Goal: Task Accomplishment & Management: Manage account settings

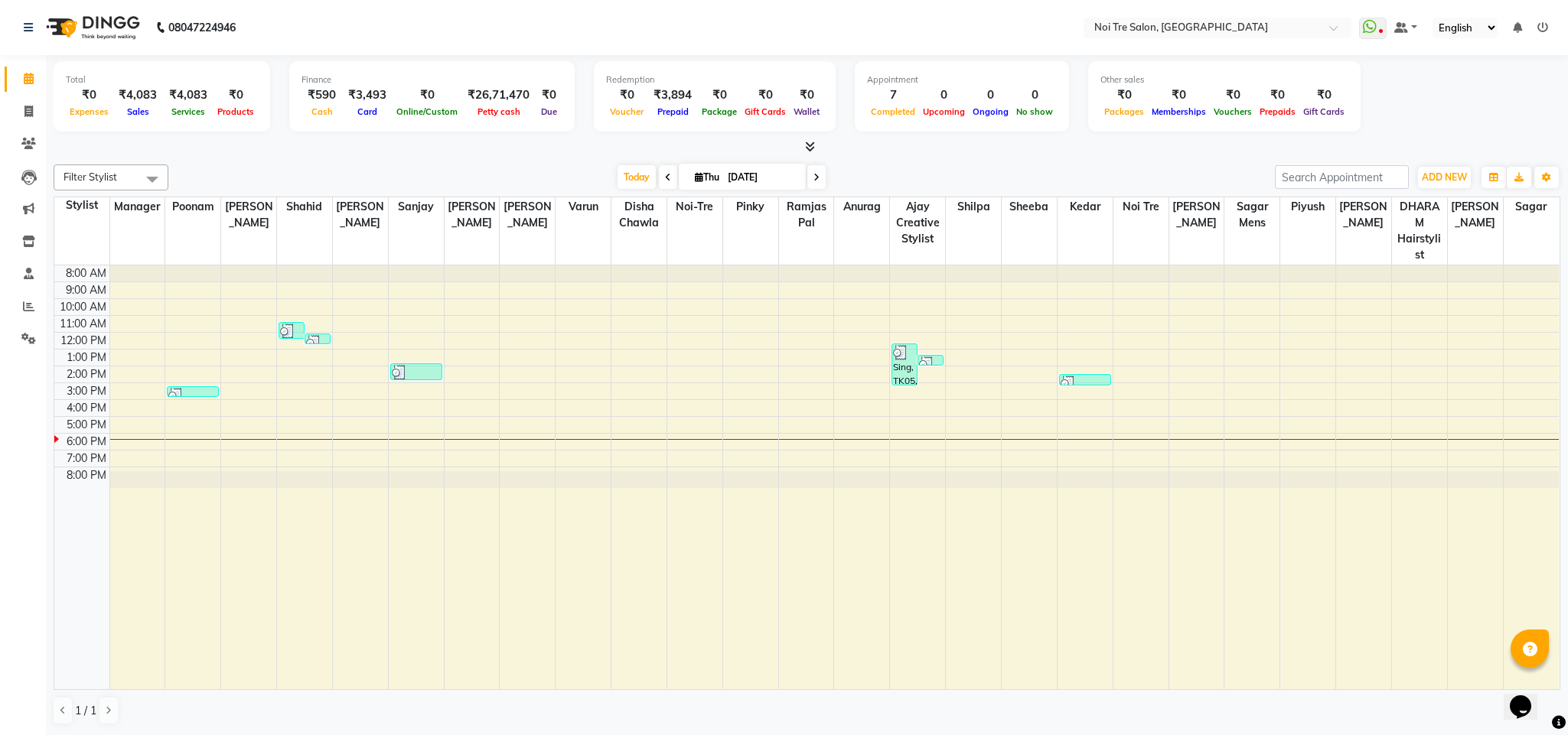
click at [396, 156] on div "Total ₹0 Expenses ₹4,083 Sales ₹4,083 Services ₹0 Products Finance ₹590 Cash ₹3…" at bounding box center [806, 396] width 1522 height 680
click at [41, 120] on li "Invoice" at bounding box center [22, 113] width 46 height 33
click at [27, 113] on icon at bounding box center [29, 112] width 8 height 12
select select "service"
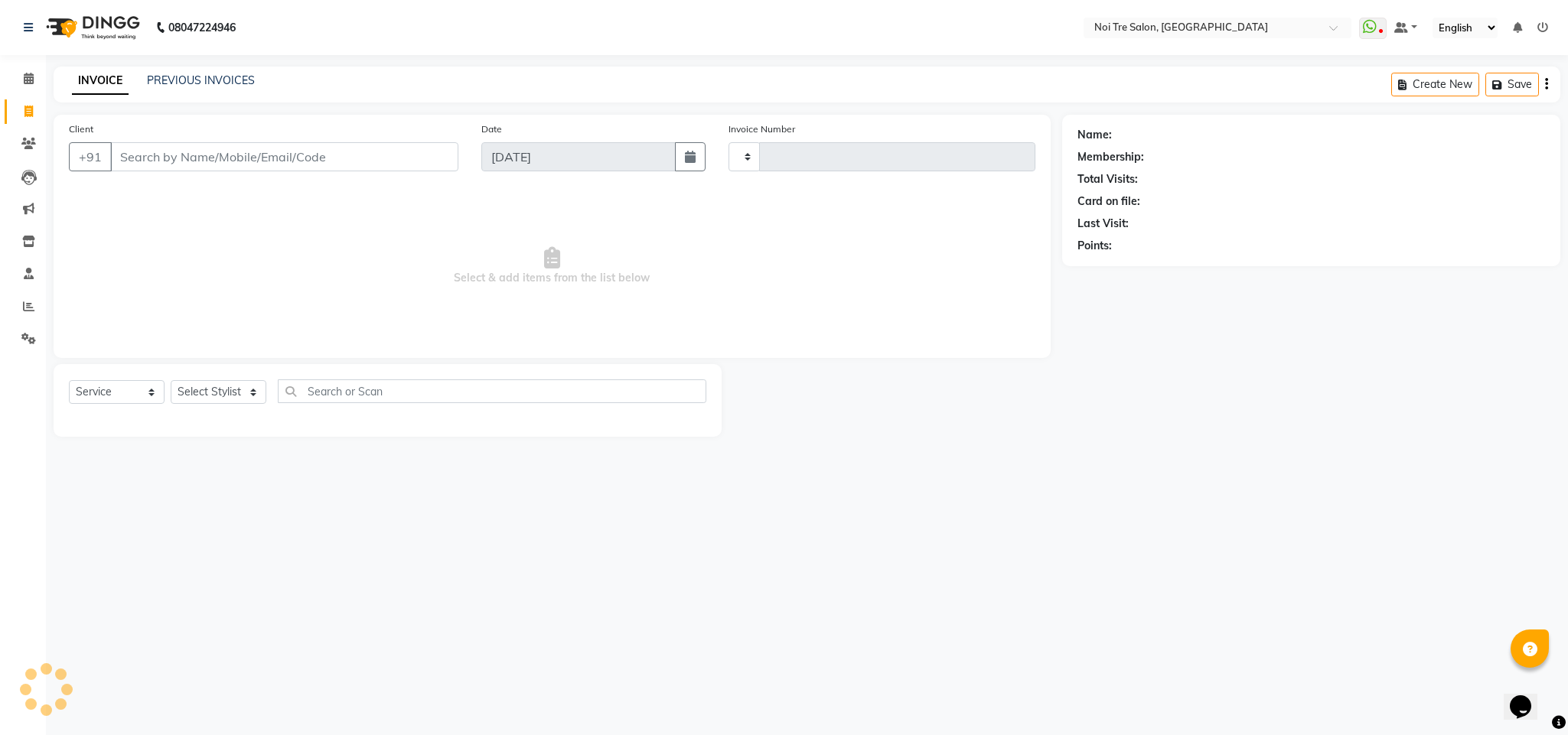
type input "3100"
select select "4307"
click at [247, 387] on select "Select Stylist" at bounding box center [219, 392] width 96 height 24
select select "24530"
click at [171, 381] on select "Select Stylist Ajay Creative Stylist Anurag [PERSON_NAME] [PERSON_NAME] [PERSON…" at bounding box center [219, 392] width 96 height 24
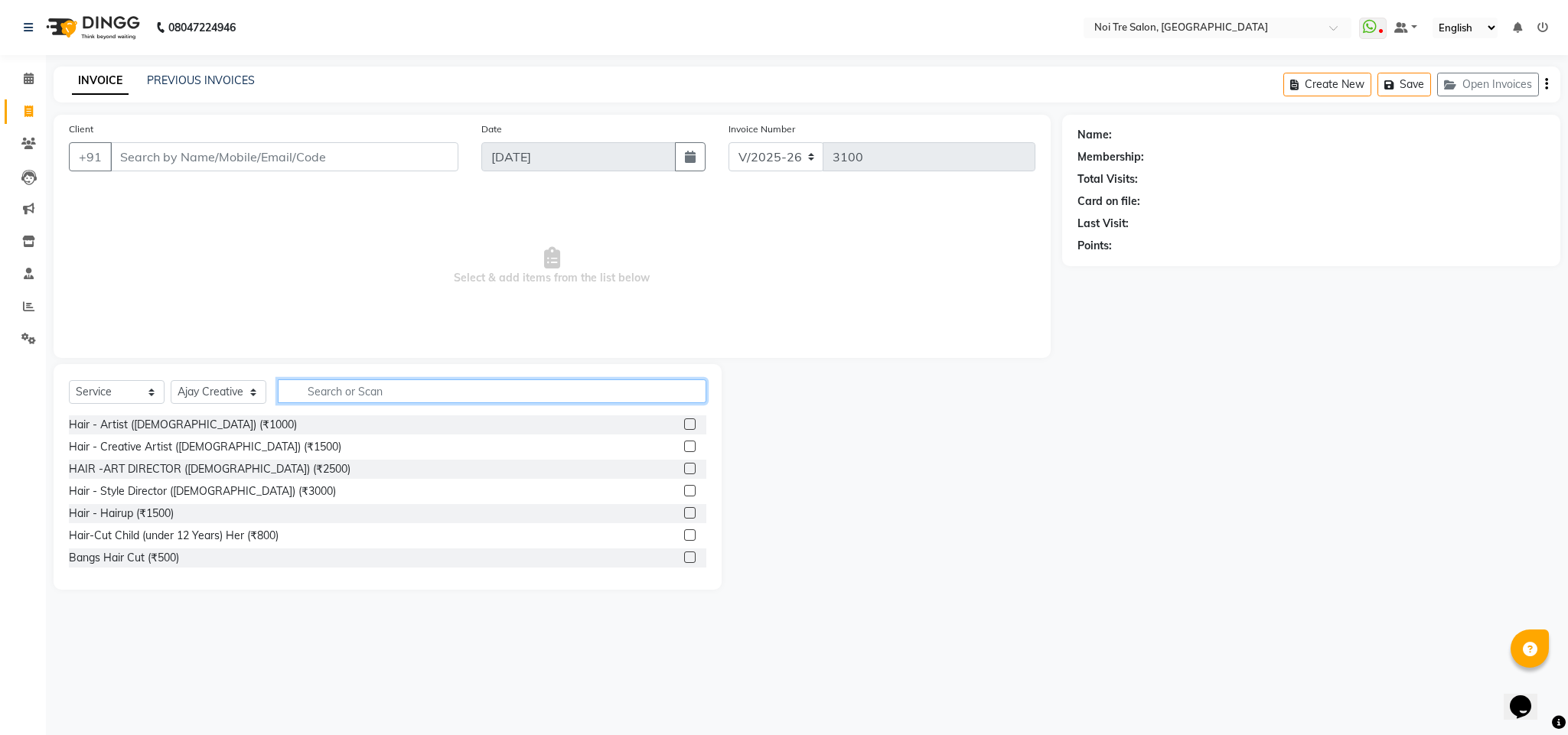
click at [347, 384] on input "text" at bounding box center [492, 391] width 429 height 24
type input "touch"
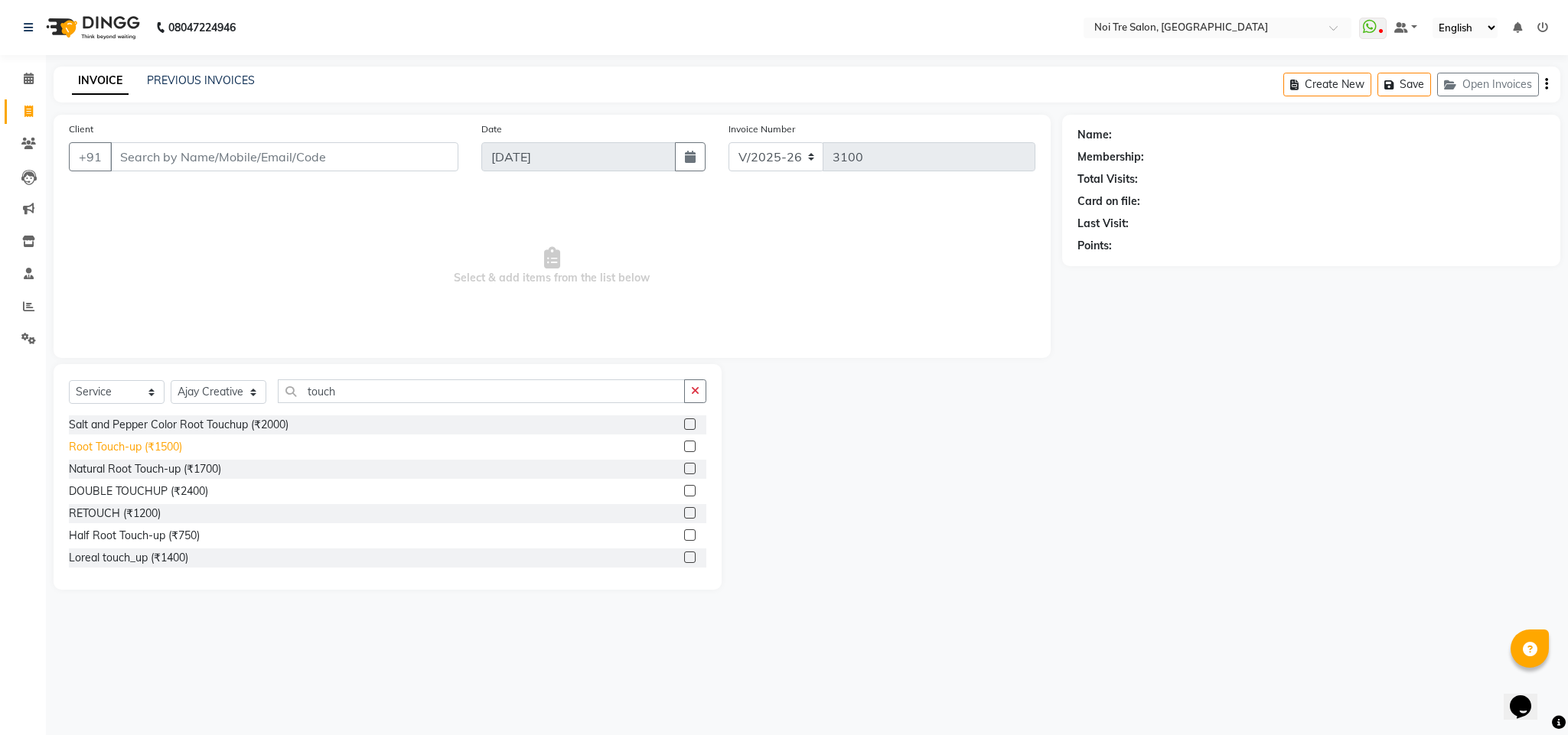
click at [152, 448] on div "Root Touch-up (₹1500)" at bounding box center [125, 446] width 113 height 16
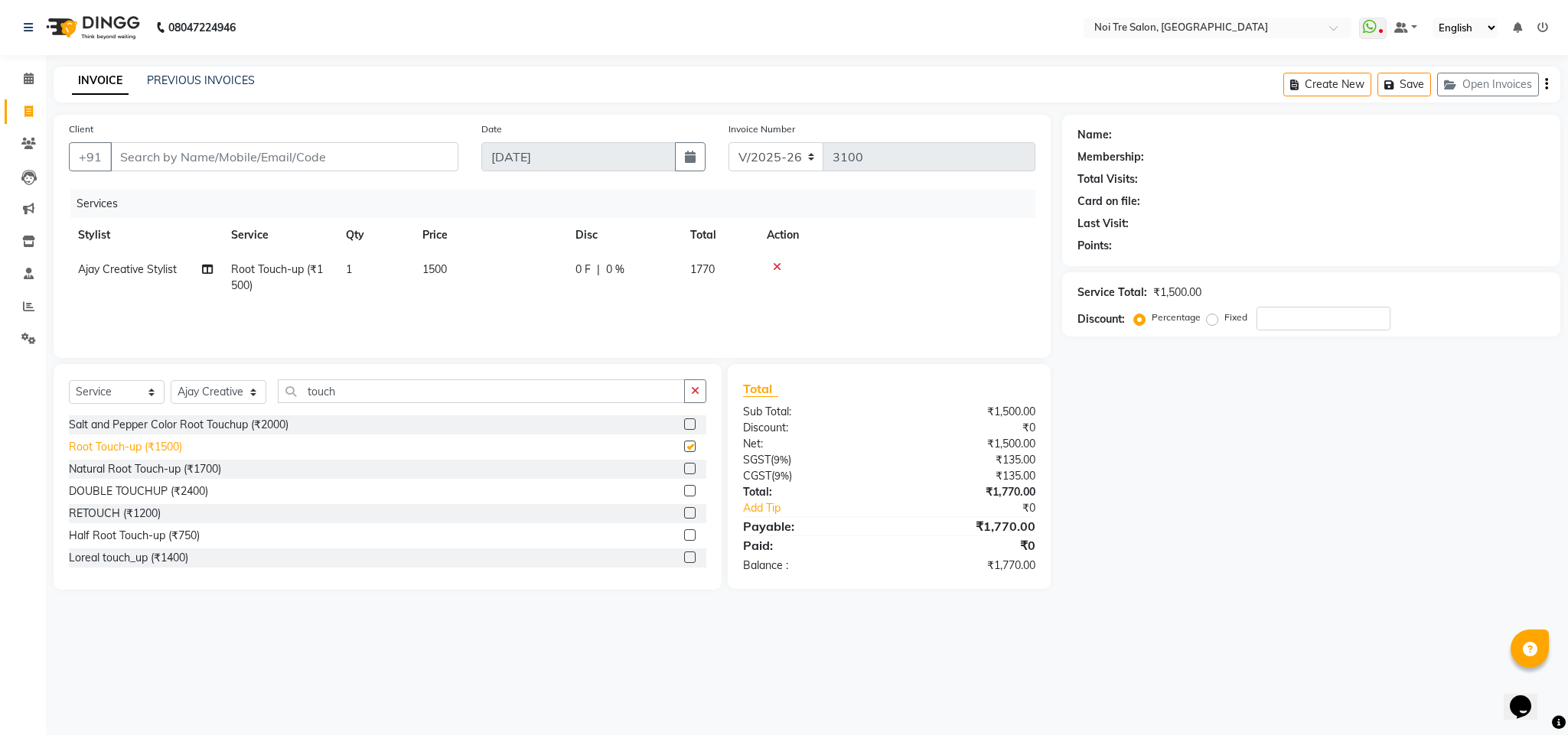
checkbox input "false"
click at [320, 391] on input "touch" at bounding box center [481, 391] width 407 height 24
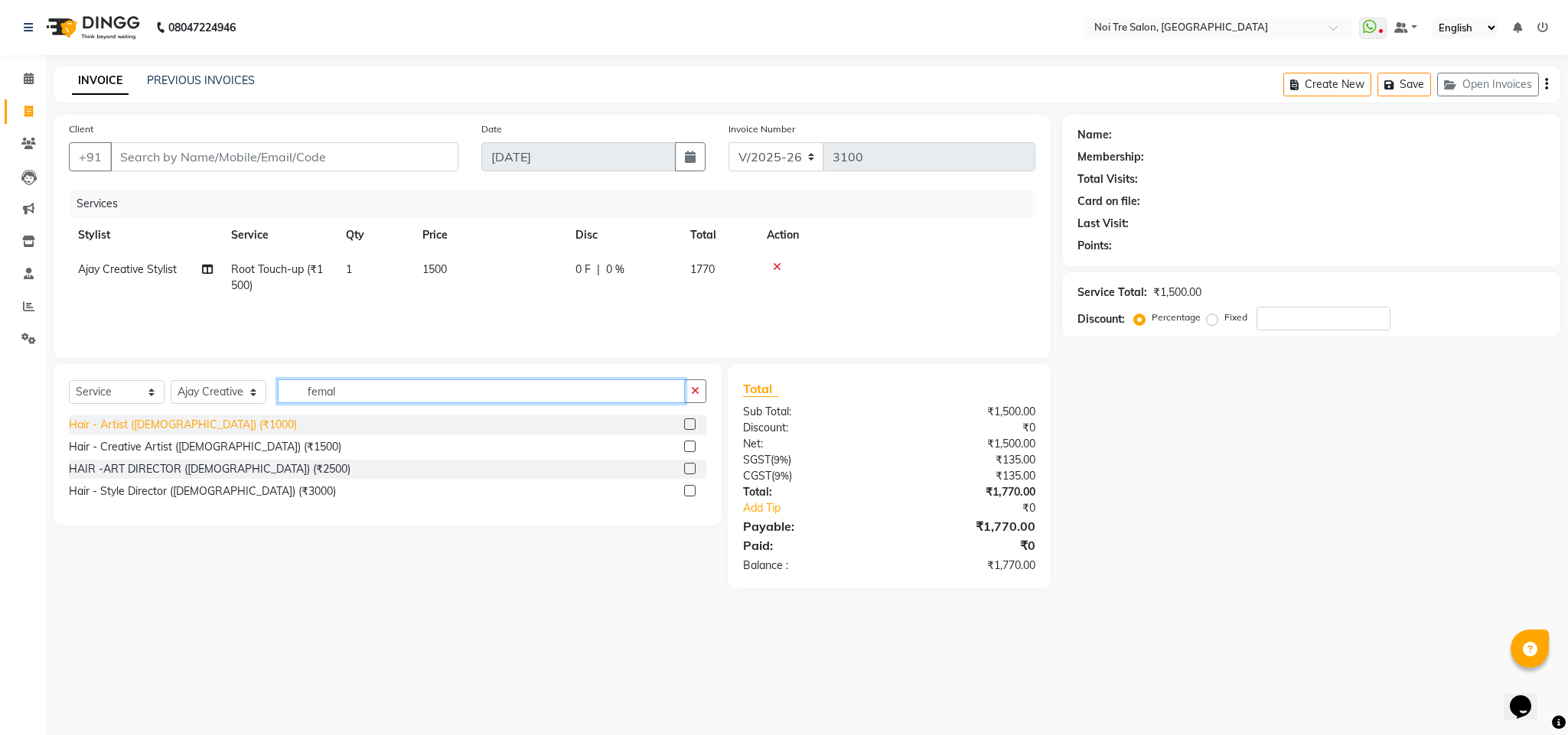
type input "femal"
click at [186, 430] on div "Hair - Artist ([DEMOGRAPHIC_DATA]) (₹1000)" at bounding box center [182, 425] width 228 height 16
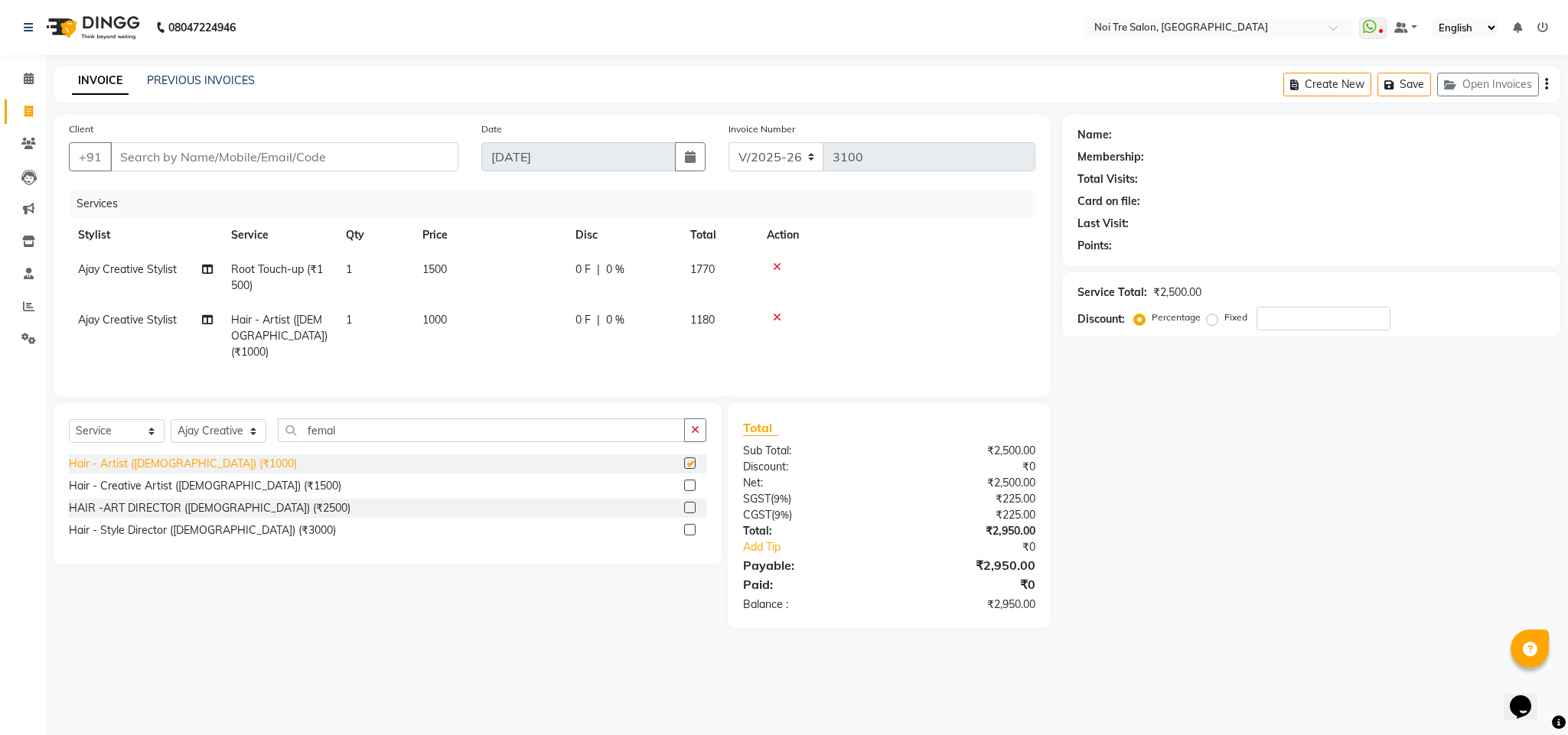
checkbox input "false"
click at [318, 431] on input "femal" at bounding box center [481, 430] width 407 height 24
click at [226, 431] on select "Select Stylist Ajay Creative Stylist Anurag [PERSON_NAME] [PERSON_NAME] [PERSON…" at bounding box center [219, 430] width 96 height 24
select select "24672"
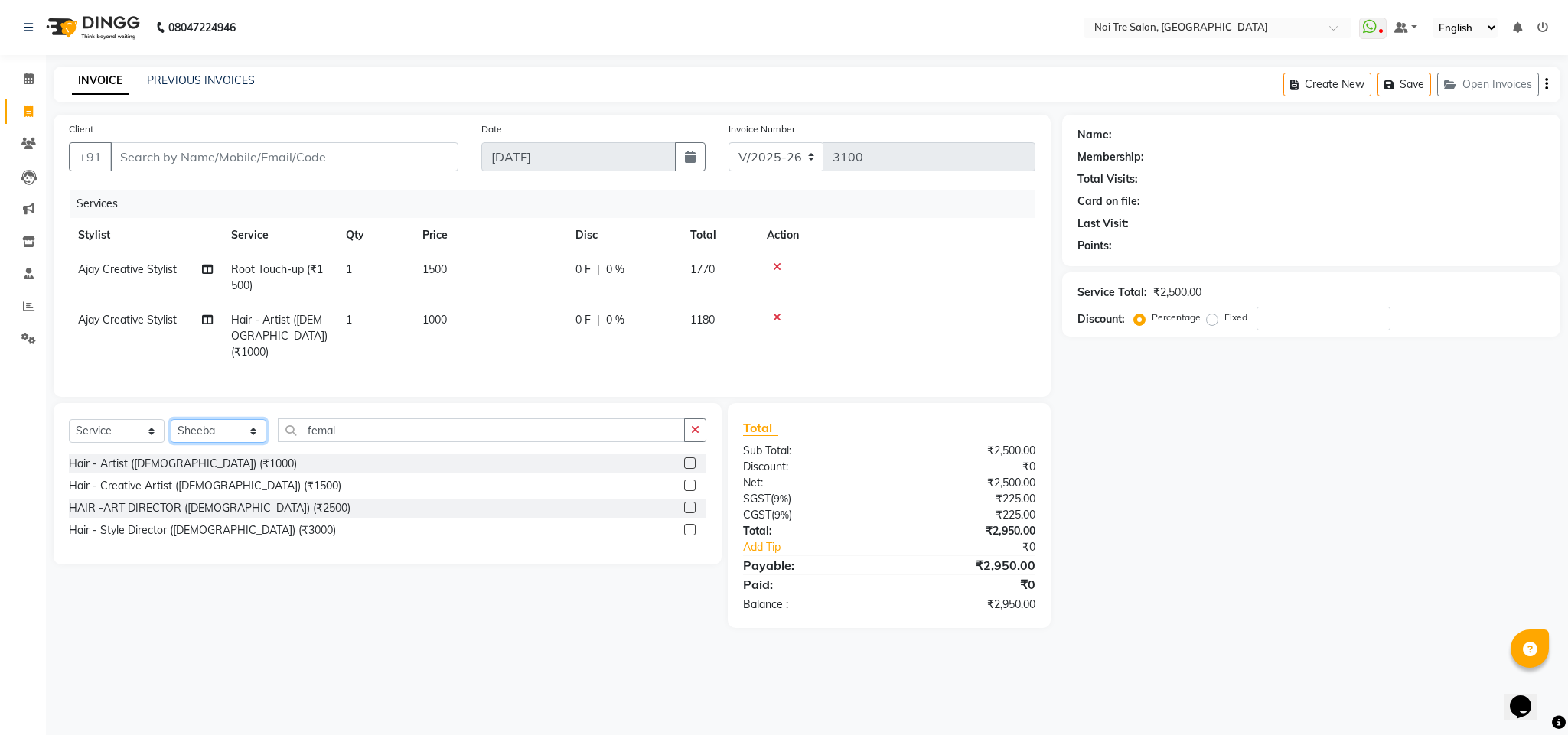
click at [171, 420] on select "Select Stylist Ajay Creative Stylist Anurag [PERSON_NAME] [PERSON_NAME] [PERSON…" at bounding box center [219, 430] width 96 height 24
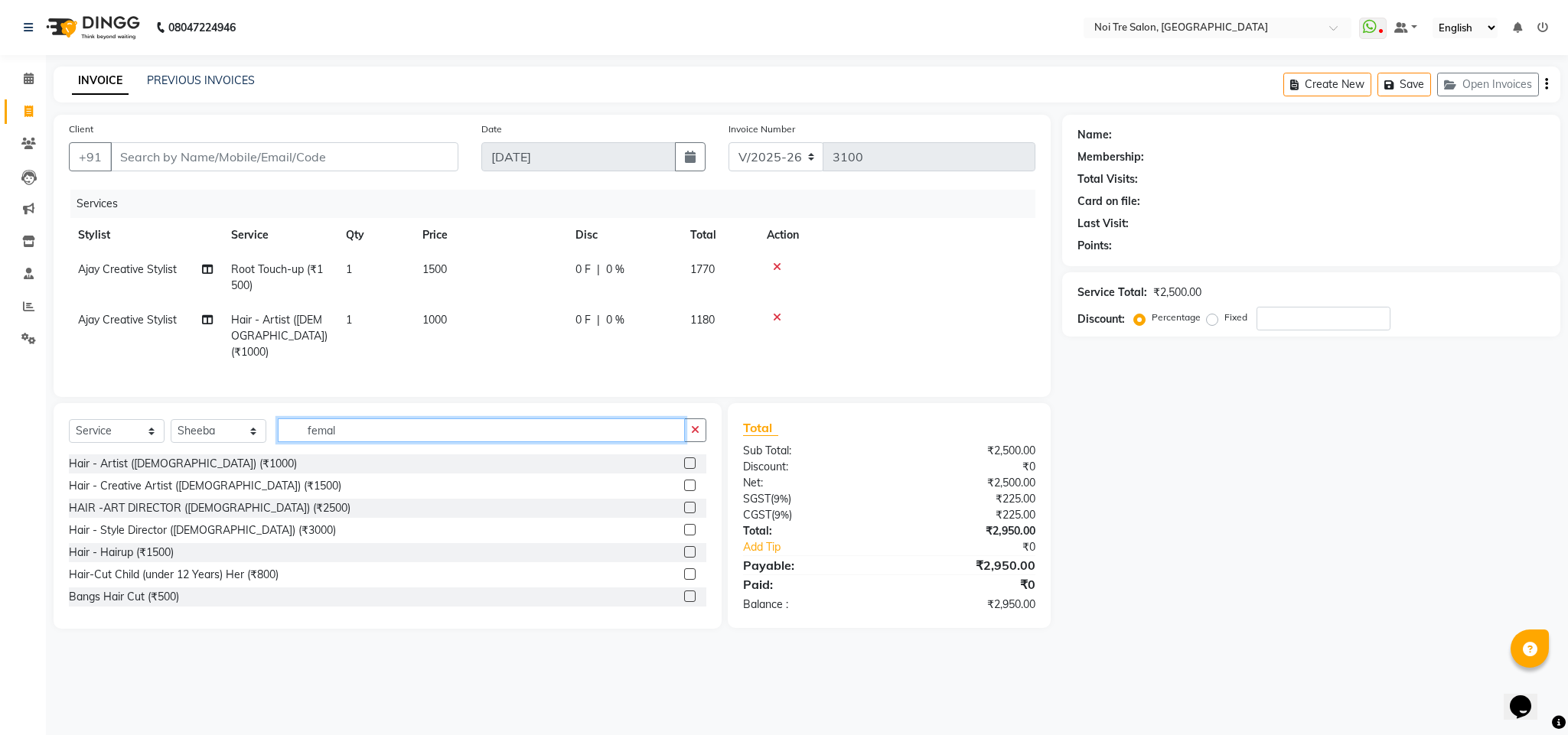
click at [310, 425] on input "femal" at bounding box center [481, 430] width 407 height 24
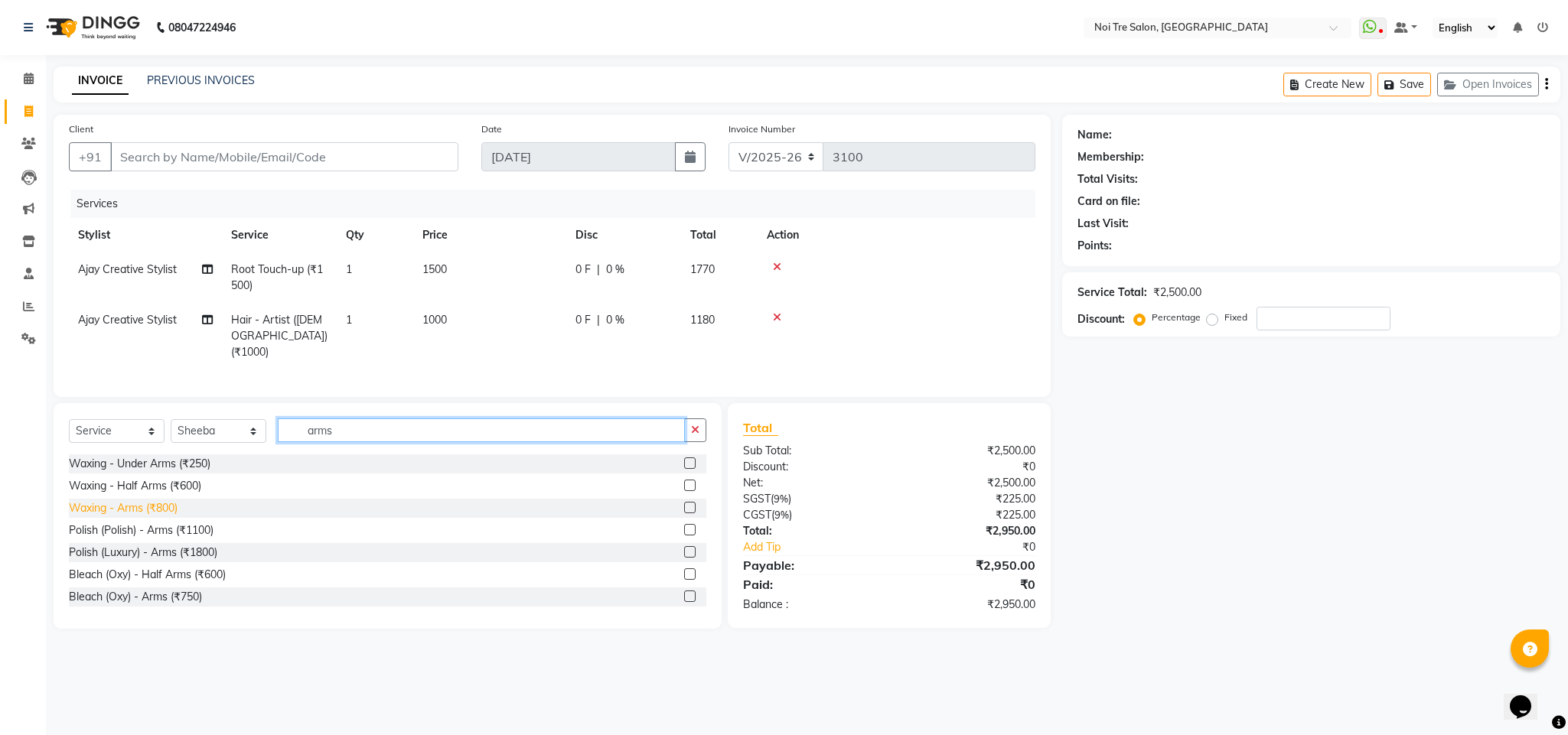
type input "arms"
click at [164, 508] on div "Waxing - Arms (₹800)" at bounding box center [123, 507] width 108 height 16
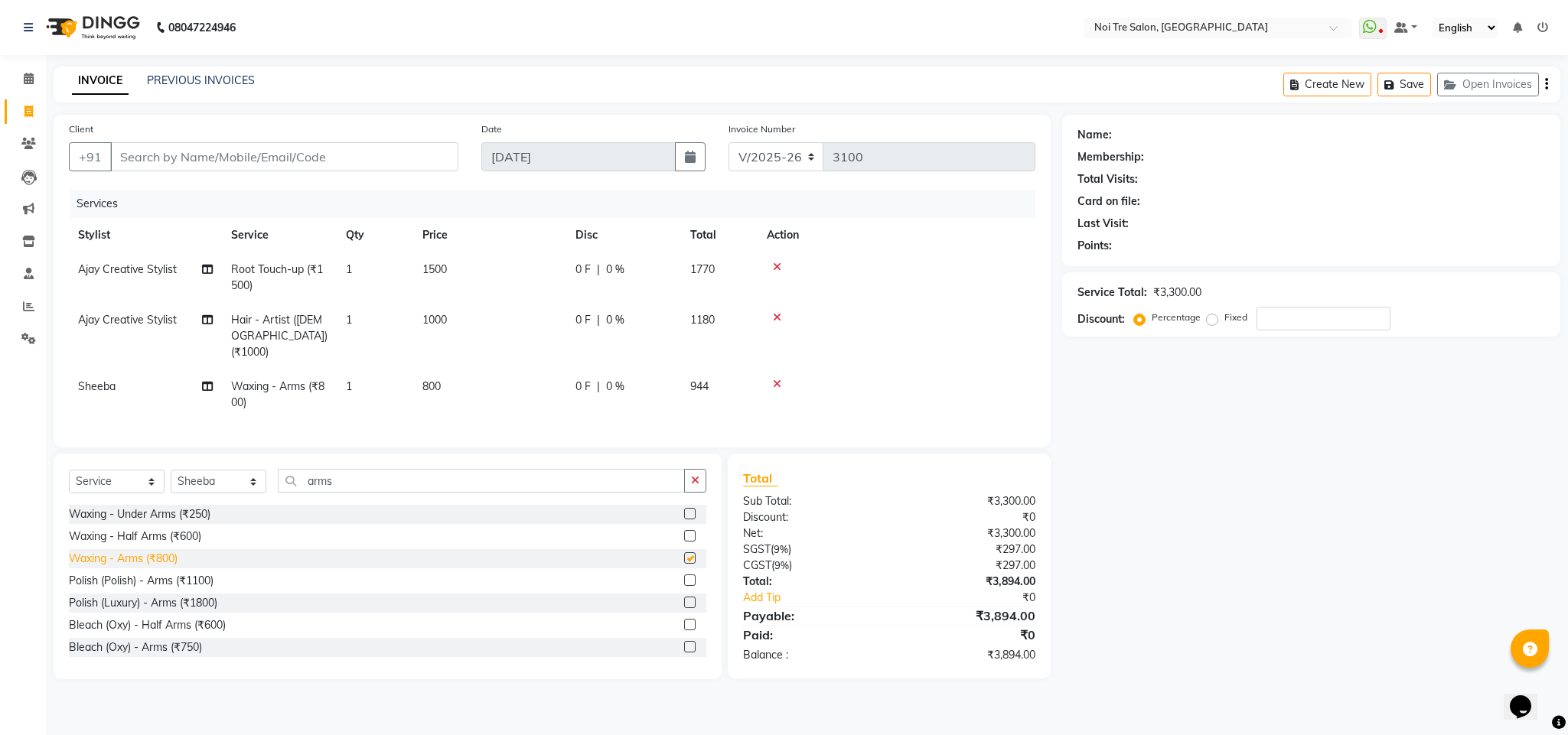
checkbox input "false"
click at [203, 158] on input "Client" at bounding box center [284, 156] width 348 height 29
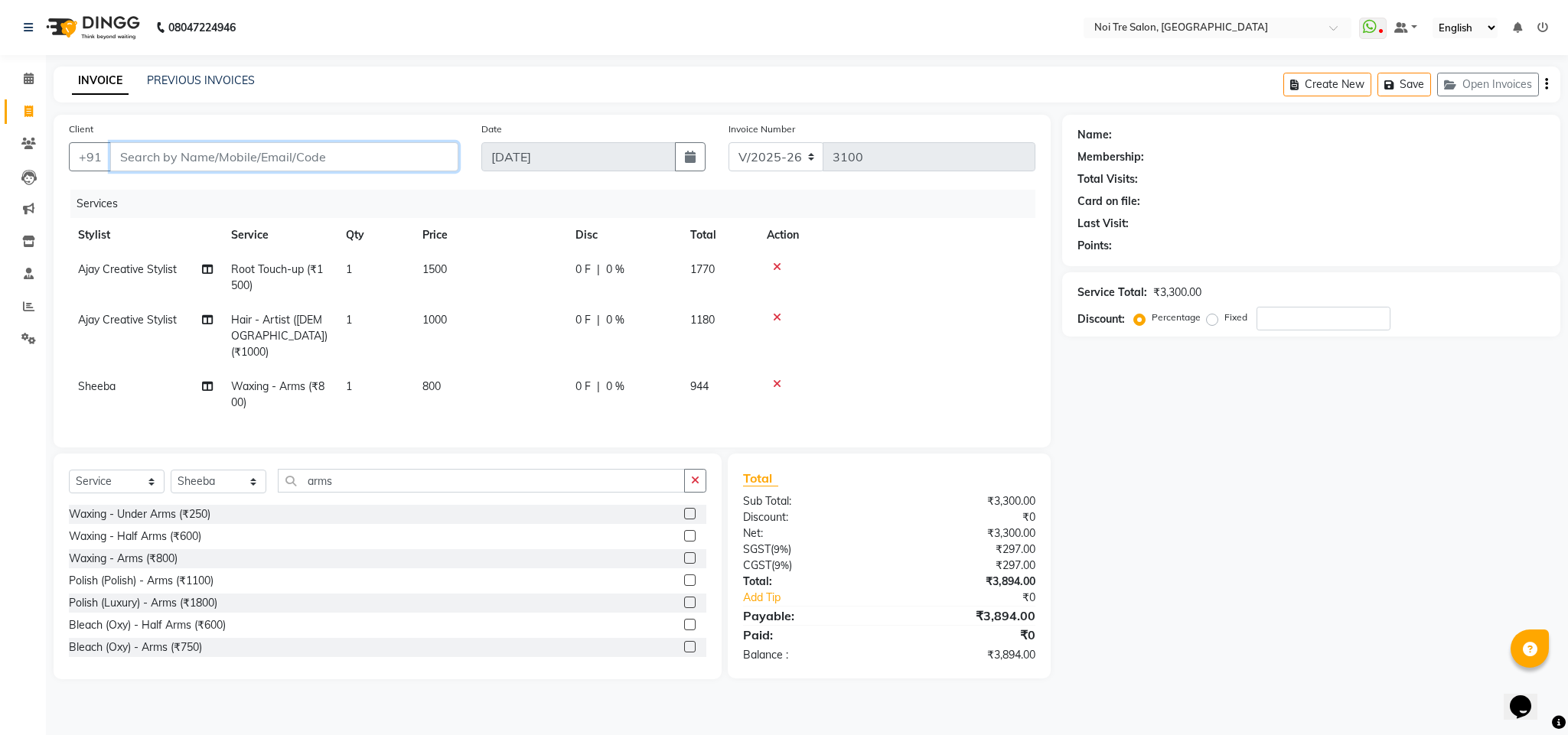
drag, startPoint x: 203, startPoint y: 158, endPoint x: 172, endPoint y: 151, distance: 31.8
click at [172, 151] on input "Client" at bounding box center [284, 156] width 348 height 29
type input "9"
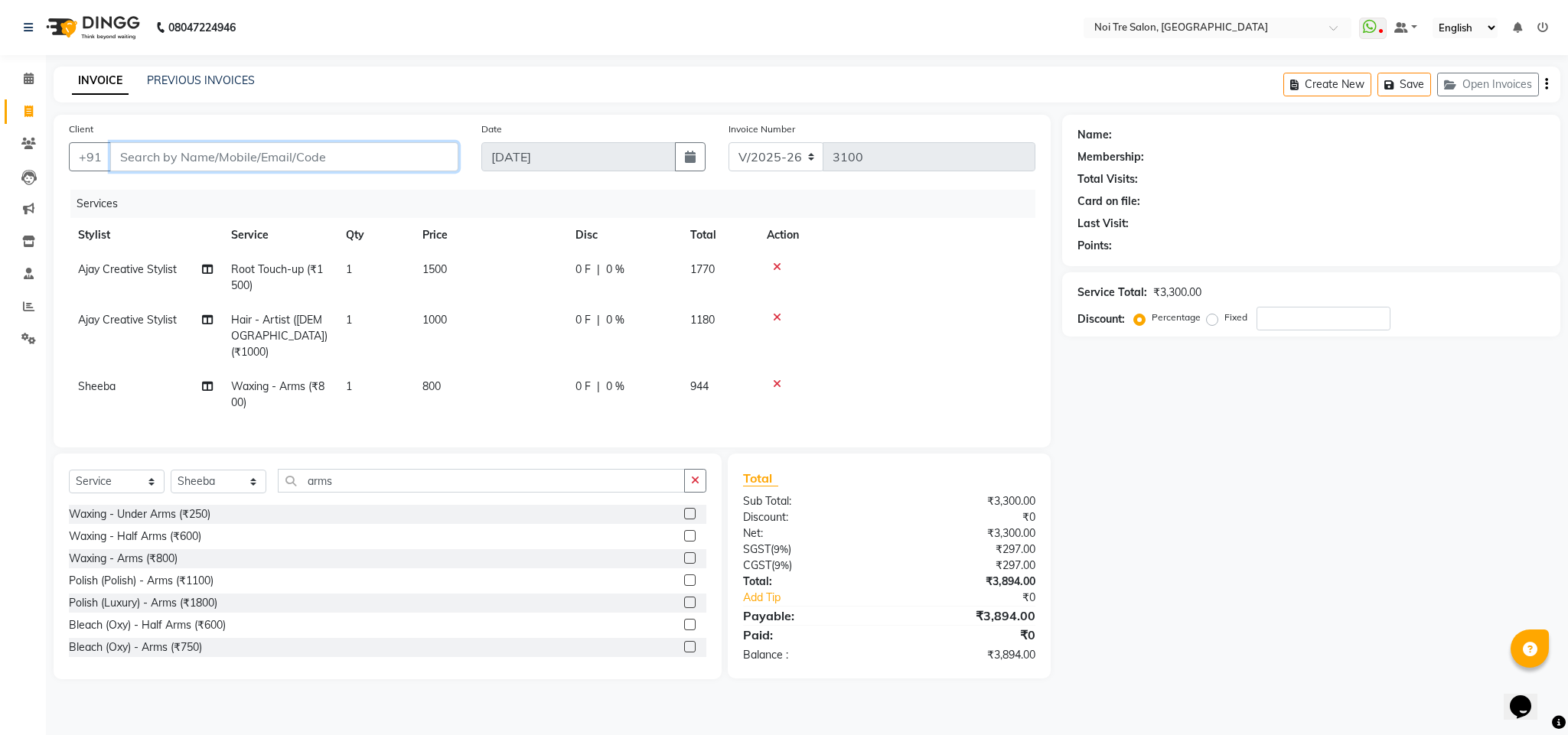
type input "0"
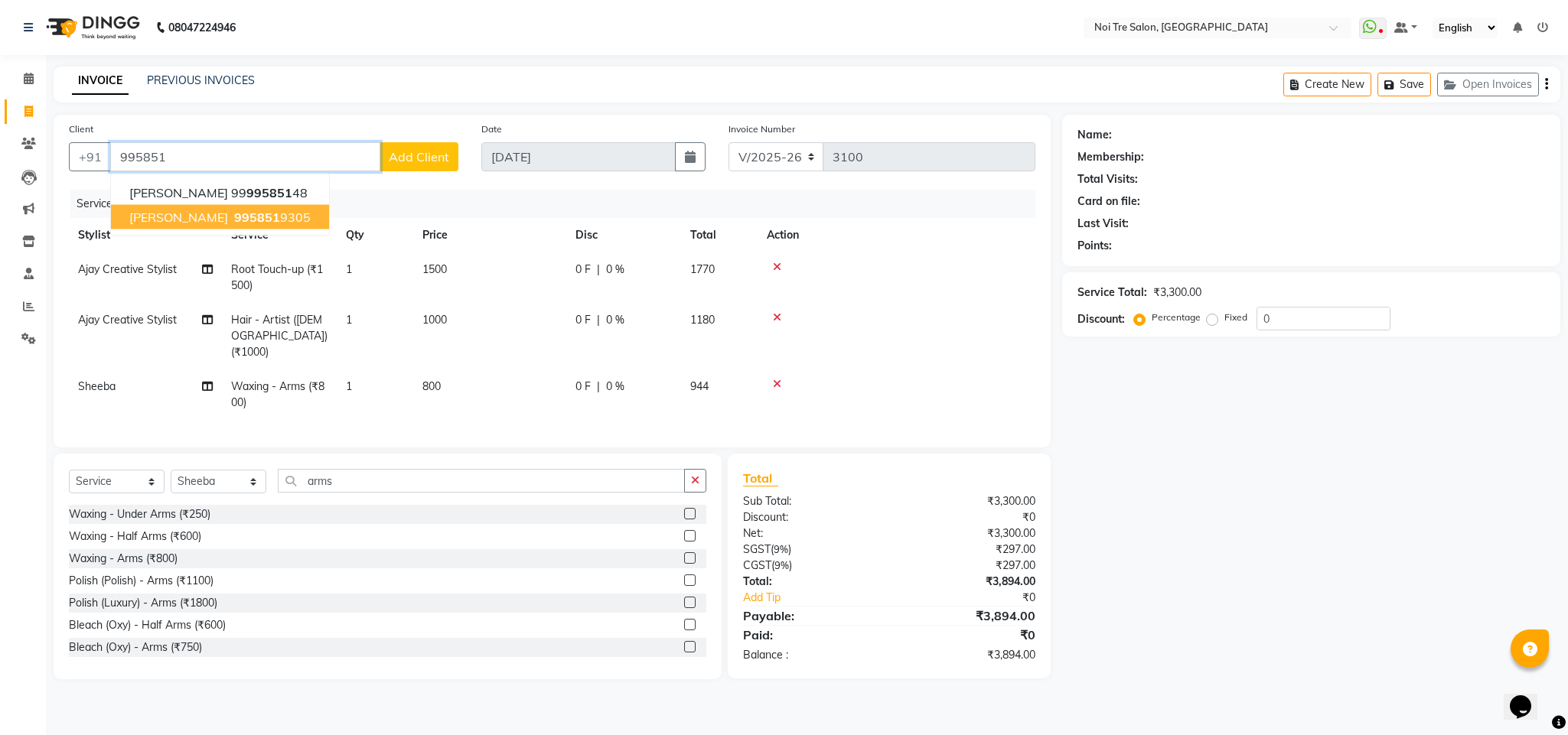
click at [231, 214] on ngb-highlight "995851 9305" at bounding box center [271, 217] width 79 height 15
type input "9958519305"
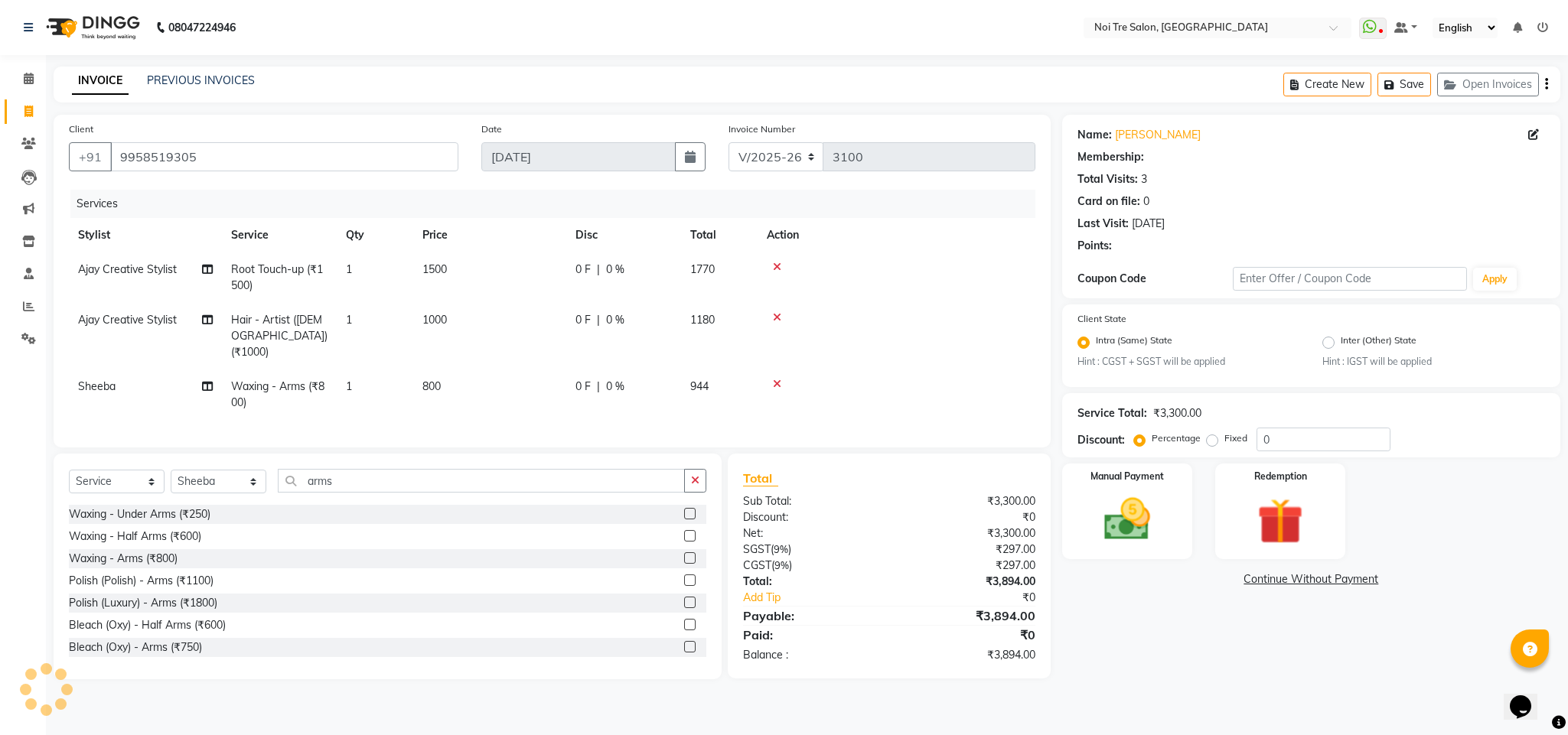
select select "1: Object"
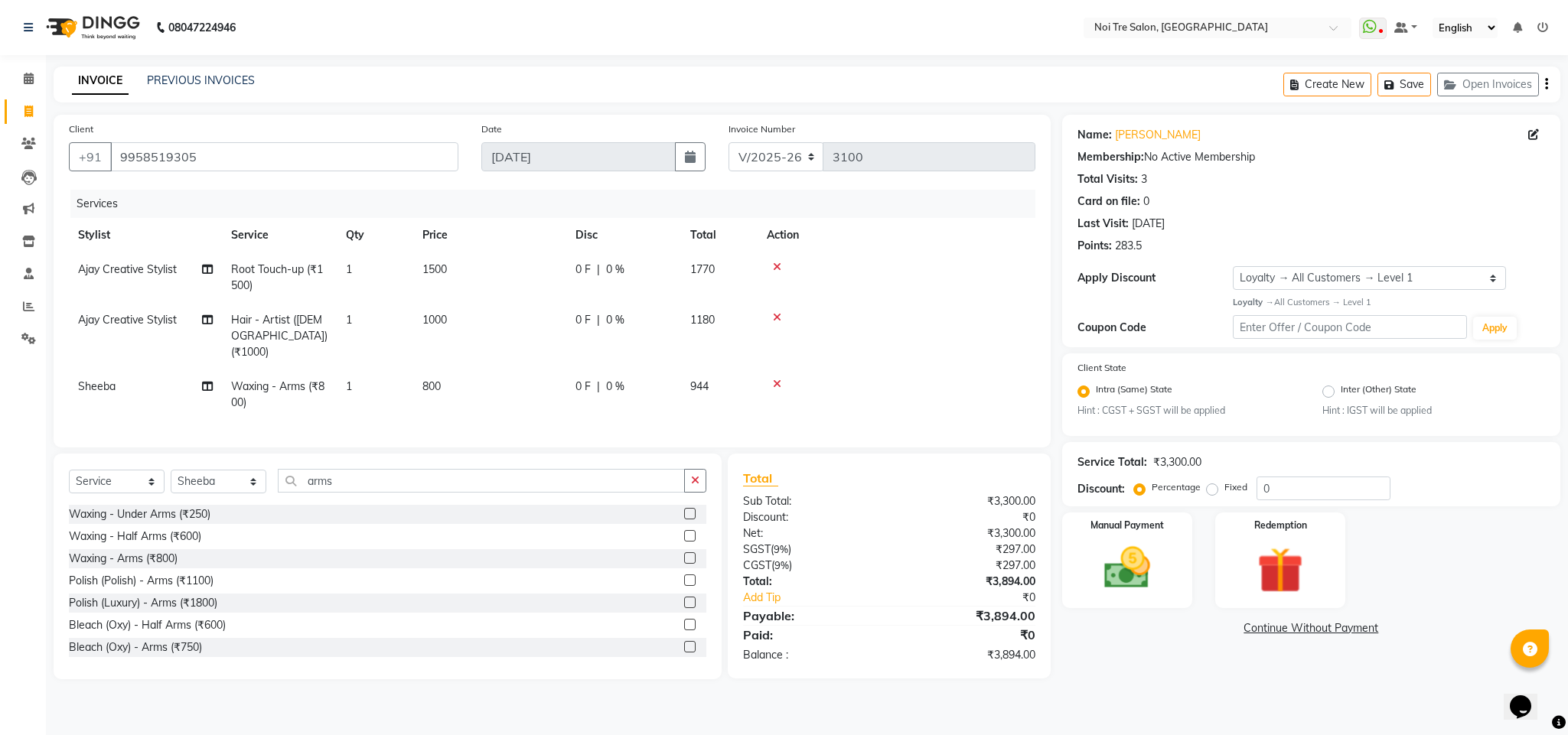
click at [1566, 209] on div "Name: [PERSON_NAME] Membership: No Active Membership Total Visits: 3 Card on fi…" at bounding box center [1317, 397] width 510 height 564
click at [1102, 621] on link "Continue Without Payment" at bounding box center [1311, 628] width 492 height 16
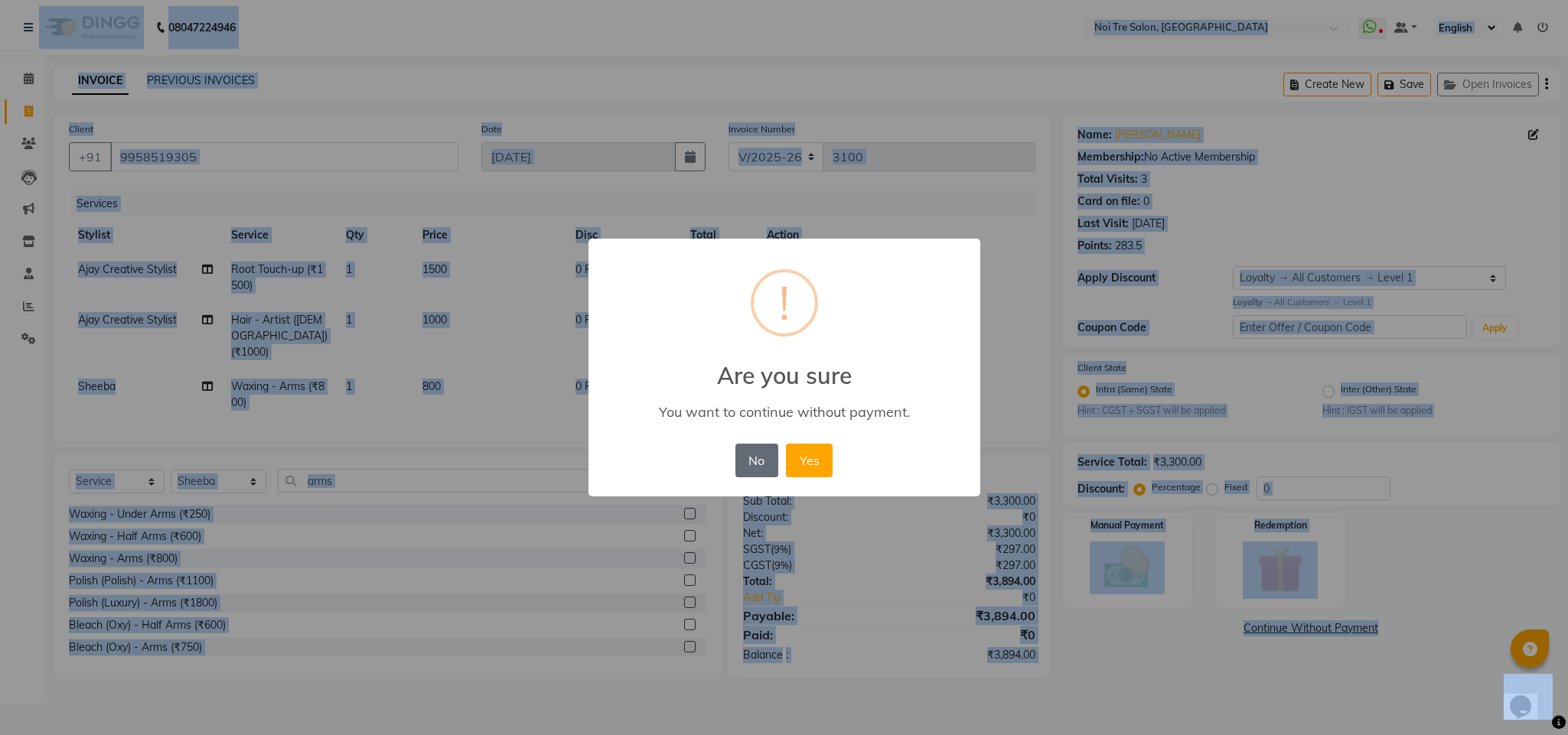
drag, startPoint x: 1102, startPoint y: 621, endPoint x: 770, endPoint y: 459, distance: 369.4
click at [770, 459] on button "No" at bounding box center [757, 460] width 43 height 34
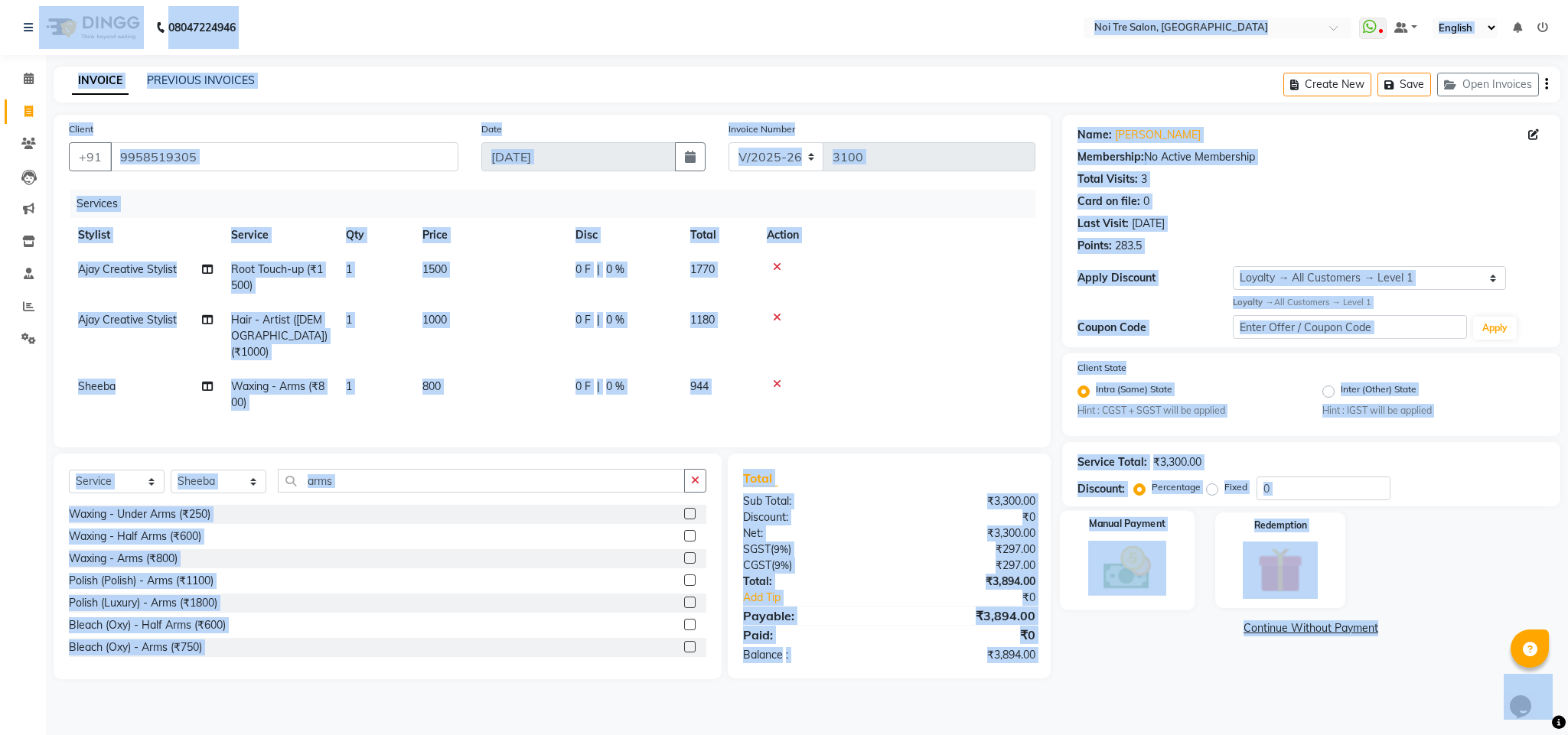
click at [1118, 555] on img at bounding box center [1127, 568] width 78 height 55
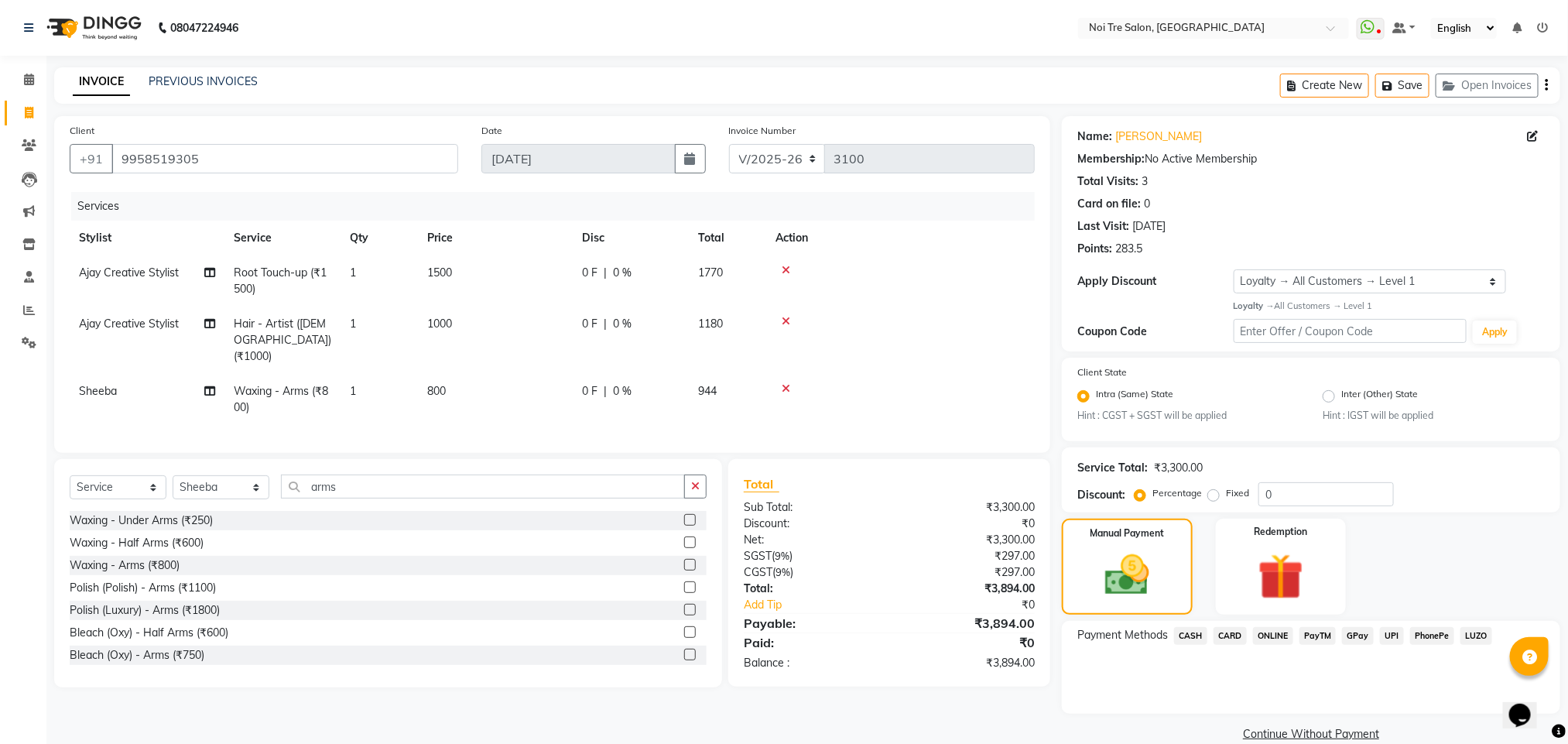
click at [1271, 638] on span "ONLINE" at bounding box center [1273, 636] width 40 height 18
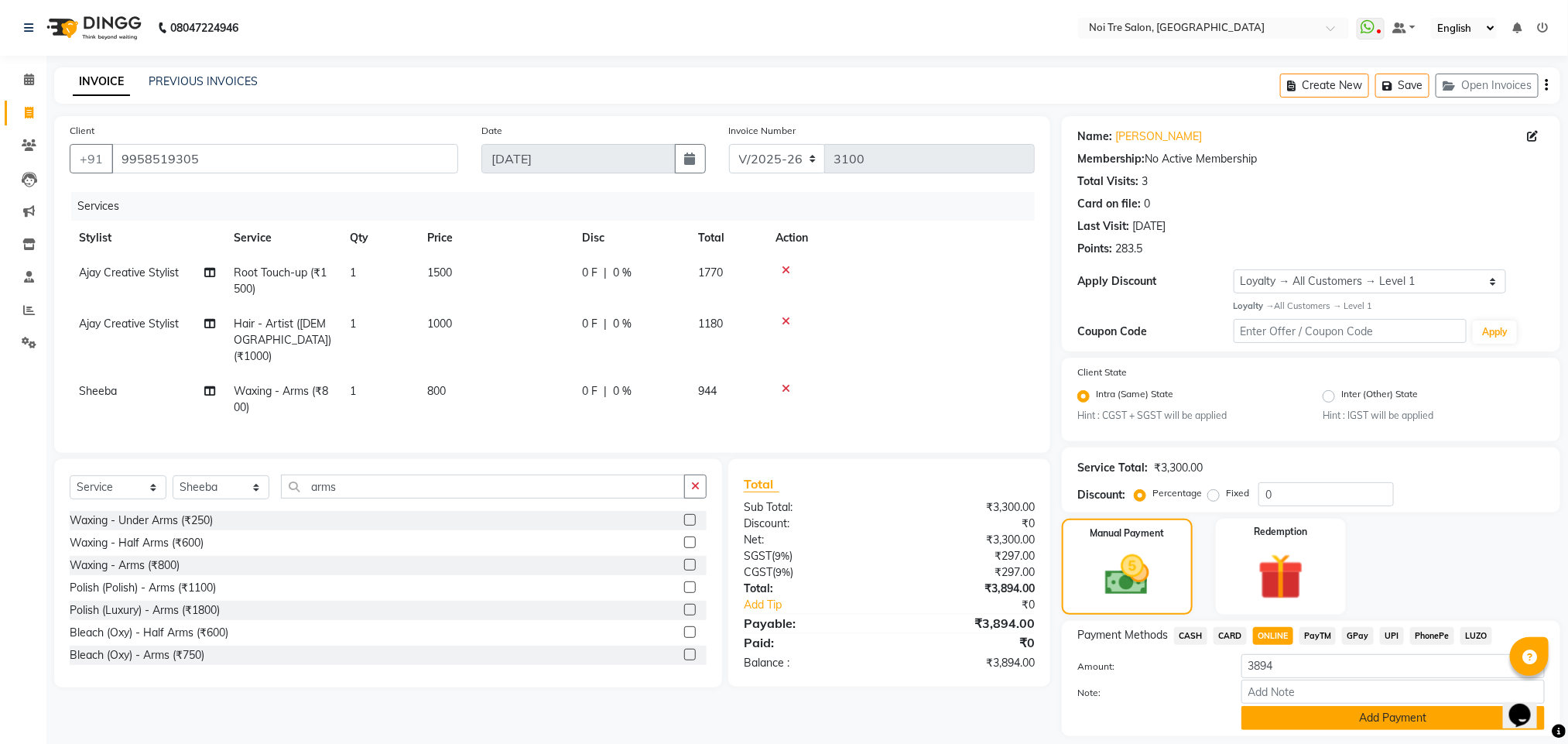
click at [1302, 716] on button "Add Payment" at bounding box center [1393, 718] width 303 height 24
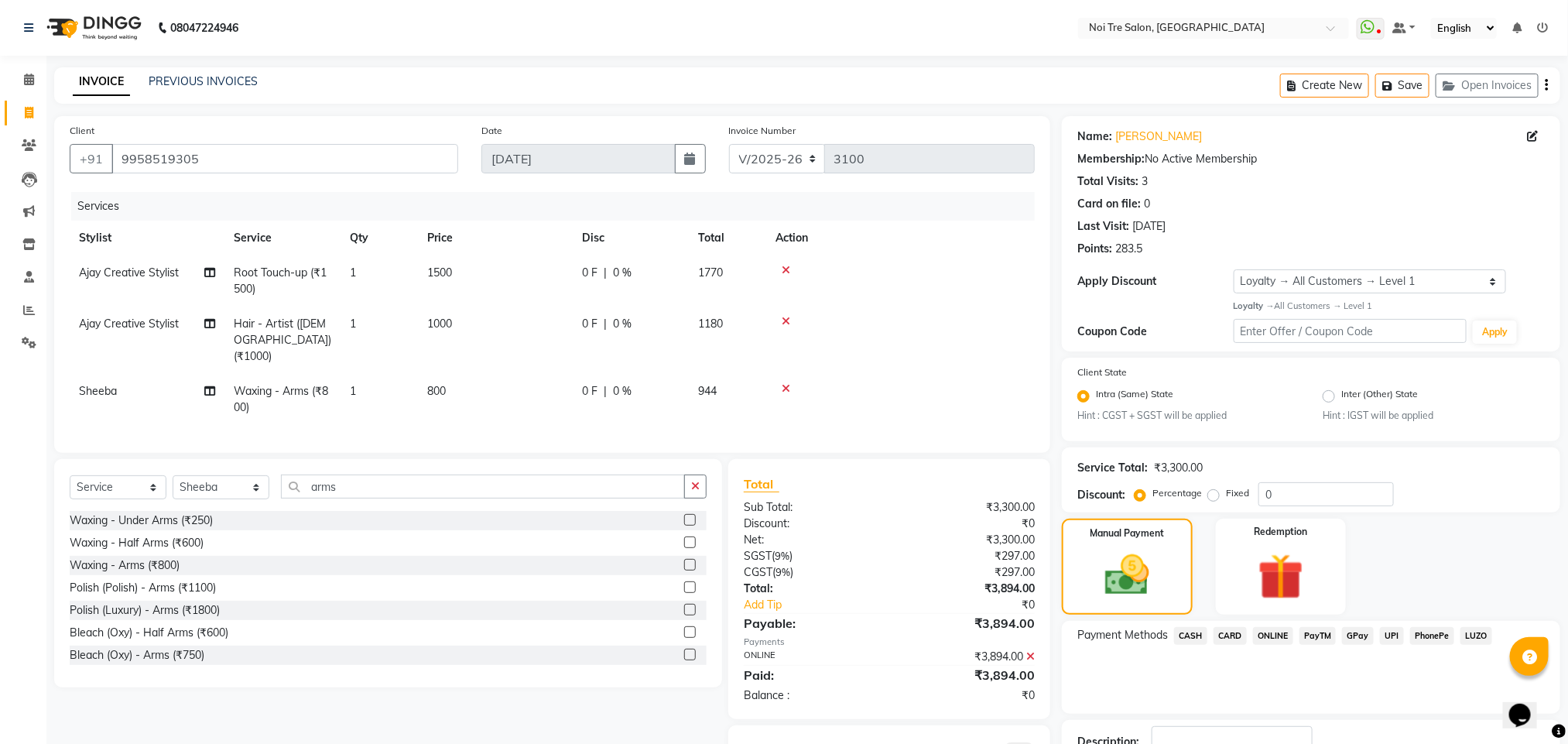
scroll to position [112, 0]
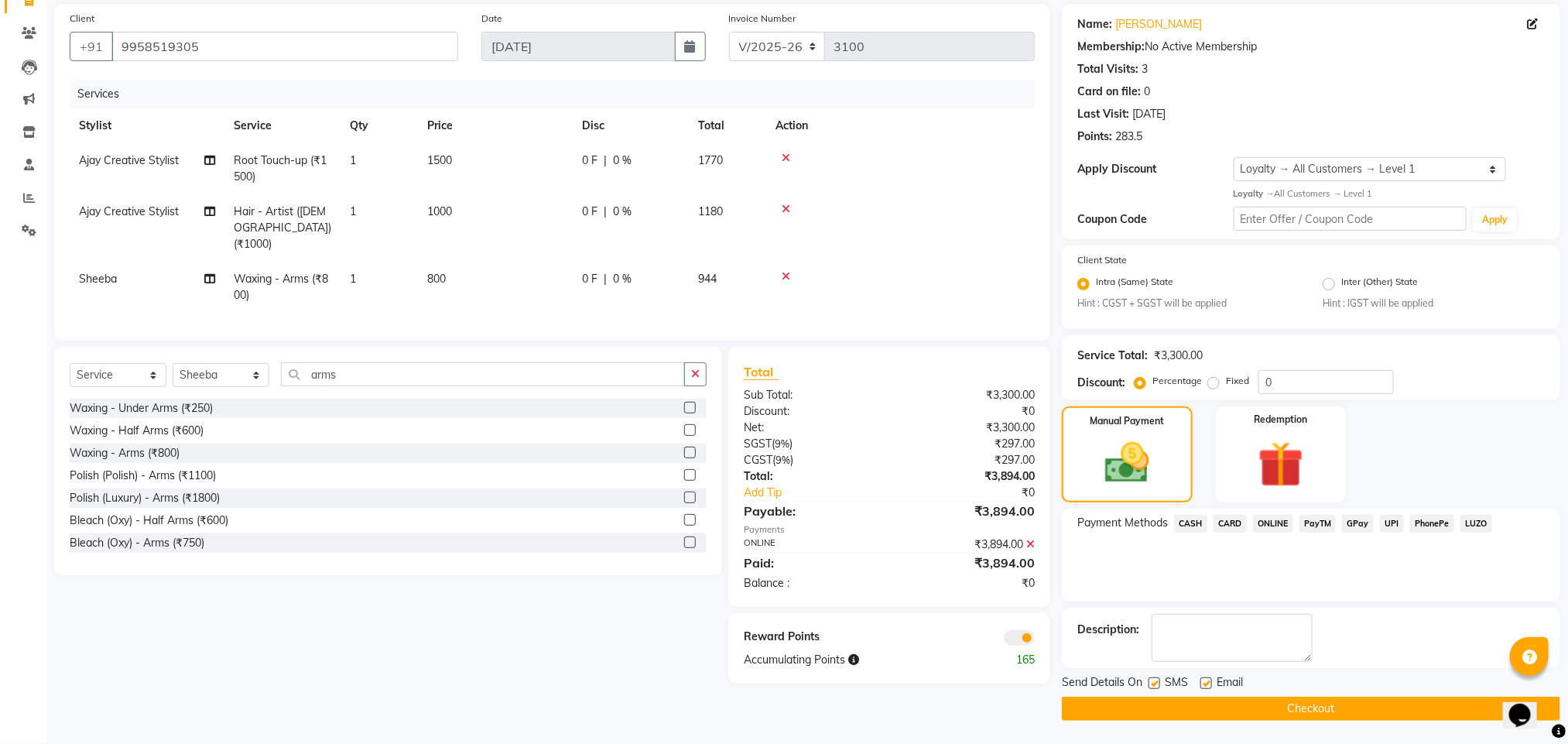
click at [1158, 685] on label at bounding box center [1154, 684] width 12 height 12
click at [1158, 685] on input "checkbox" at bounding box center [1153, 685] width 10 height 10
click at [1150, 684] on label at bounding box center [1154, 684] width 12 height 12
click at [1150, 684] on input "checkbox" at bounding box center [1153, 685] width 10 height 10
checkbox input "true"
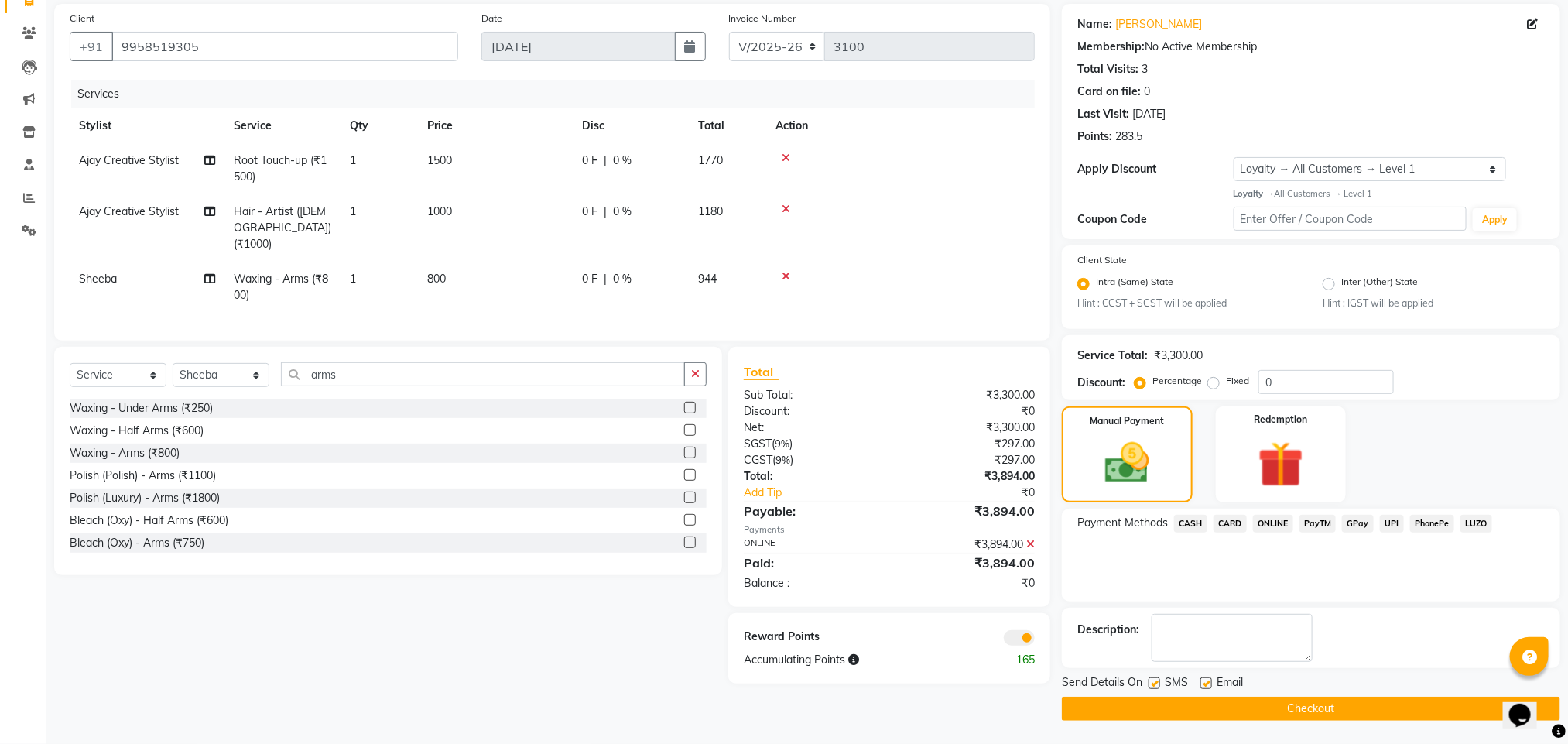
click at [1173, 702] on button "Checkout" at bounding box center [1311, 709] width 498 height 24
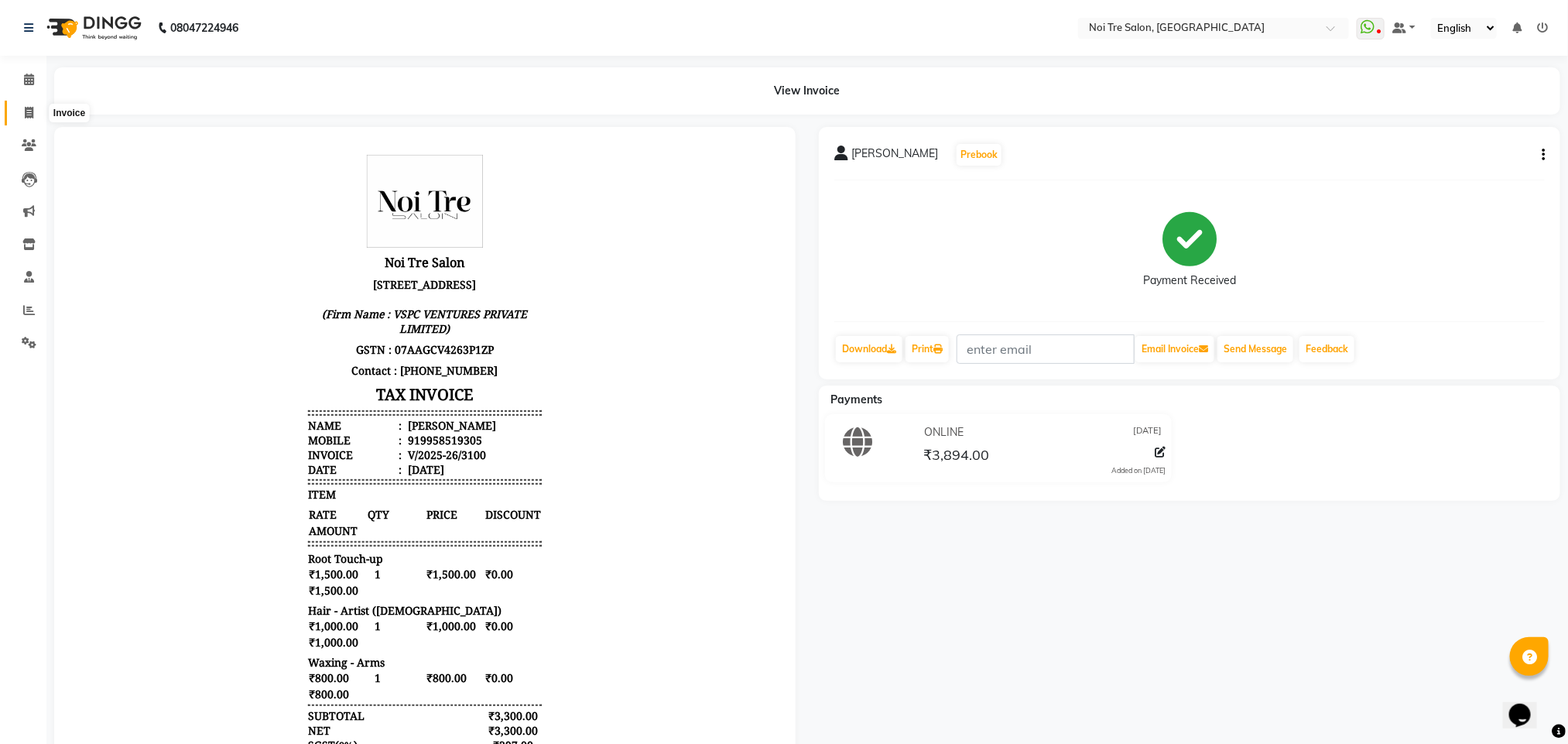
click at [31, 107] on icon at bounding box center [29, 113] width 8 height 12
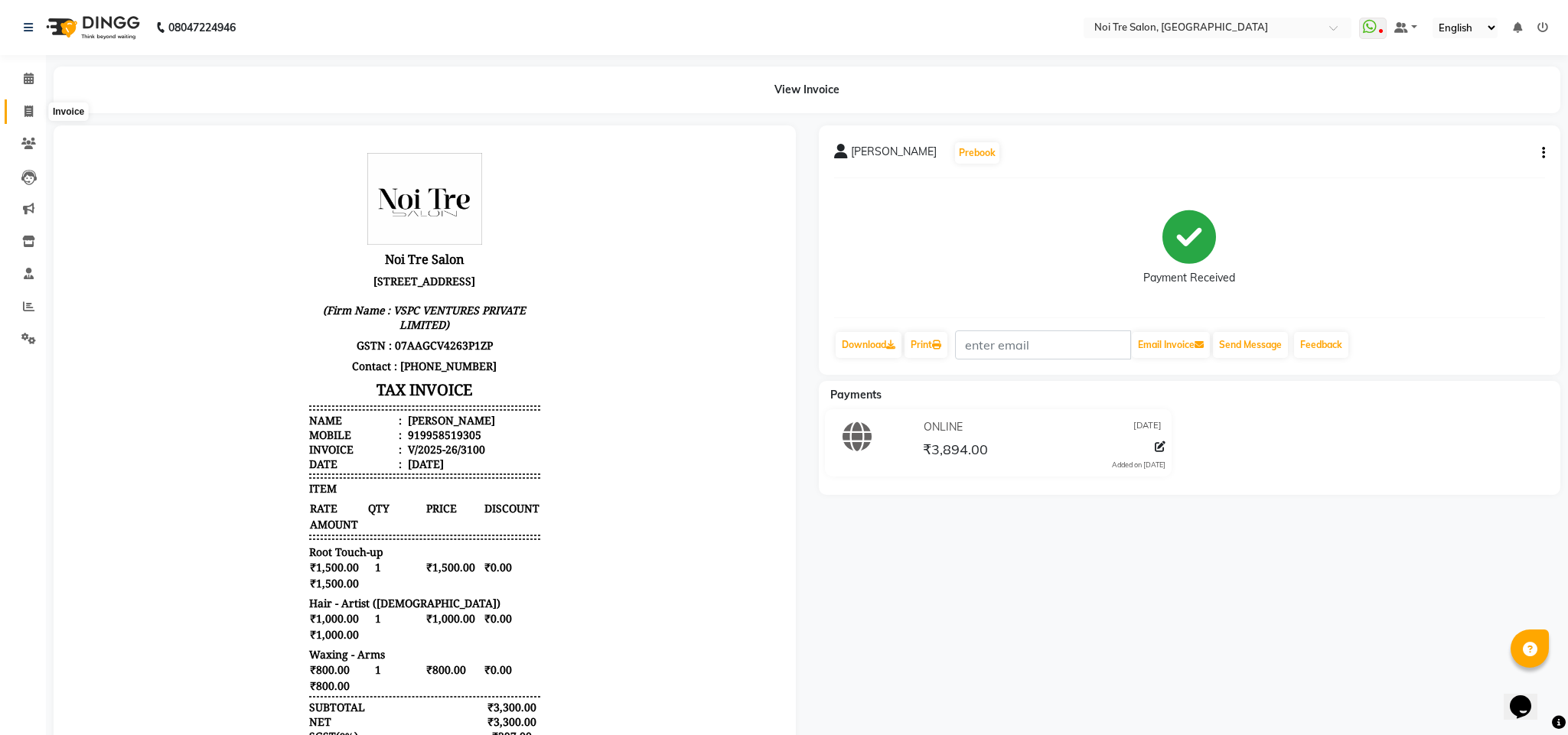
select select "service"
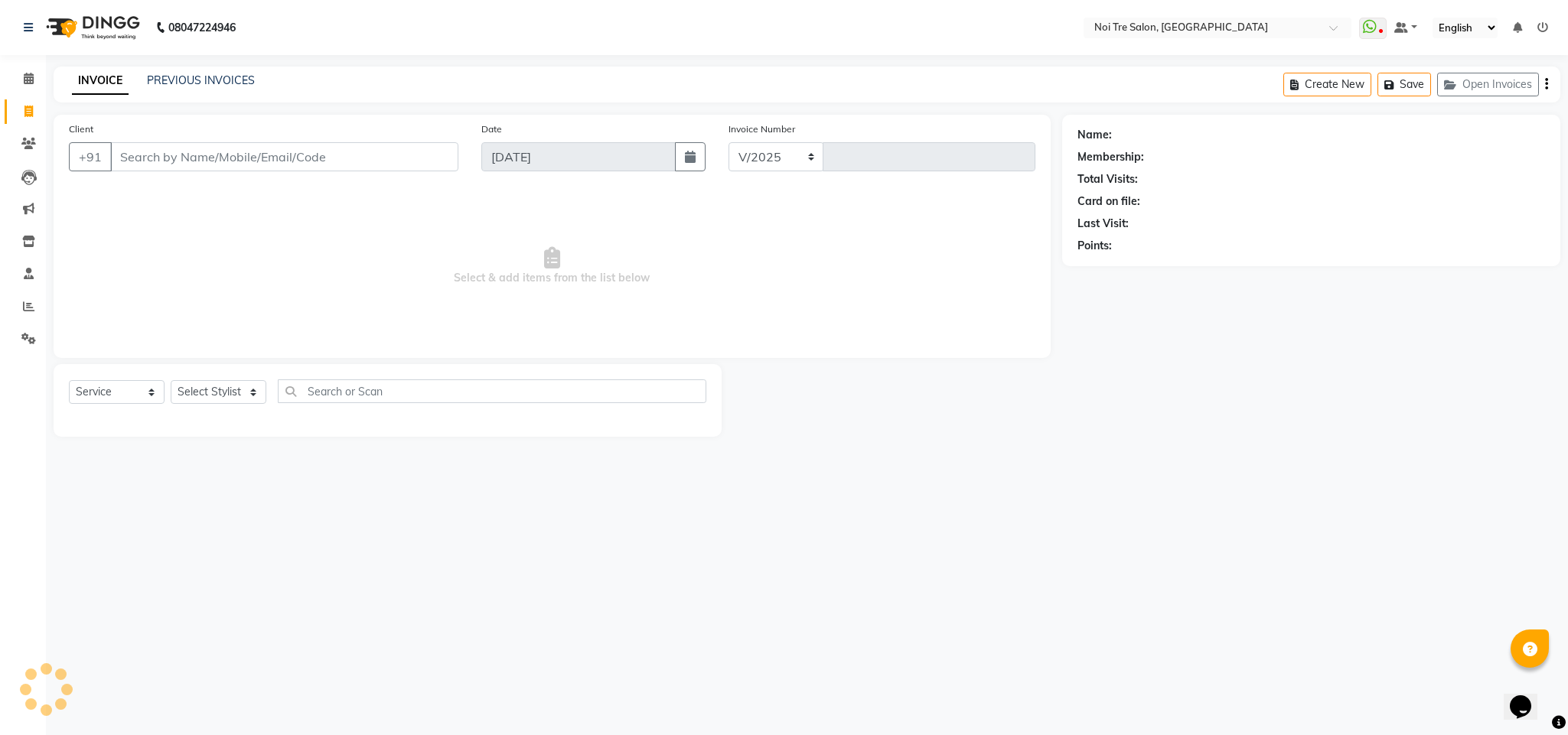
select select "4307"
type input "3101"
click at [243, 391] on select "Select Stylist" at bounding box center [219, 392] width 96 height 24
select select "23278"
click at [171, 381] on select "Select Stylist Ajay Creative Stylist Anurag [PERSON_NAME] [PERSON_NAME] [PERSON…" at bounding box center [219, 392] width 96 height 24
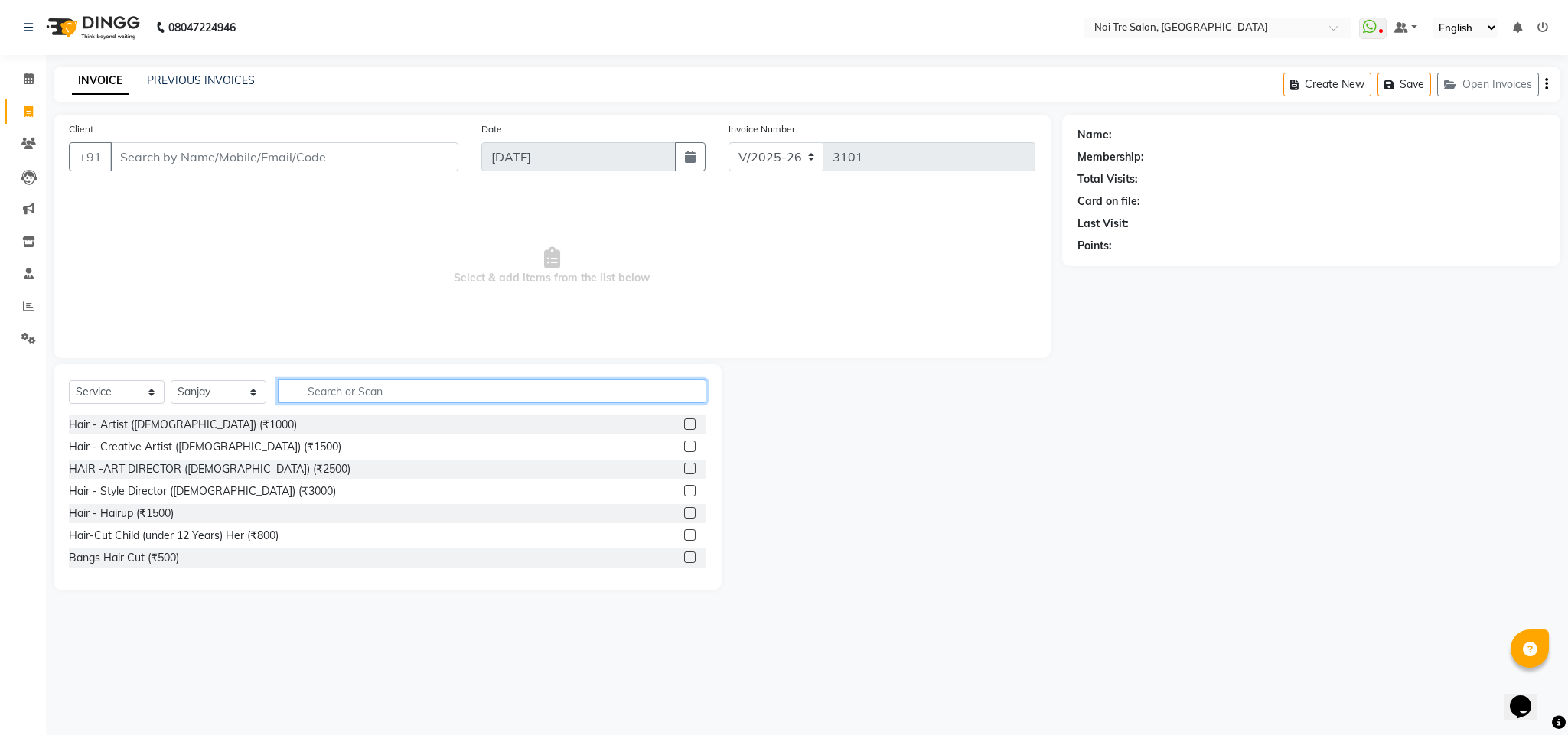
click at [360, 387] on input "text" at bounding box center [492, 391] width 429 height 24
type input "n"
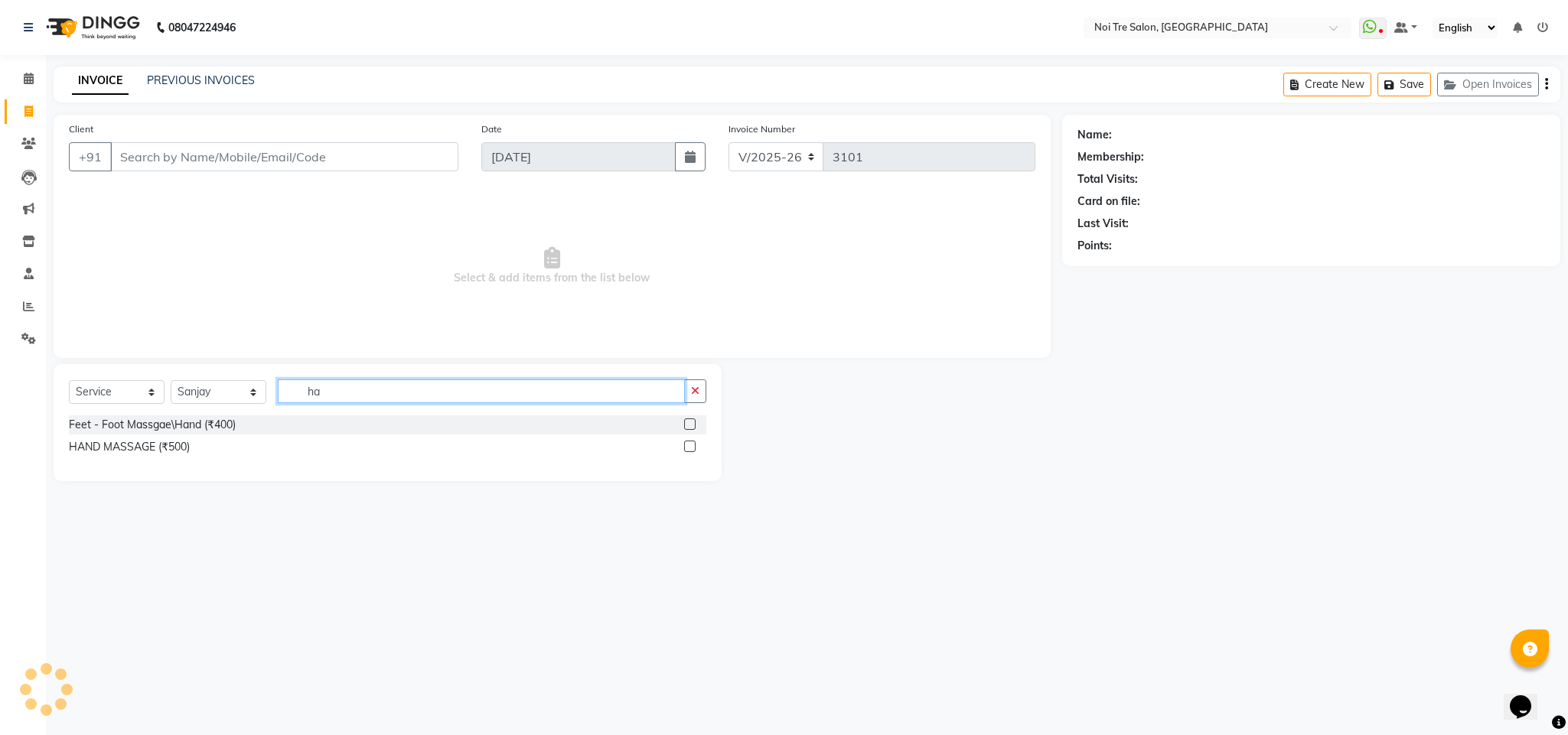
type input "h"
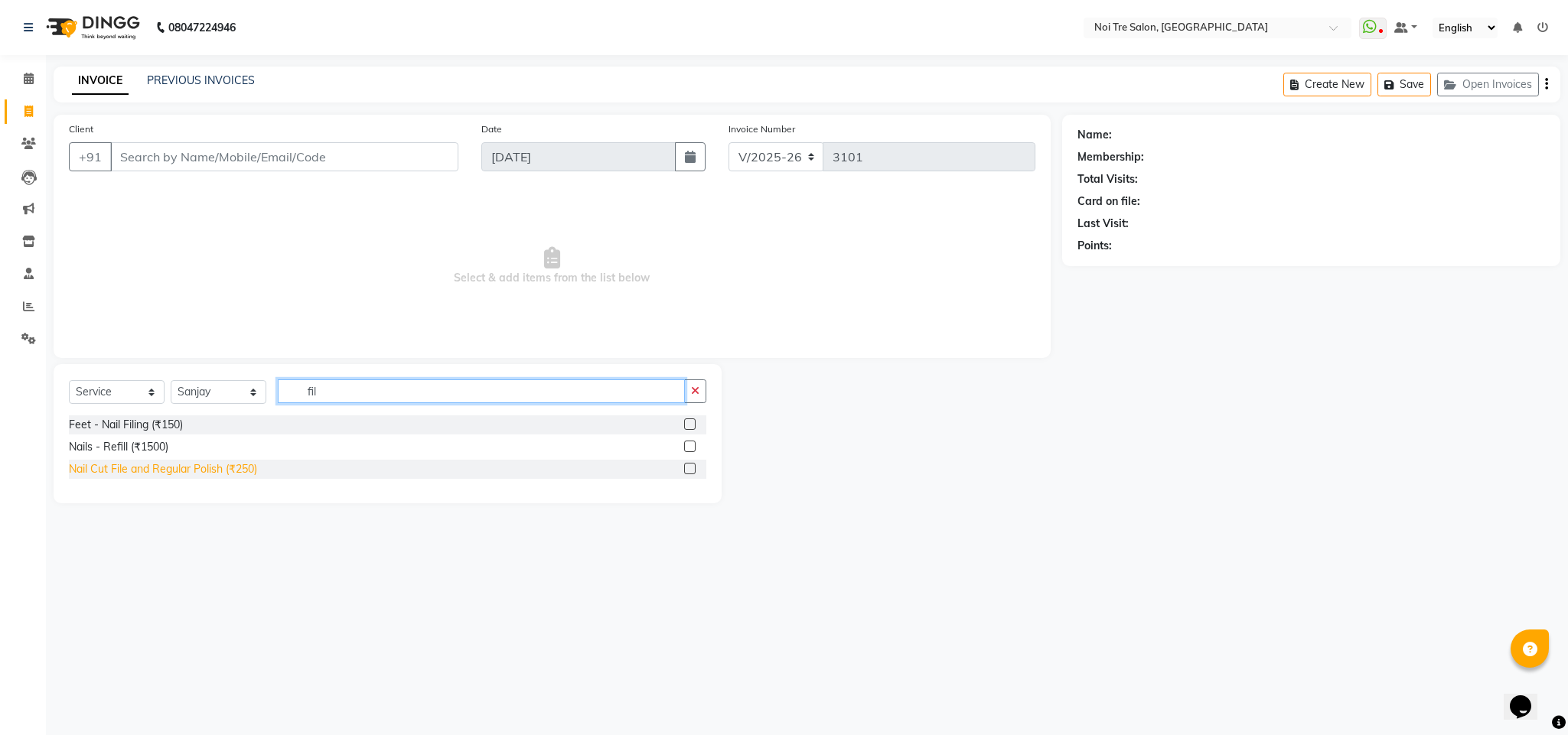
type input "fil"
click at [237, 464] on div "Nail Cut File and Regular Polish (₹250)" at bounding box center [162, 468] width 188 height 16
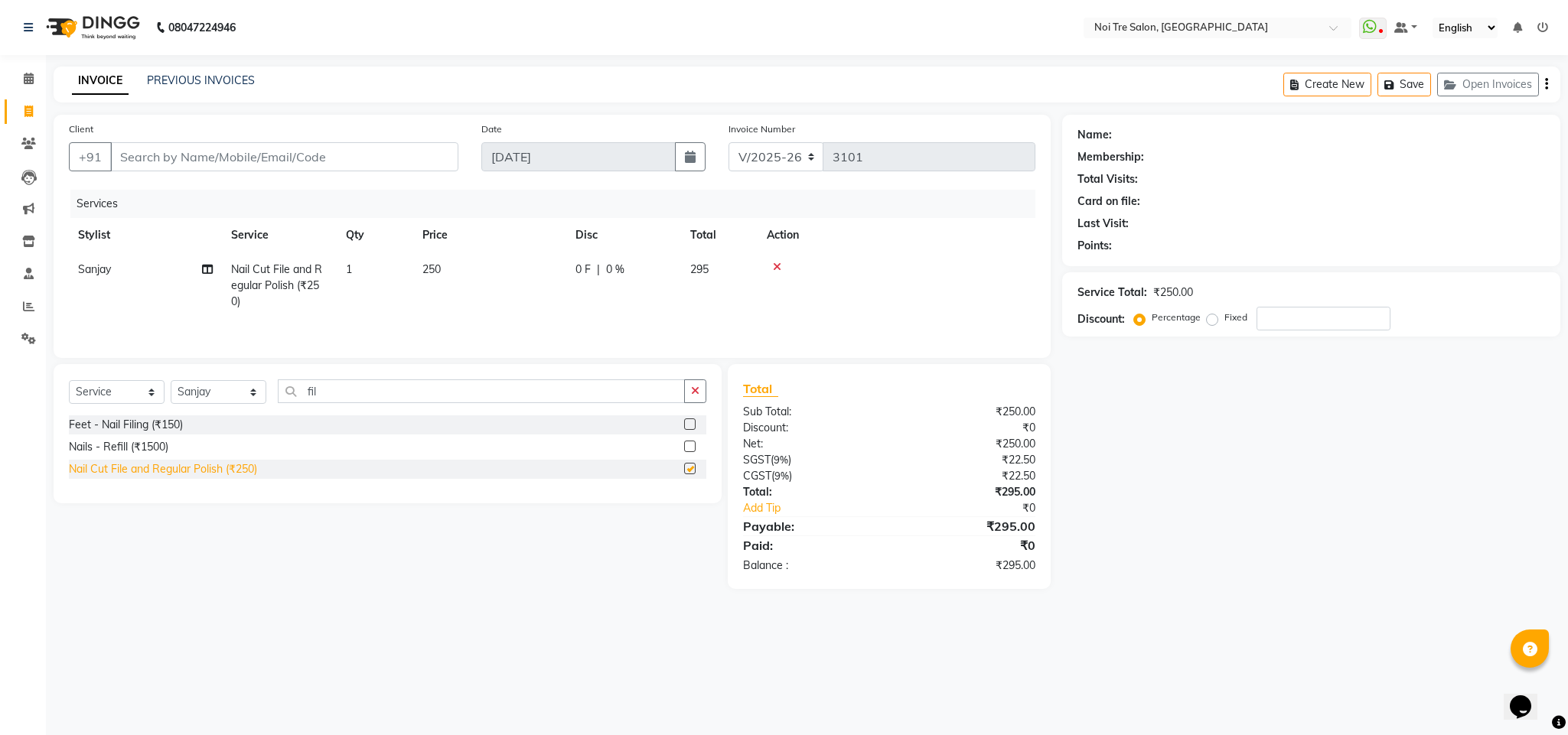
checkbox input "false"
click at [427, 273] on span "250" at bounding box center [431, 269] width 18 height 14
select select "23278"
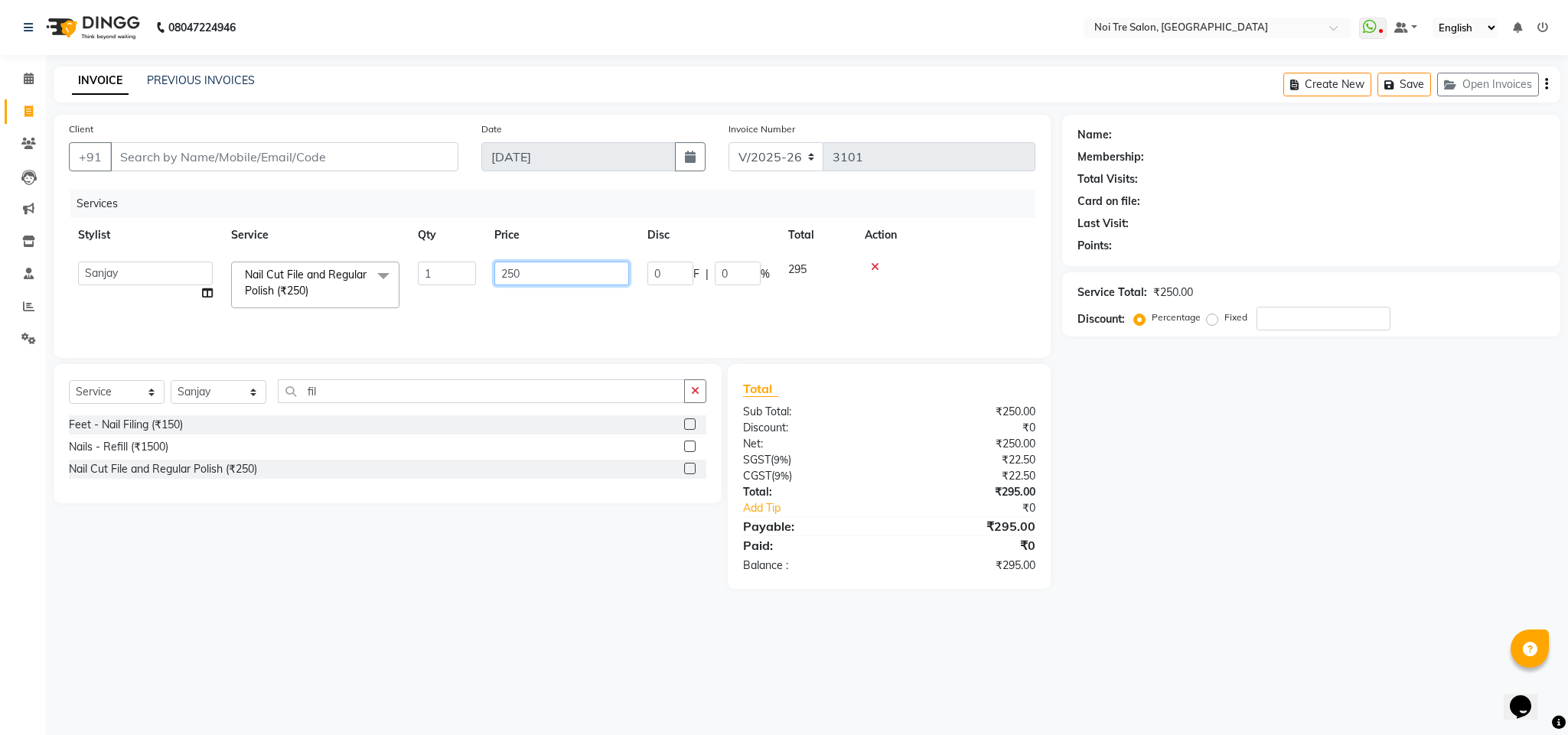
click at [508, 280] on input "250" at bounding box center [561, 273] width 135 height 24
type input "500"
click at [966, 262] on div at bounding box center [945, 267] width 161 height 11
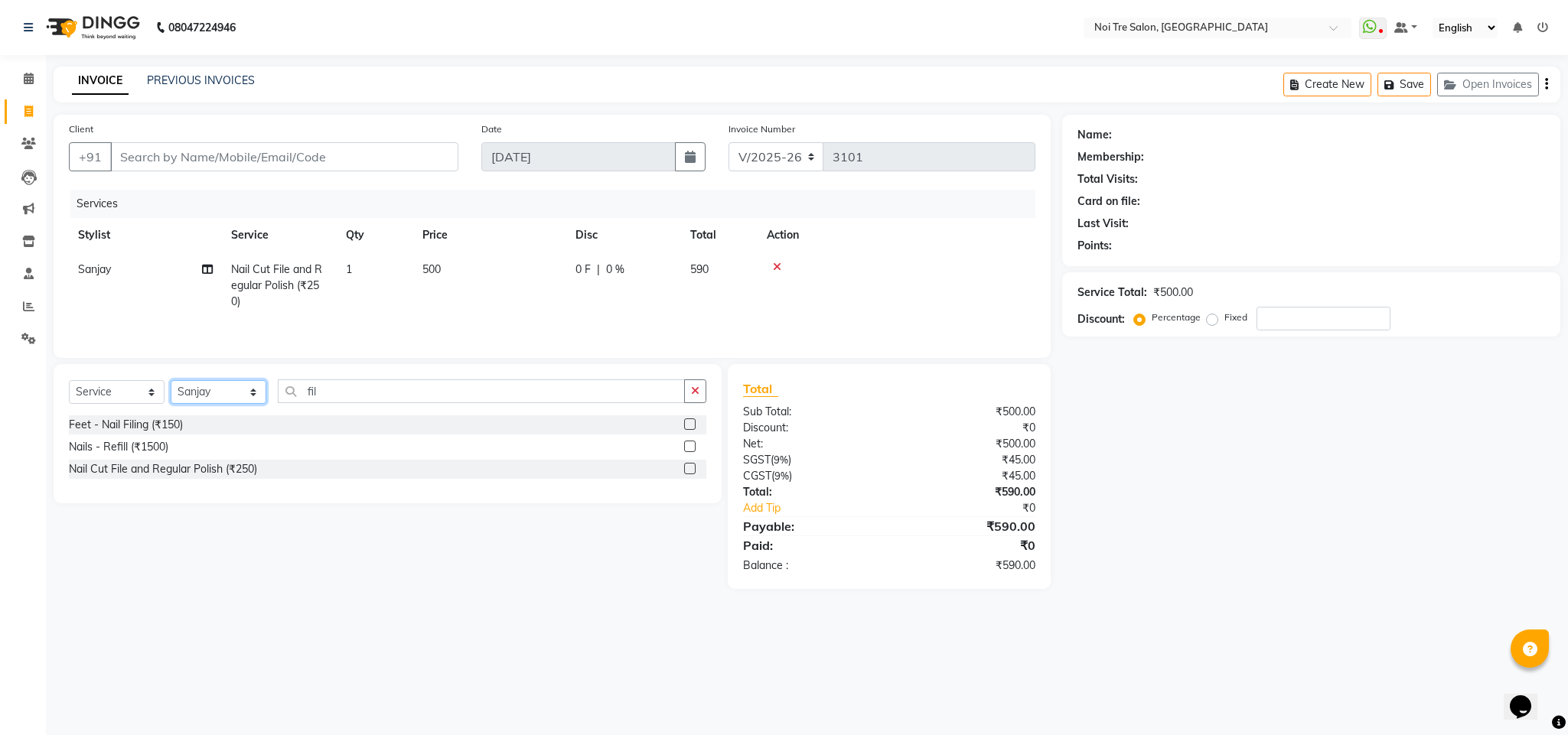
click at [221, 396] on select "Select Stylist Ajay Creative Stylist Anurag [PERSON_NAME] [PERSON_NAME] [PERSON…" at bounding box center [219, 392] width 96 height 24
select select "24877"
click at [171, 387] on select "Select Stylist Ajay Creative Stylist Anurag [PERSON_NAME] [PERSON_NAME] [PERSON…" at bounding box center [219, 392] width 96 height 24
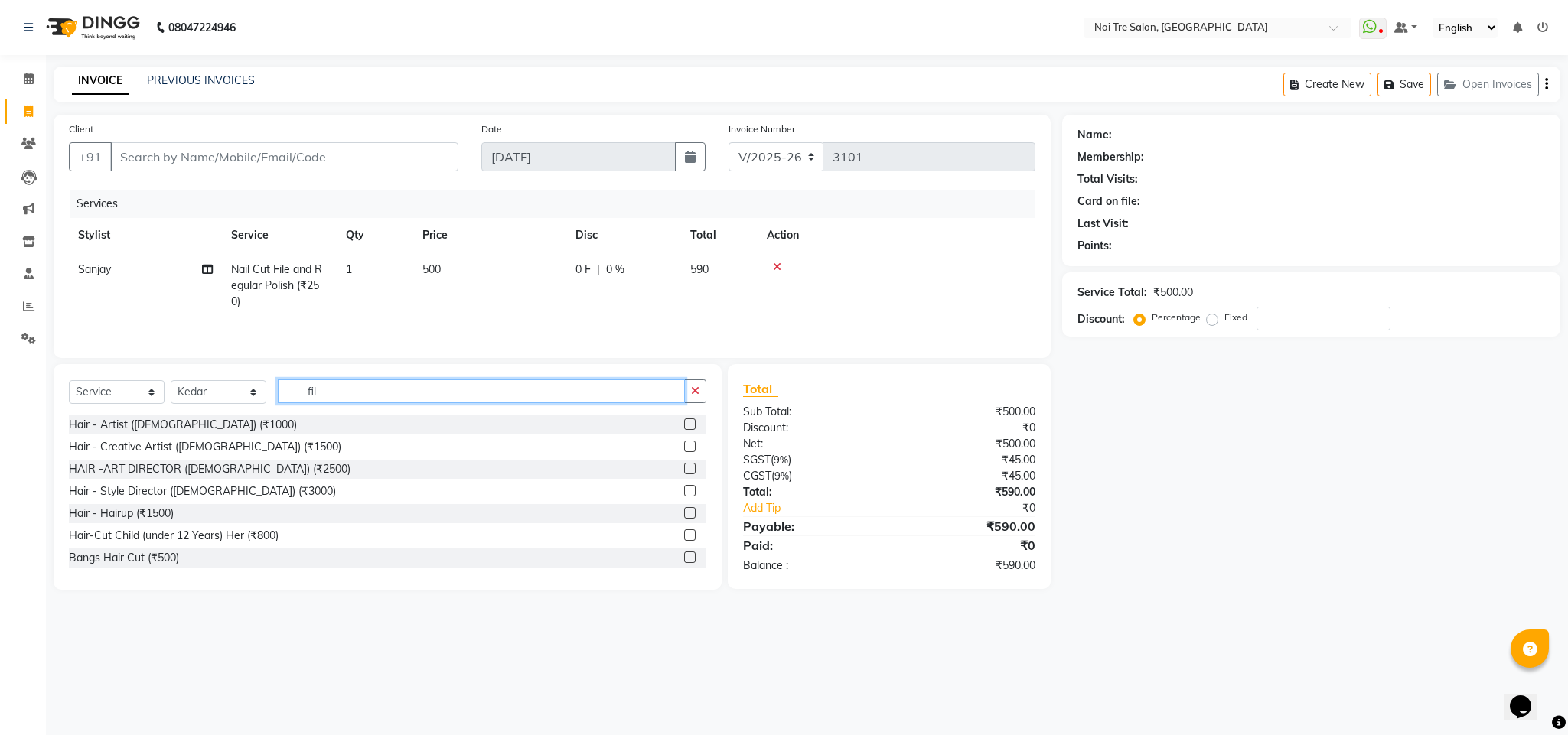
click at [315, 398] on input "fil" at bounding box center [481, 391] width 407 height 24
type input "touch"
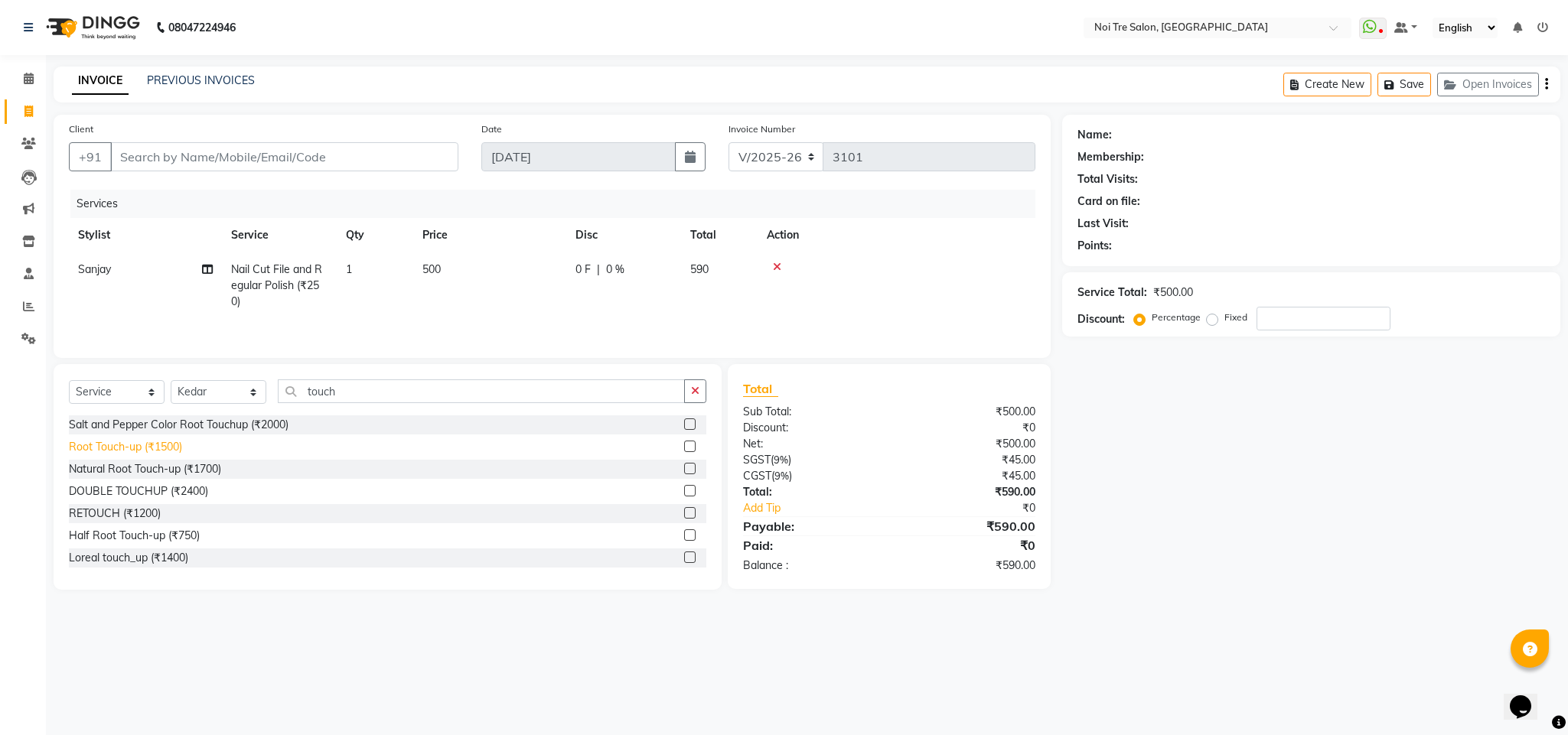
click at [147, 455] on div "Root Touch-up (₹1500)" at bounding box center [125, 446] width 113 height 16
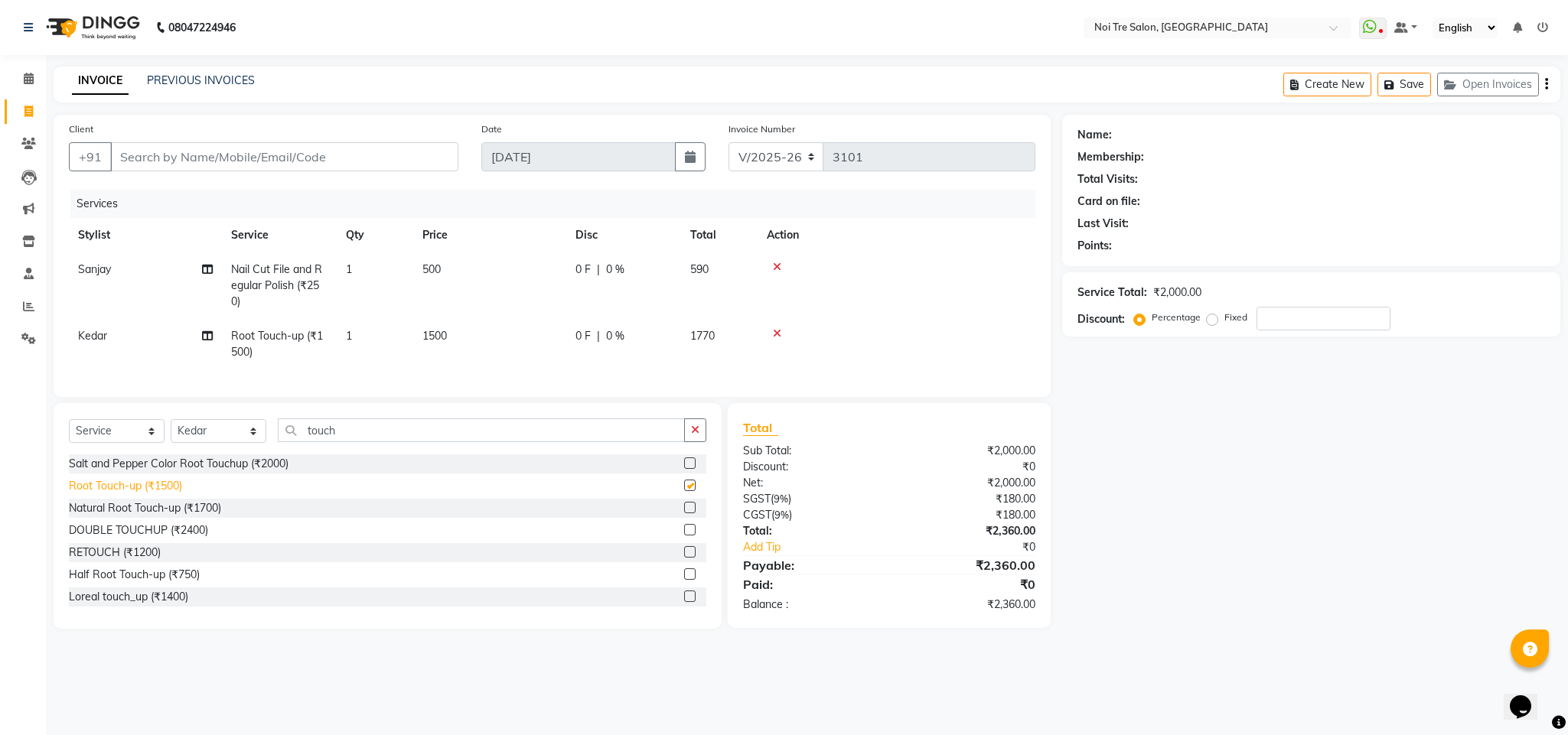
checkbox input "false"
click at [325, 442] on input "touch" at bounding box center [481, 430] width 407 height 24
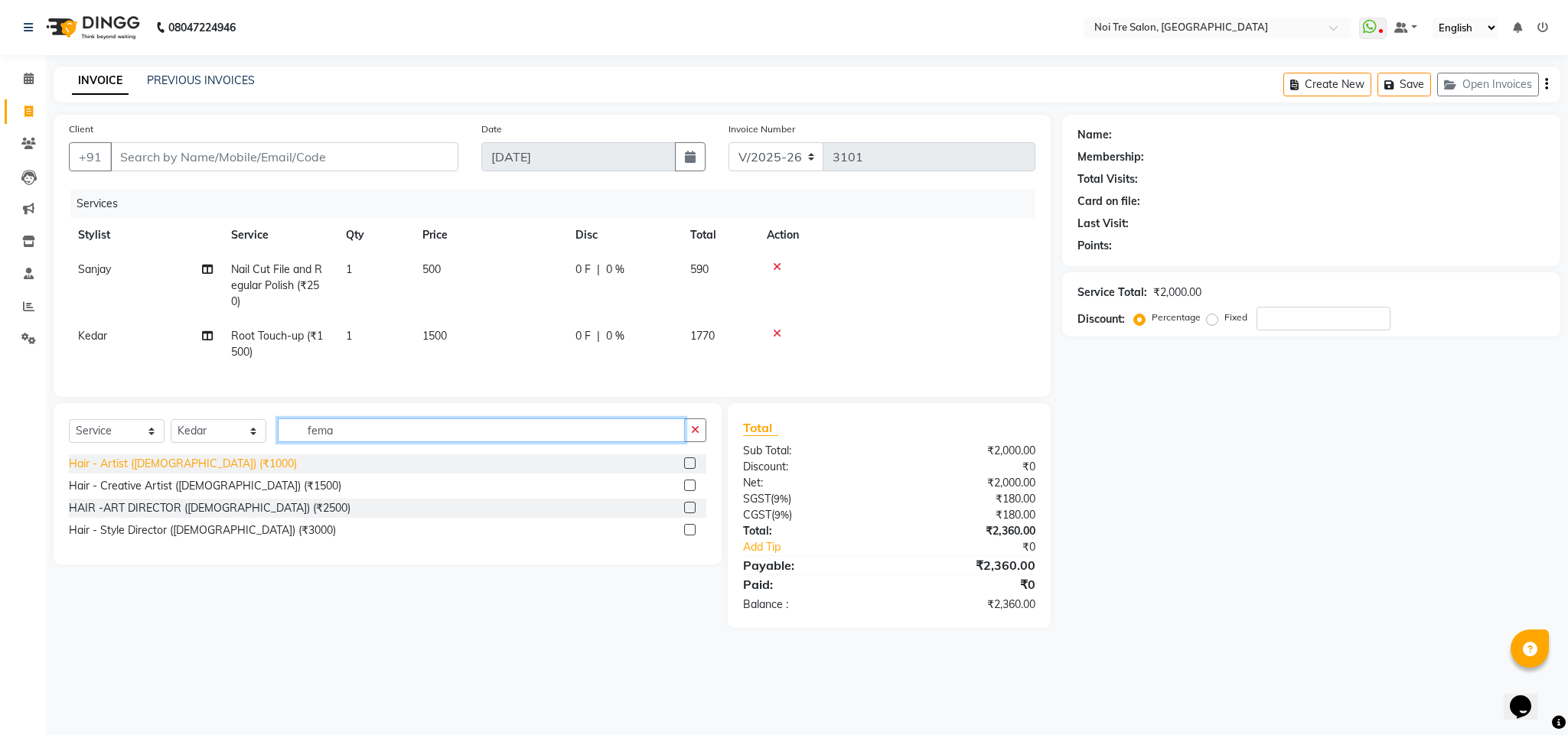
type input "fema"
click at [190, 472] on div "Hair - Artist ([DEMOGRAPHIC_DATA]) (₹1000)" at bounding box center [182, 464] width 228 height 16
checkbox input "false"
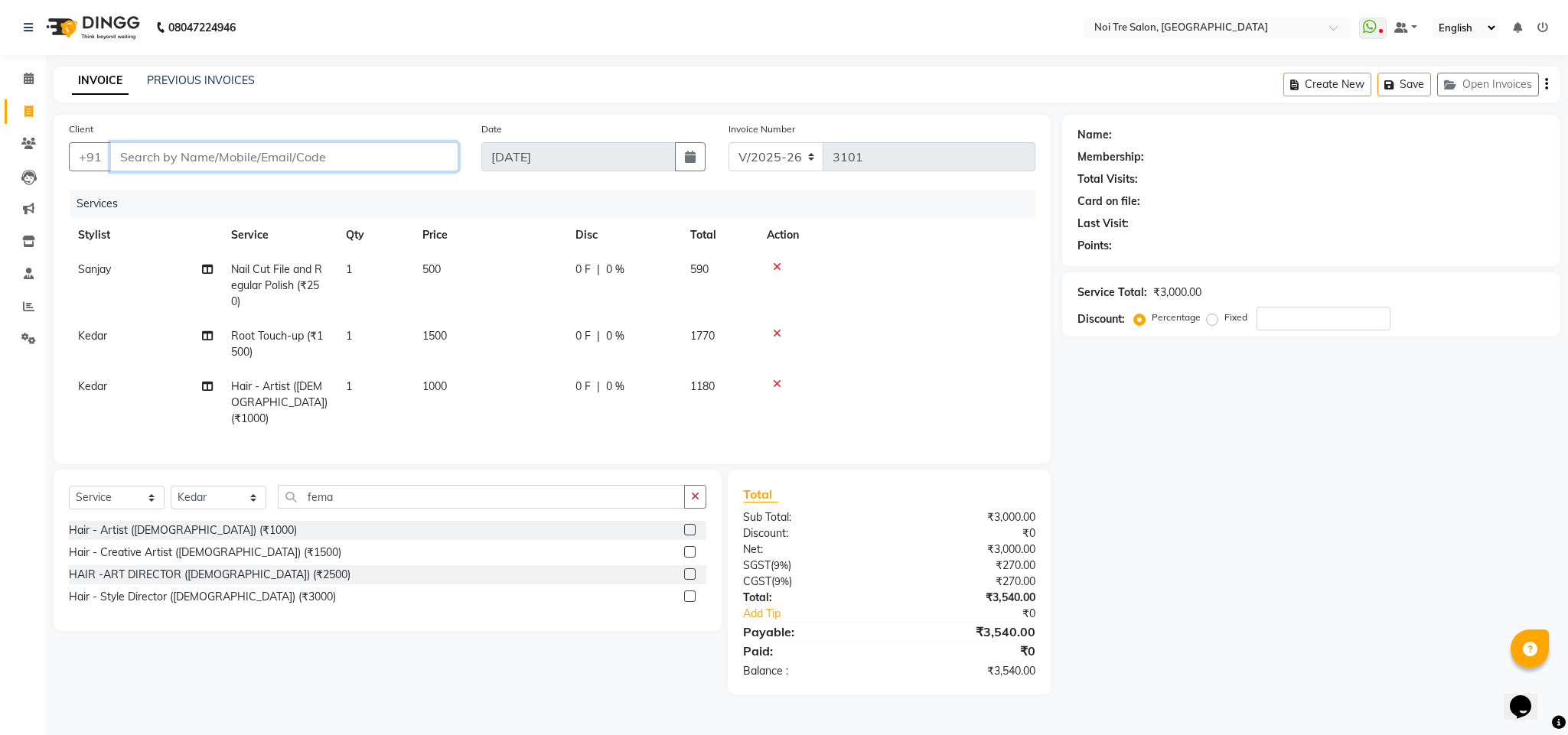
click at [230, 156] on input "Client" at bounding box center [284, 156] width 348 height 29
type input "9"
type input "0"
type input "9711181088"
click at [425, 155] on span "Add Client" at bounding box center [418, 156] width 60 height 15
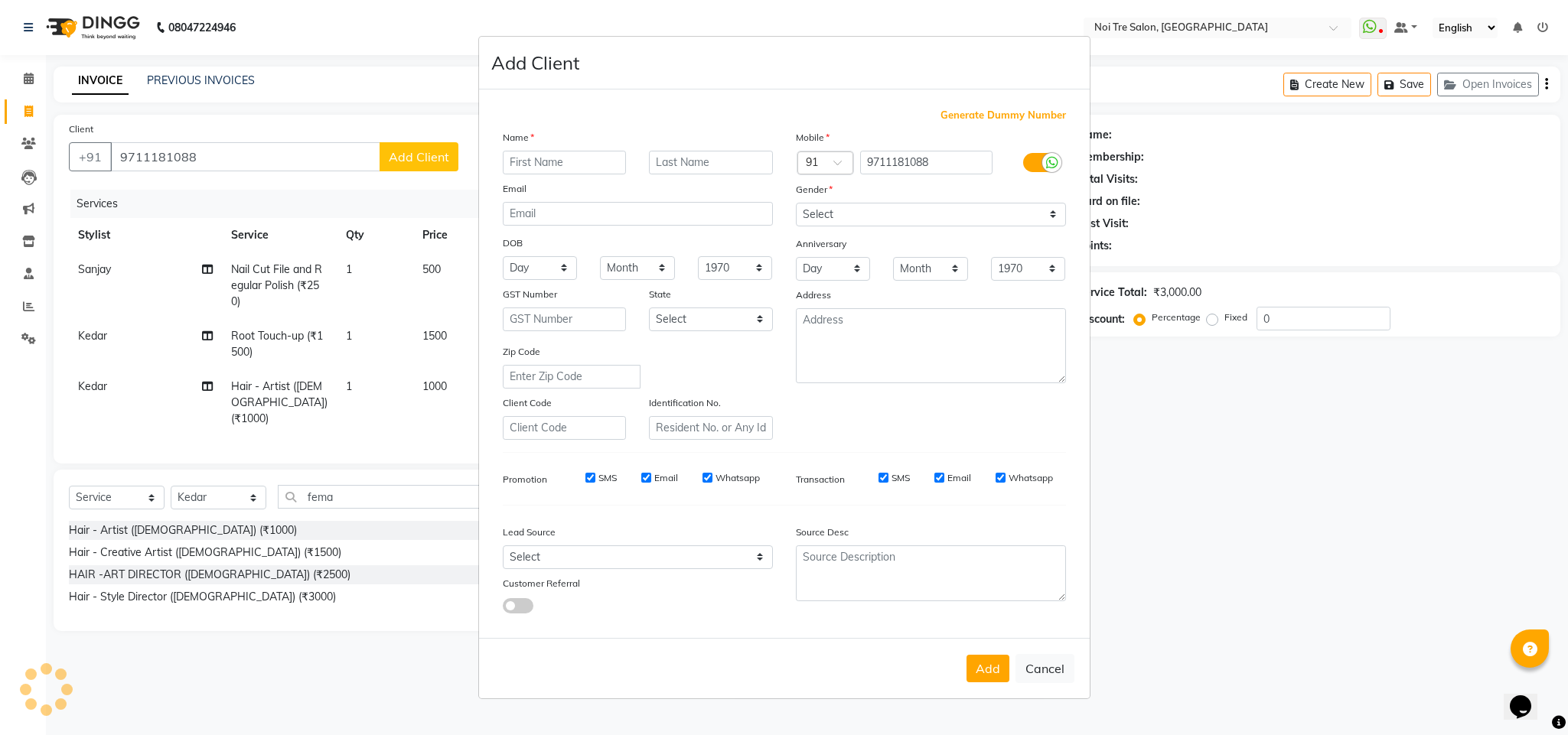
click at [556, 159] on input "text" at bounding box center [565, 162] width 124 height 24
type input "Ritu"
click at [877, 207] on select "Select [DEMOGRAPHIC_DATA] [DEMOGRAPHIC_DATA] Other Prefer Not To Say" at bounding box center [931, 214] width 270 height 24
select select "[DEMOGRAPHIC_DATA]"
click at [796, 204] on select "Select [DEMOGRAPHIC_DATA] [DEMOGRAPHIC_DATA] Other Prefer Not To Say" at bounding box center [931, 214] width 270 height 24
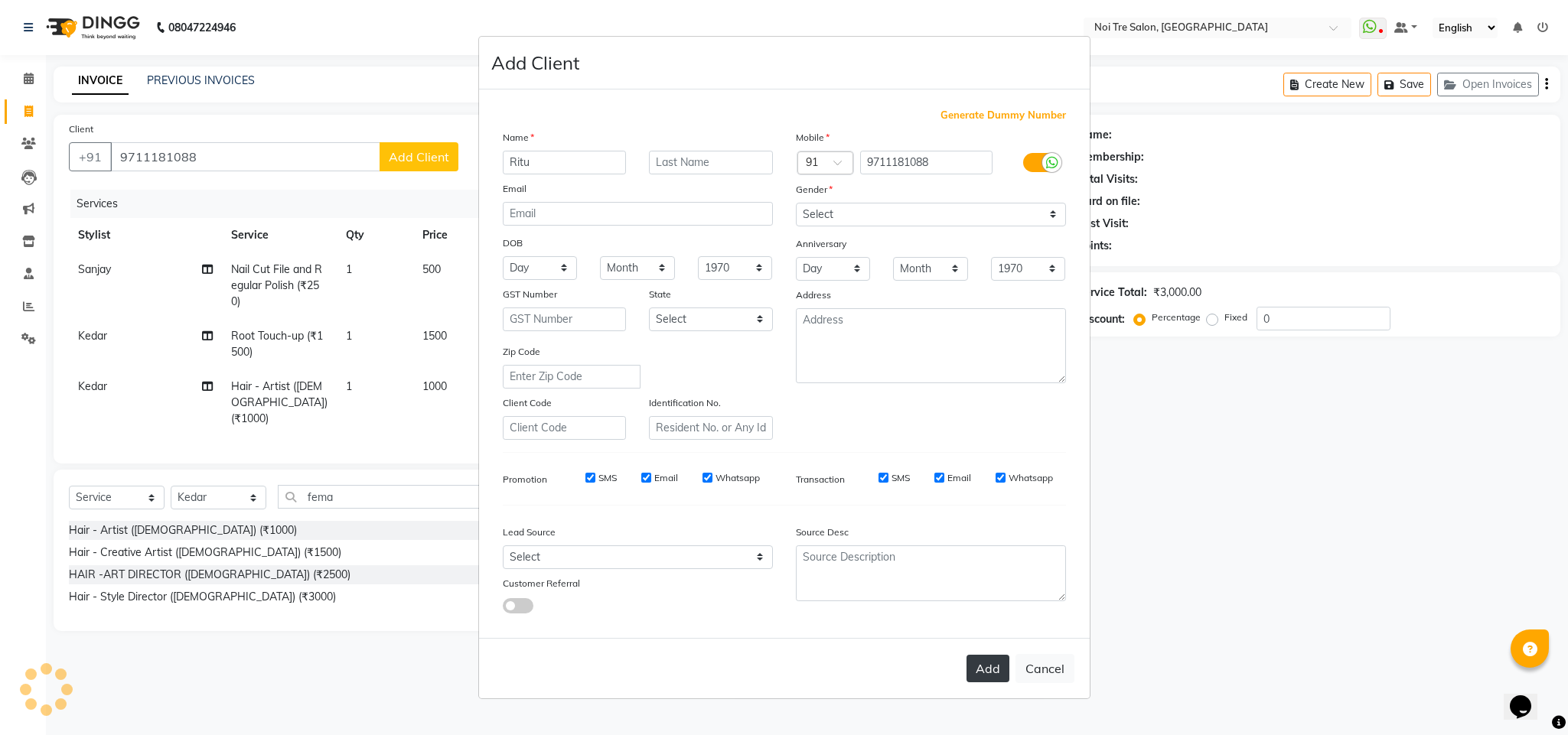
click at [976, 663] on button "Add" at bounding box center [988, 668] width 43 height 27
select select
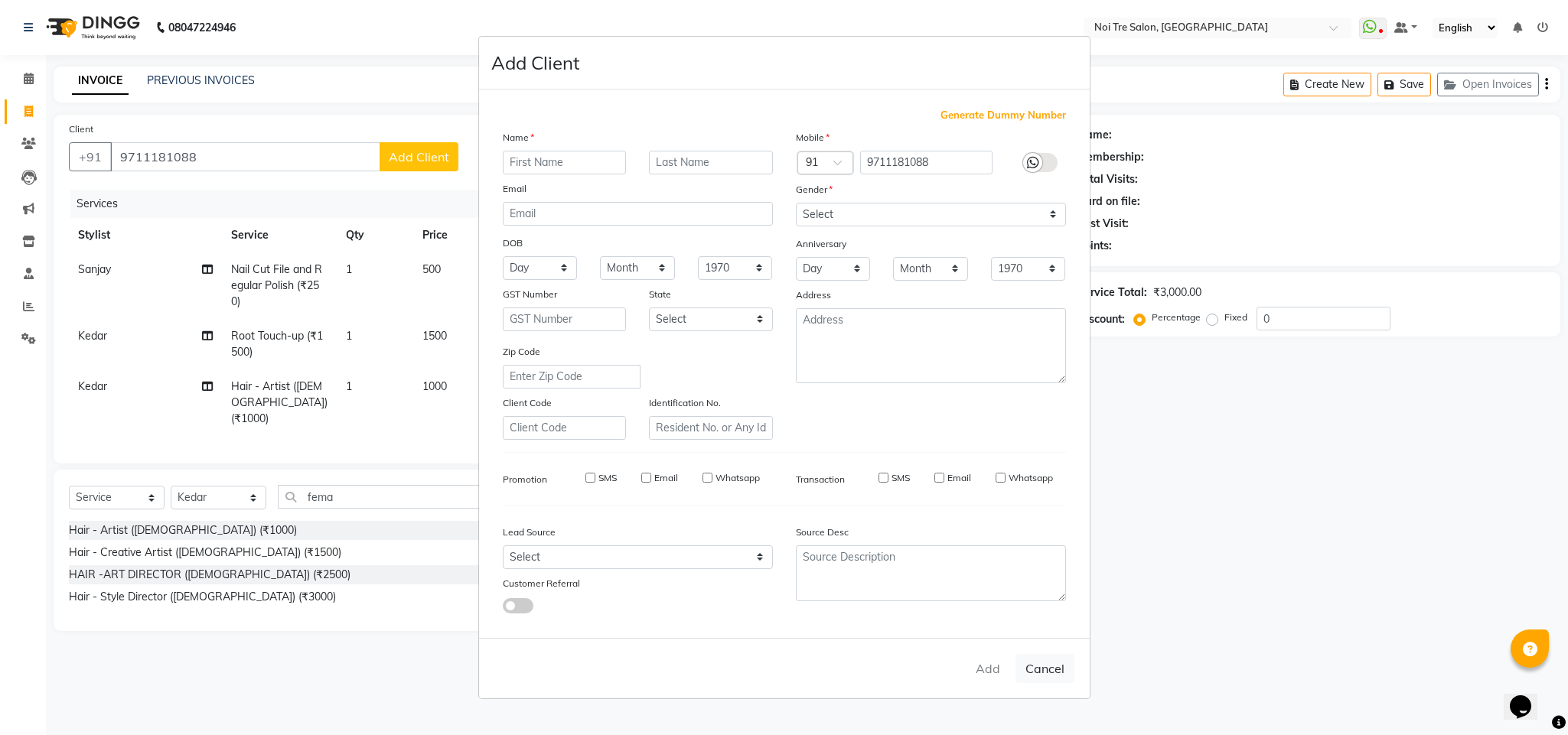
select select
checkbox input "false"
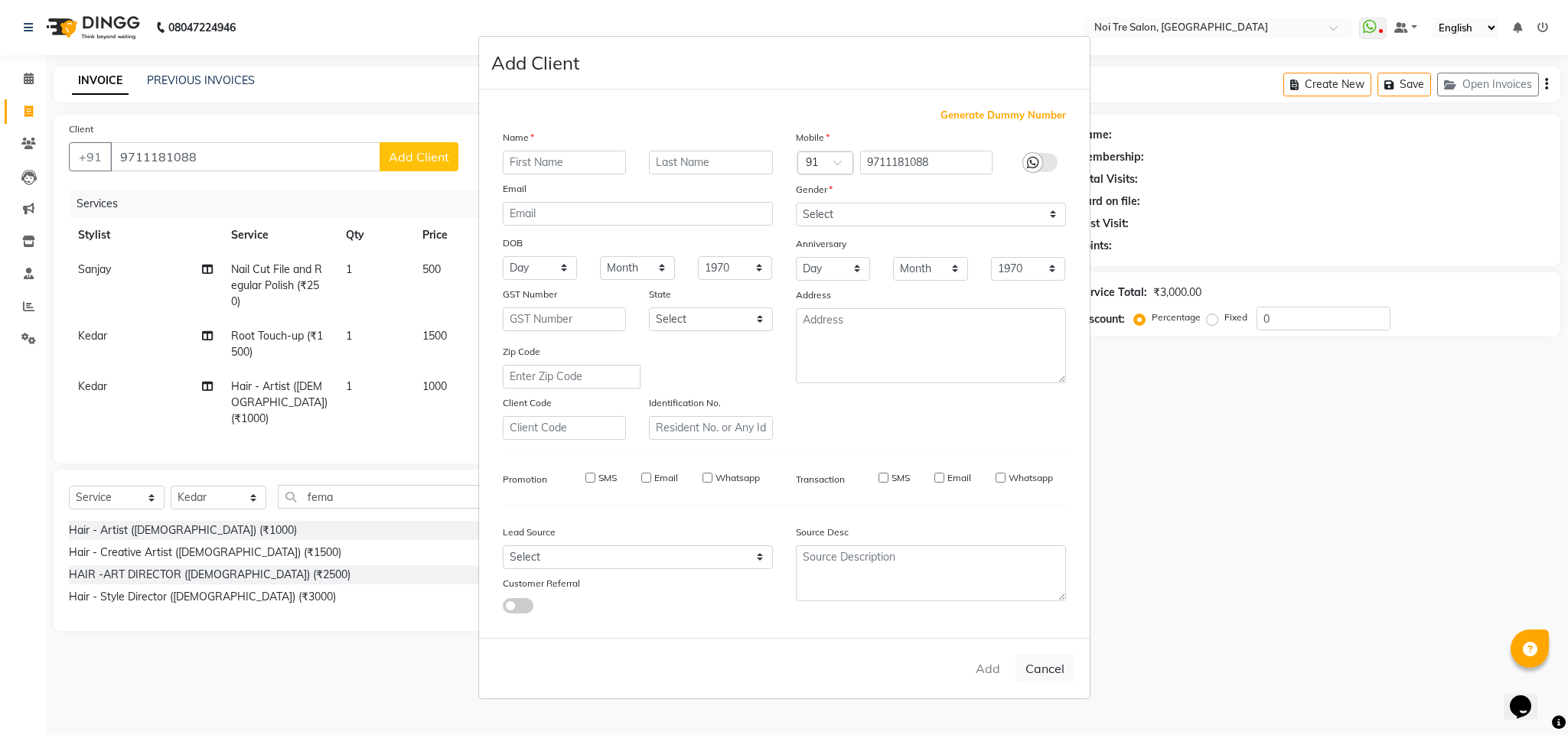
checkbox input "false"
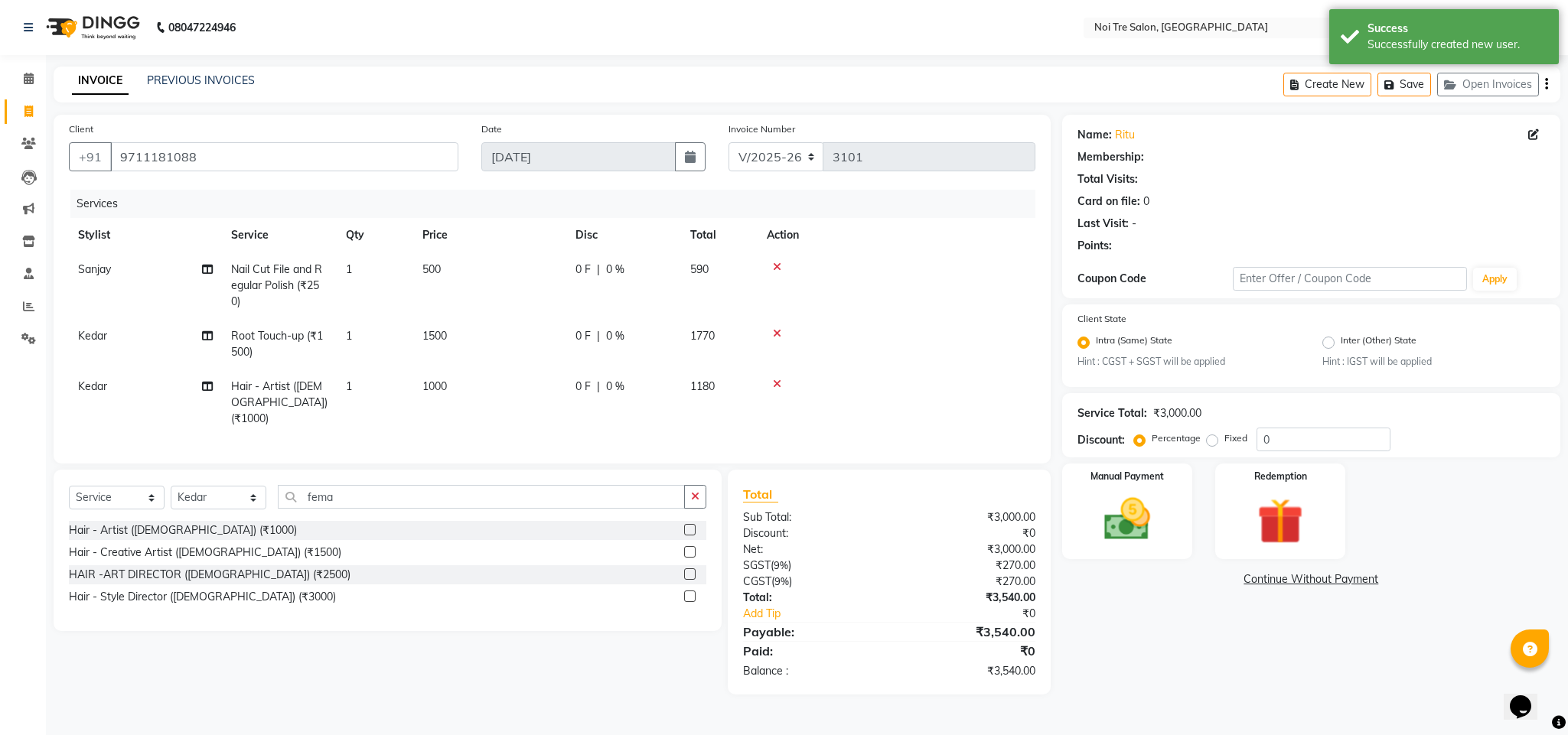
select select "1: Object"
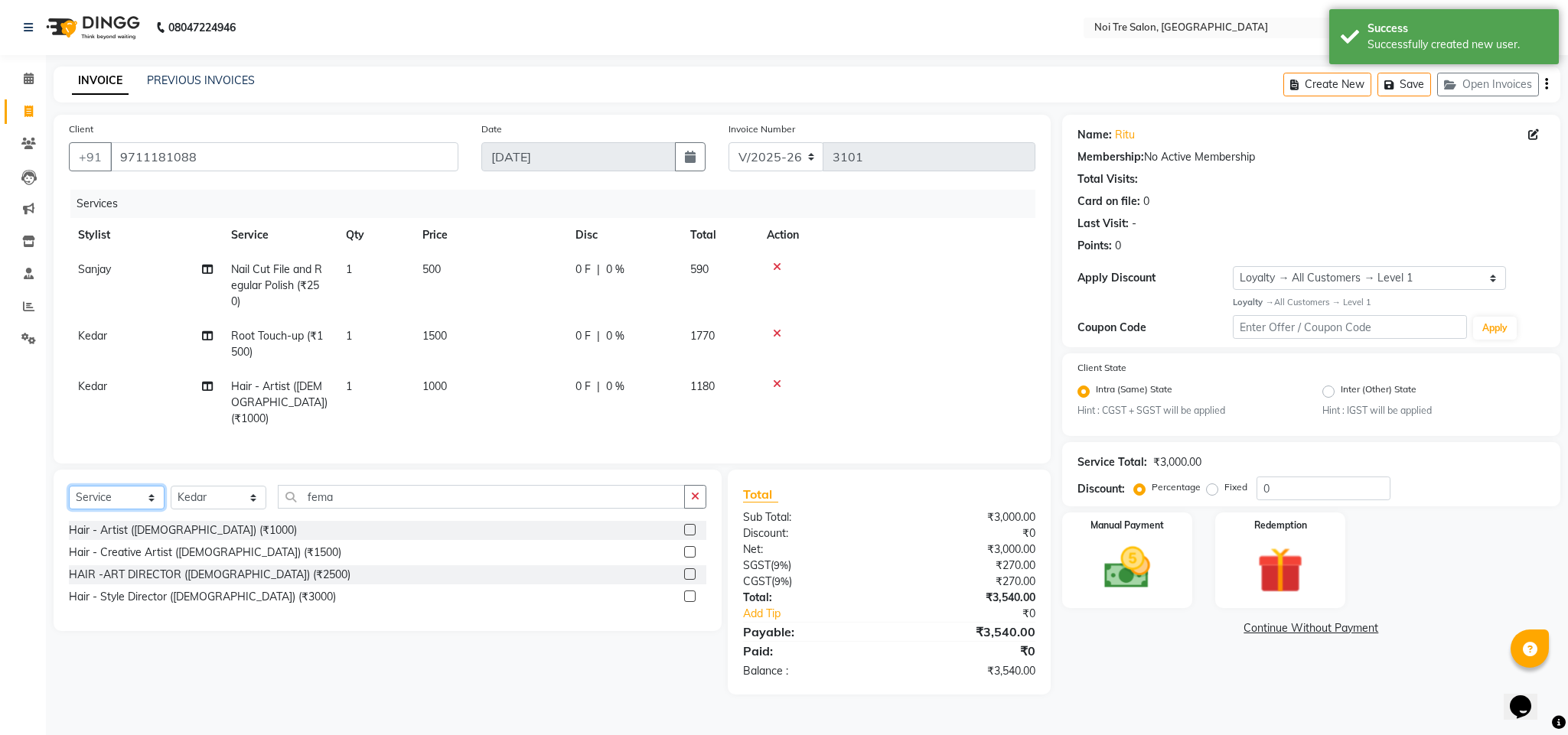
click at [141, 491] on select "Select Service Product Membership Package Voucher Prepaid Gift Card" at bounding box center [117, 497] width 96 height 24
select select "product"
click at [69, 488] on select "Select Service Product Membership Package Voucher Prepaid Gift Card" at bounding box center [117, 497] width 96 height 24
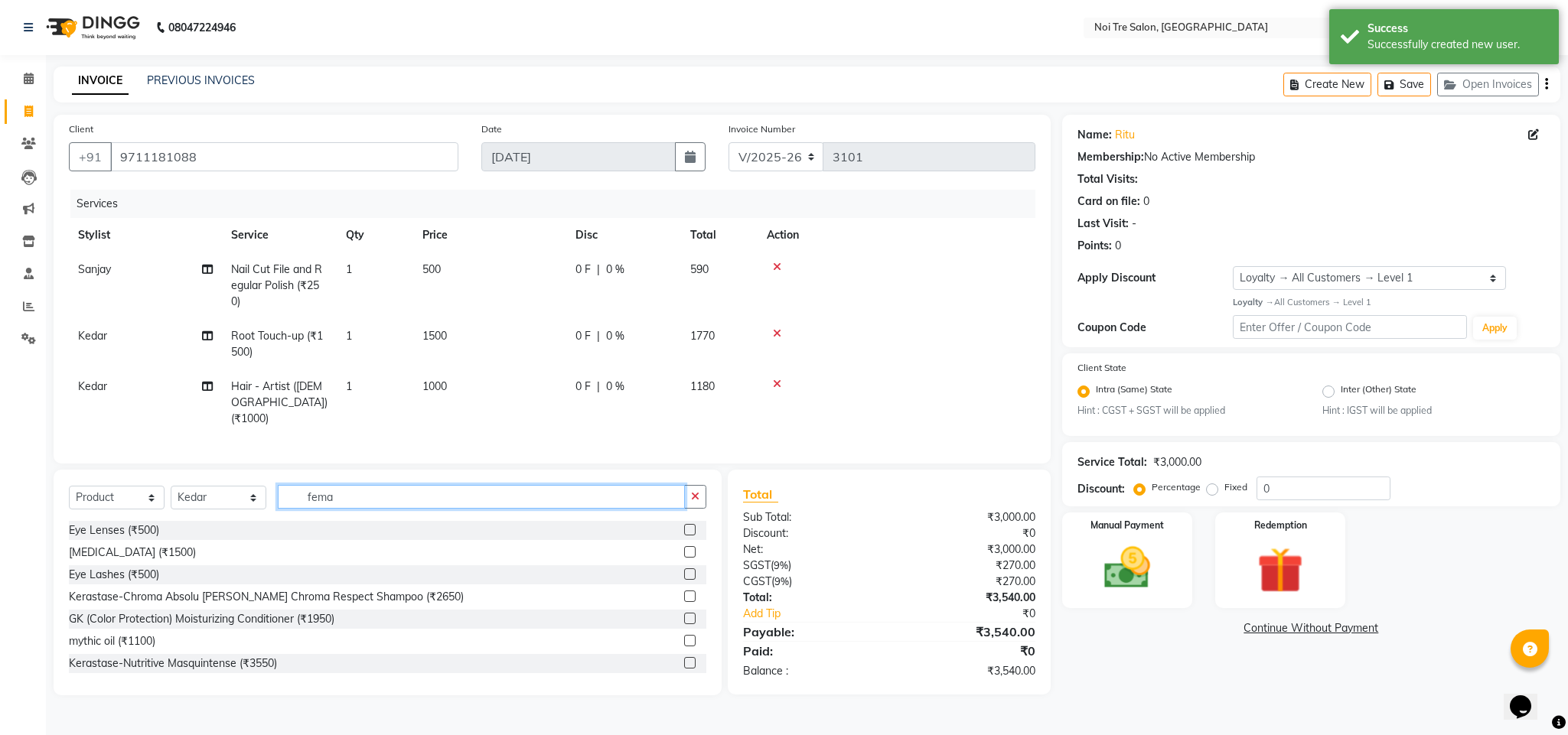
click at [320, 494] on input "fema" at bounding box center [481, 497] width 407 height 24
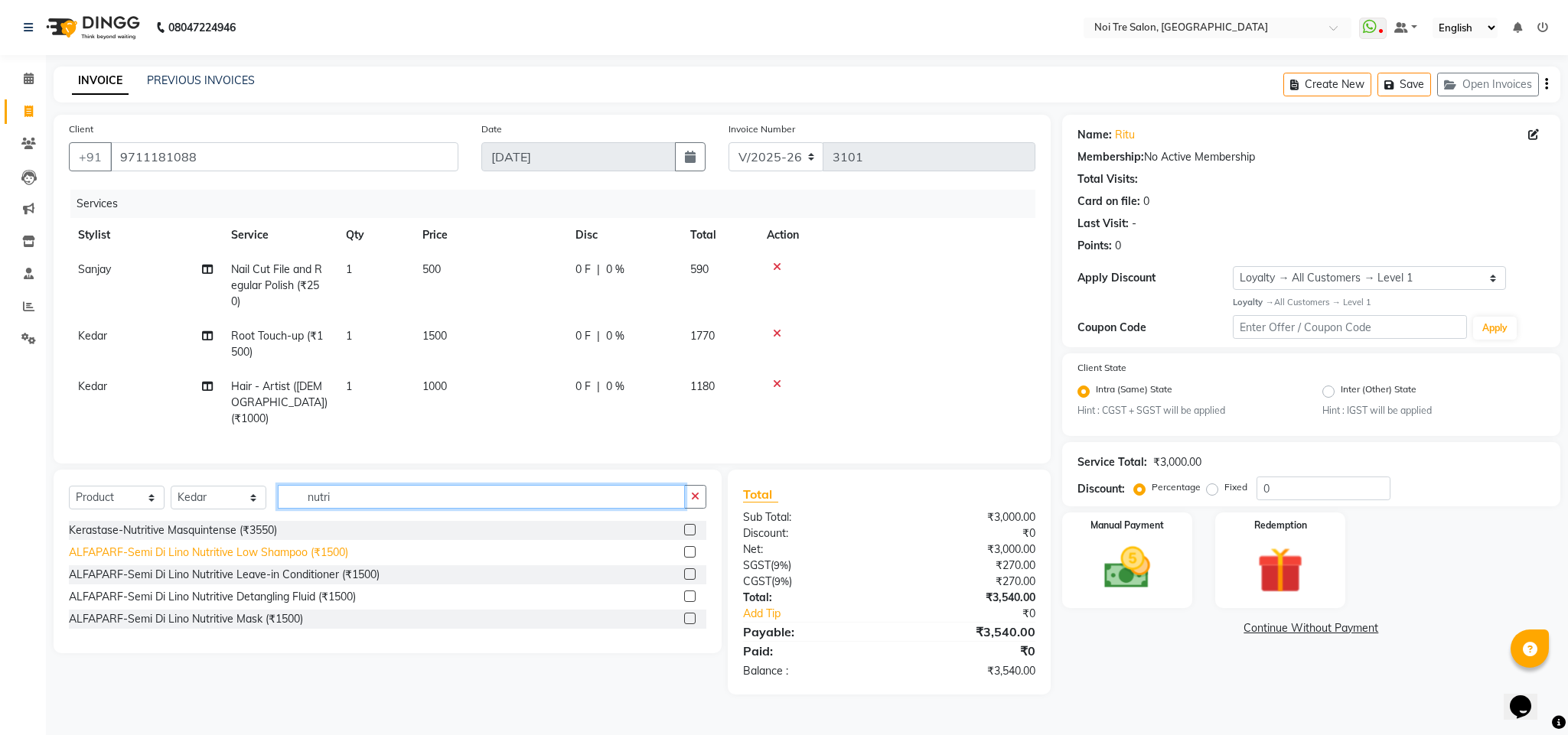
type input "nutri"
click at [286, 551] on div "ALFAPARF-Semi Di Lino Nutritive Low Shampoo (₹1500)" at bounding box center [208, 552] width 279 height 16
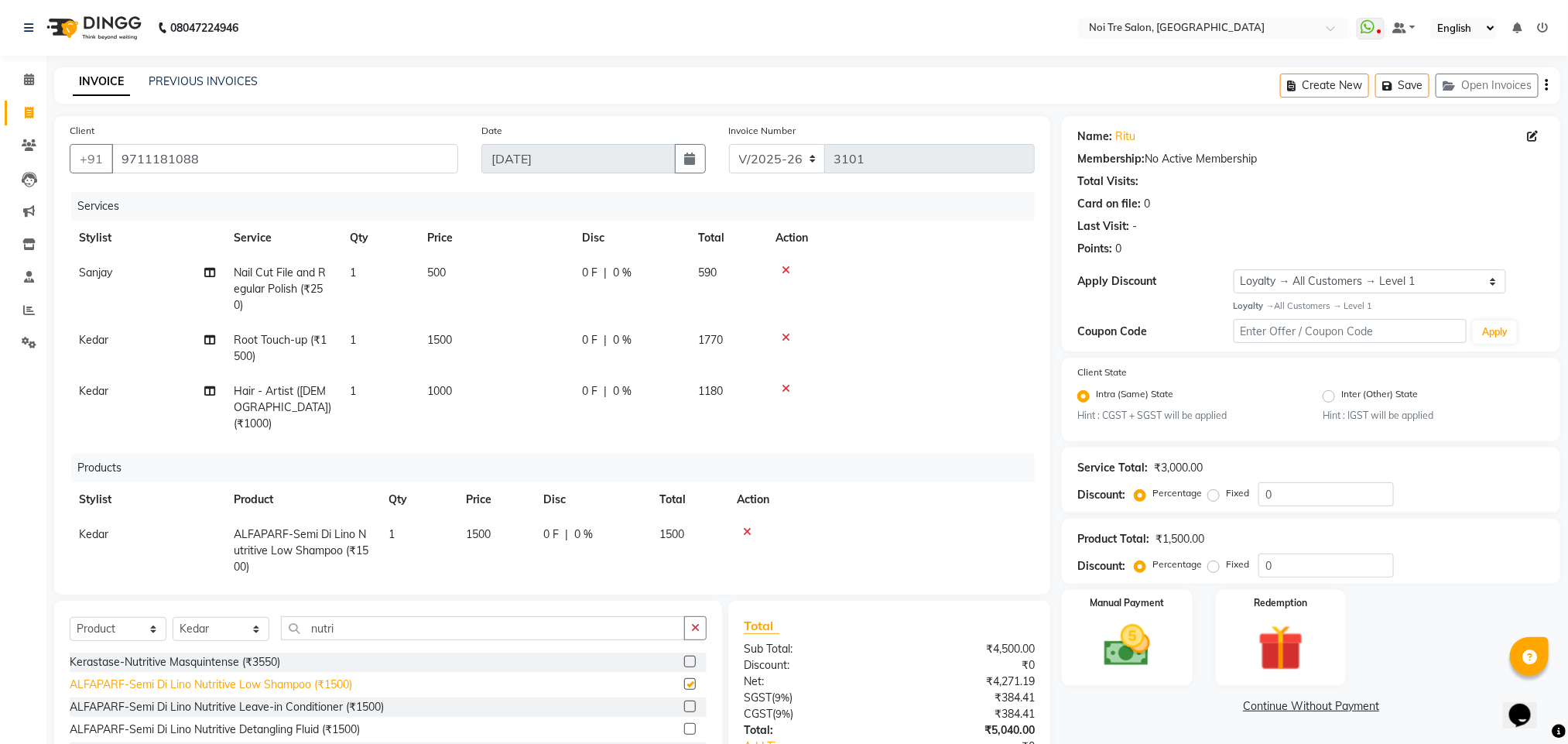
checkbox input "false"
click at [479, 527] on span "1500" at bounding box center [478, 534] width 25 height 14
select select "24877"
click at [488, 526] on input "1500" at bounding box center [495, 538] width 59 height 24
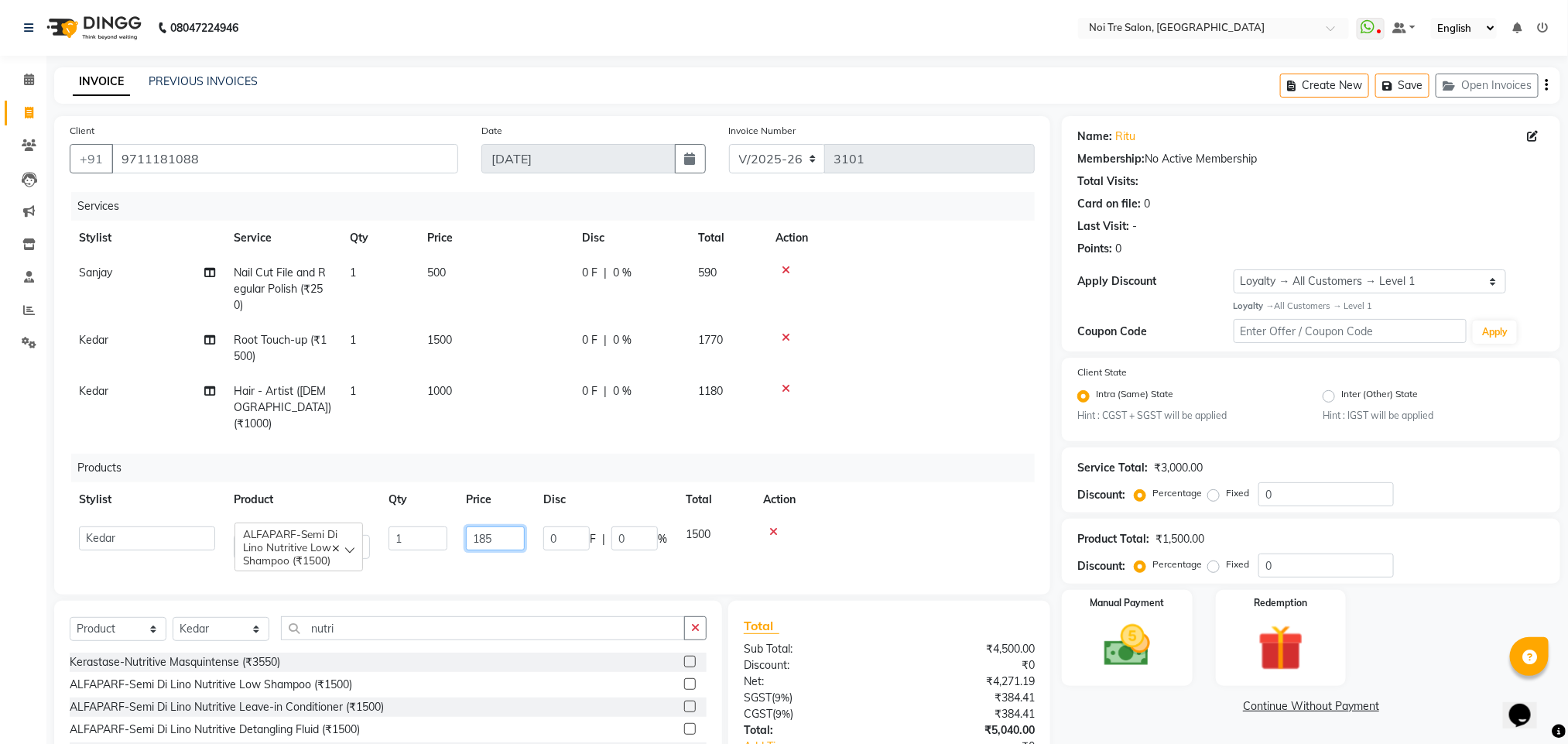
type input "1850"
click at [925, 419] on td at bounding box center [900, 407] width 269 height 67
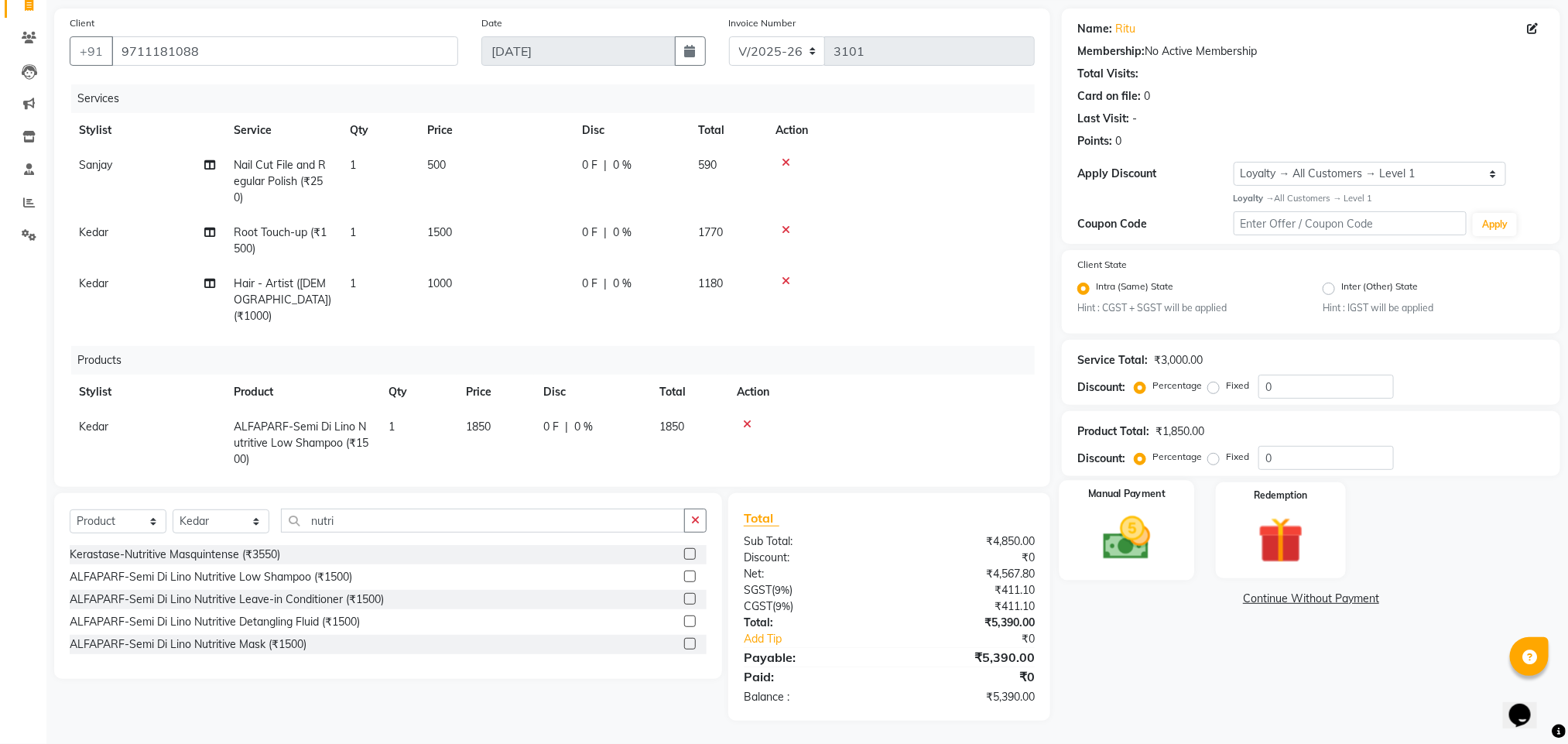
click at [1103, 560] on img at bounding box center [1127, 539] width 77 height 55
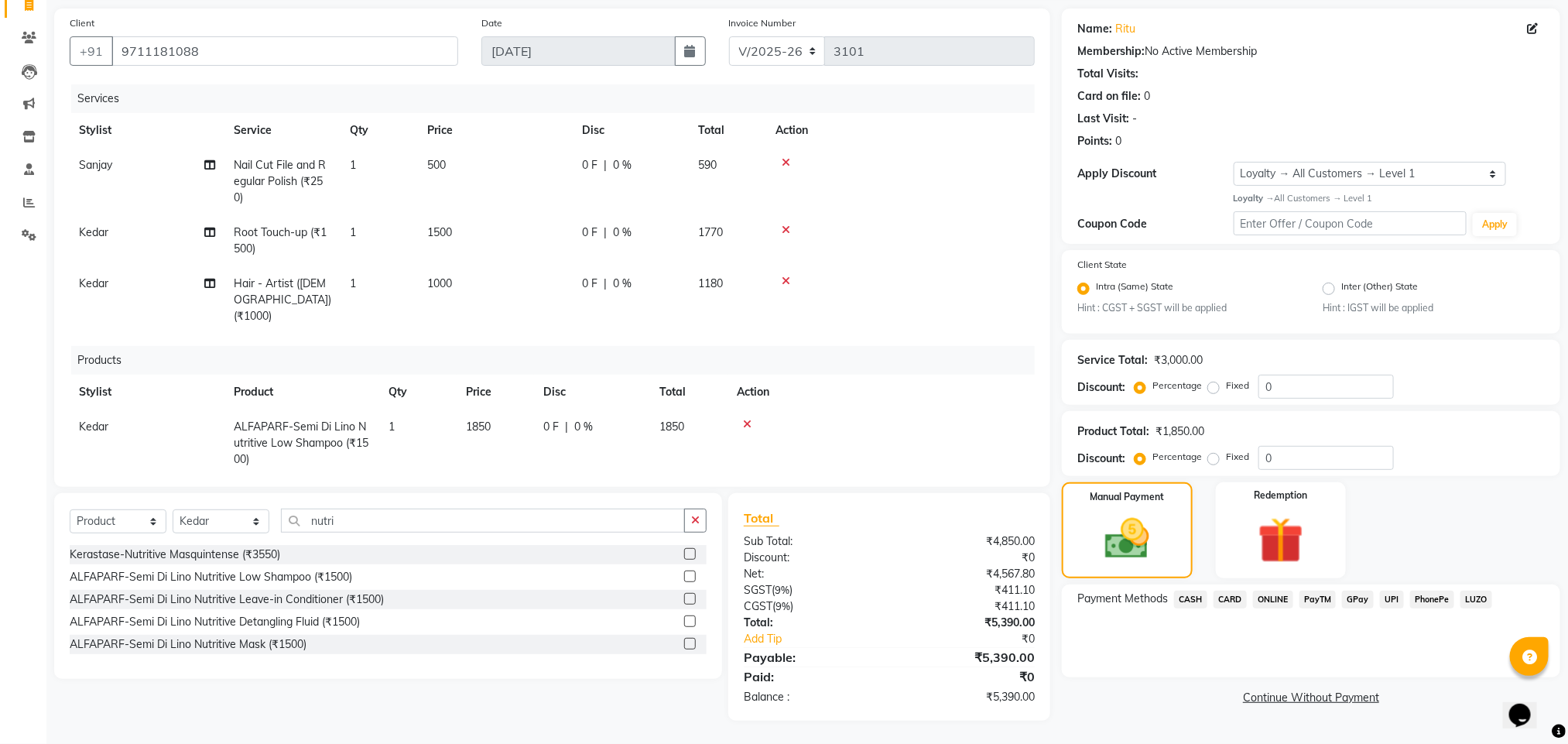
click at [1269, 602] on span "ONLINE" at bounding box center [1273, 599] width 40 height 18
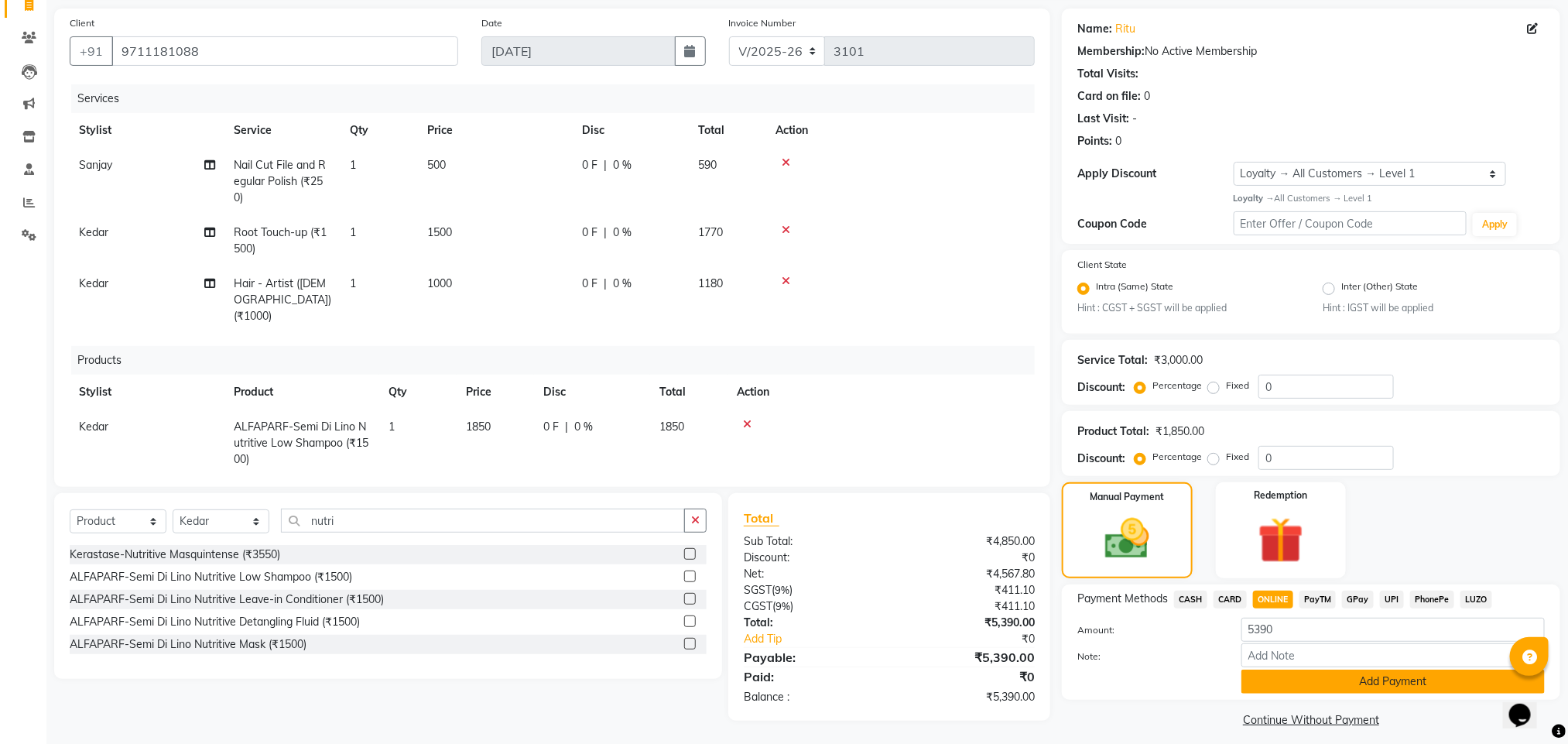
click at [1296, 674] on button "Add Payment" at bounding box center [1393, 681] width 303 height 24
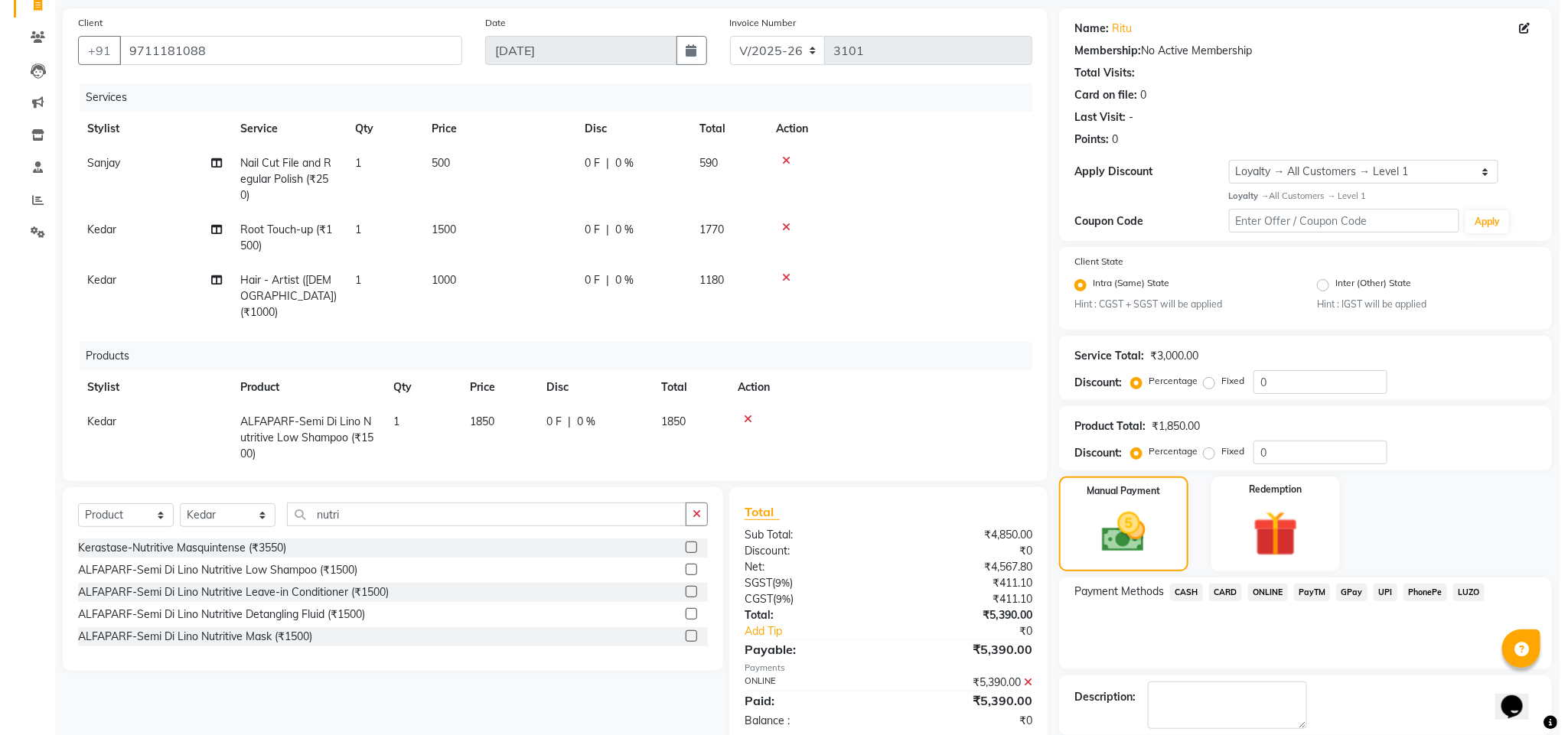
scroll to position [214, 0]
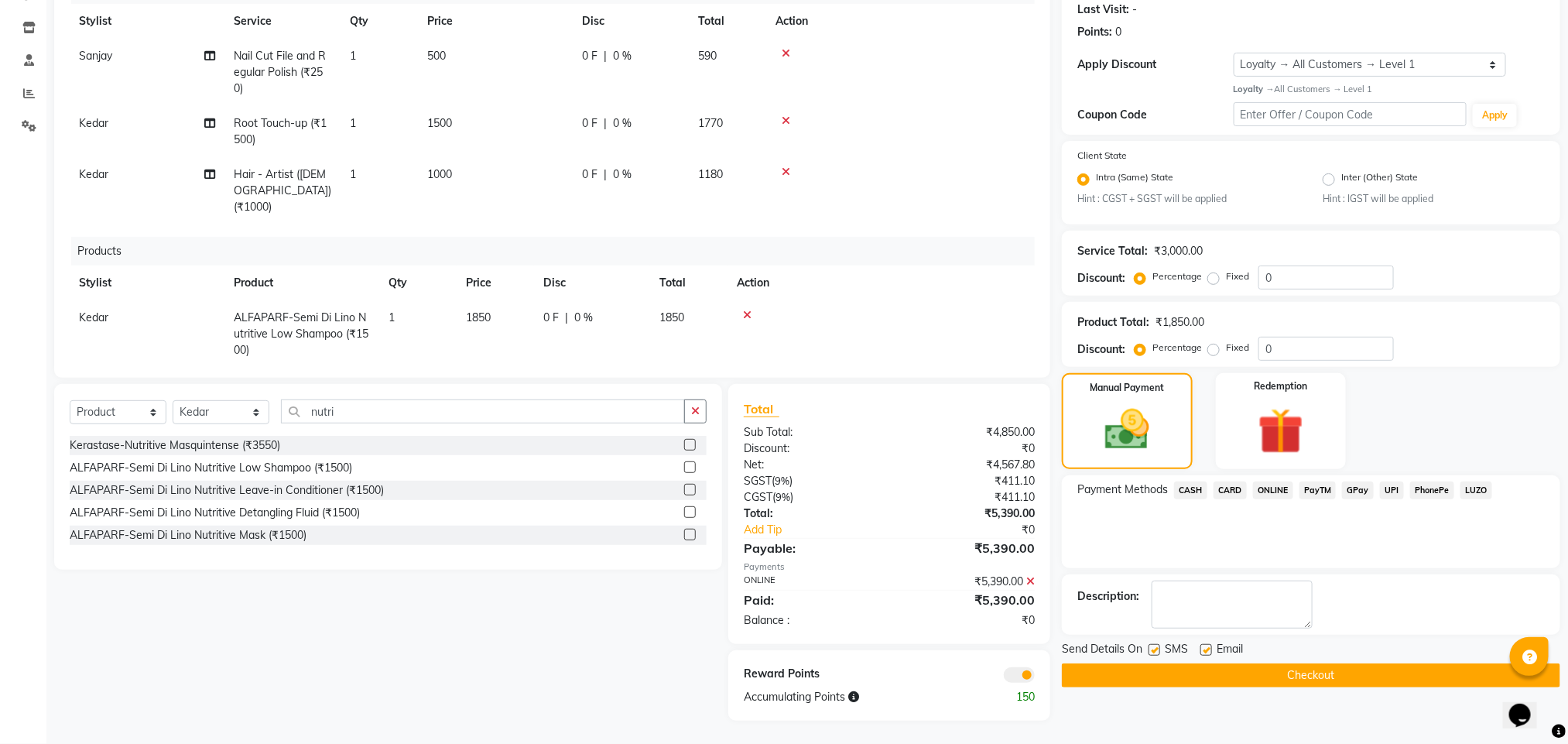
click at [1020, 671] on span at bounding box center [1019, 675] width 31 height 15
click at [1035, 678] on input "checkbox" at bounding box center [1035, 678] width 0 height 0
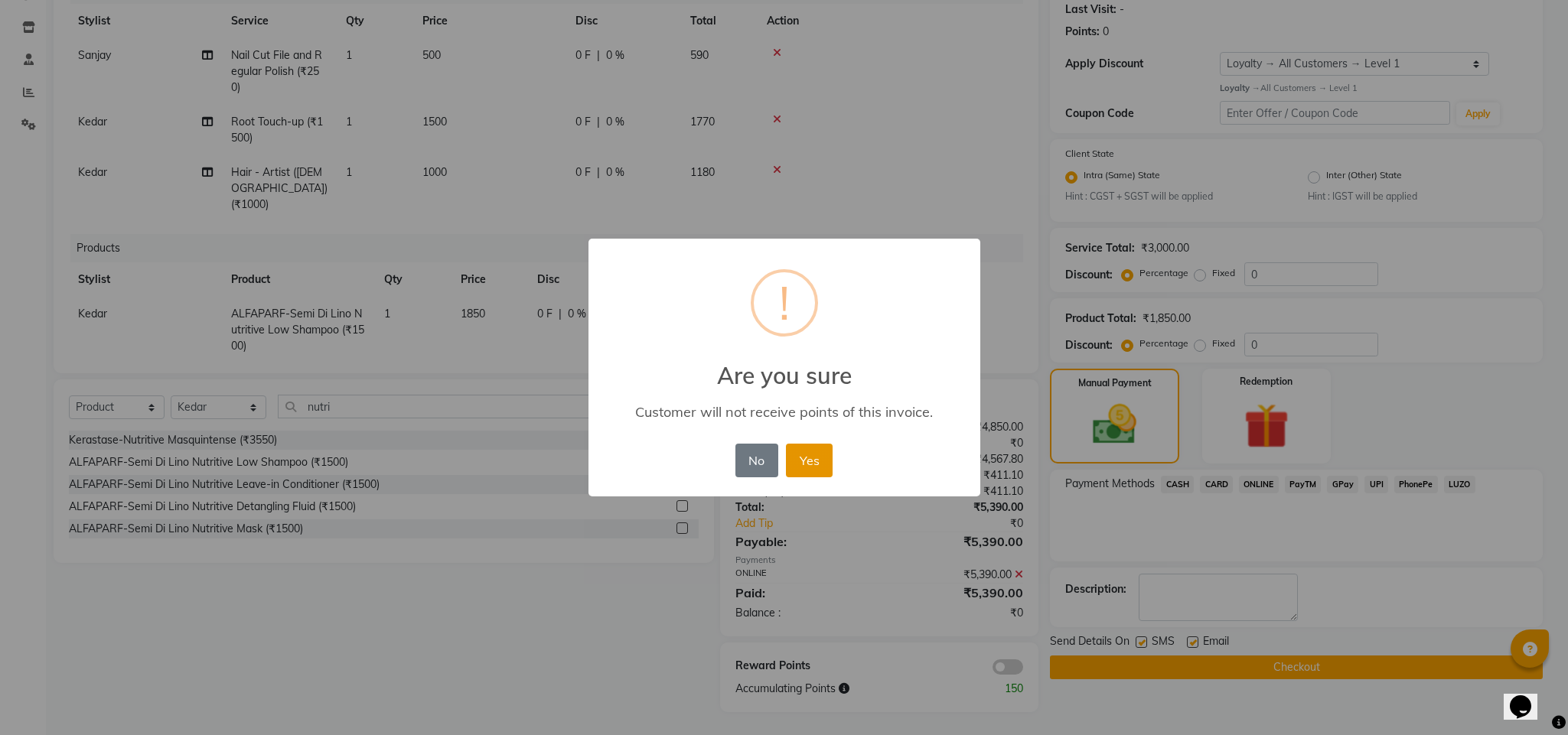
click at [808, 466] on button "Yes" at bounding box center [809, 460] width 46 height 34
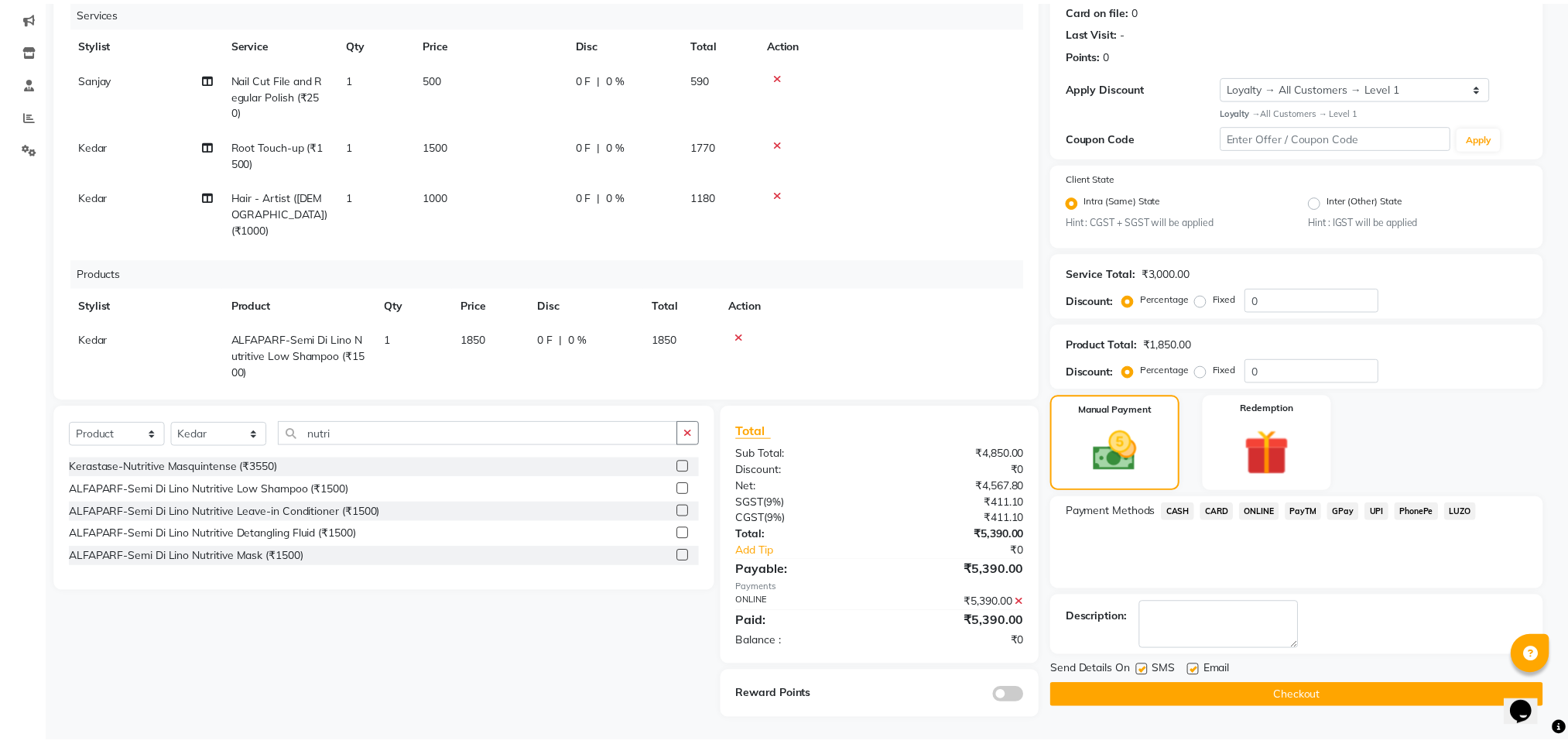
scroll to position [194, 0]
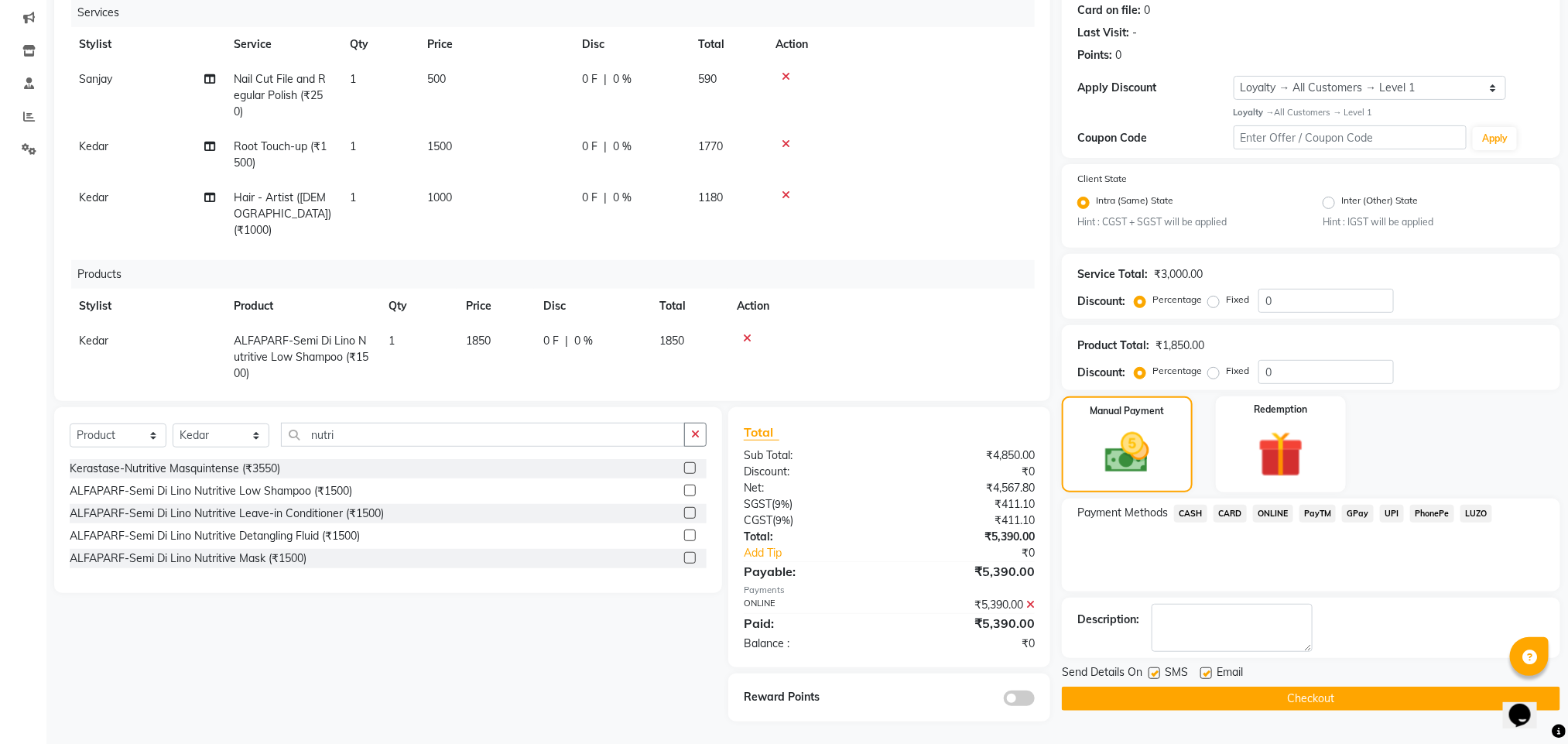
click at [1236, 695] on button "Checkout" at bounding box center [1311, 699] width 498 height 24
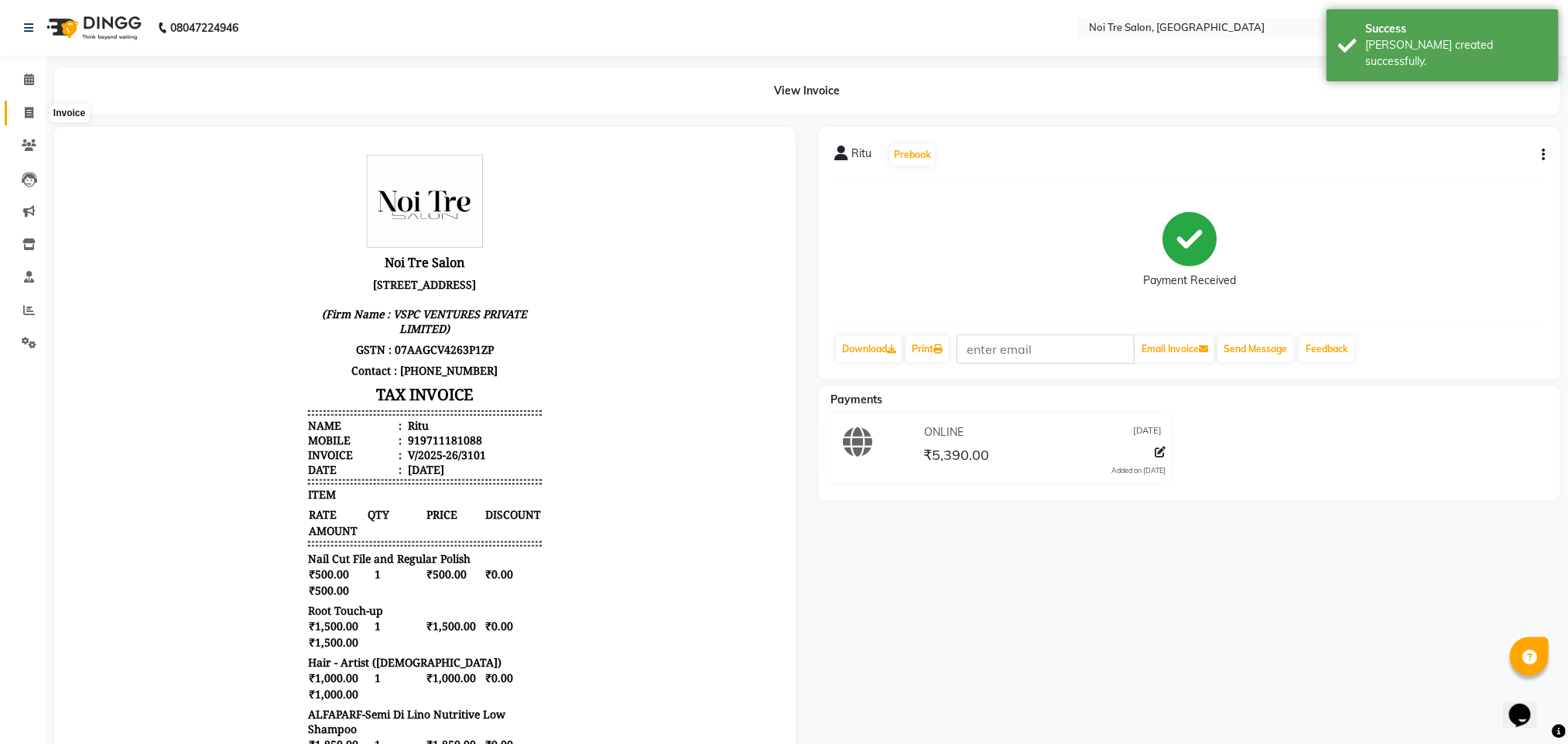
click at [30, 110] on icon at bounding box center [29, 113] width 8 height 12
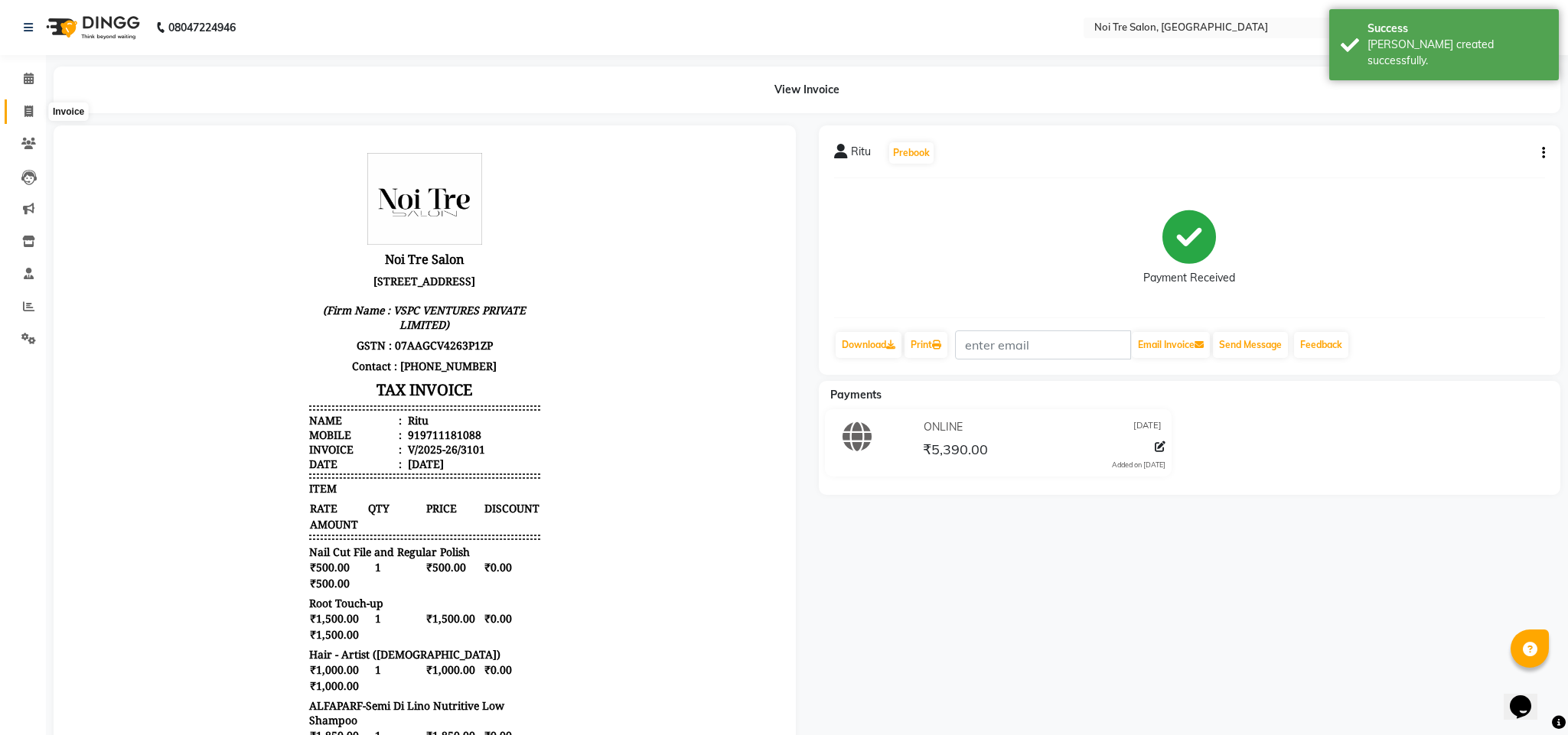
select select "4307"
select select "service"
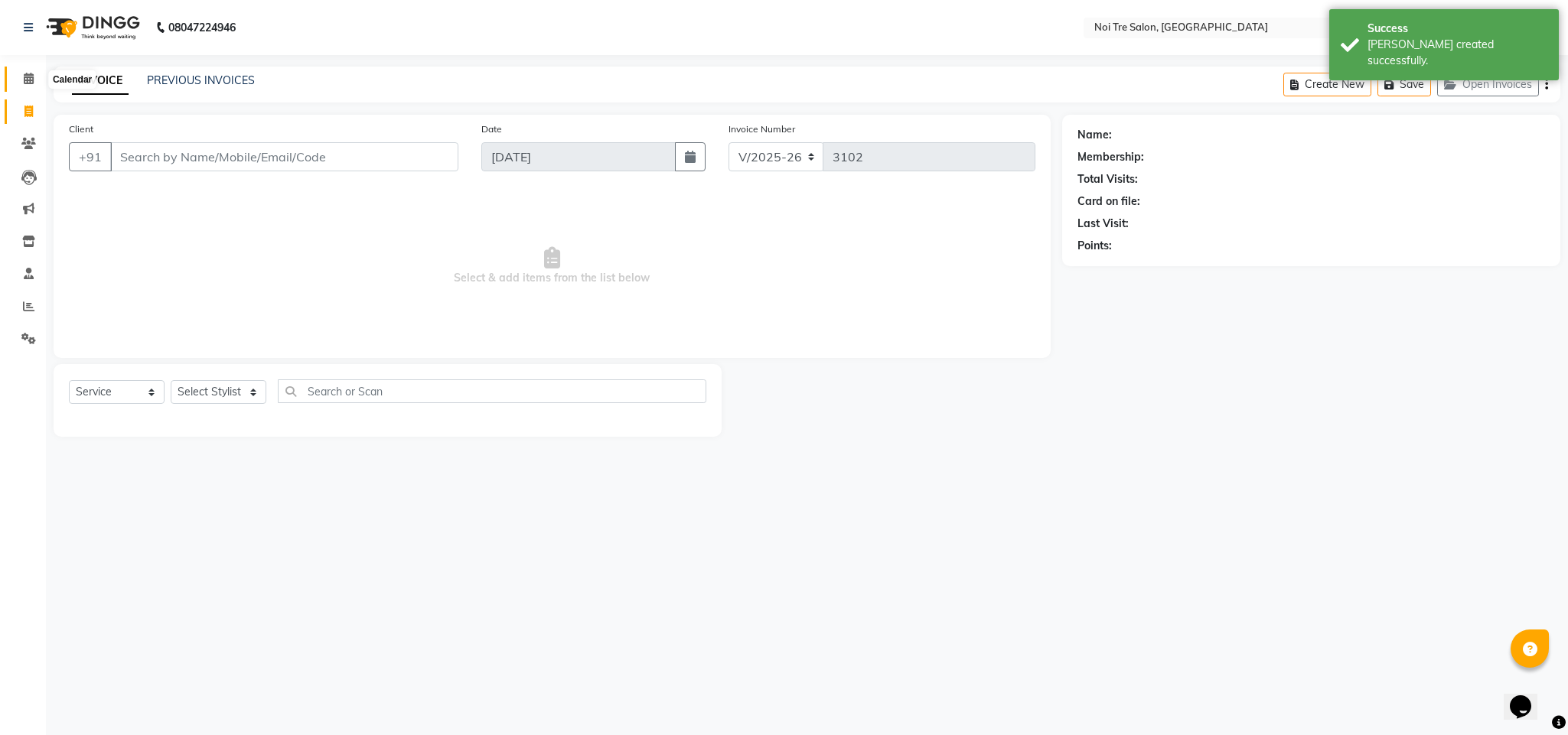
click at [30, 84] on icon at bounding box center [29, 79] width 10 height 12
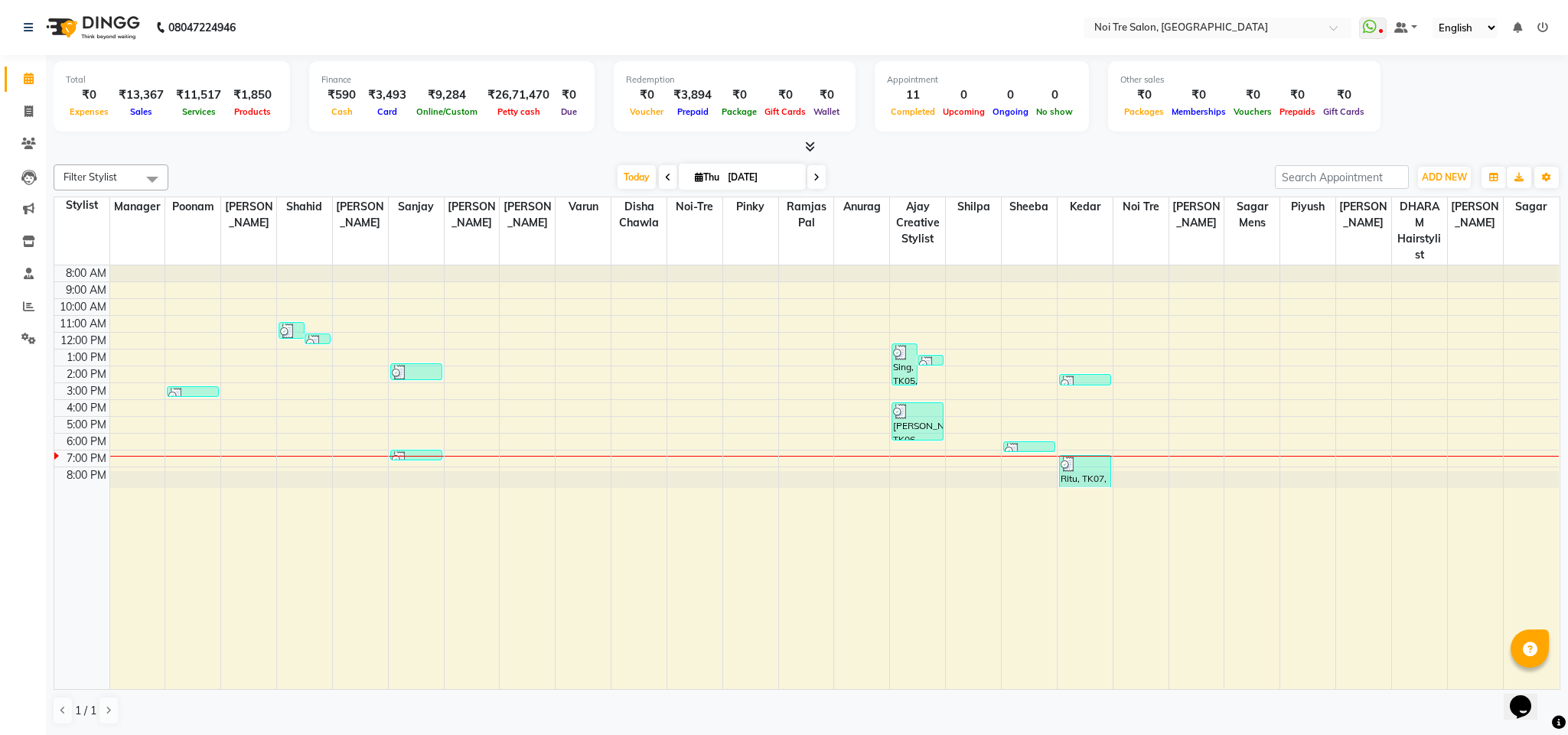
click at [356, 158] on div "Filter Stylist Select All Ajay Creative Stylist Anurag [PERSON_NAME] [PERSON_NA…" at bounding box center [807, 444] width 1507 height 573
click at [32, 106] on icon at bounding box center [29, 112] width 8 height 12
select select "service"
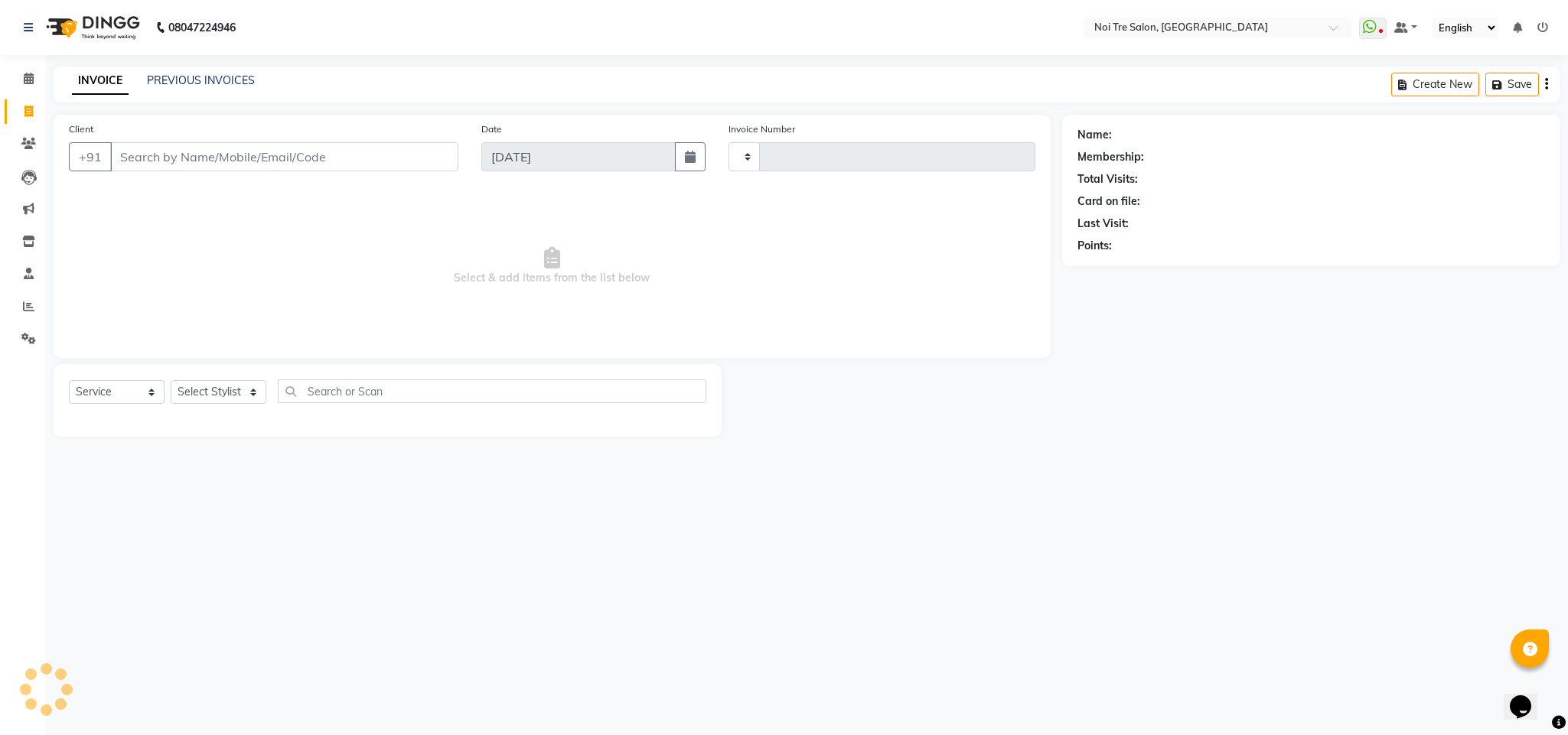
type input "3102"
select select "4307"
click at [39, 80] on span at bounding box center [28, 79] width 26 height 17
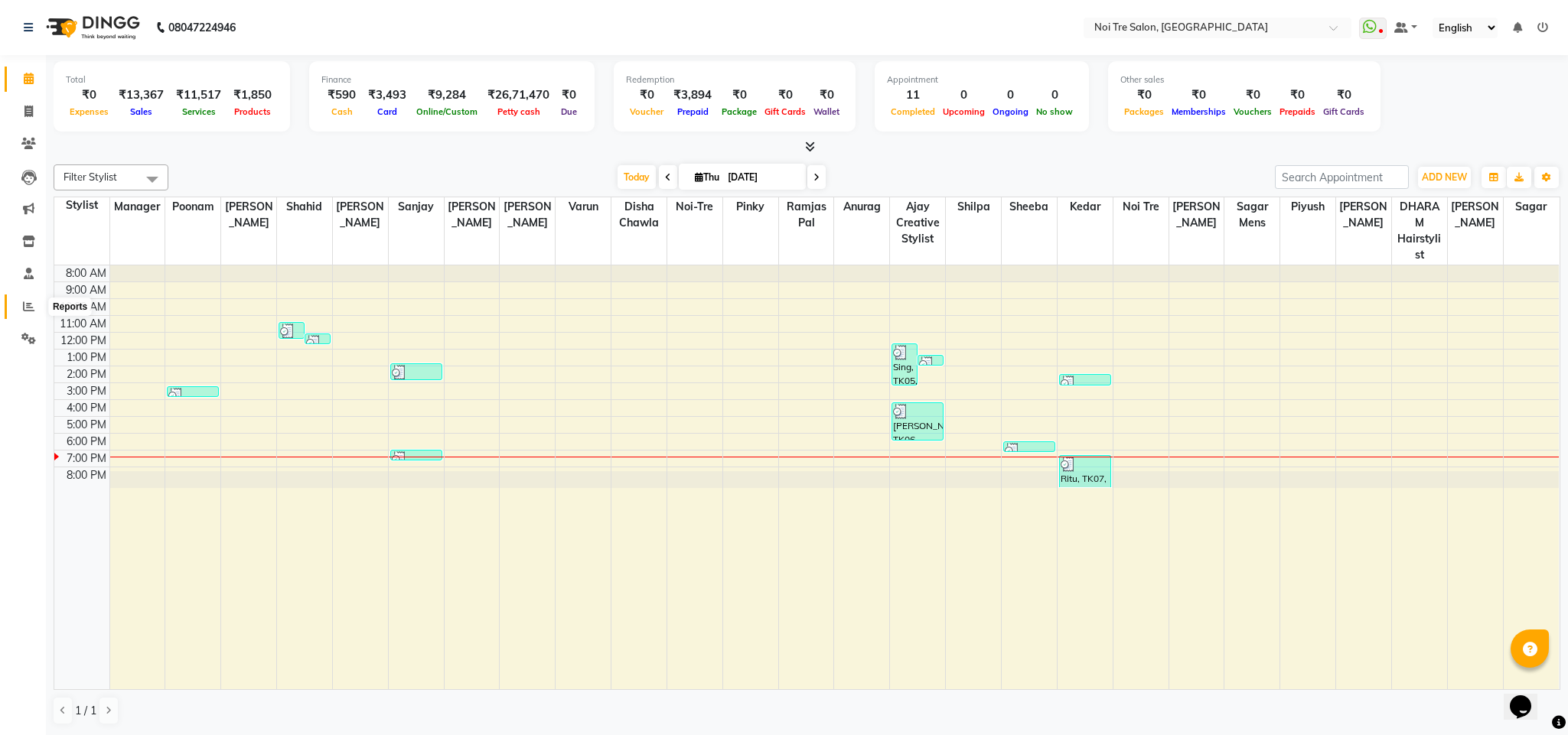
click at [25, 303] on icon at bounding box center [29, 306] width 12 height 12
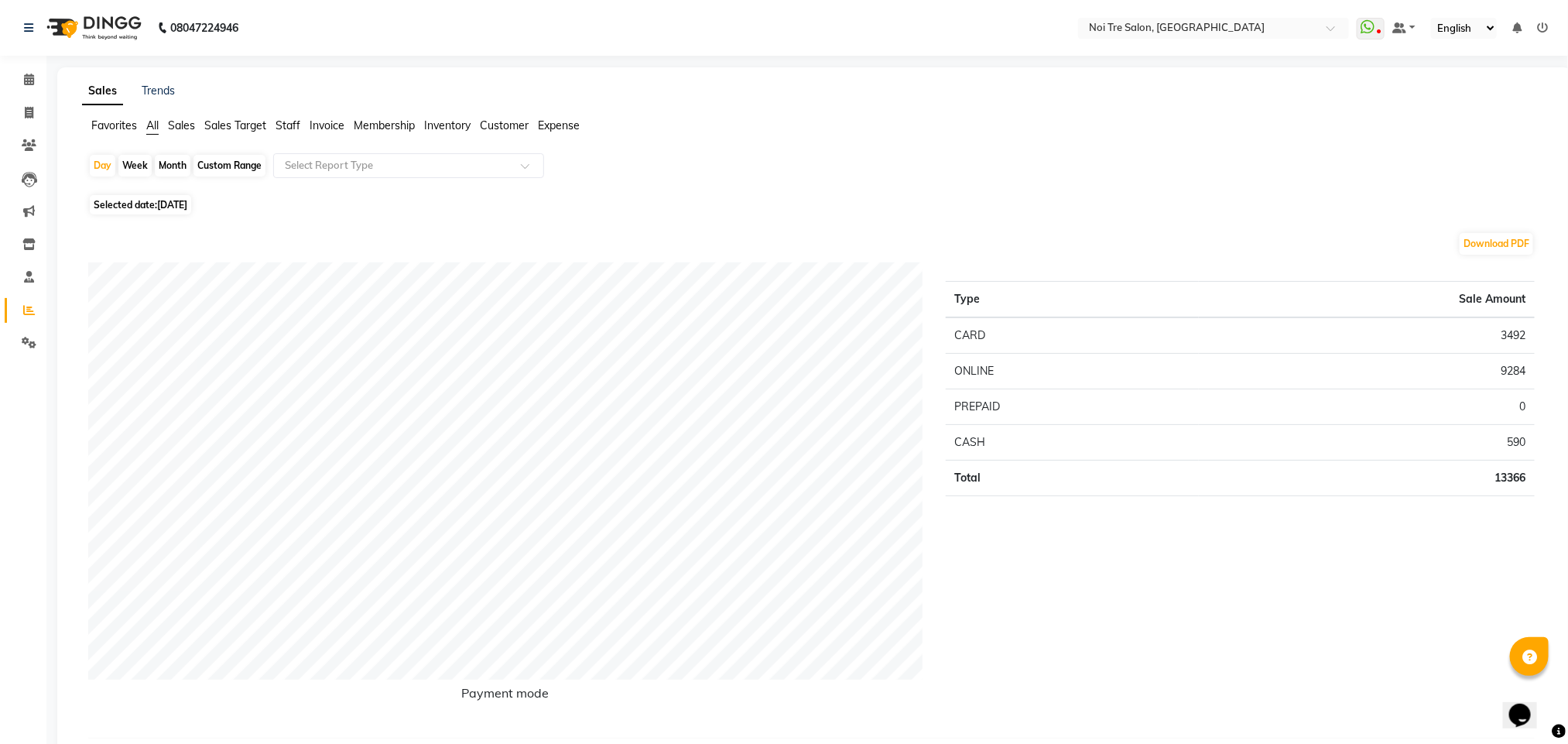
click at [293, 119] on span "Staff" at bounding box center [288, 125] width 25 height 14
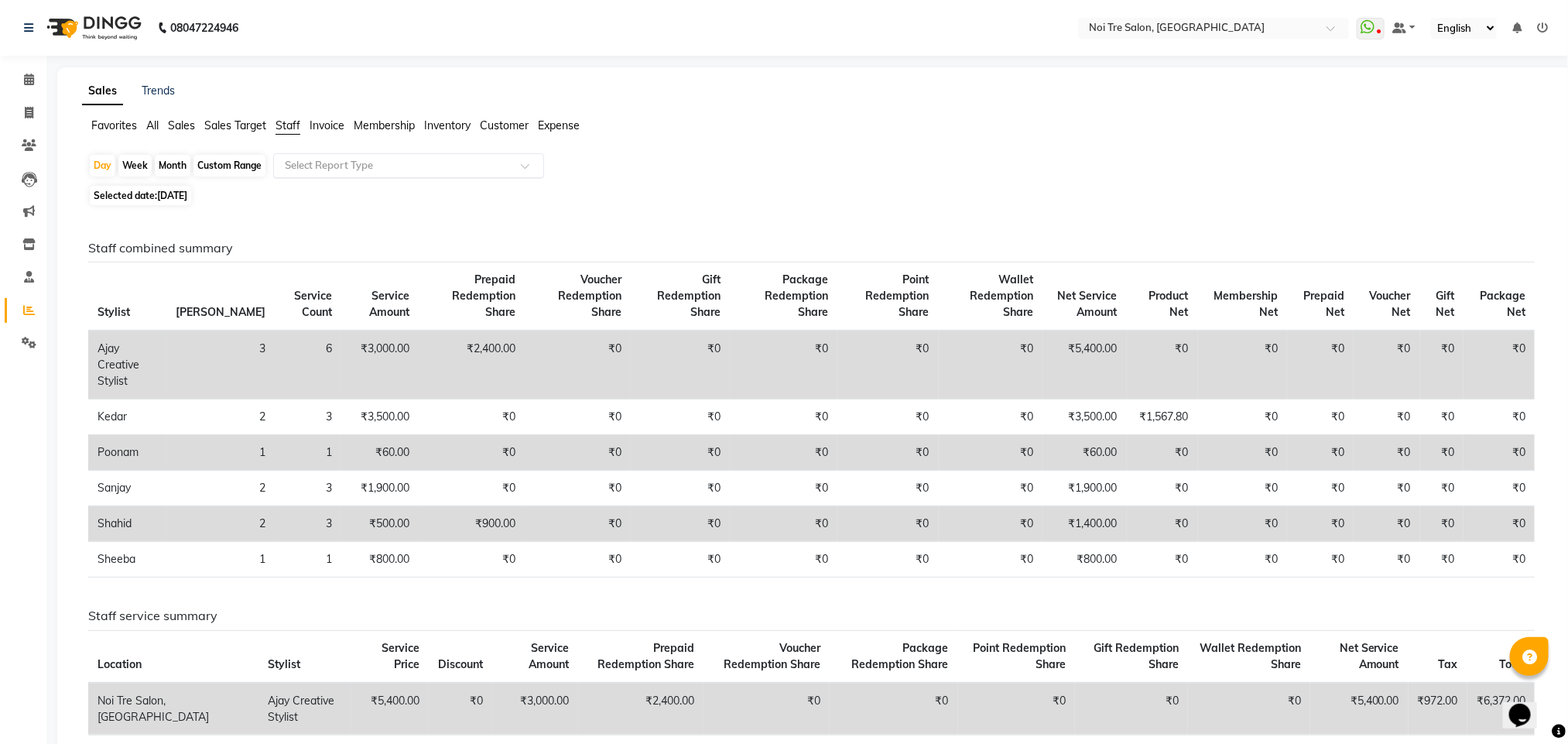
click at [526, 172] on span at bounding box center [530, 170] width 19 height 15
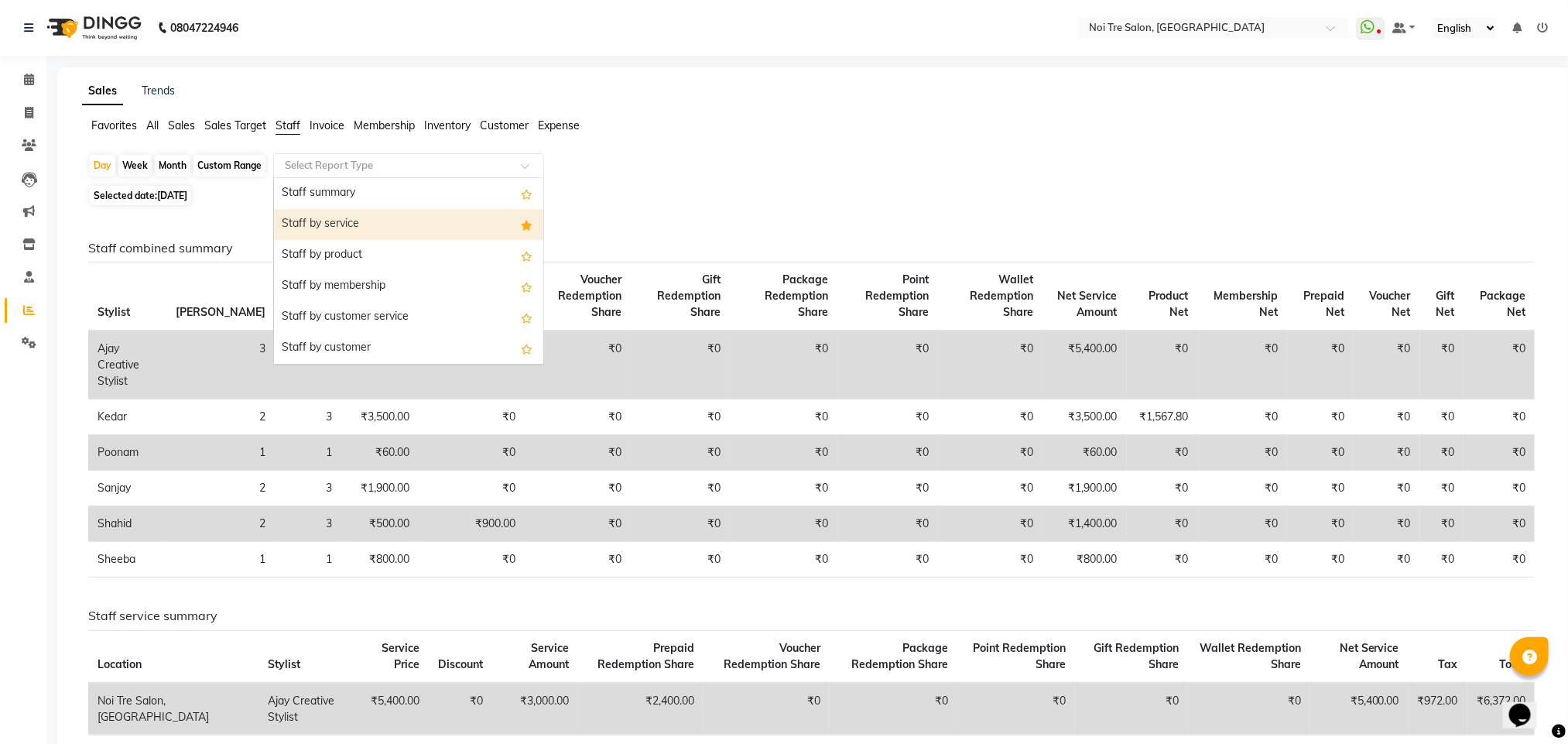
click at [451, 233] on div "Staff by service" at bounding box center [409, 225] width 270 height 31
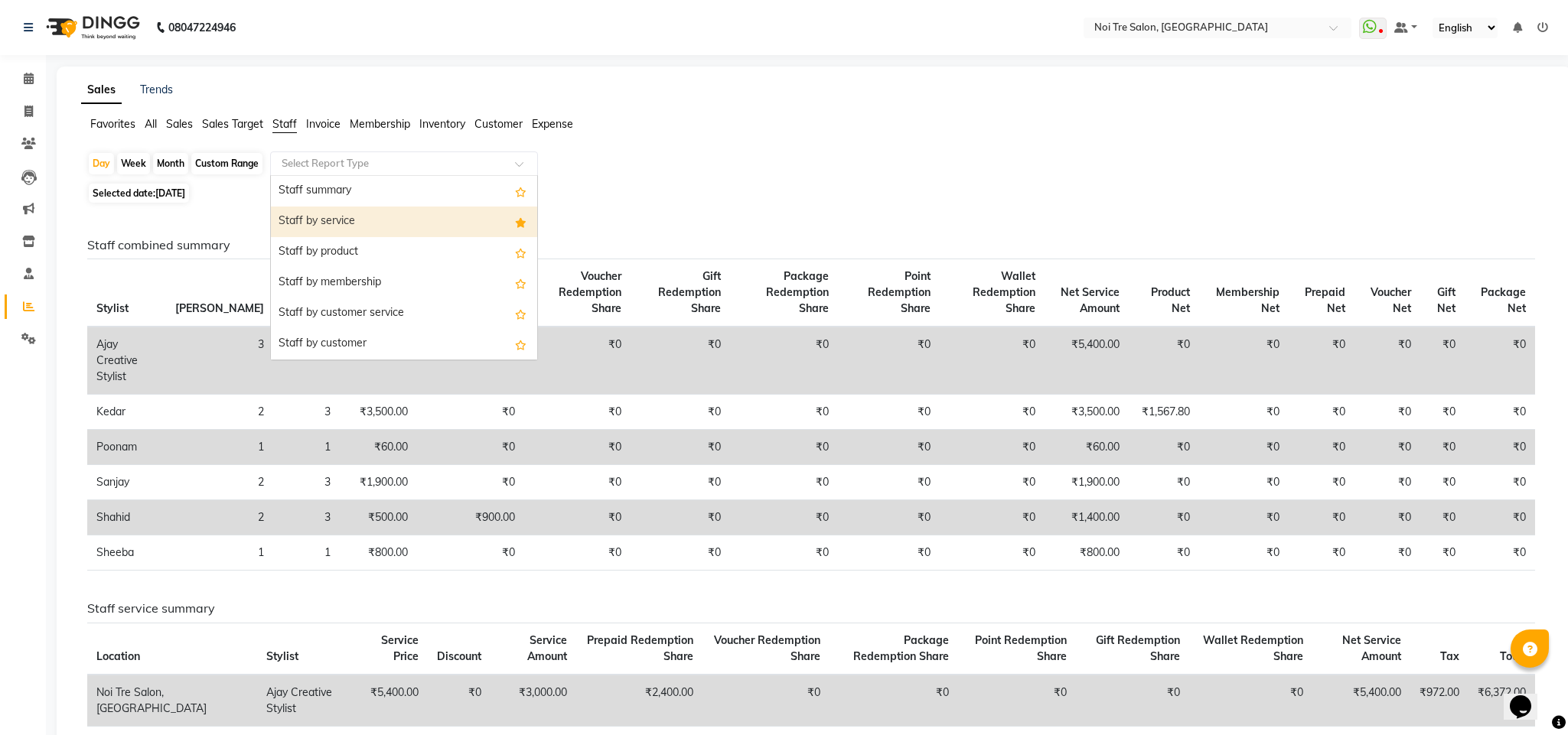
select select "full_report"
select select "csv"
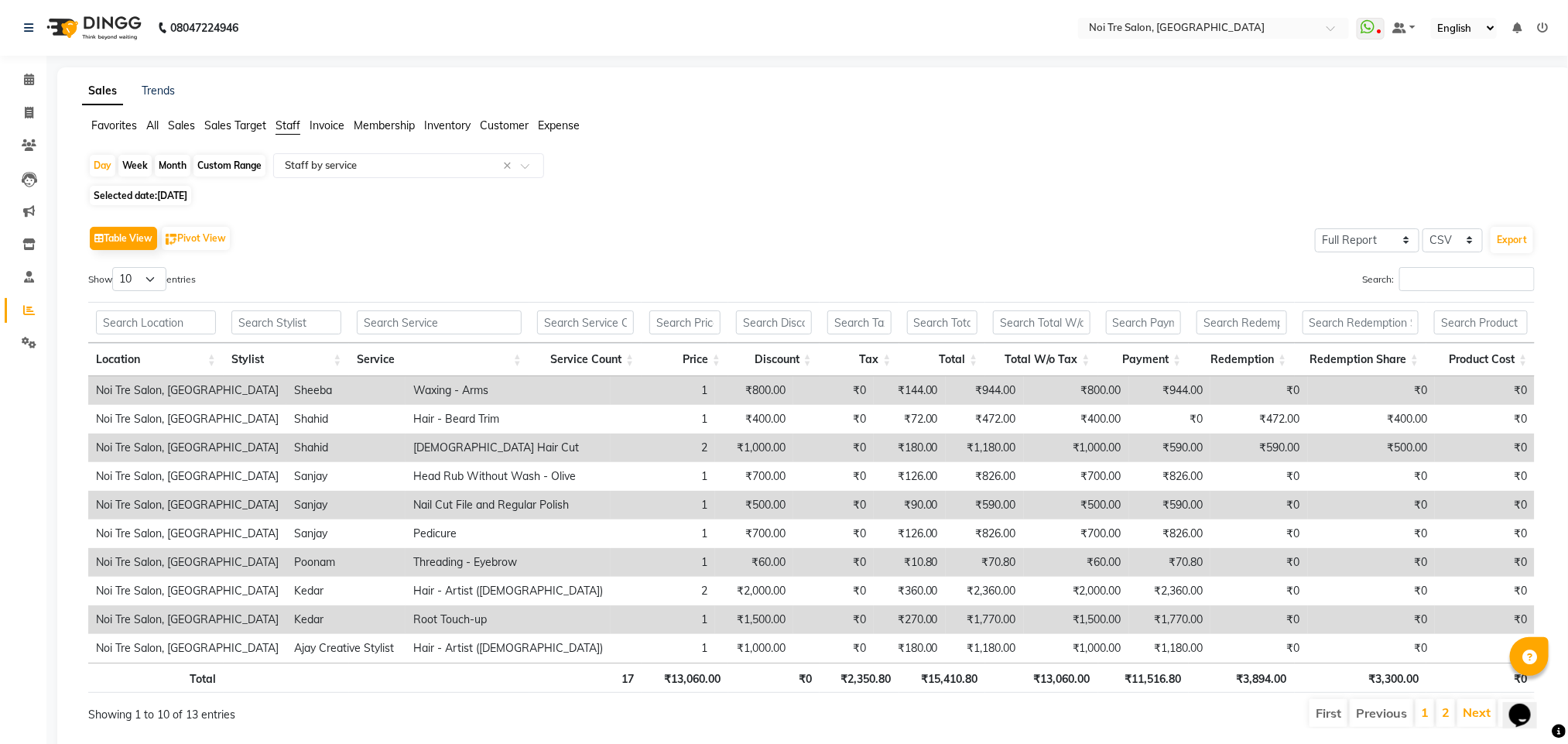
click at [162, 168] on div "Month" at bounding box center [173, 166] width 36 height 22
select select "9"
select select "2025"
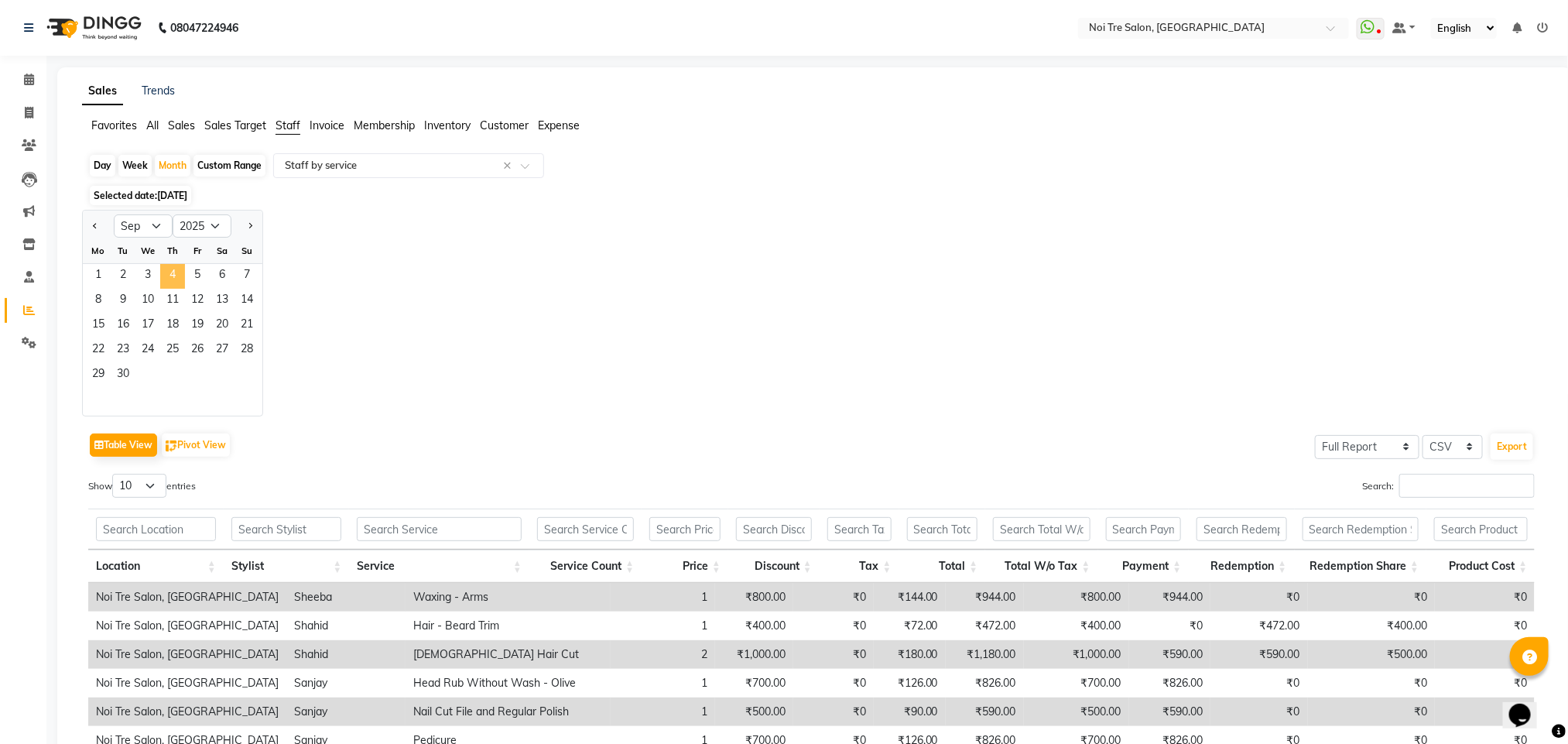
click at [169, 275] on span "4" at bounding box center [173, 276] width 25 height 25
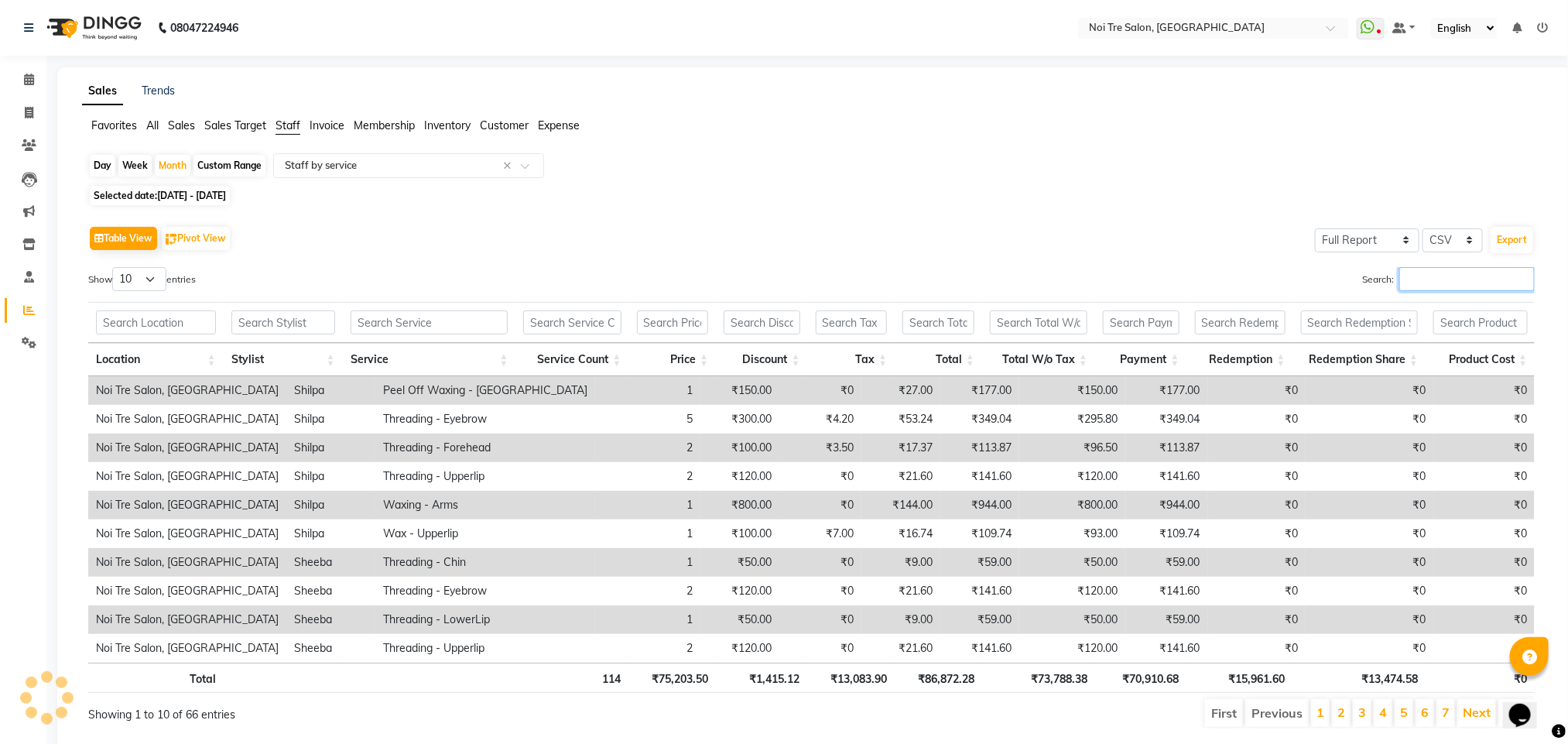
click at [1411, 280] on input "Search:" at bounding box center [1467, 279] width 136 height 24
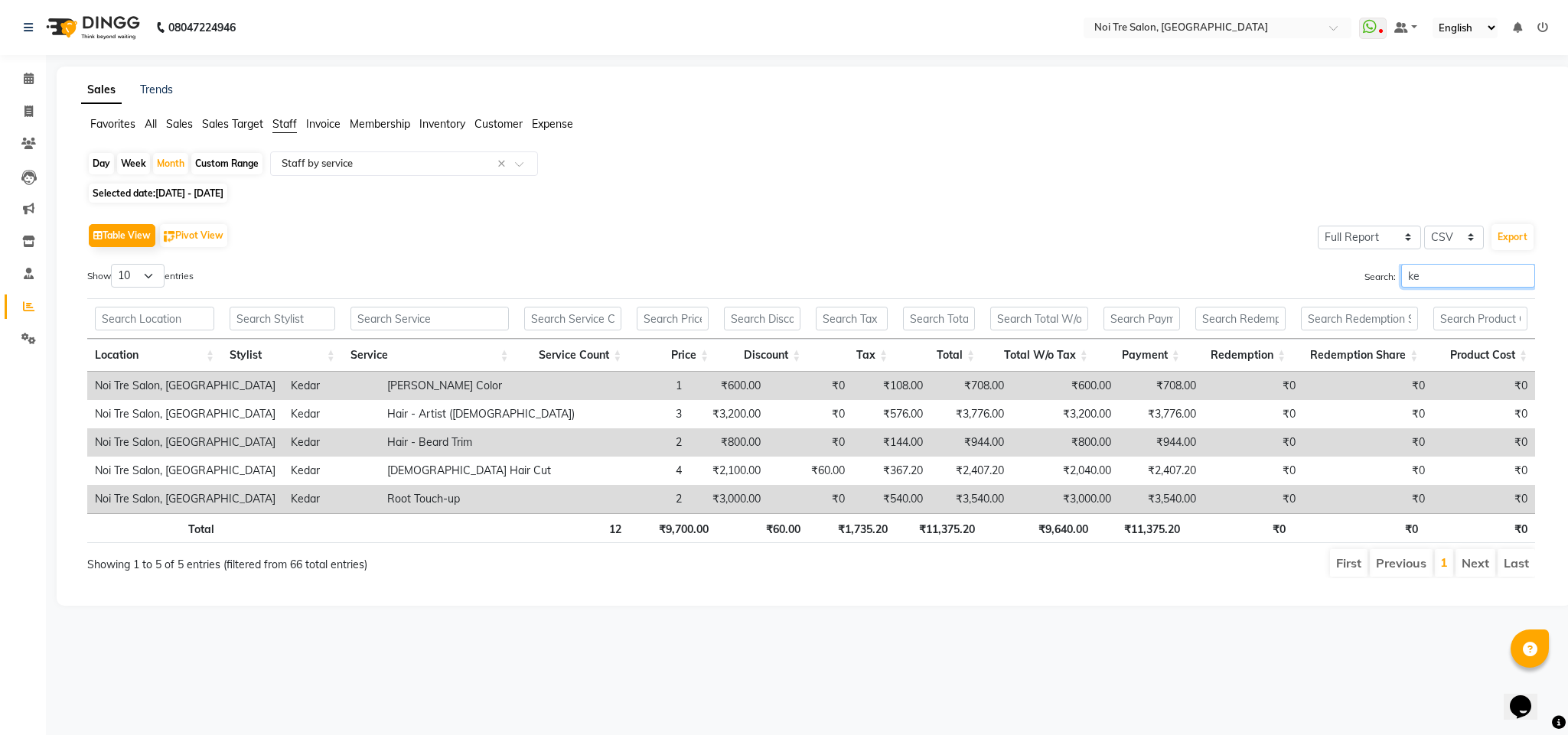
type input "k"
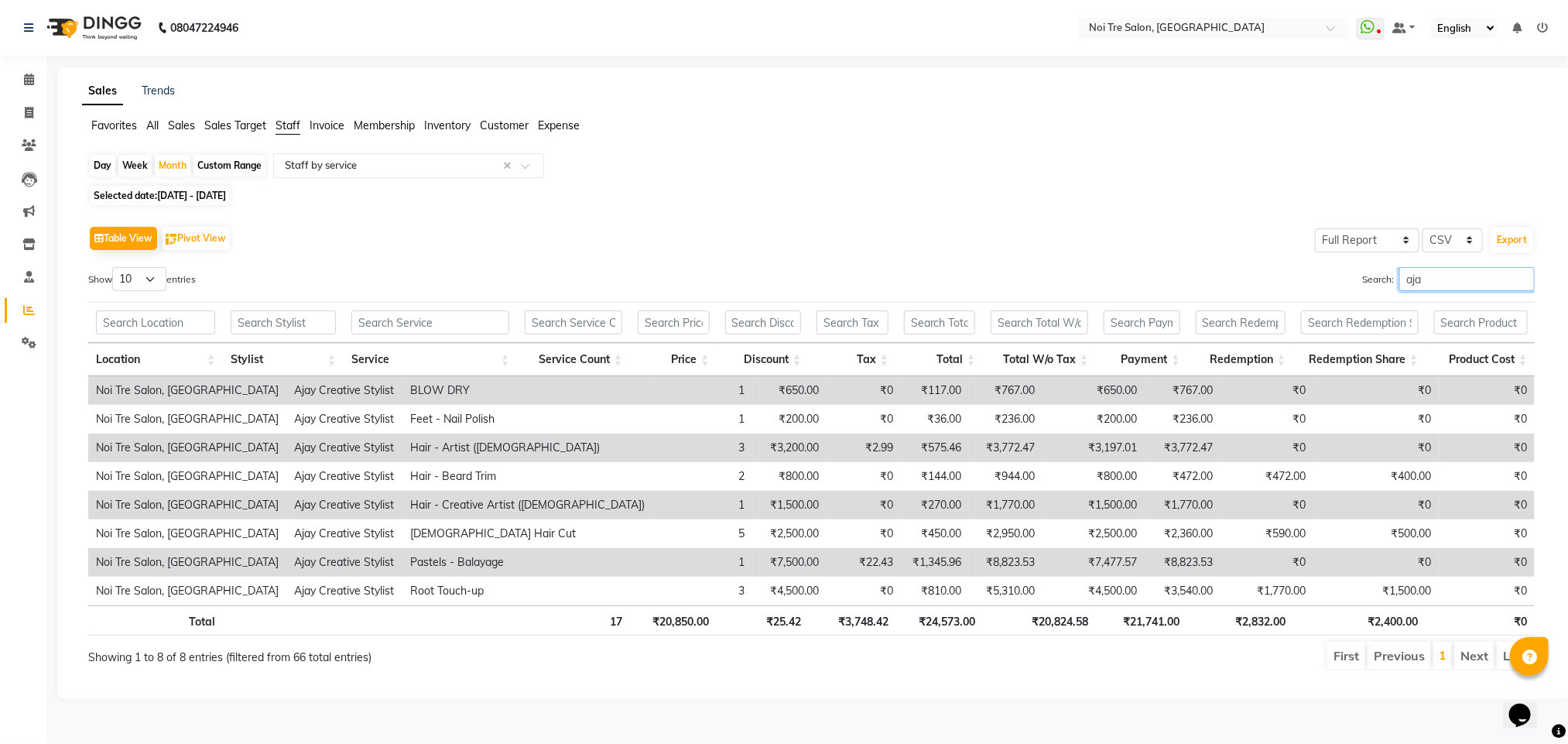
type input "ajay"
click at [1519, 277] on input "ajay" at bounding box center [1467, 279] width 136 height 24
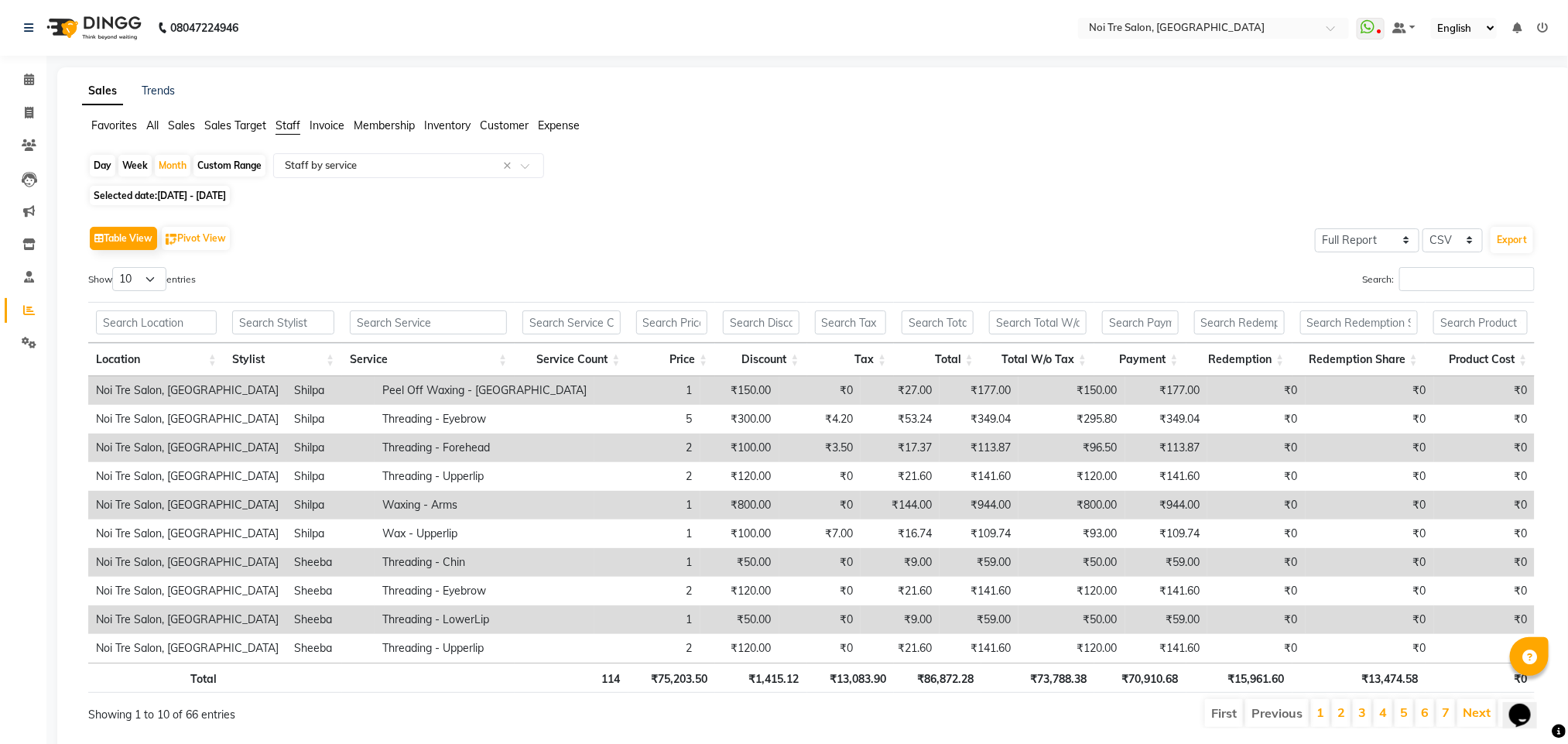
click at [133, 160] on div "Week" at bounding box center [135, 166] width 34 height 22
select select "9"
select select "2025"
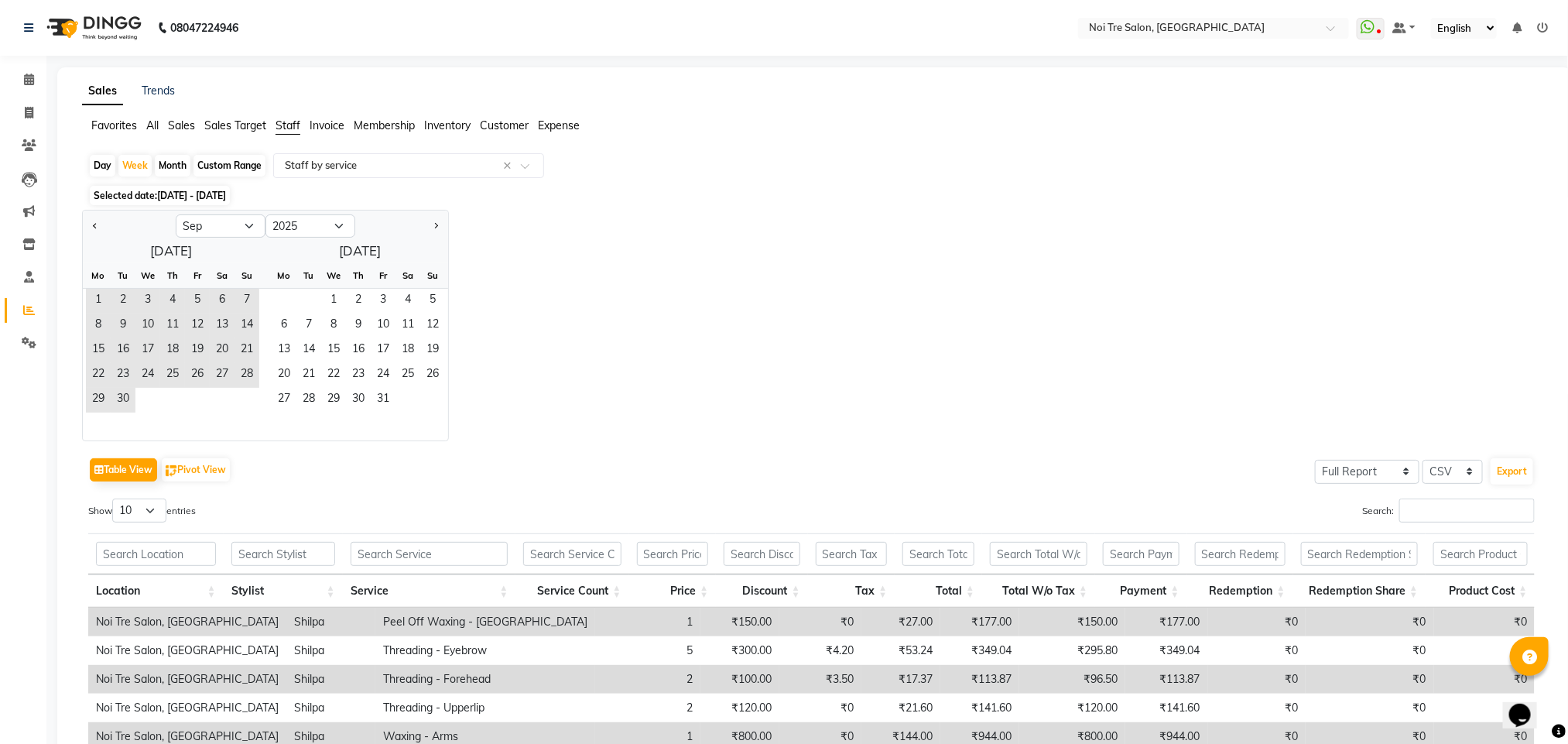
click at [98, 166] on div "Day" at bounding box center [102, 166] width 25 height 22
select select "9"
select select "2025"
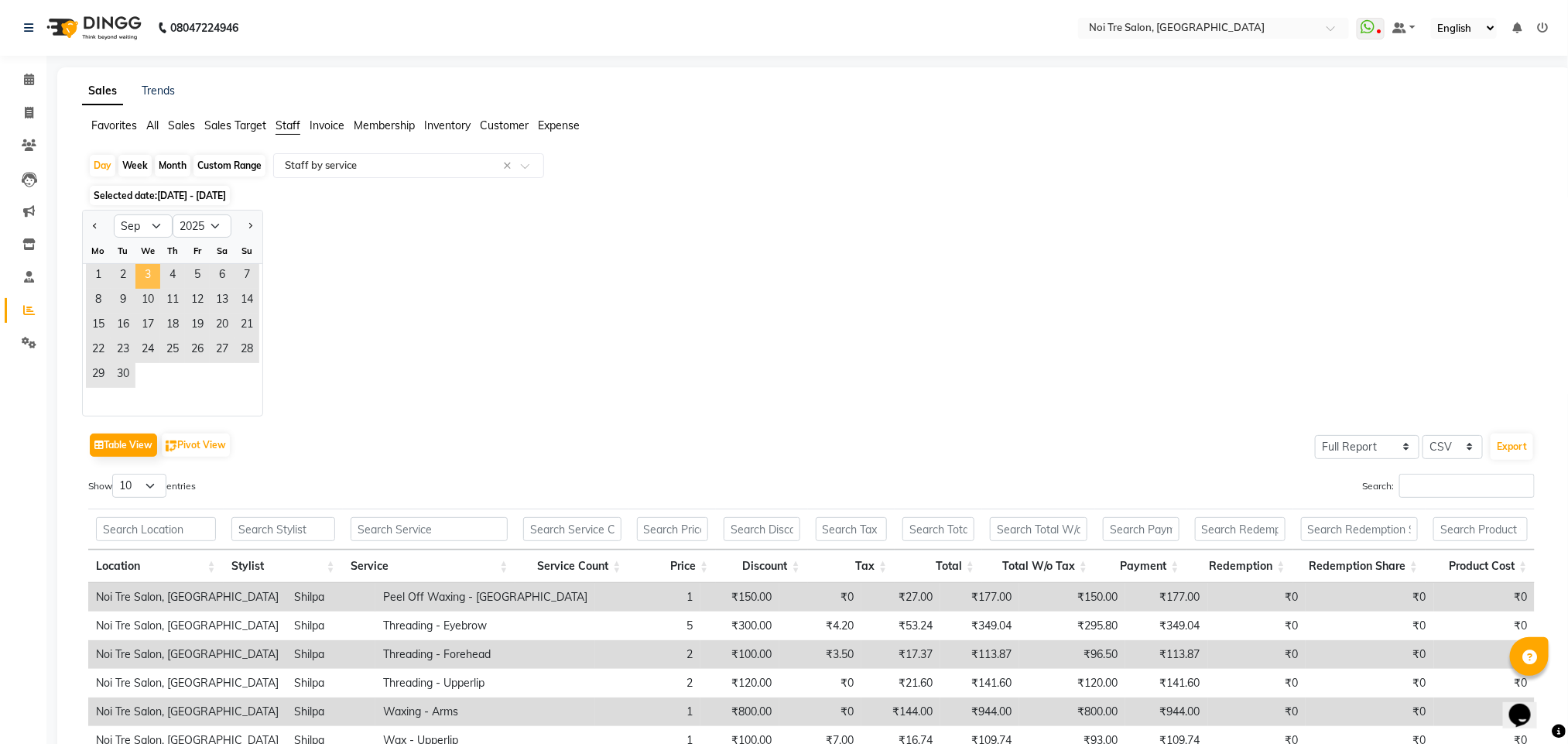
click at [149, 276] on span "3" at bounding box center [148, 276] width 25 height 25
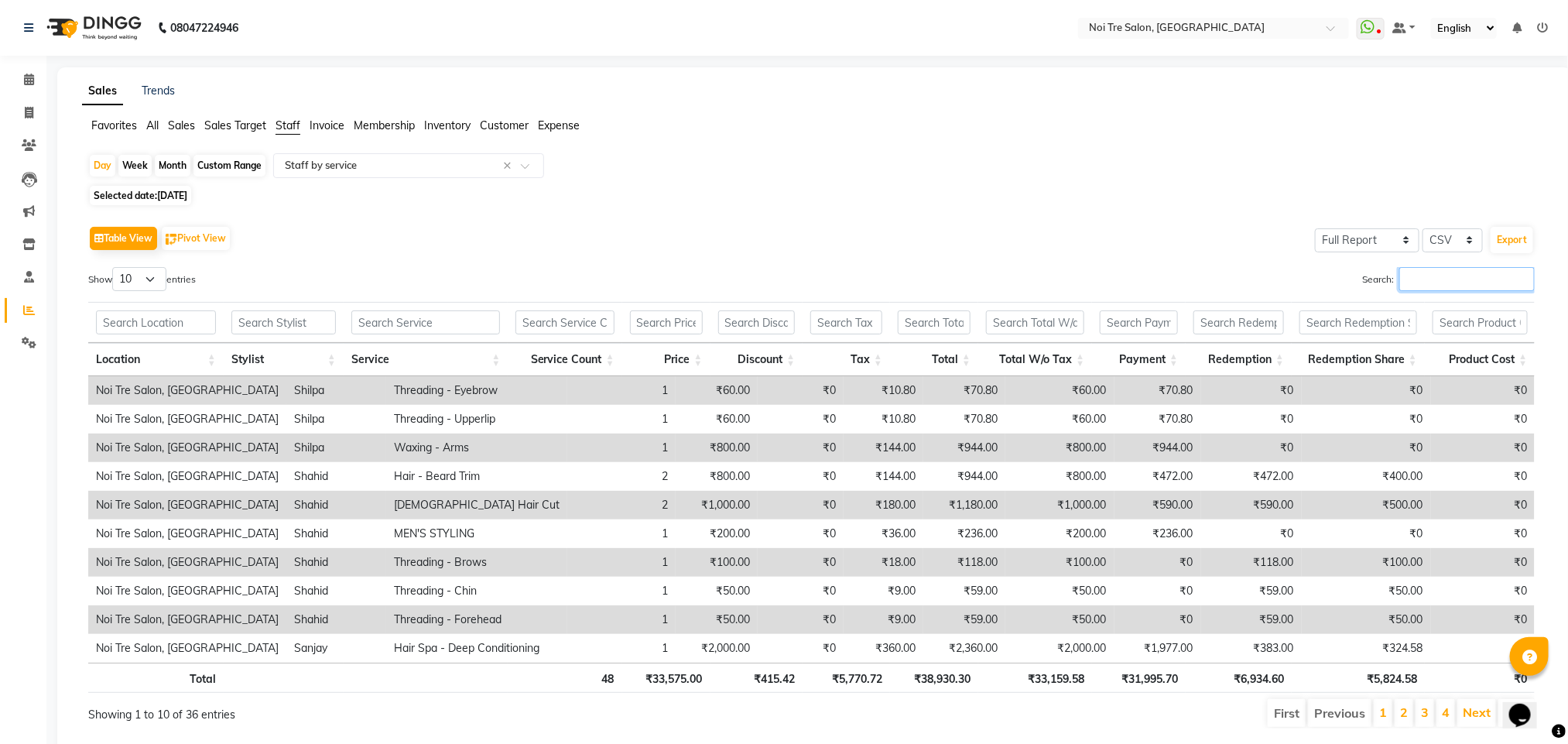
click at [1416, 286] on input "Search:" at bounding box center [1467, 279] width 136 height 24
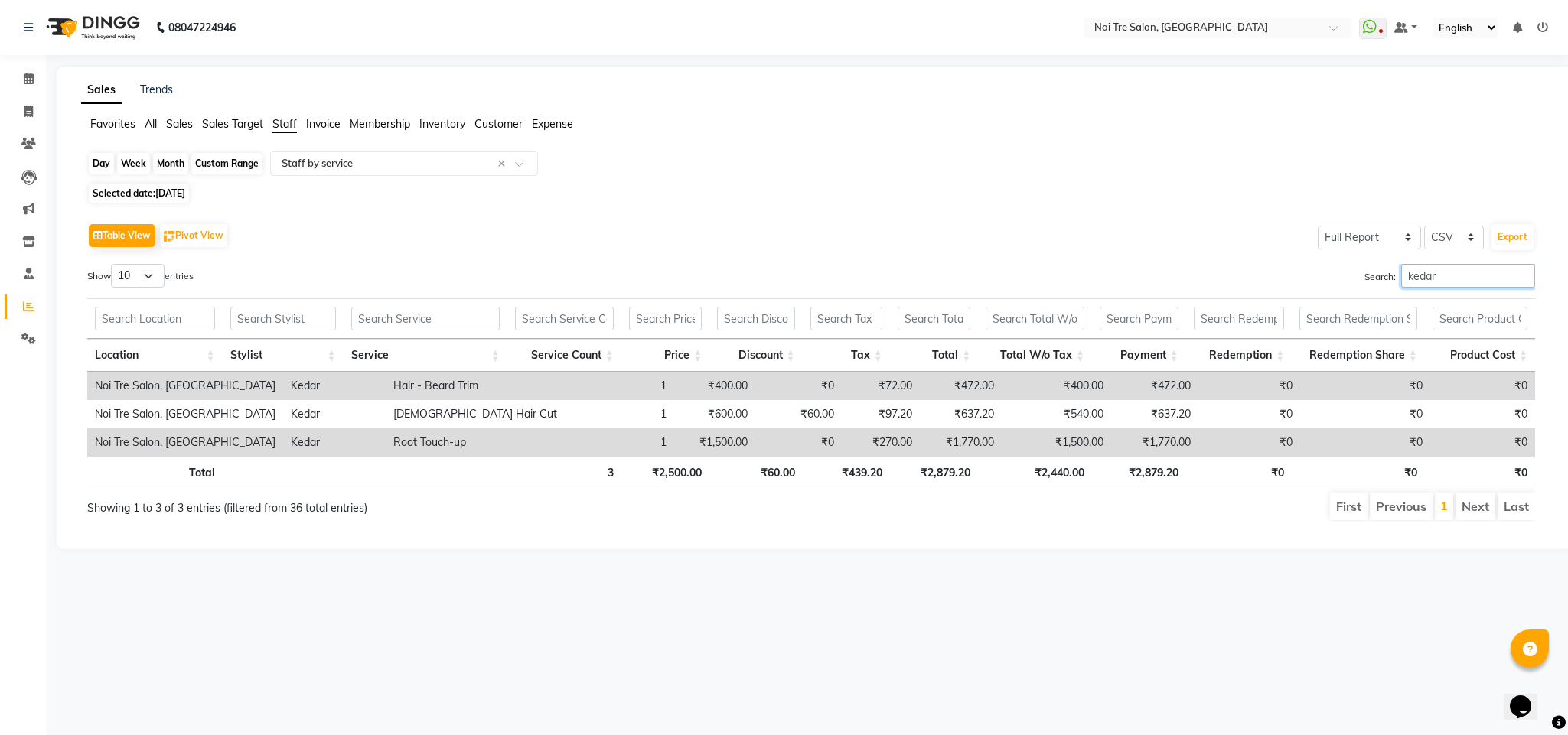
type input "kedar"
click at [96, 159] on div "Day" at bounding box center [101, 164] width 25 height 22
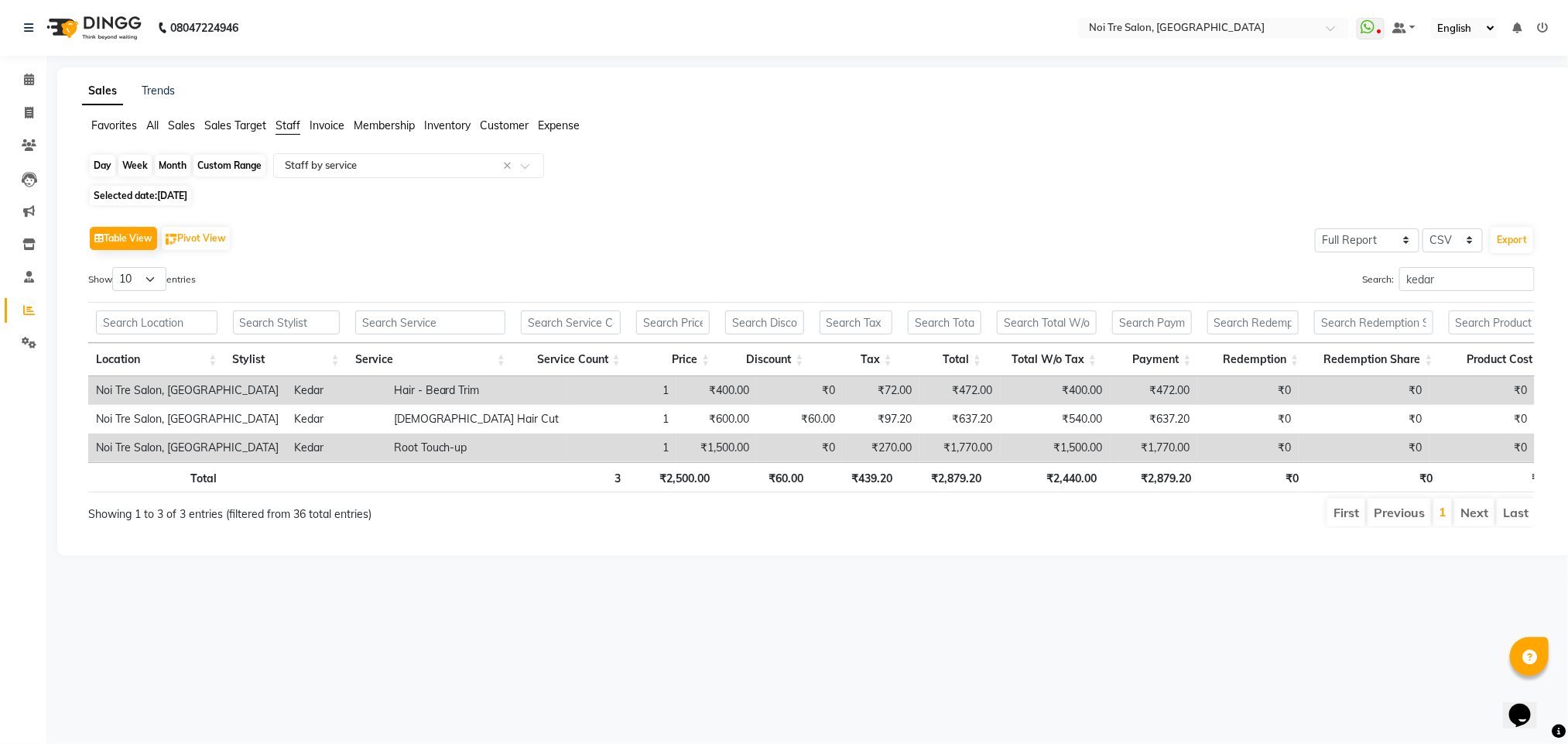
select select "9"
select select "2025"
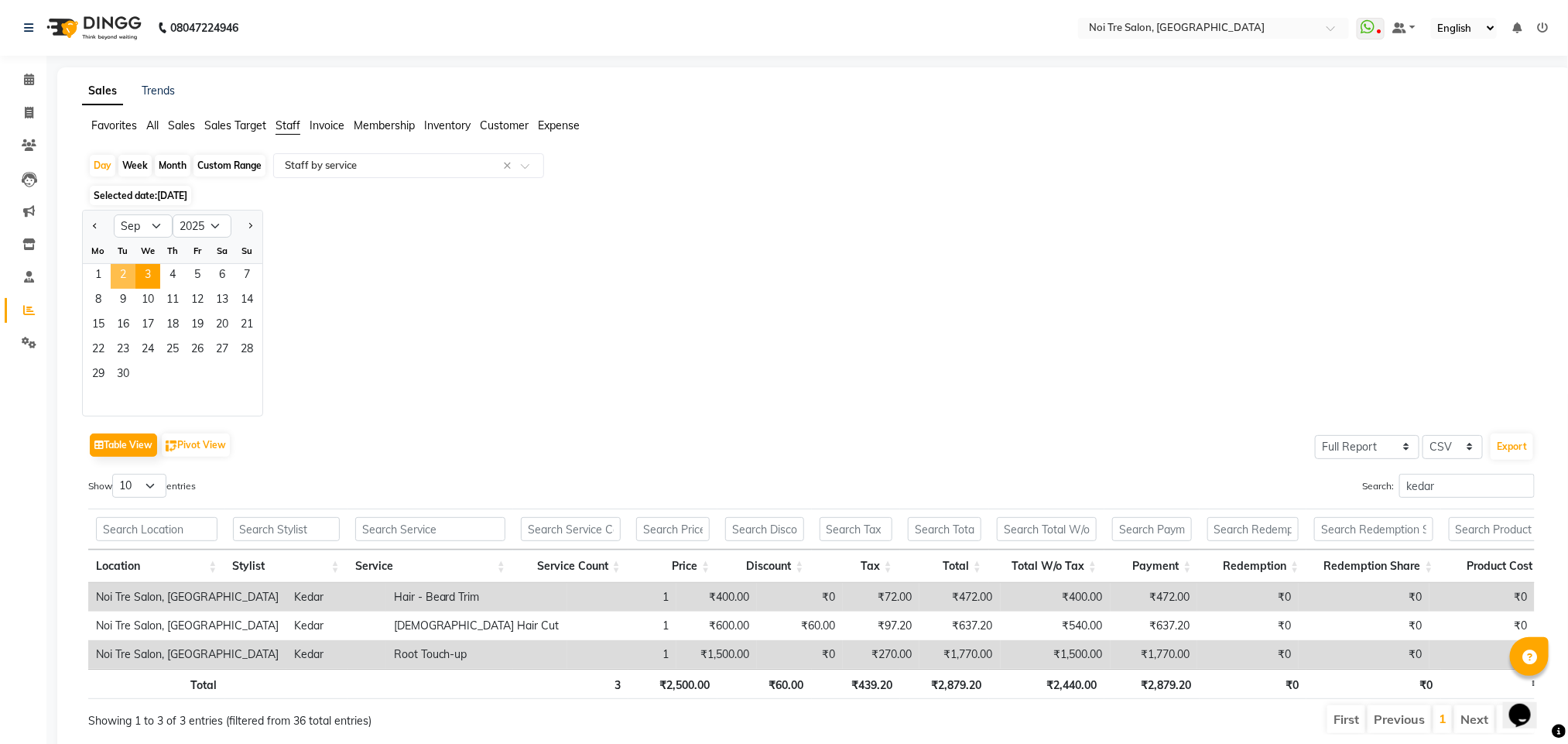
click at [130, 270] on span "2" at bounding box center [123, 276] width 25 height 25
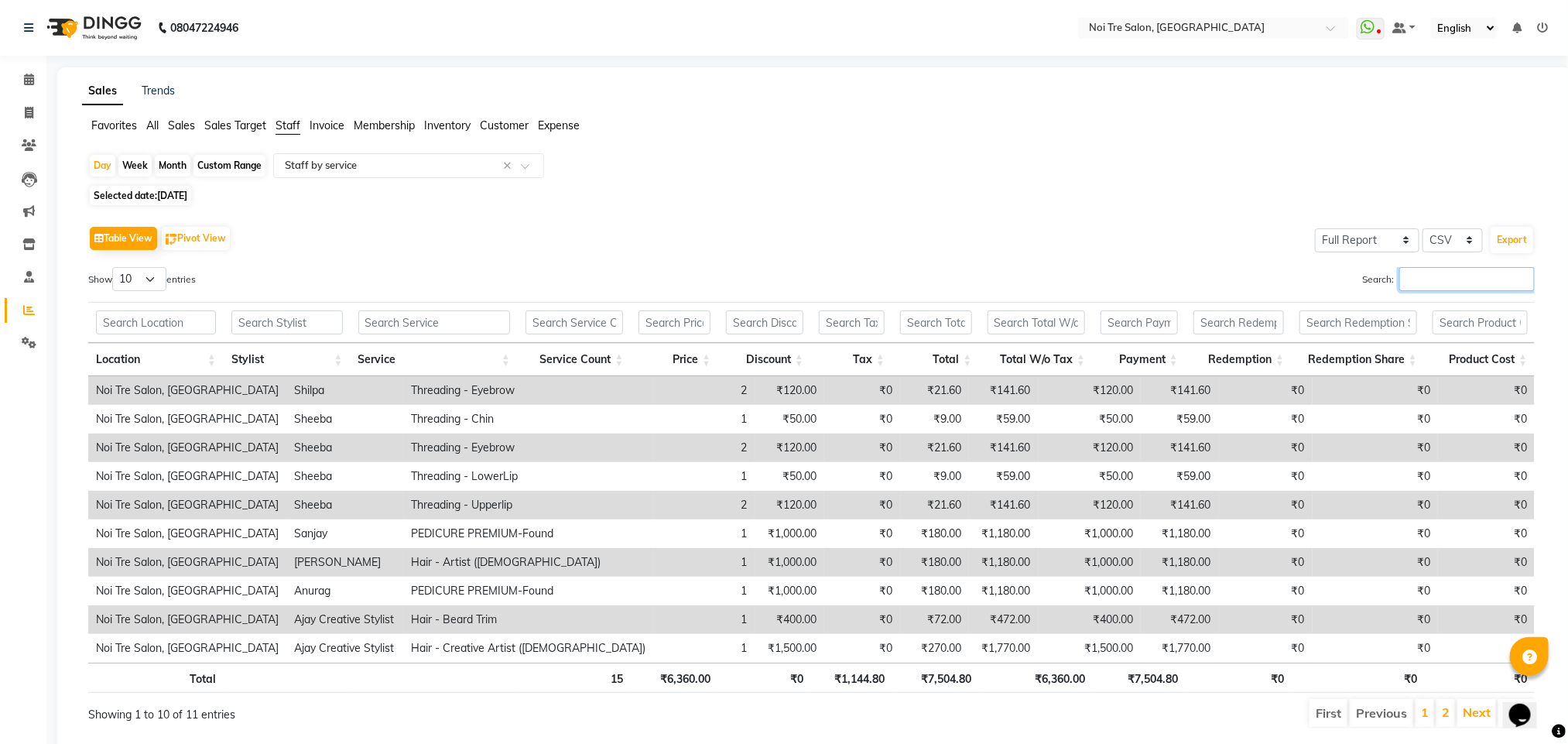
click at [1426, 271] on input "Search:" at bounding box center [1467, 279] width 136 height 24
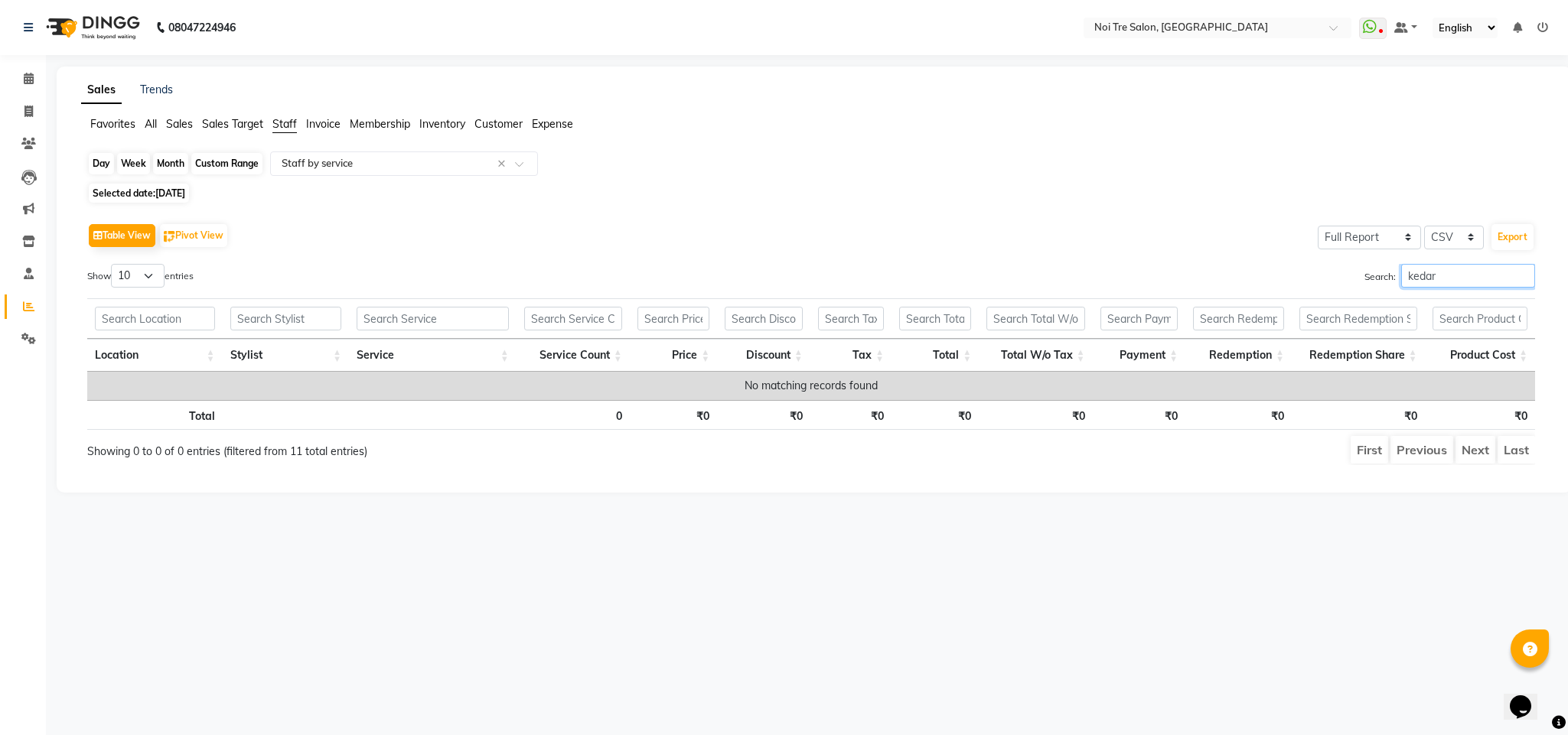
type input "kedar"
click at [97, 156] on div "Day" at bounding box center [101, 164] width 25 height 22
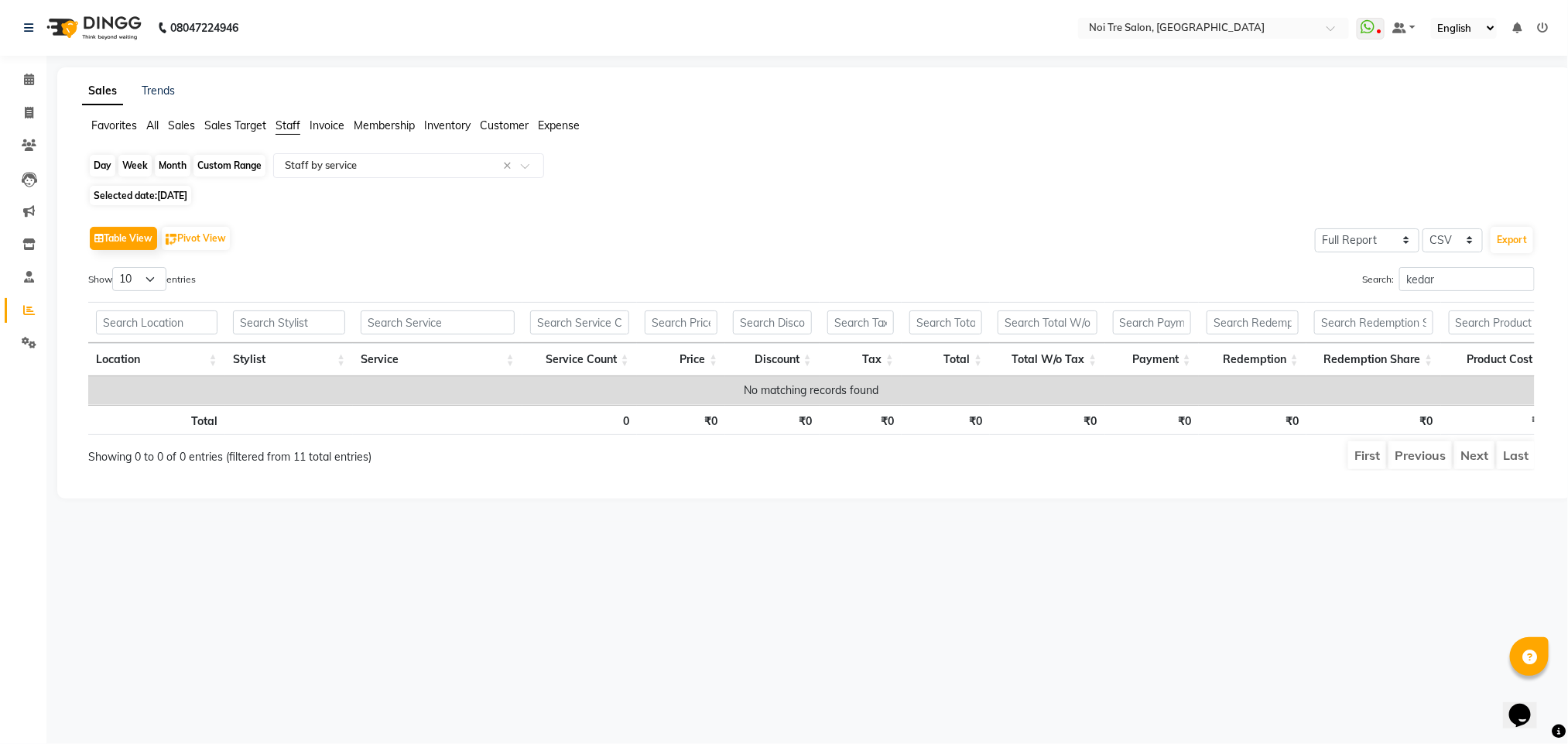
select select "9"
select select "2025"
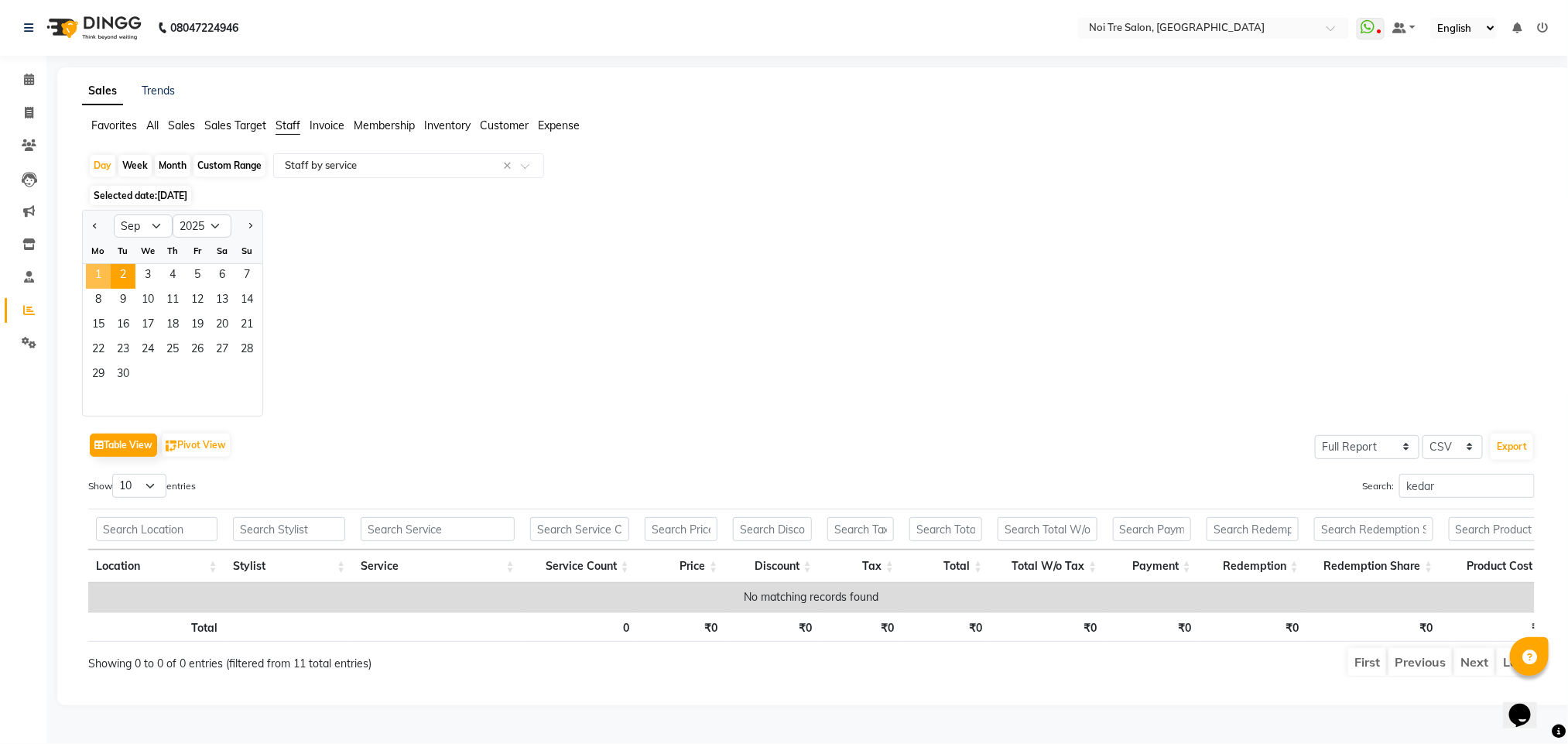
click at [88, 268] on span "1" at bounding box center [99, 276] width 25 height 25
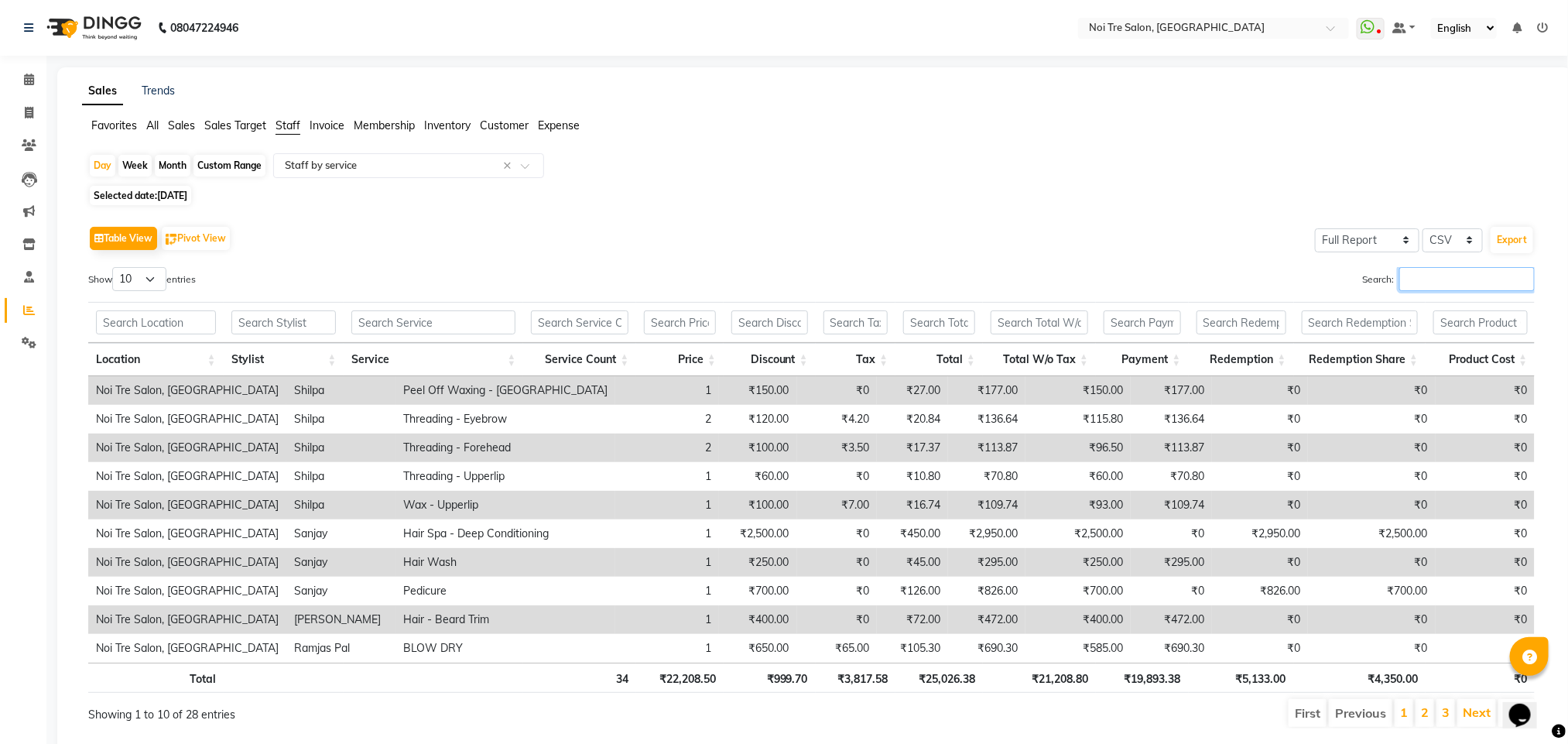
click at [1473, 291] on input "Search:" at bounding box center [1467, 279] width 136 height 24
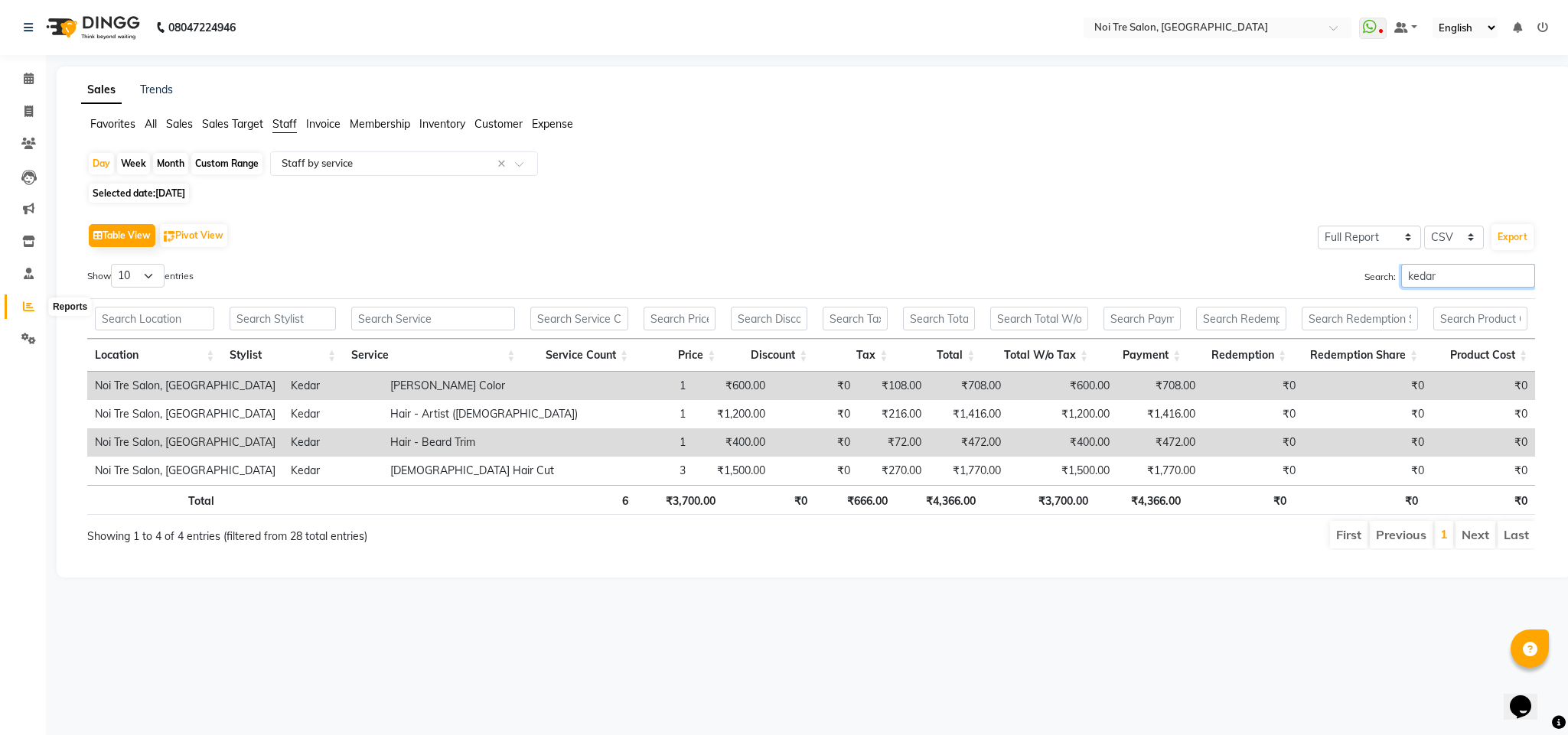
type input "kedar"
click at [18, 304] on span at bounding box center [28, 306] width 26 height 17
click at [33, 116] on span at bounding box center [28, 112] width 26 height 17
select select "service"
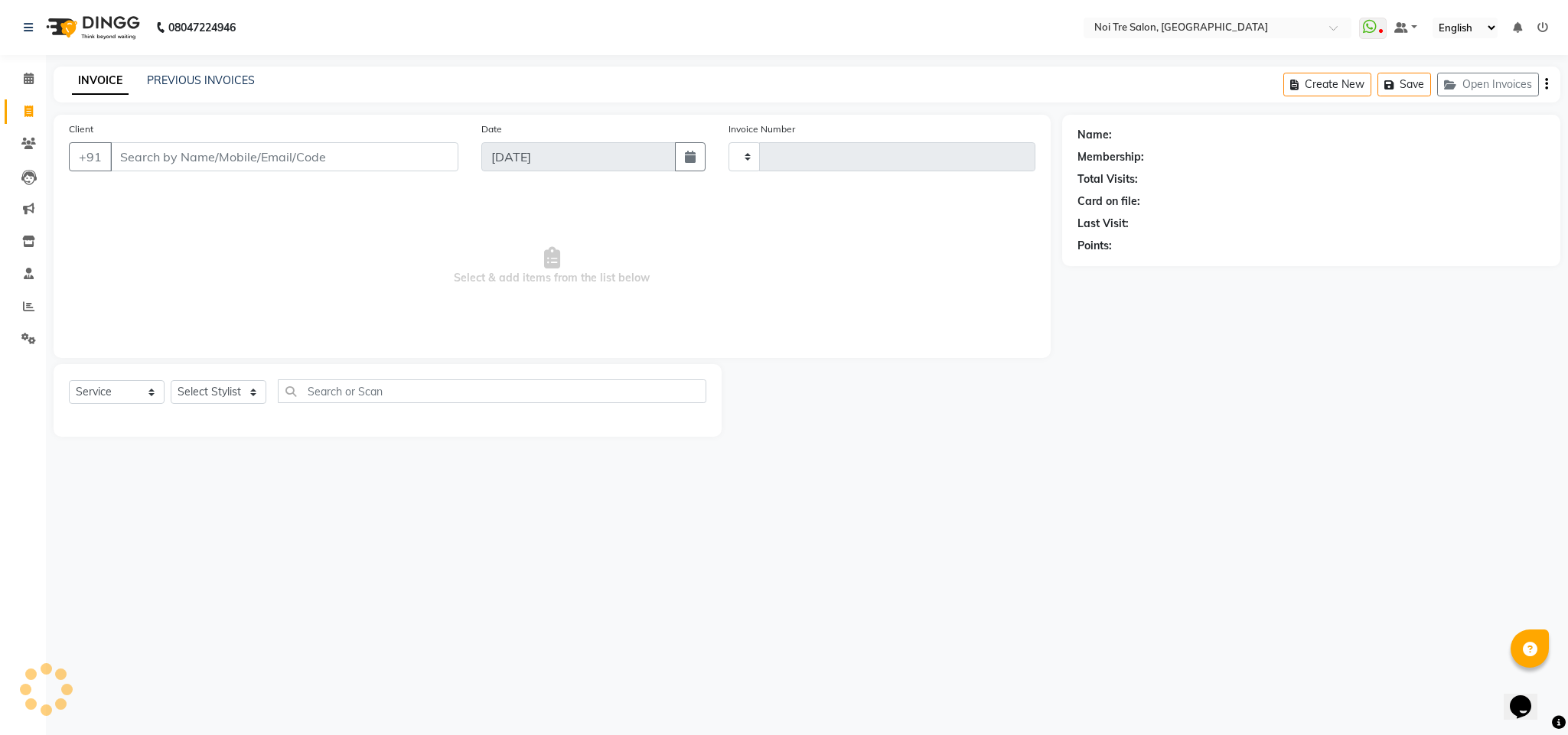
type input "3102"
select select "4307"
click at [238, 391] on select "Select Stylist Ajay Creative Stylist Anurag [PERSON_NAME] [PERSON_NAME] [PERSON…" at bounding box center [219, 392] width 96 height 24
select select "24530"
click at [171, 381] on select "Select Stylist Ajay Creative Stylist Anurag [PERSON_NAME] [PERSON_NAME] [PERSON…" at bounding box center [219, 392] width 96 height 24
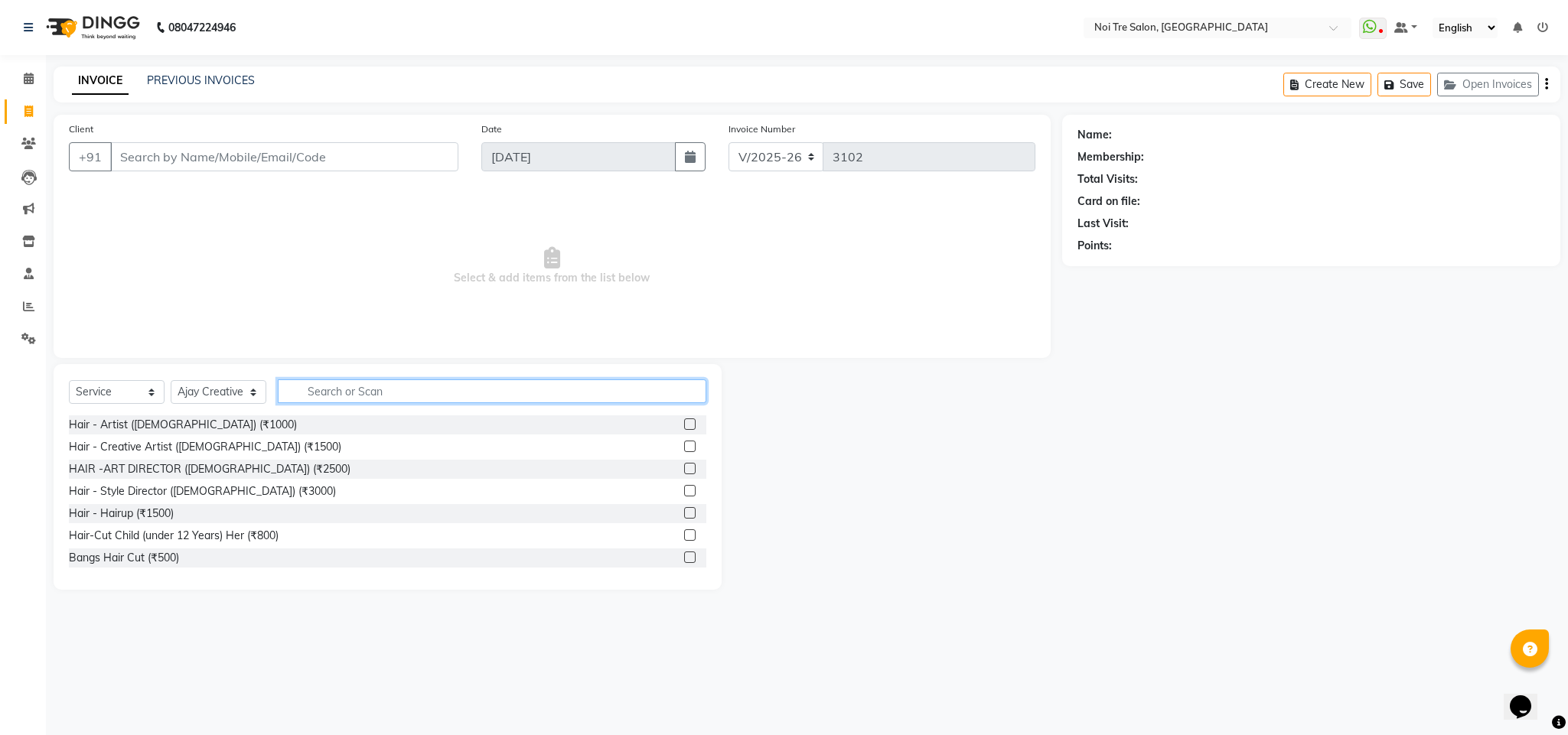
click at [343, 386] on input "text" at bounding box center [492, 391] width 429 height 24
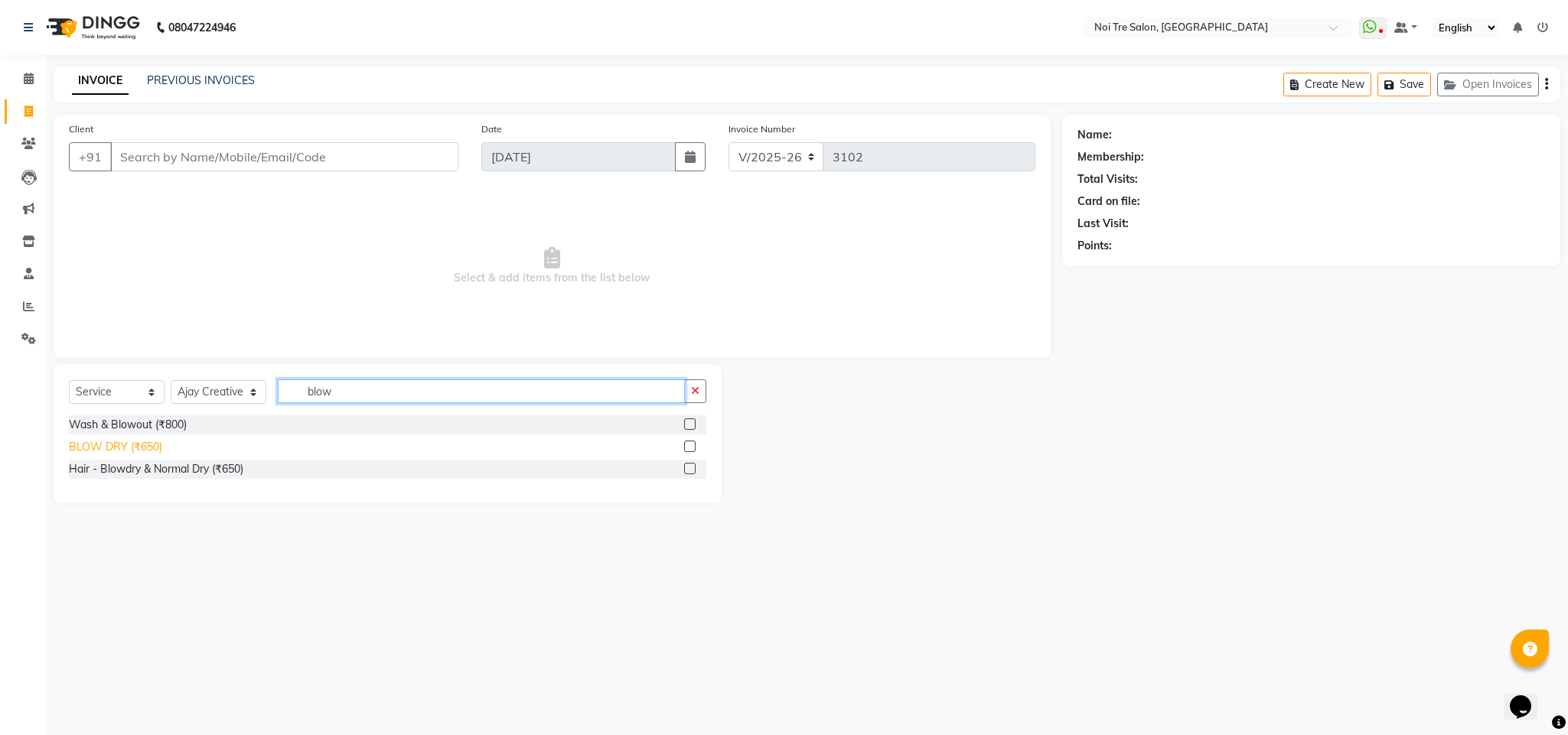
type input "blow"
click at [146, 446] on div "BLOW DRY (₹650)" at bounding box center [115, 446] width 94 height 16
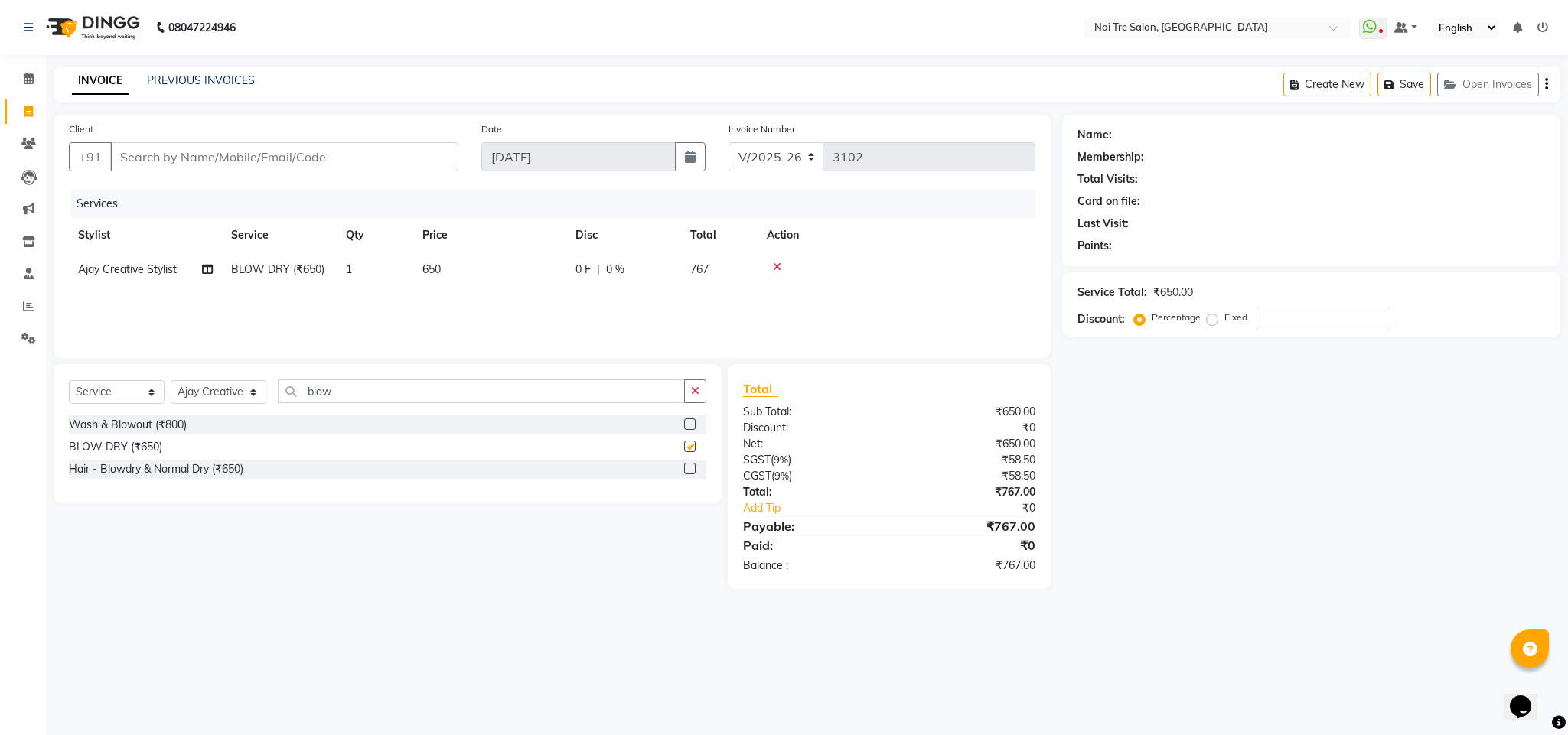
checkbox input "false"
click at [212, 393] on select "Select Stylist Ajay Creative Stylist Anurag [PERSON_NAME] [PERSON_NAME] [PERSON…" at bounding box center [219, 392] width 96 height 24
select select "24528"
click at [171, 381] on select "Select Stylist Ajay Creative Stylist Anurag [PERSON_NAME] [PERSON_NAME] [PERSON…" at bounding box center [219, 392] width 96 height 24
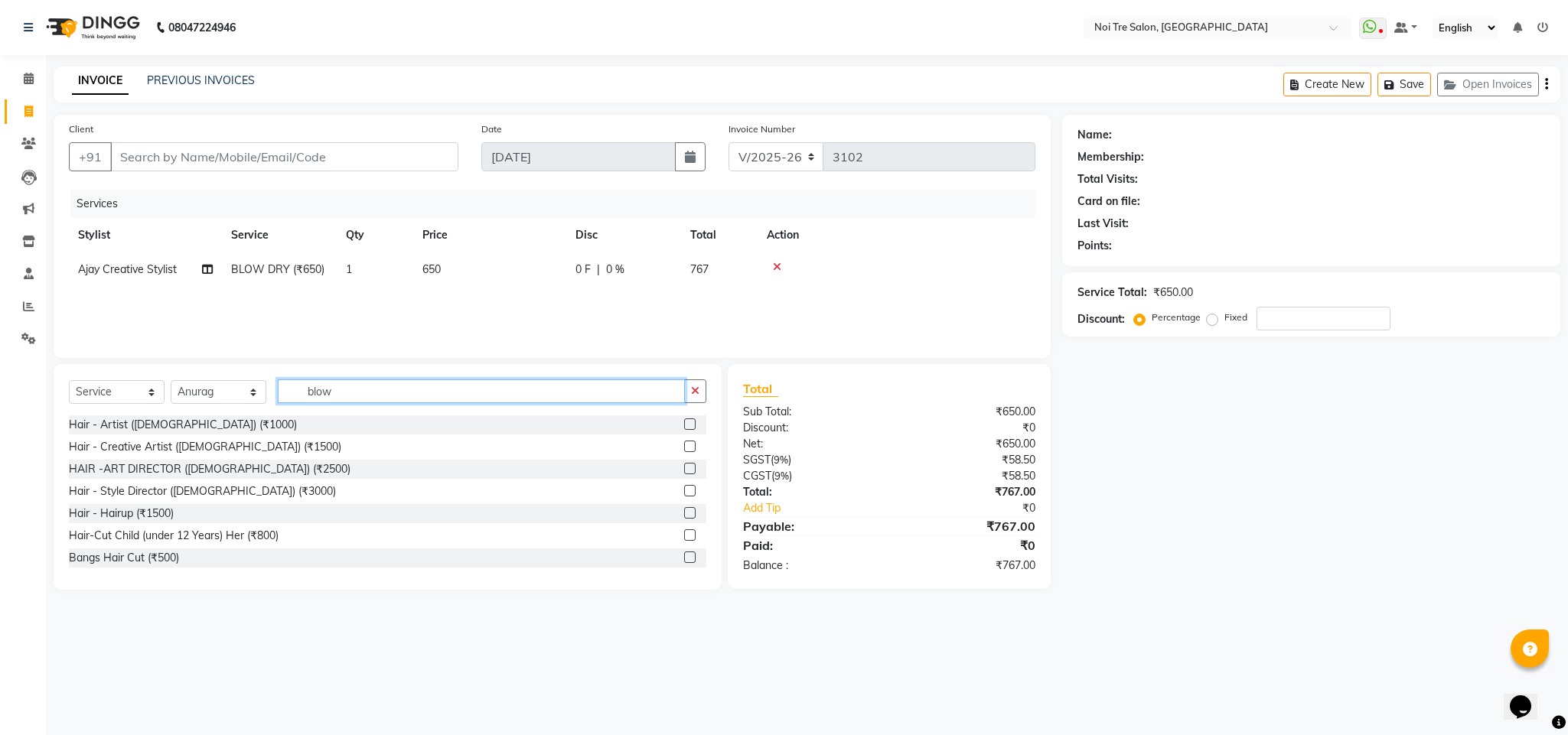
click at [325, 388] on input "blow" at bounding box center [481, 391] width 407 height 24
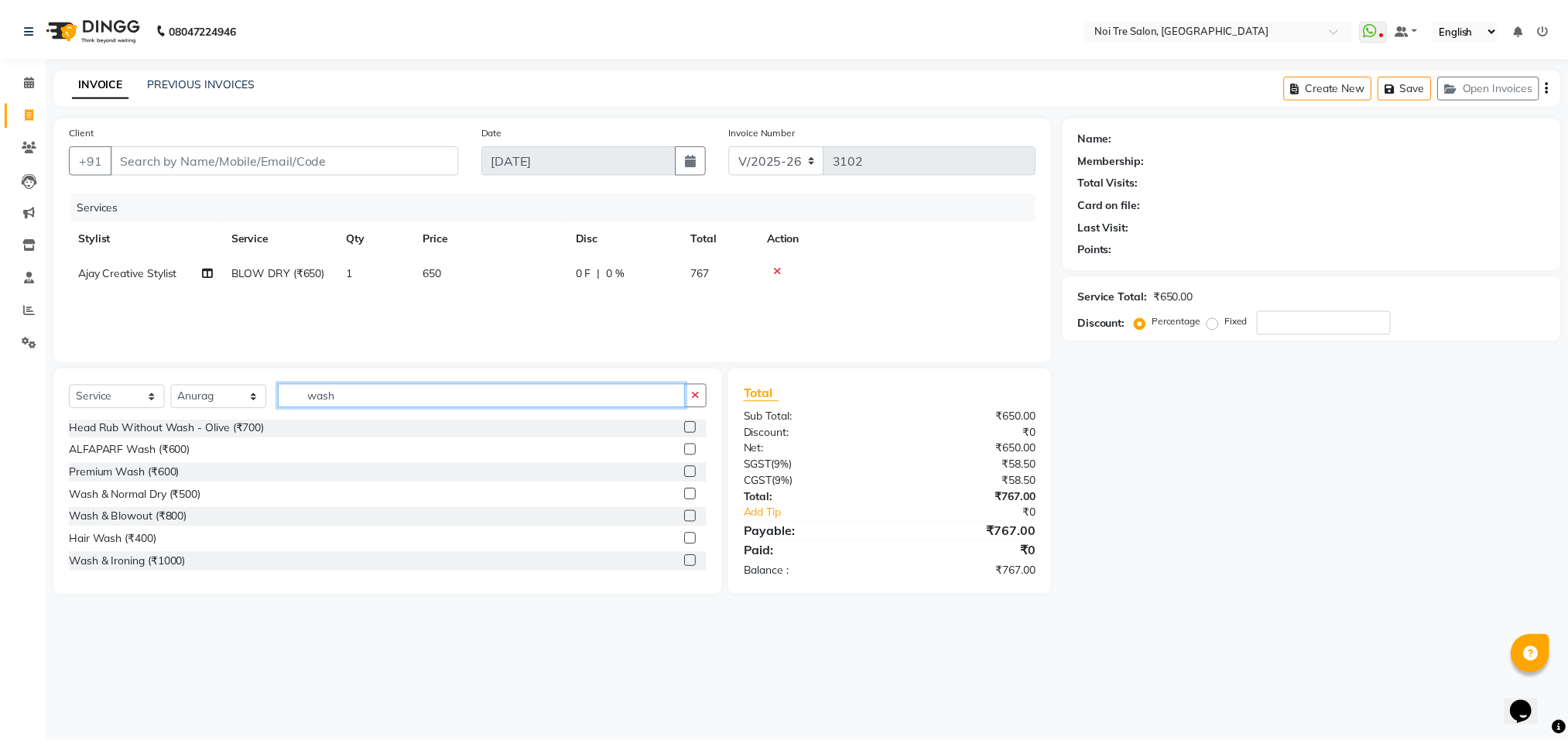
scroll to position [91, 0]
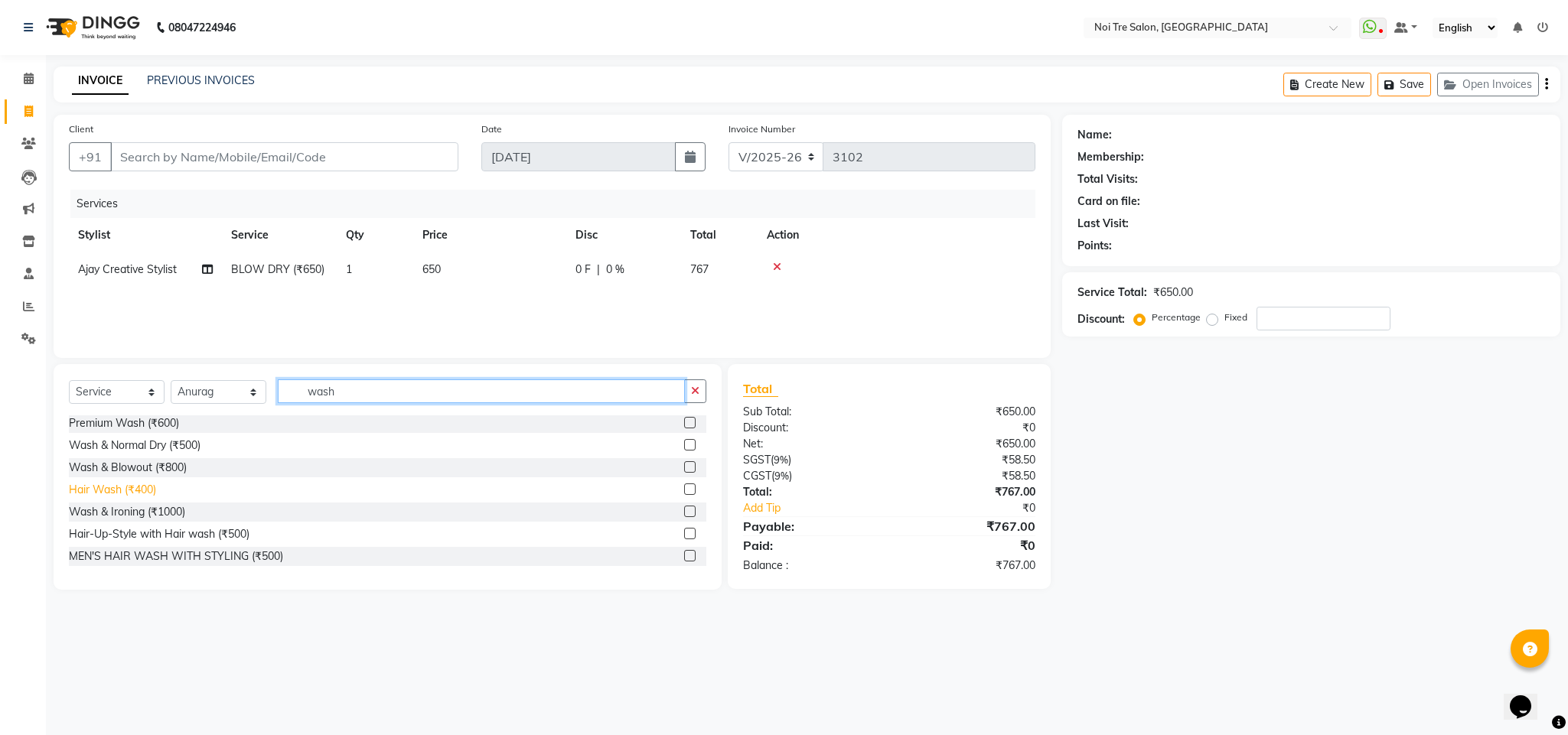
type input "wash"
click at [97, 491] on div "Hair Wash (₹400)" at bounding box center [112, 489] width 87 height 16
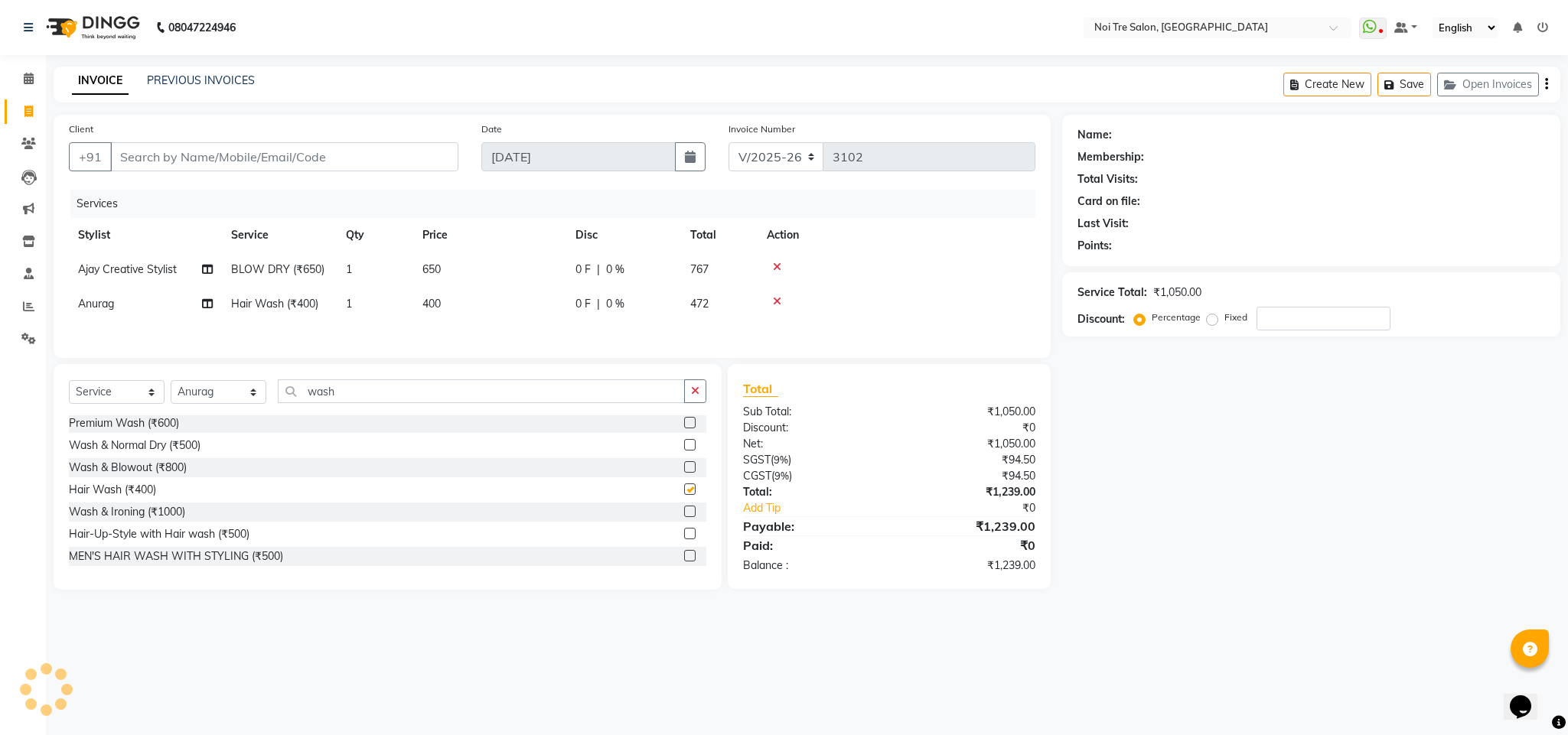
checkbox input "false"
click at [186, 152] on input "Client" at bounding box center [284, 156] width 348 height 29
type input "9"
type input "0"
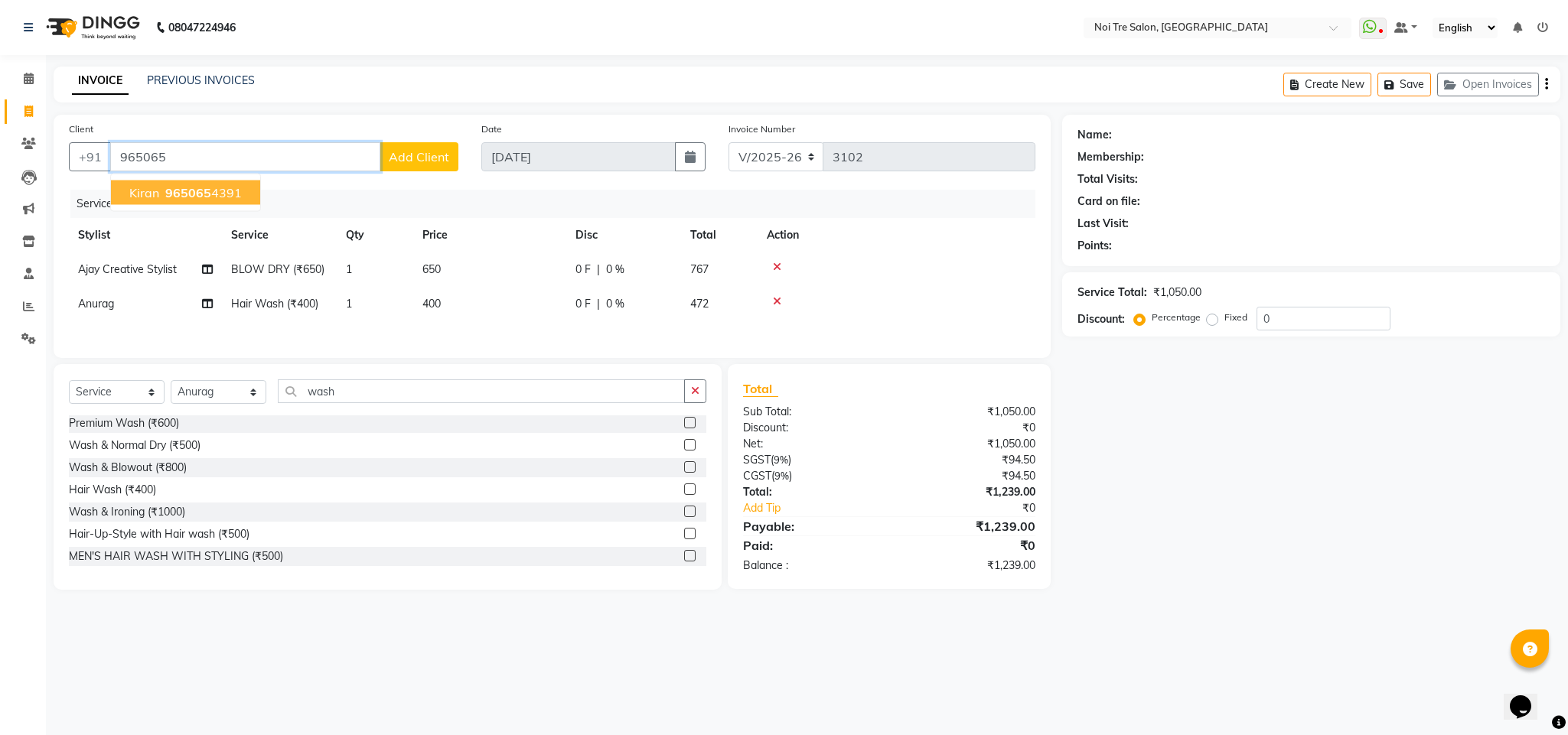
click at [197, 199] on span "965065" at bounding box center [188, 193] width 46 height 15
type input "9650654391"
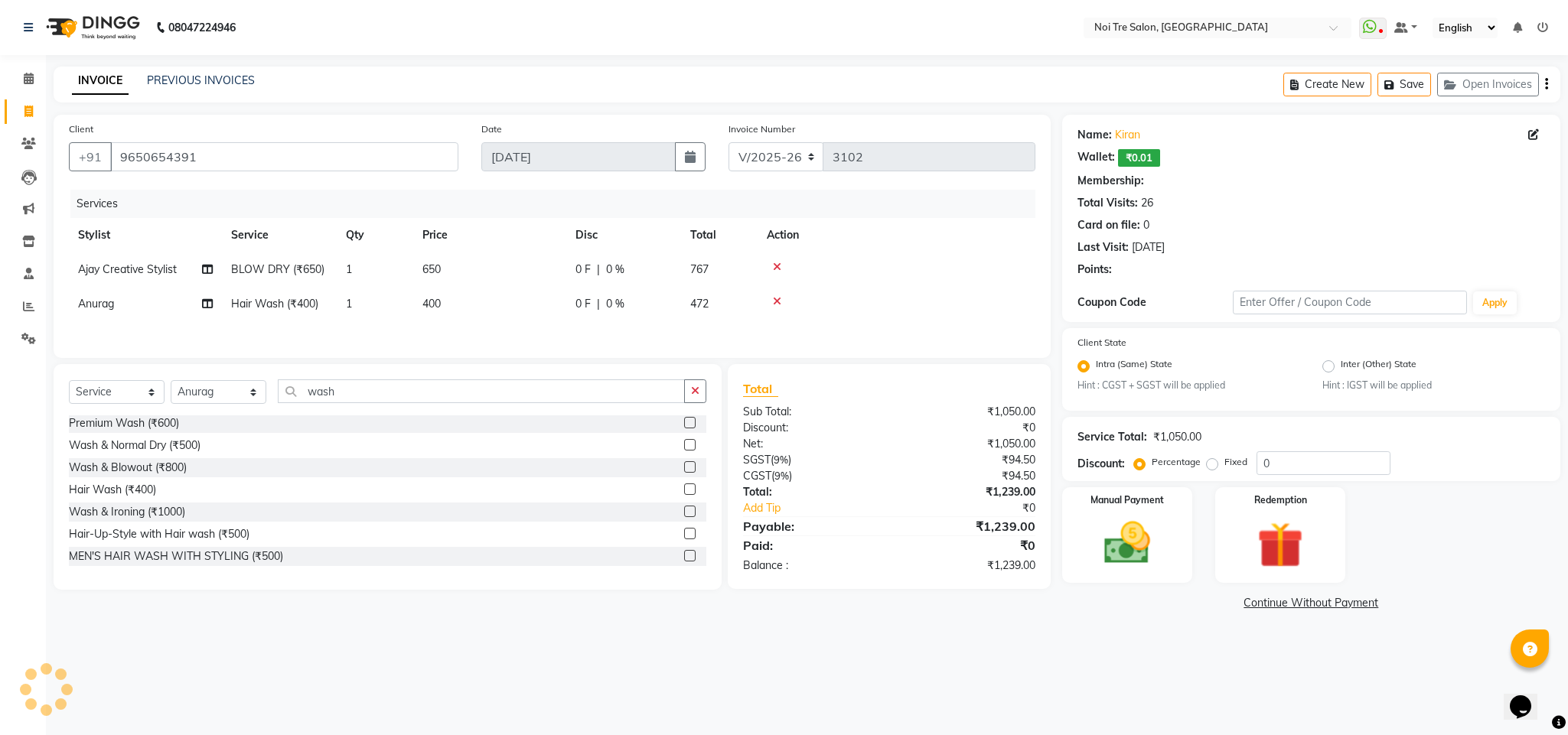
select select "1: Object"
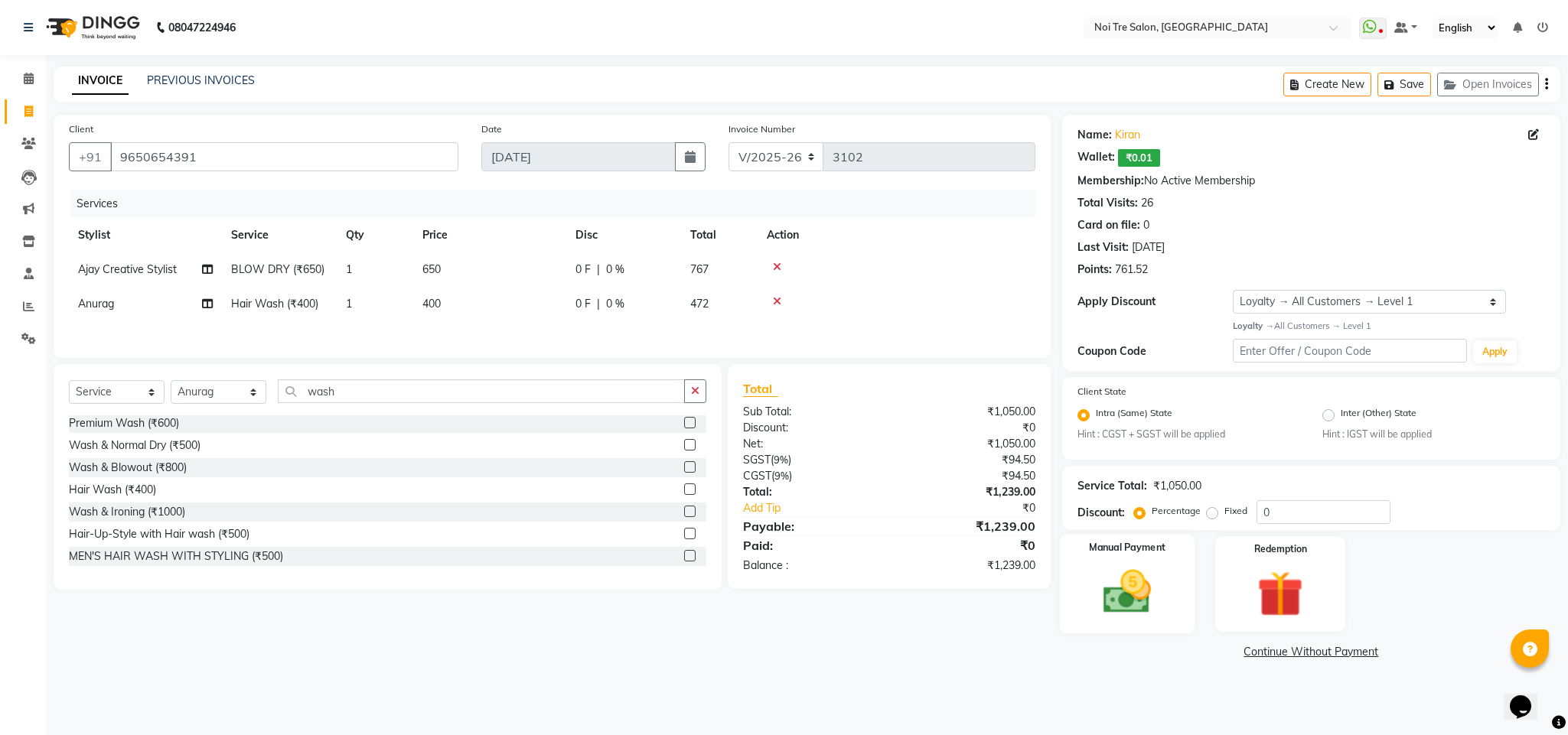
click at [1109, 580] on img at bounding box center [1127, 592] width 78 height 55
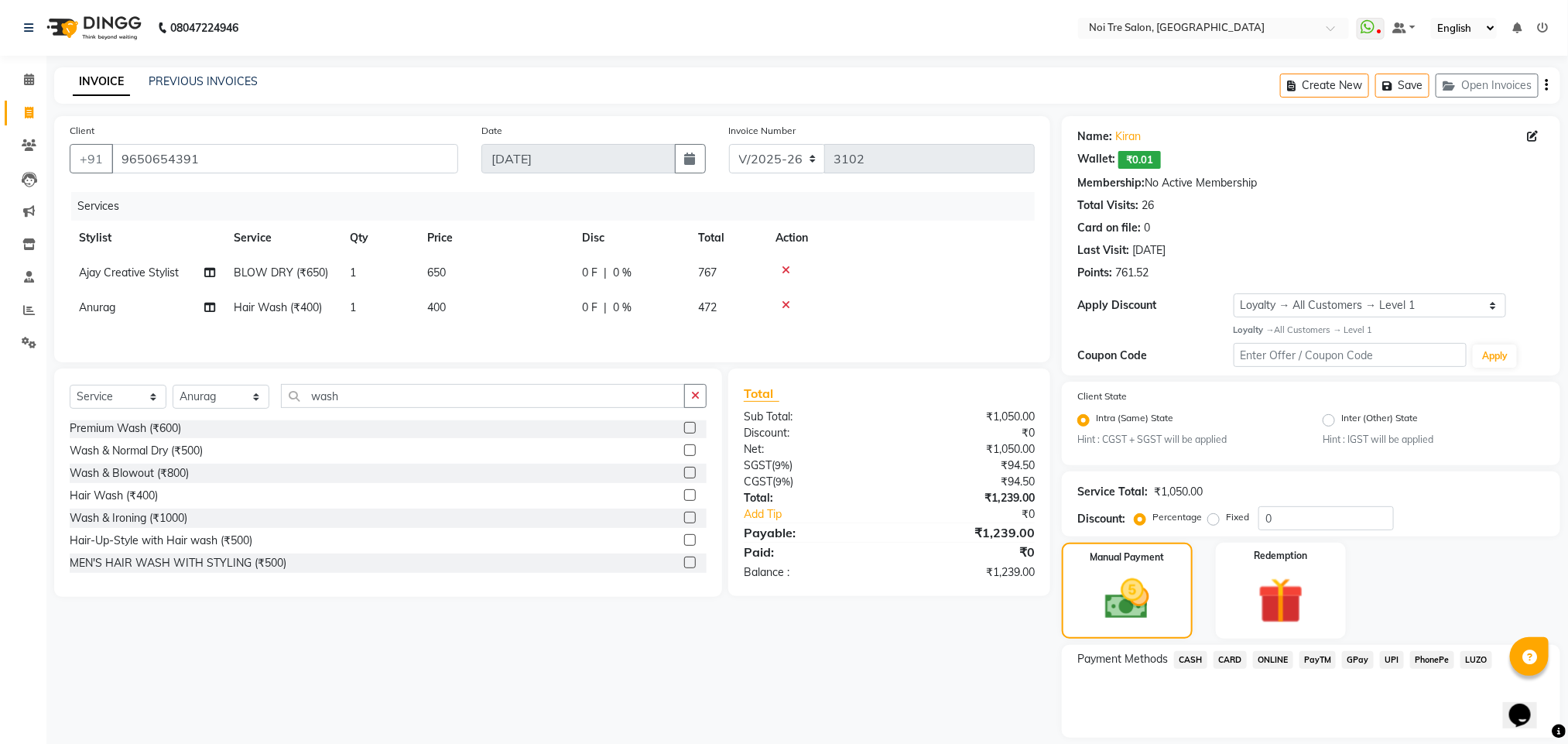
click at [1199, 655] on span "CASH" at bounding box center [1191, 659] width 34 height 18
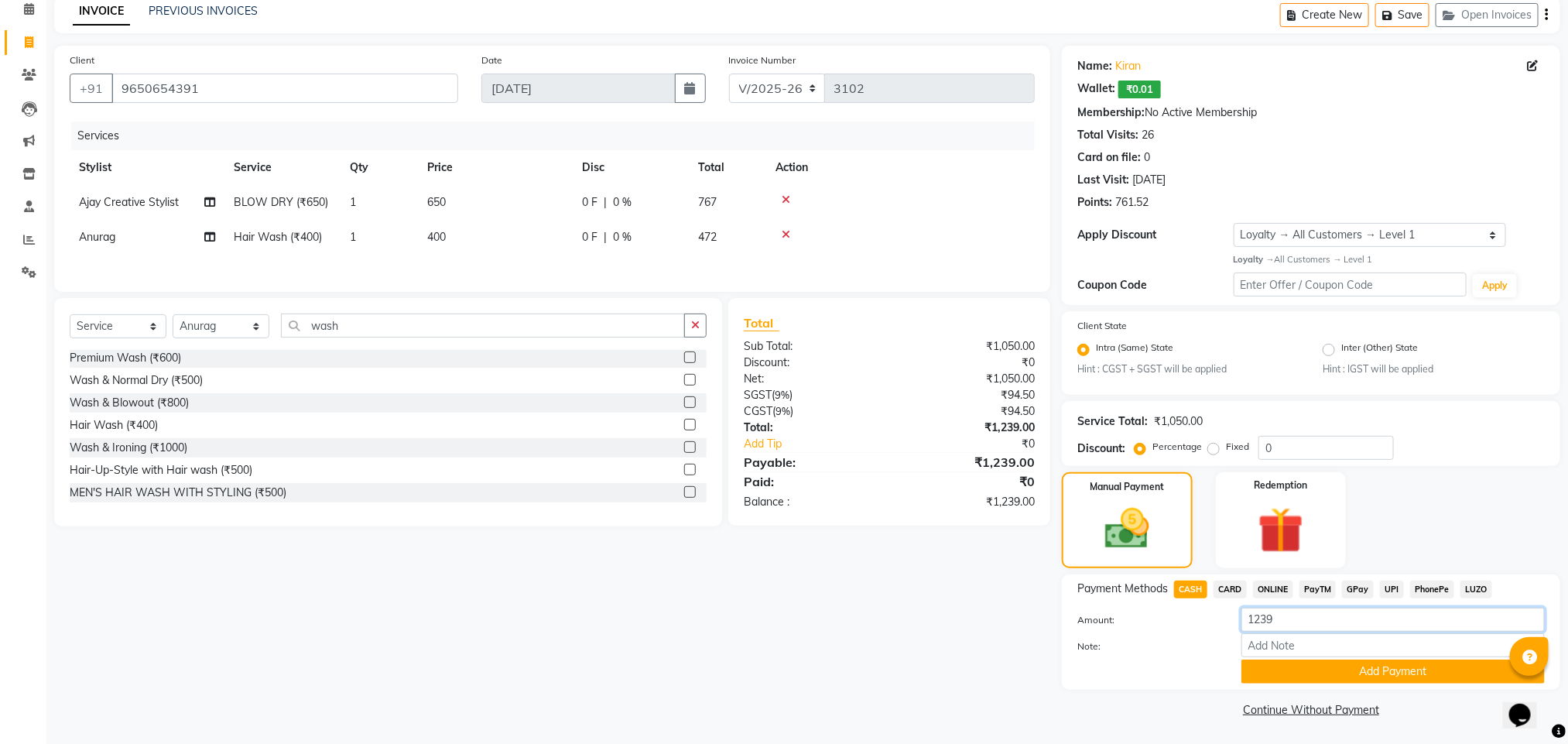
click at [1254, 625] on input "1239" at bounding box center [1393, 619] width 303 height 24
type input "1000"
click at [1352, 674] on button "Add Payment" at bounding box center [1393, 671] width 303 height 24
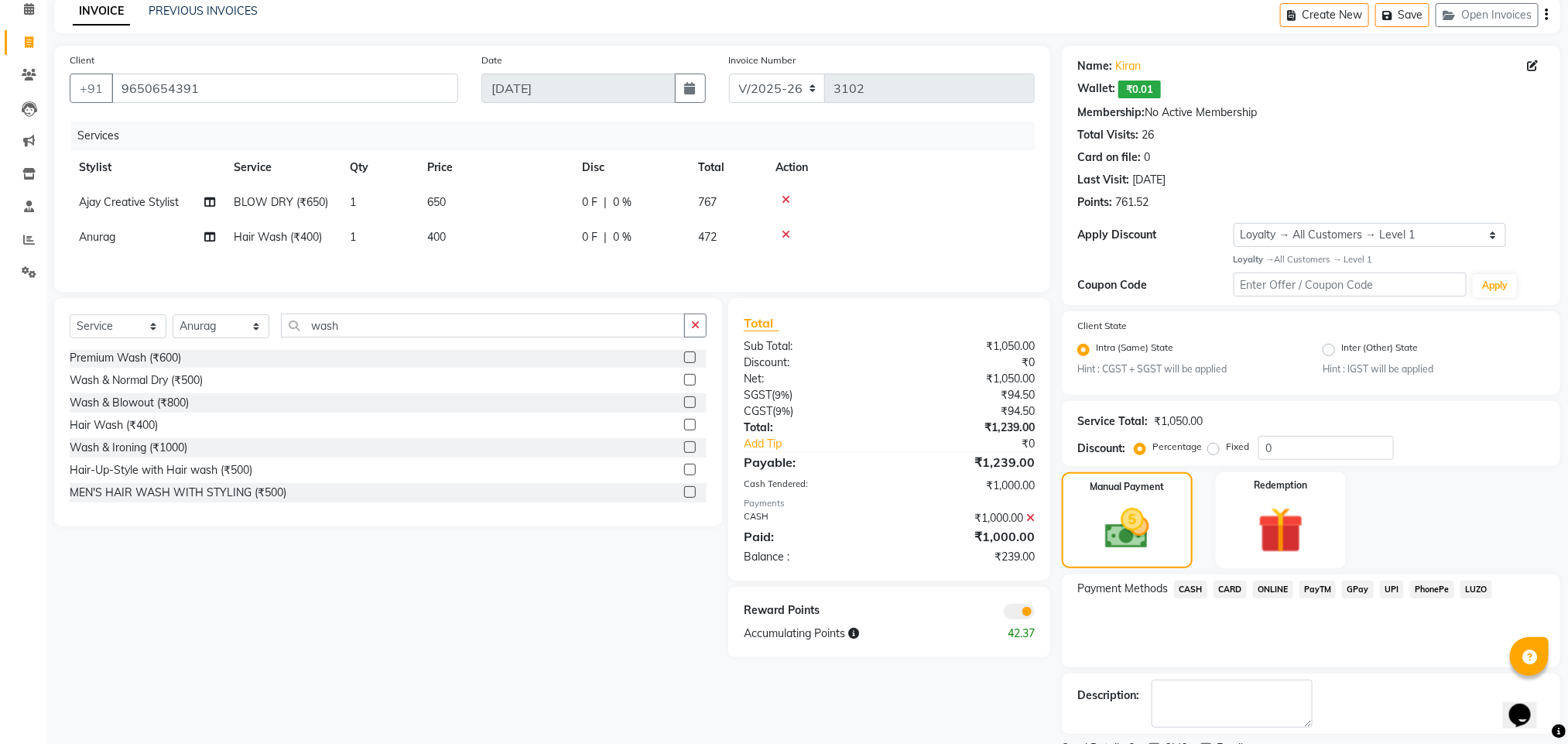
click at [1268, 586] on span "ONLINE" at bounding box center [1273, 589] width 40 height 18
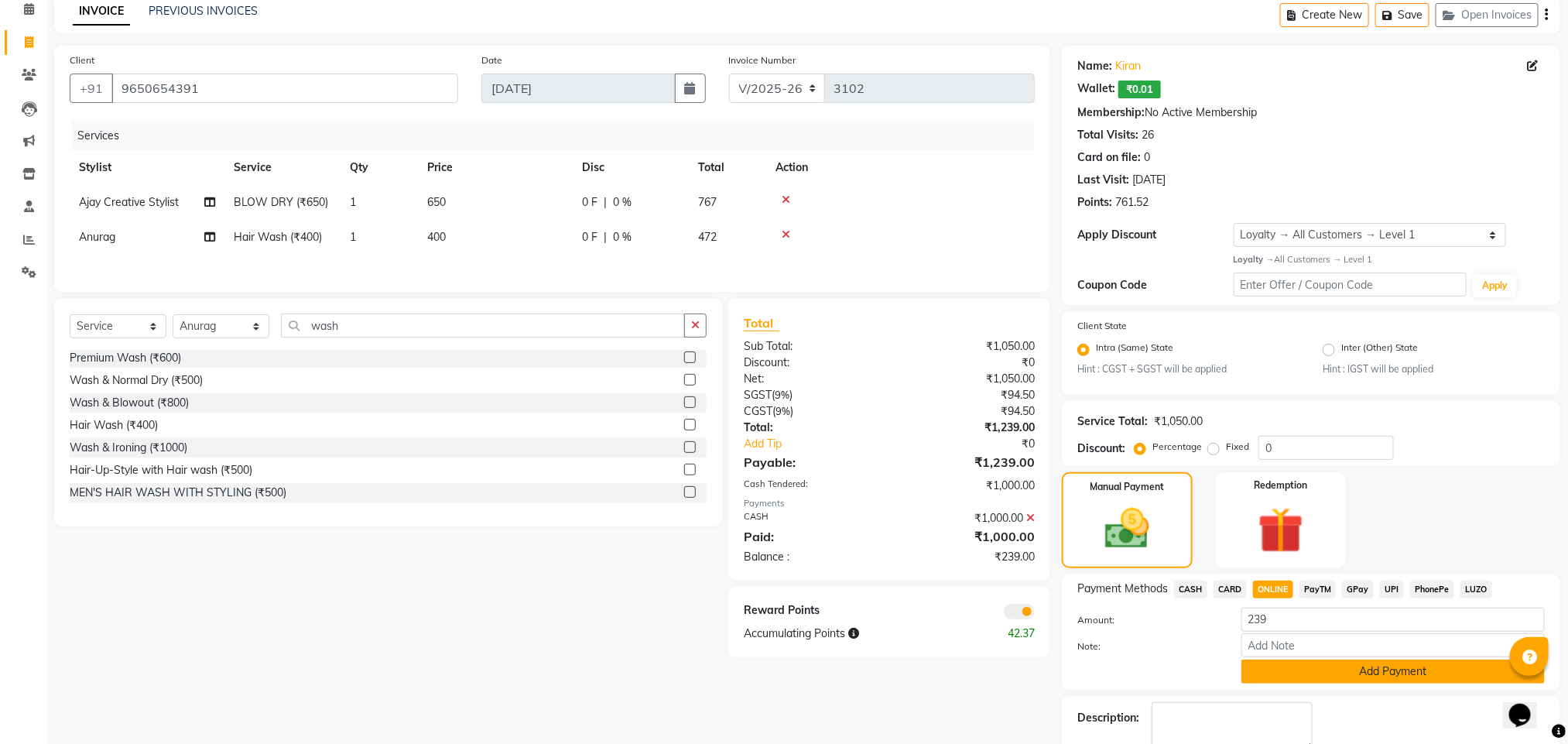
click at [1310, 667] on button "Add Payment" at bounding box center [1393, 671] width 303 height 24
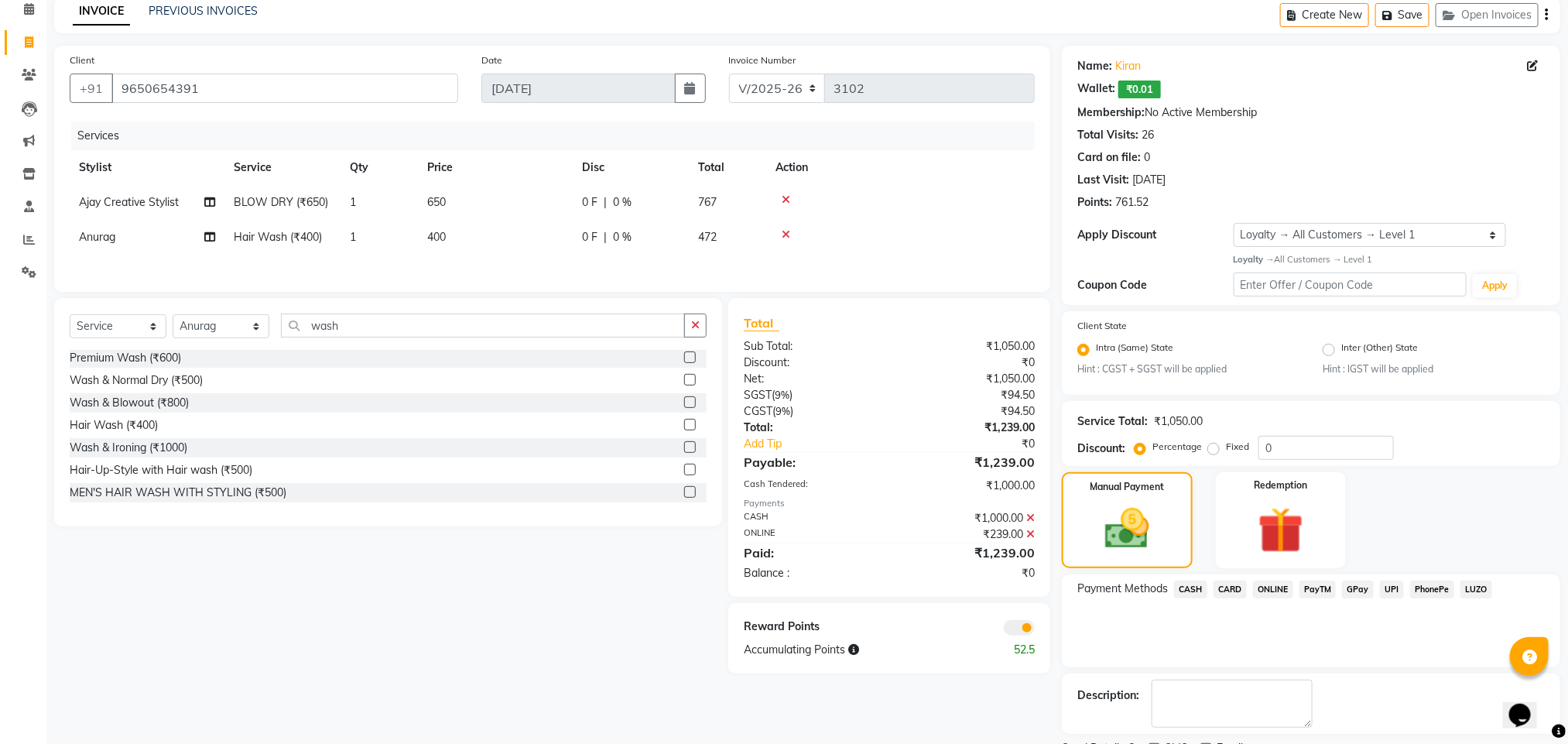
scroll to position [137, 0]
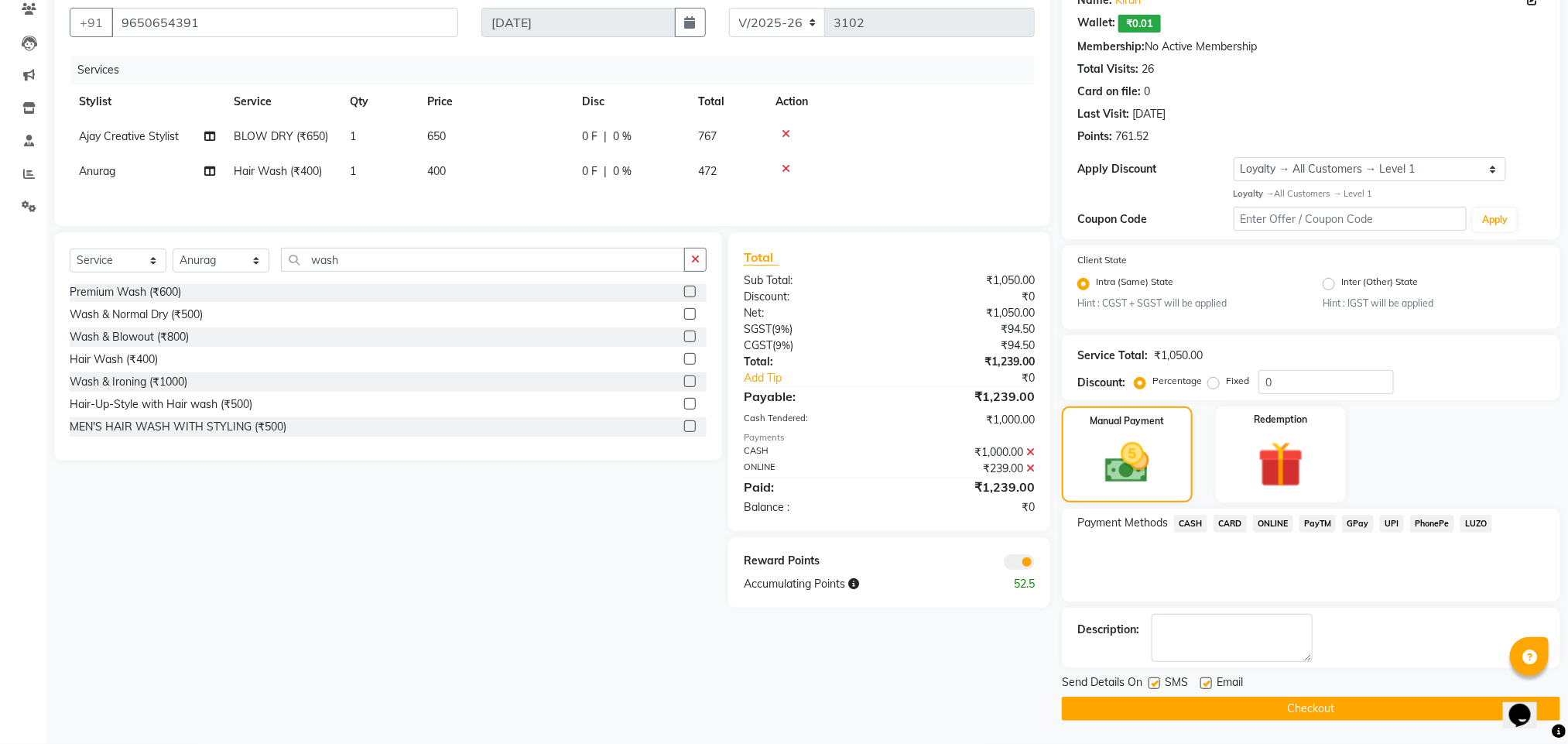
click at [1261, 700] on button "Checkout" at bounding box center [1311, 709] width 498 height 24
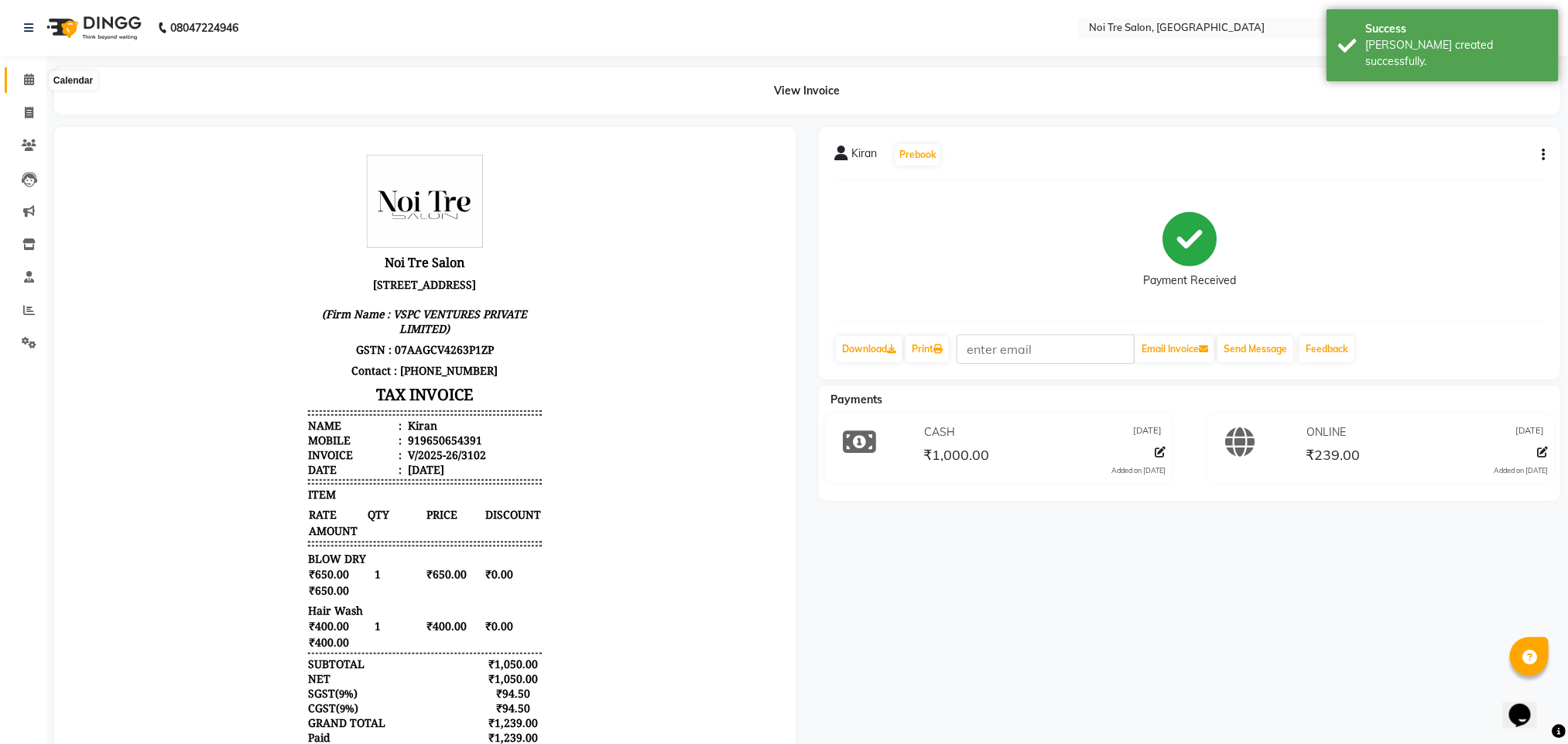
click at [30, 76] on icon at bounding box center [29, 80] width 10 height 12
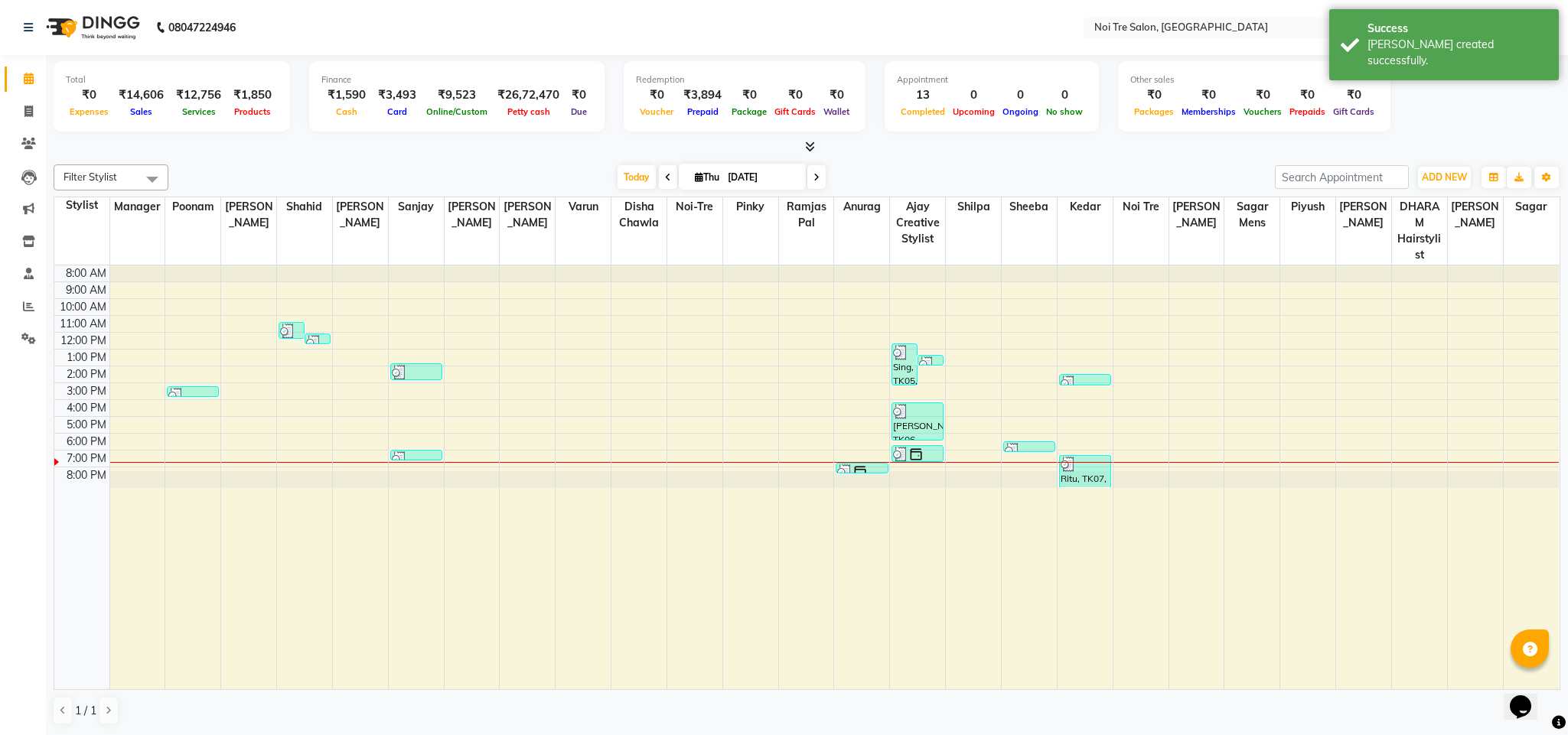
click at [301, 165] on div "Filter Stylist Select All Ajay Creative Stylist Anurag [PERSON_NAME] [PERSON_NA…" at bounding box center [807, 177] width 1507 height 26
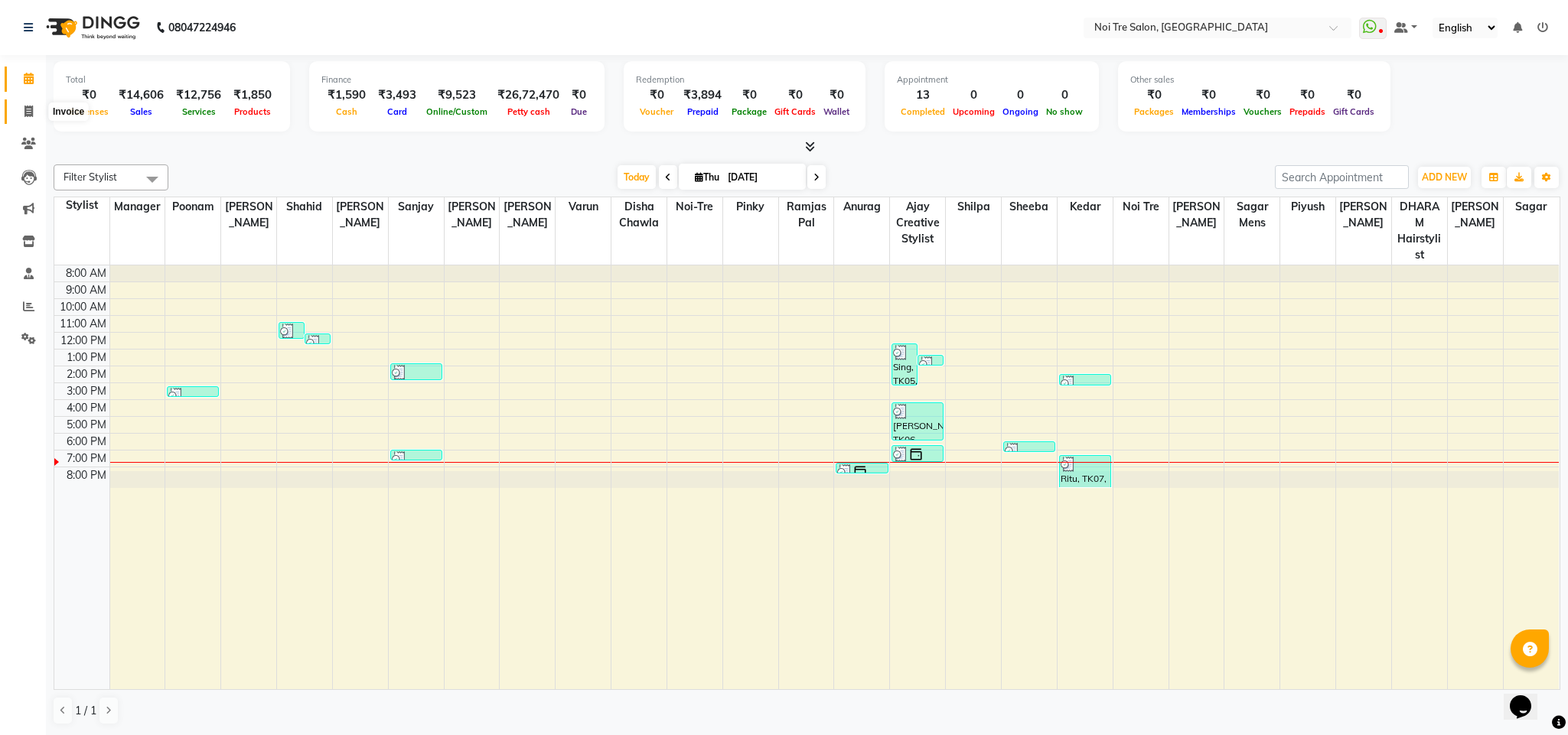
click at [24, 117] on span at bounding box center [28, 112] width 26 height 17
select select "4307"
select select "service"
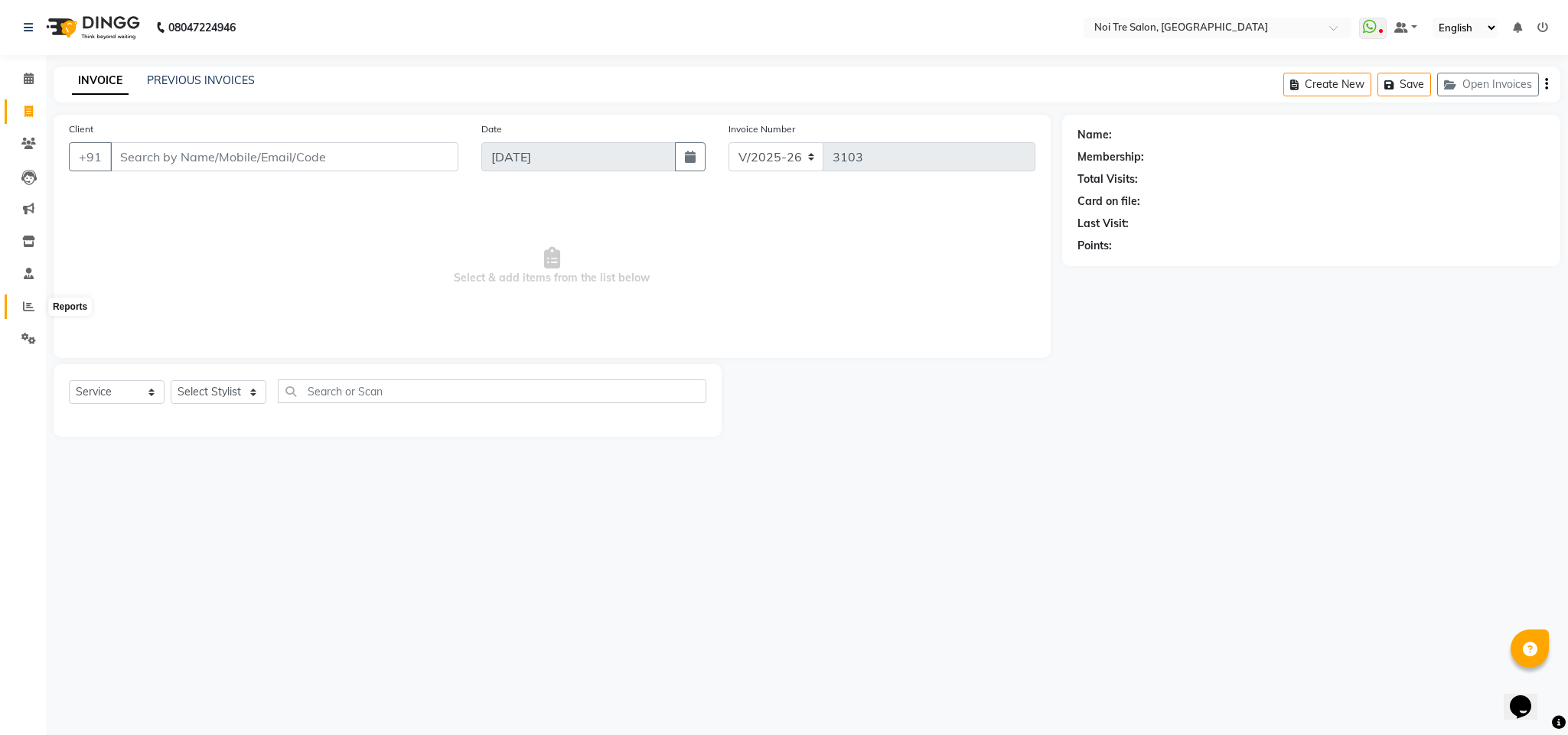
click at [23, 306] on icon at bounding box center [29, 306] width 12 height 12
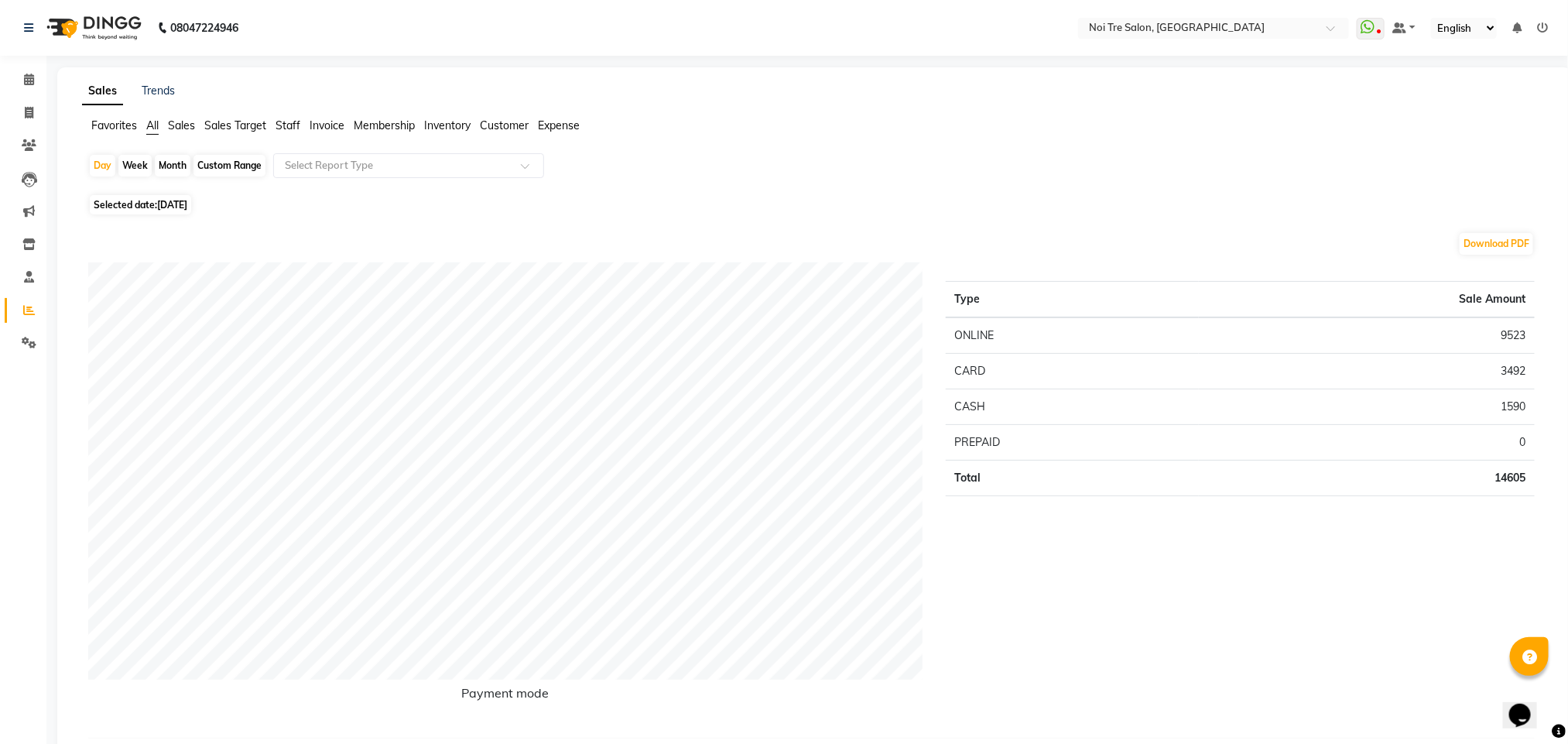
click at [291, 123] on span "Staff" at bounding box center [288, 125] width 25 height 14
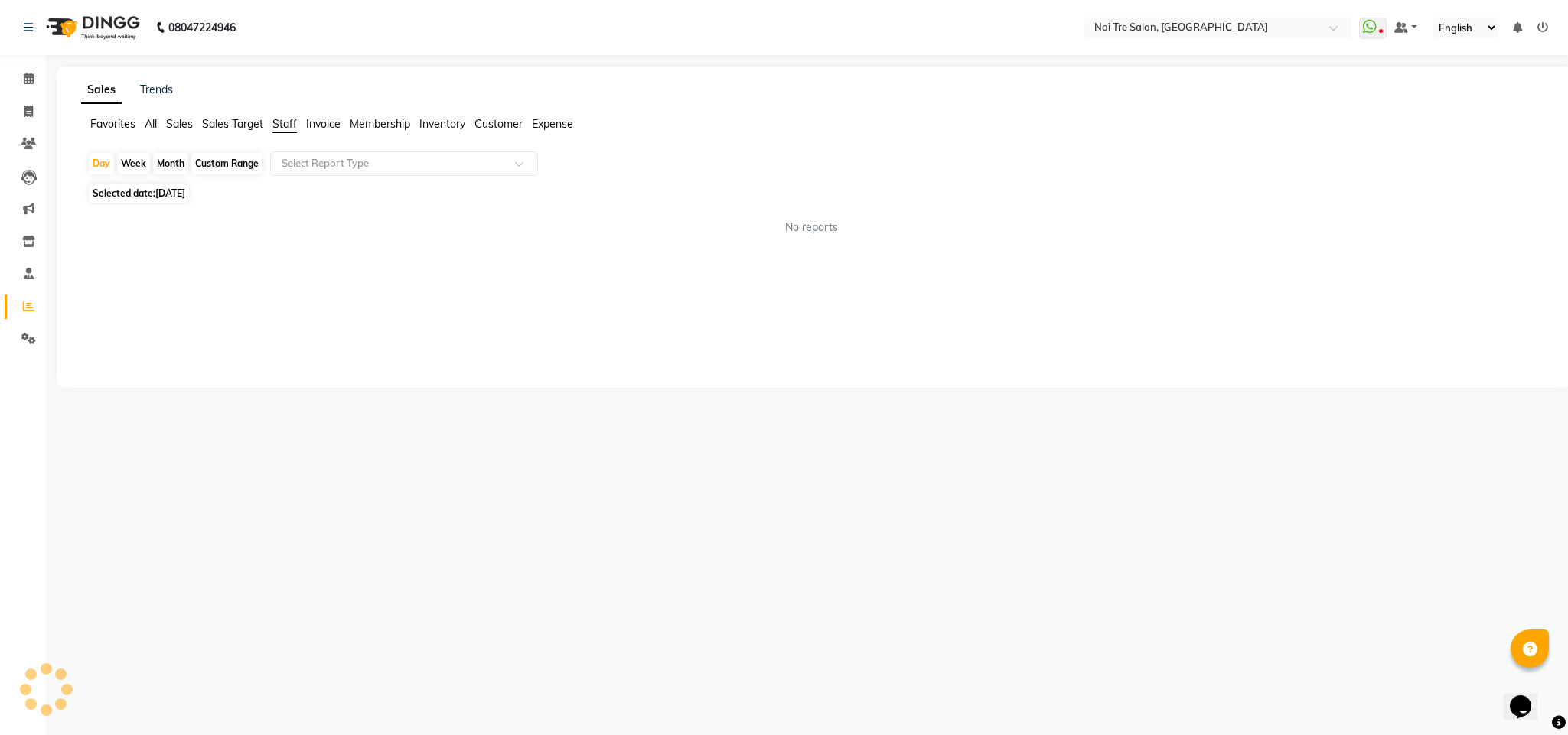
click at [161, 166] on div "Month" at bounding box center [171, 164] width 36 height 22
select select "9"
select select "2025"
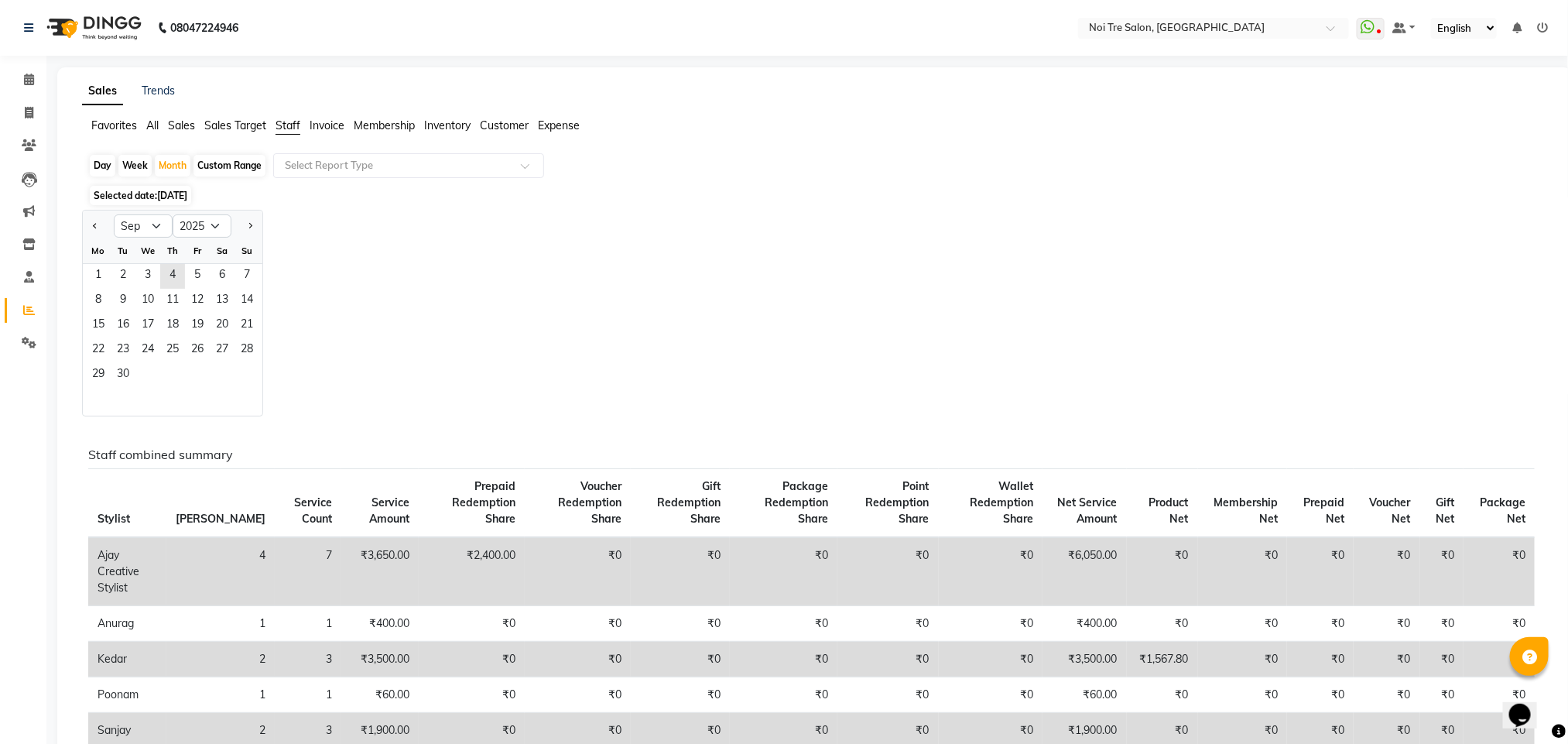
click at [181, 253] on div "Th" at bounding box center [173, 251] width 25 height 25
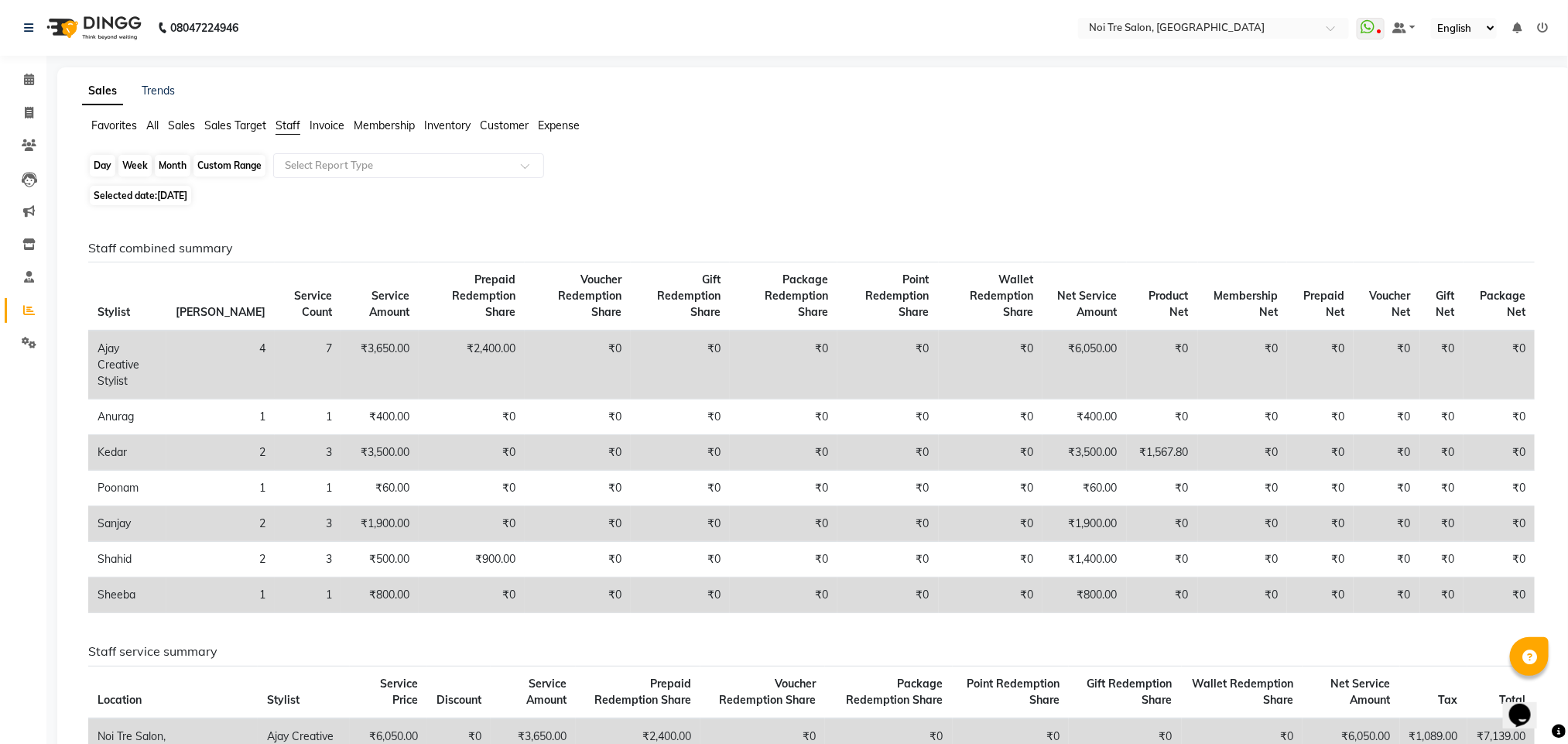
click at [173, 163] on div "Month" at bounding box center [173, 166] width 36 height 22
select select "9"
select select "2025"
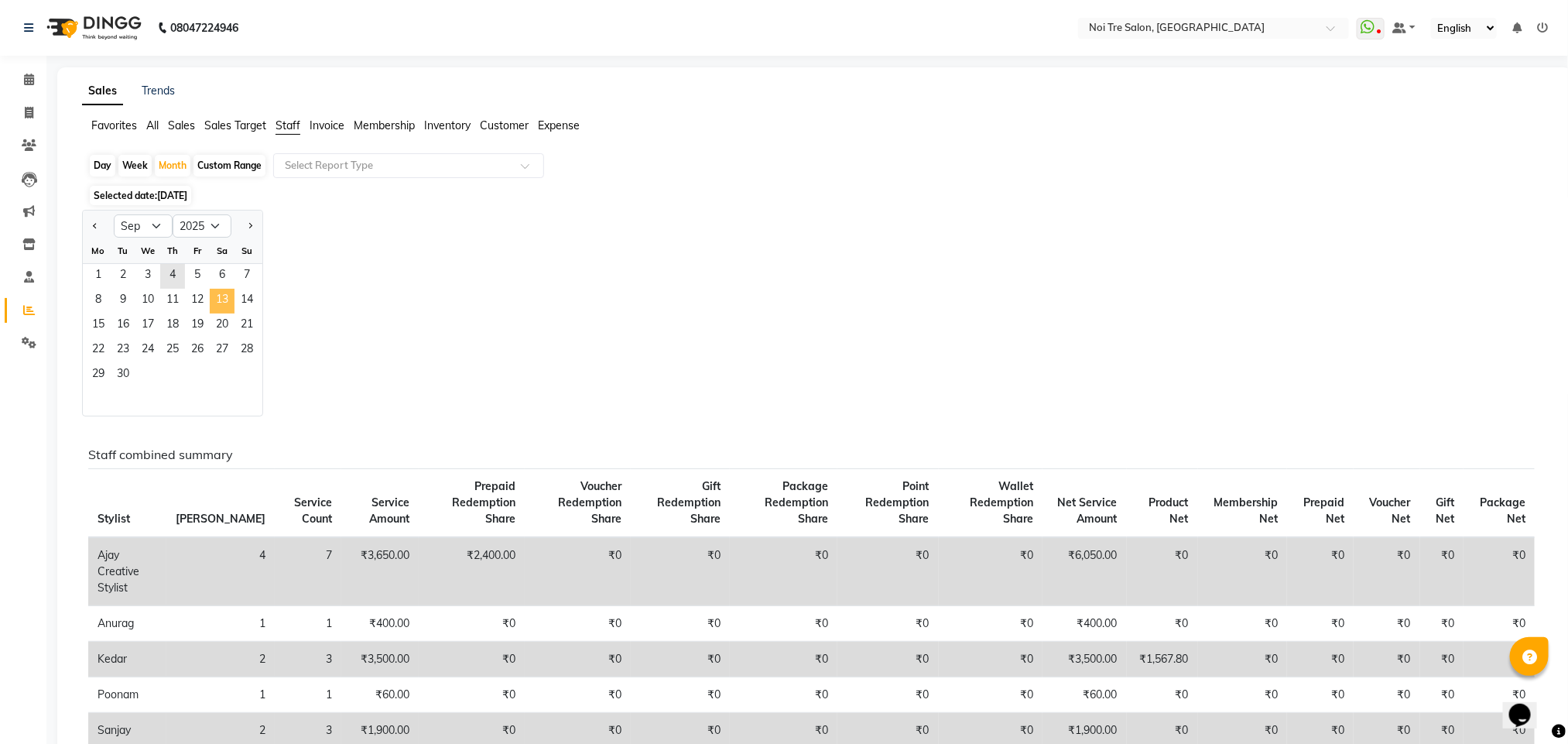
click at [217, 297] on span "13" at bounding box center [222, 302] width 25 height 25
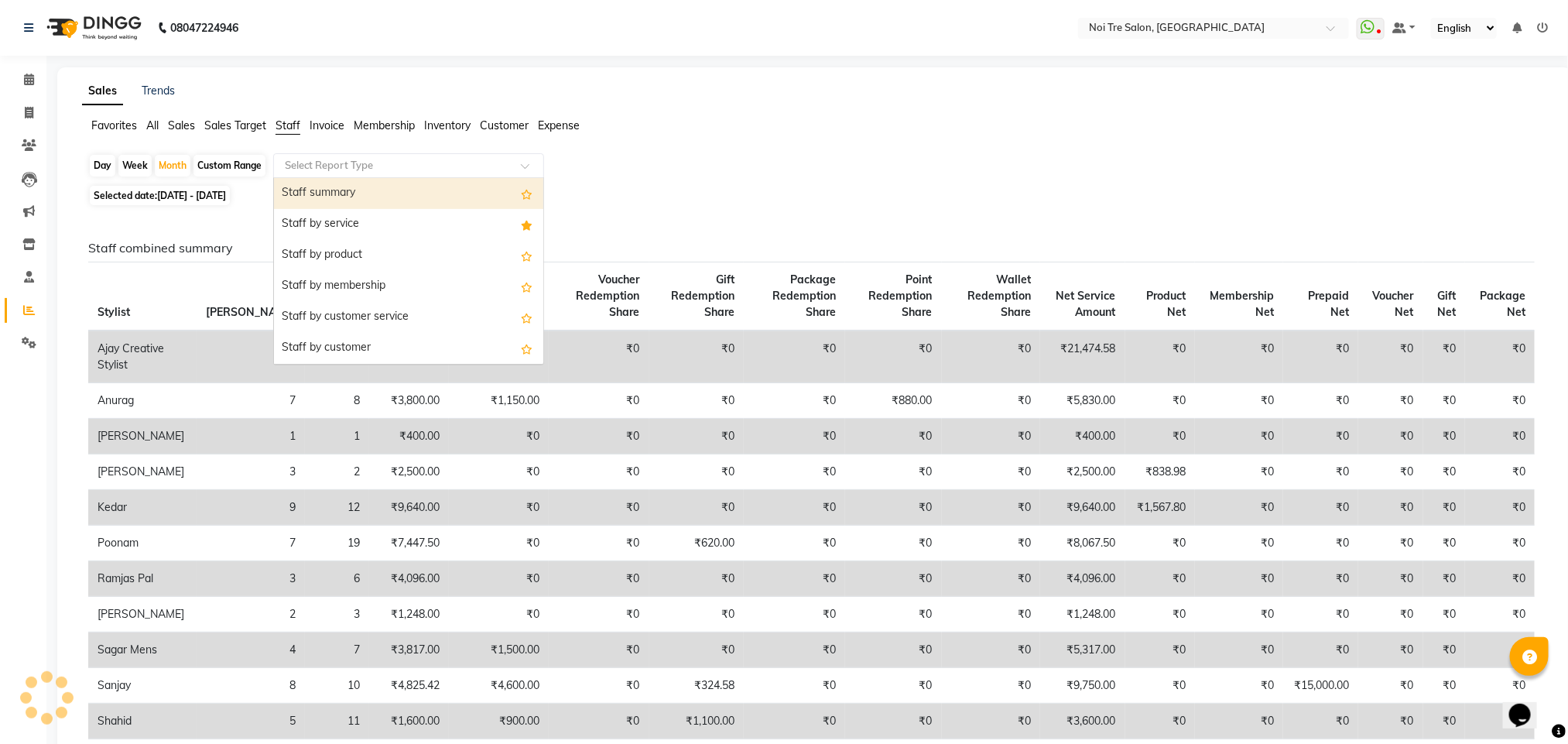
click at [363, 165] on input "text" at bounding box center [393, 166] width 223 height 15
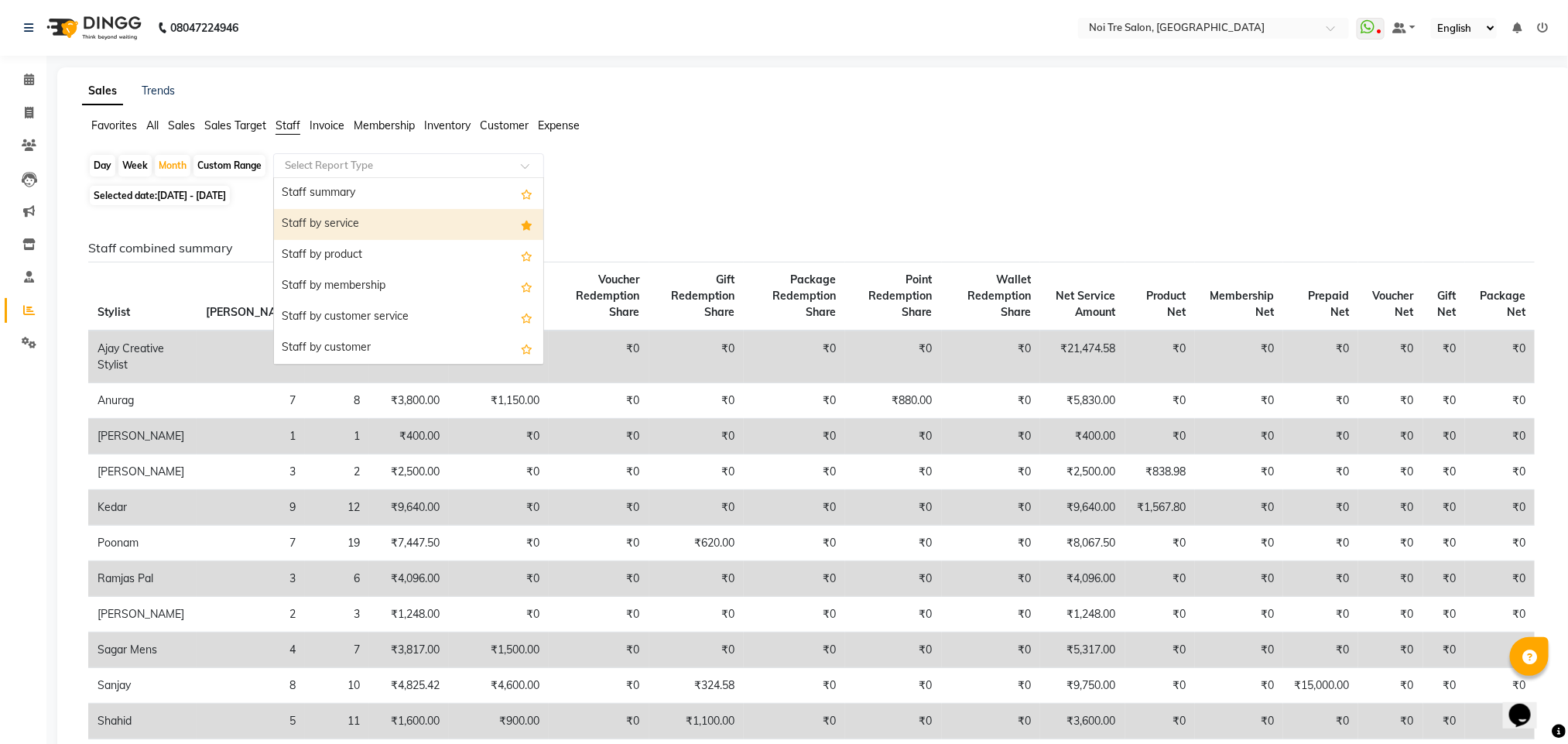
click at [369, 214] on div "Staff by service" at bounding box center [409, 225] width 270 height 31
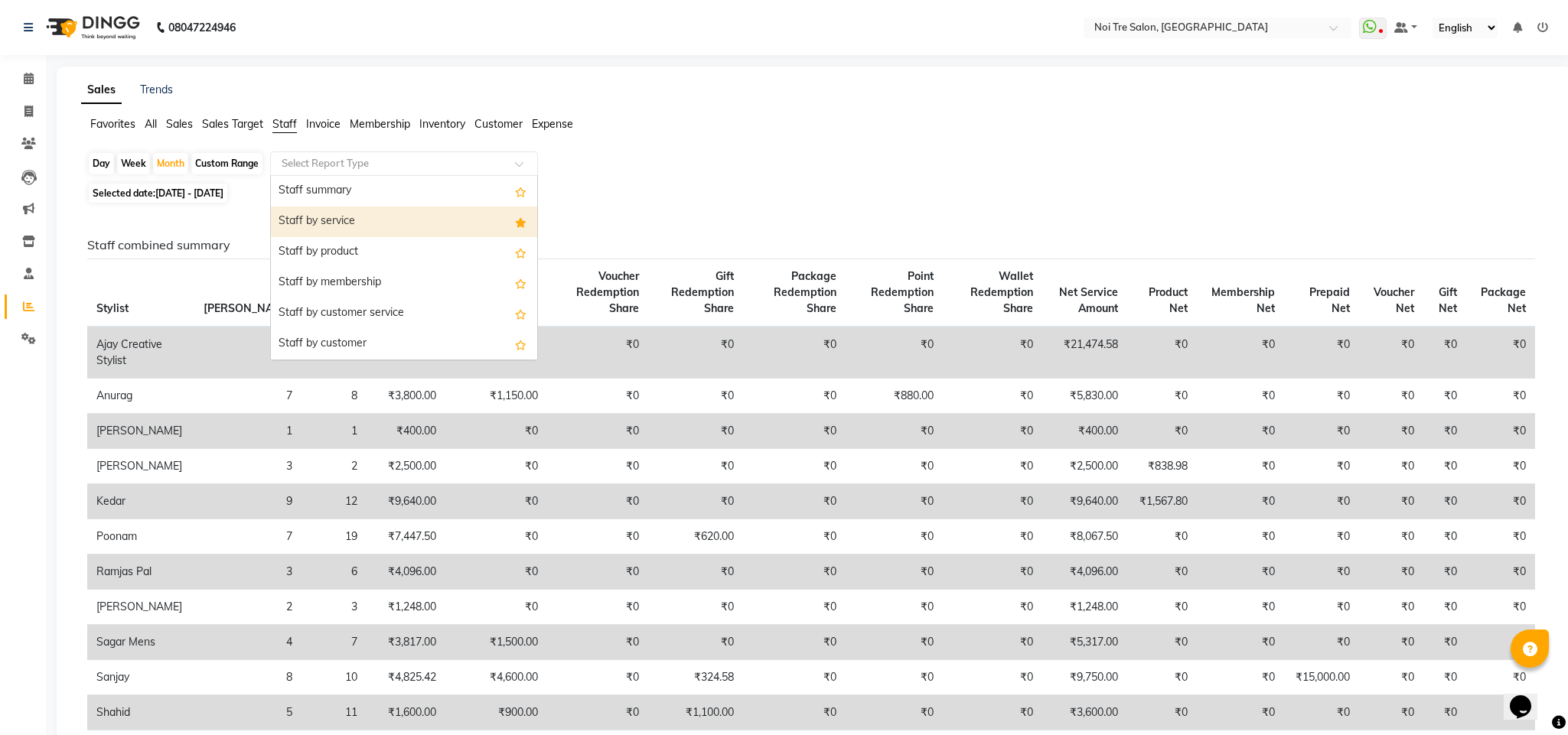
select select "full_report"
select select "csv"
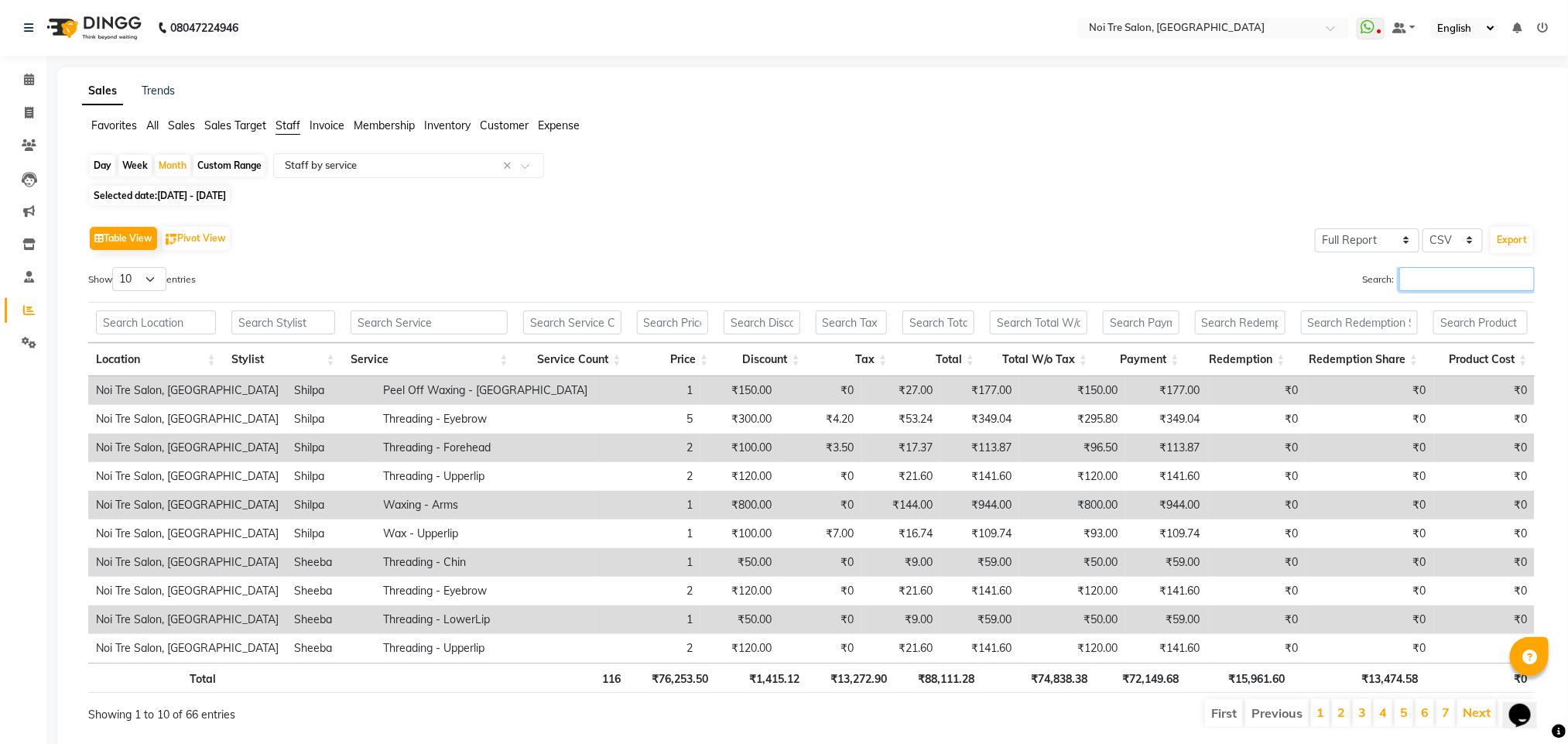
click at [1421, 282] on input "Search:" at bounding box center [1467, 279] width 136 height 24
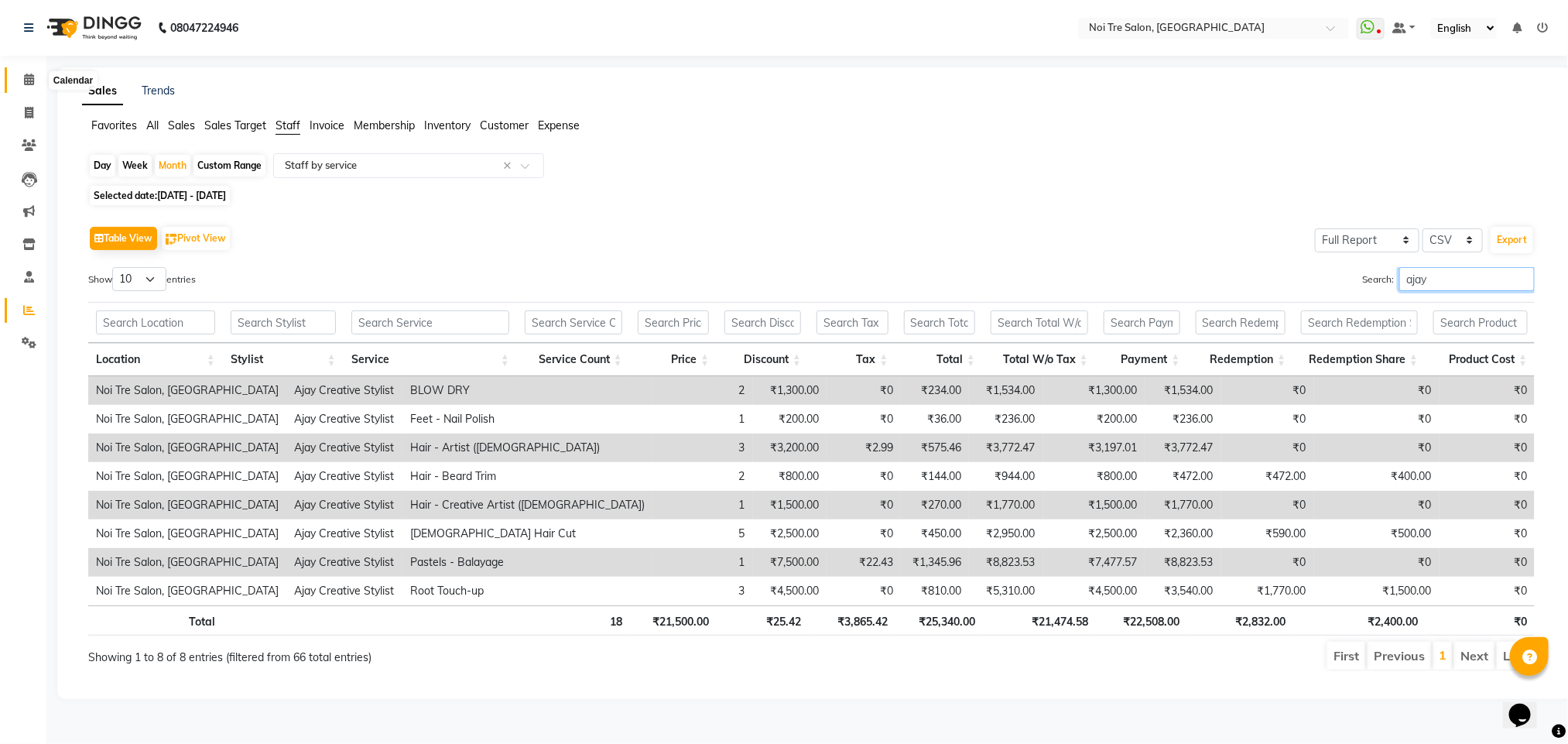
type input "ajay"
click at [21, 73] on span at bounding box center [28, 80] width 27 height 18
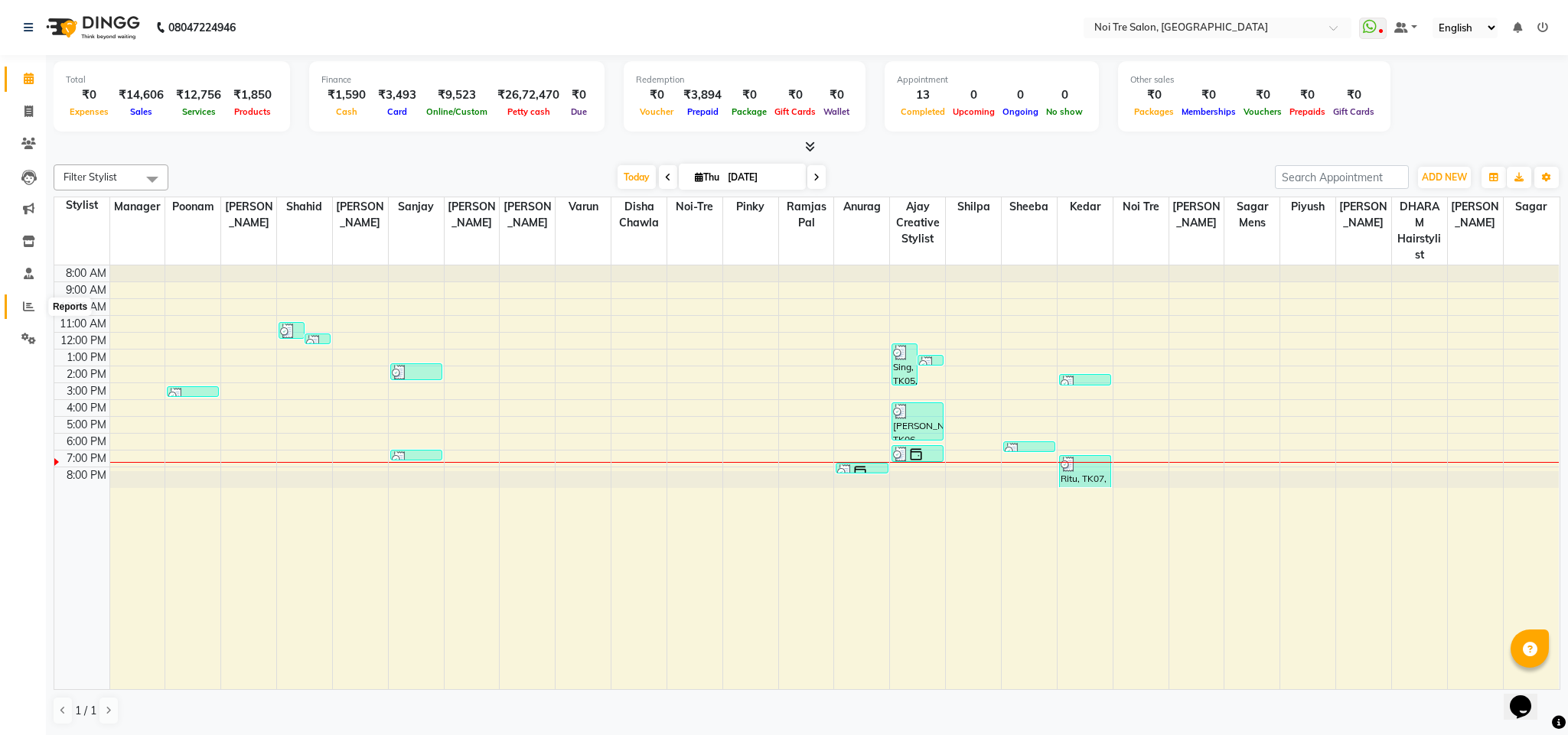
click at [19, 310] on span at bounding box center [28, 306] width 26 height 17
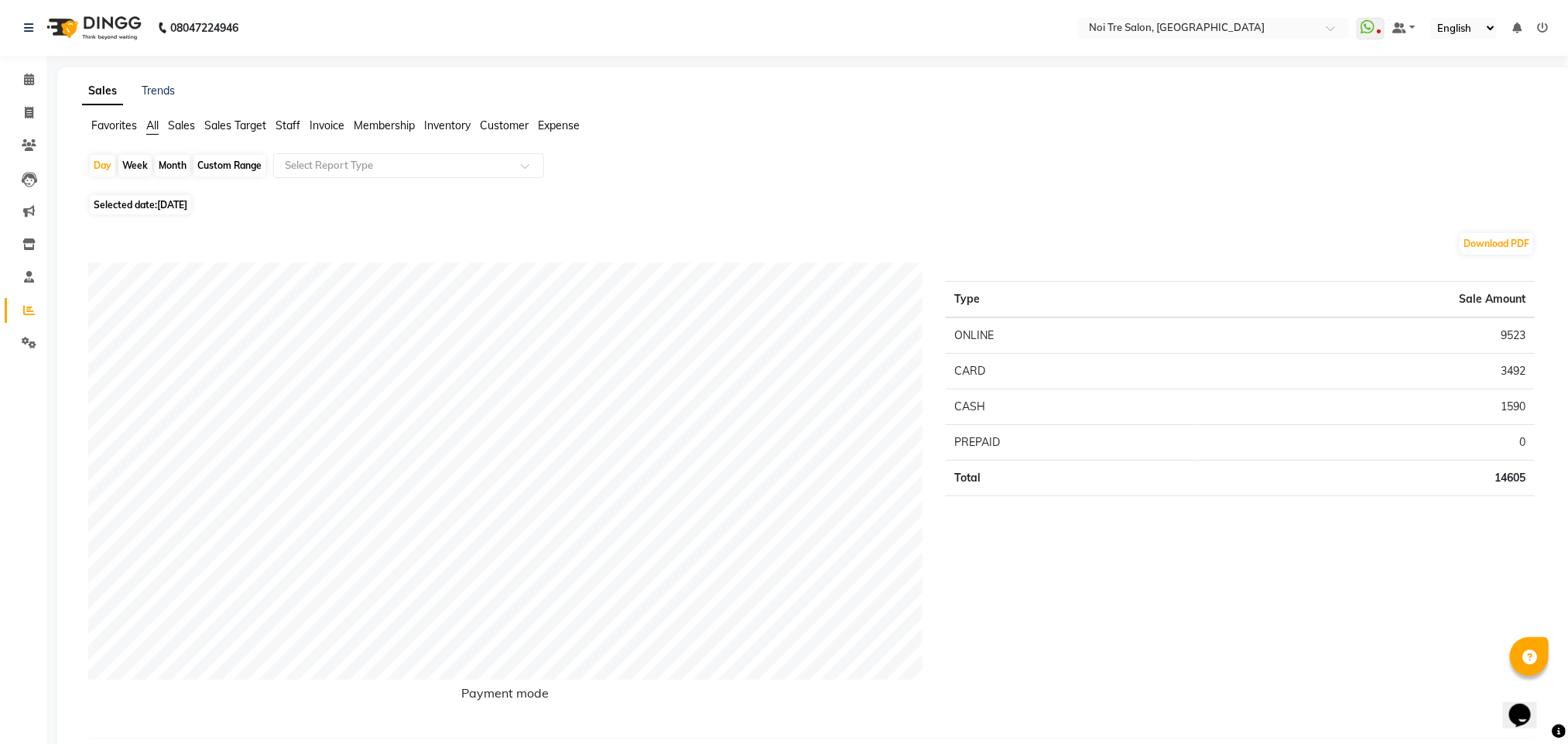
click at [281, 130] on span "Staff" at bounding box center [288, 125] width 25 height 14
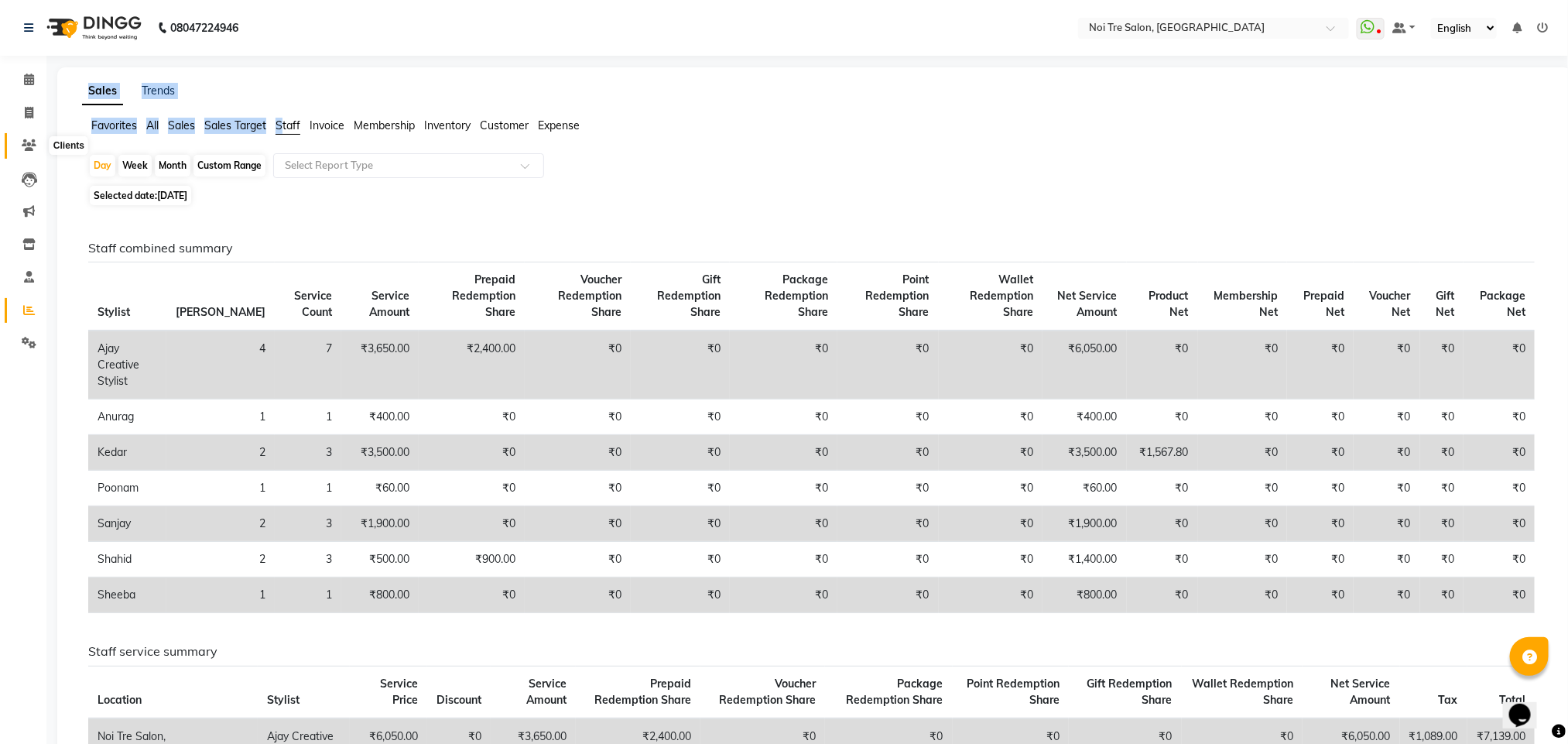
drag, startPoint x: 281, startPoint y: 130, endPoint x: 25, endPoint y: 136, distance: 256.1
click at [25, 136] on app-home "08047224946 Select Location × Noi Tre Salon, Dwarka WhatsApp Status ✕ Status: D…" at bounding box center [784, 681] width 1568 height 1363
click at [25, 137] on span at bounding box center [28, 146] width 27 height 18
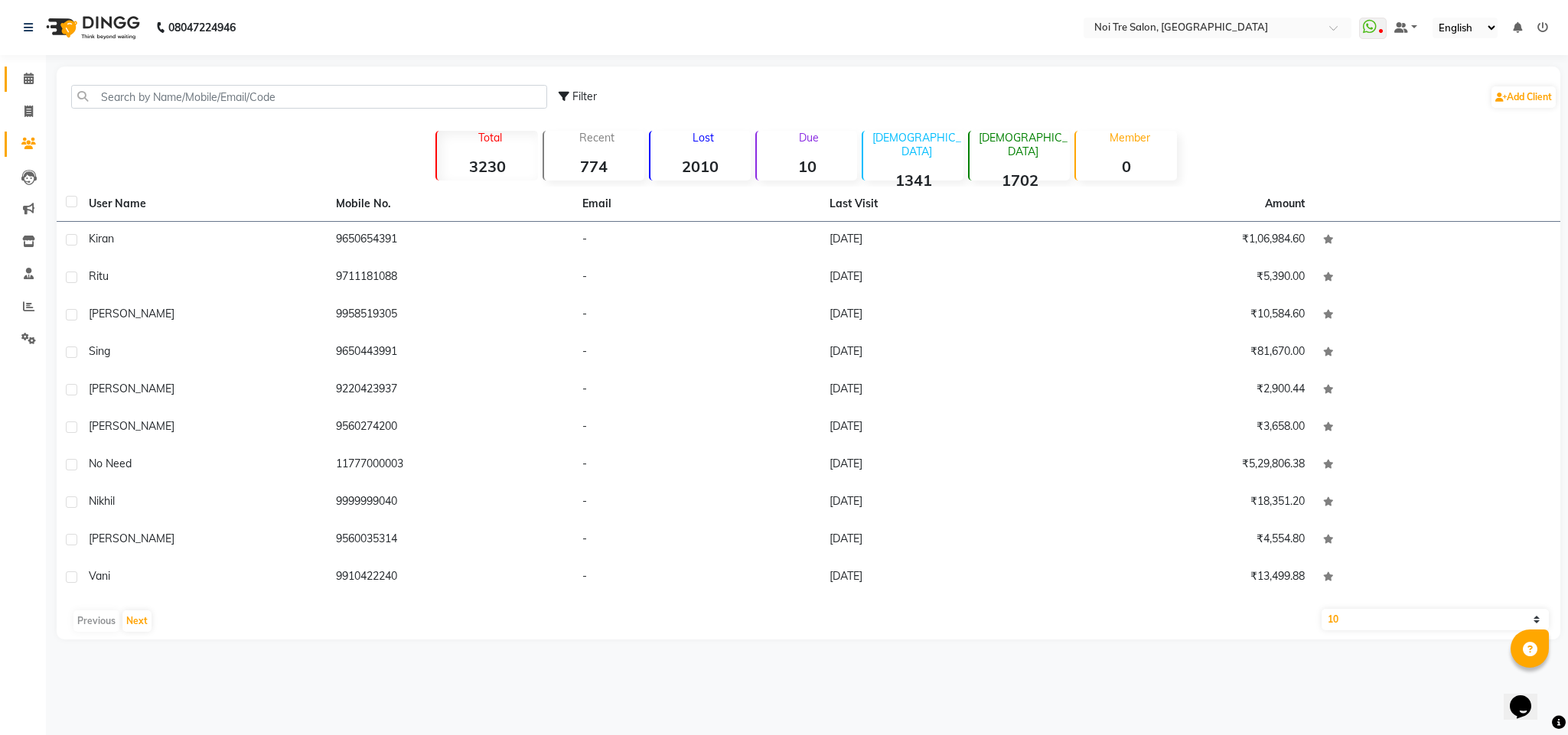
click at [28, 66] on link "Calendar" at bounding box center [23, 79] width 36 height 25
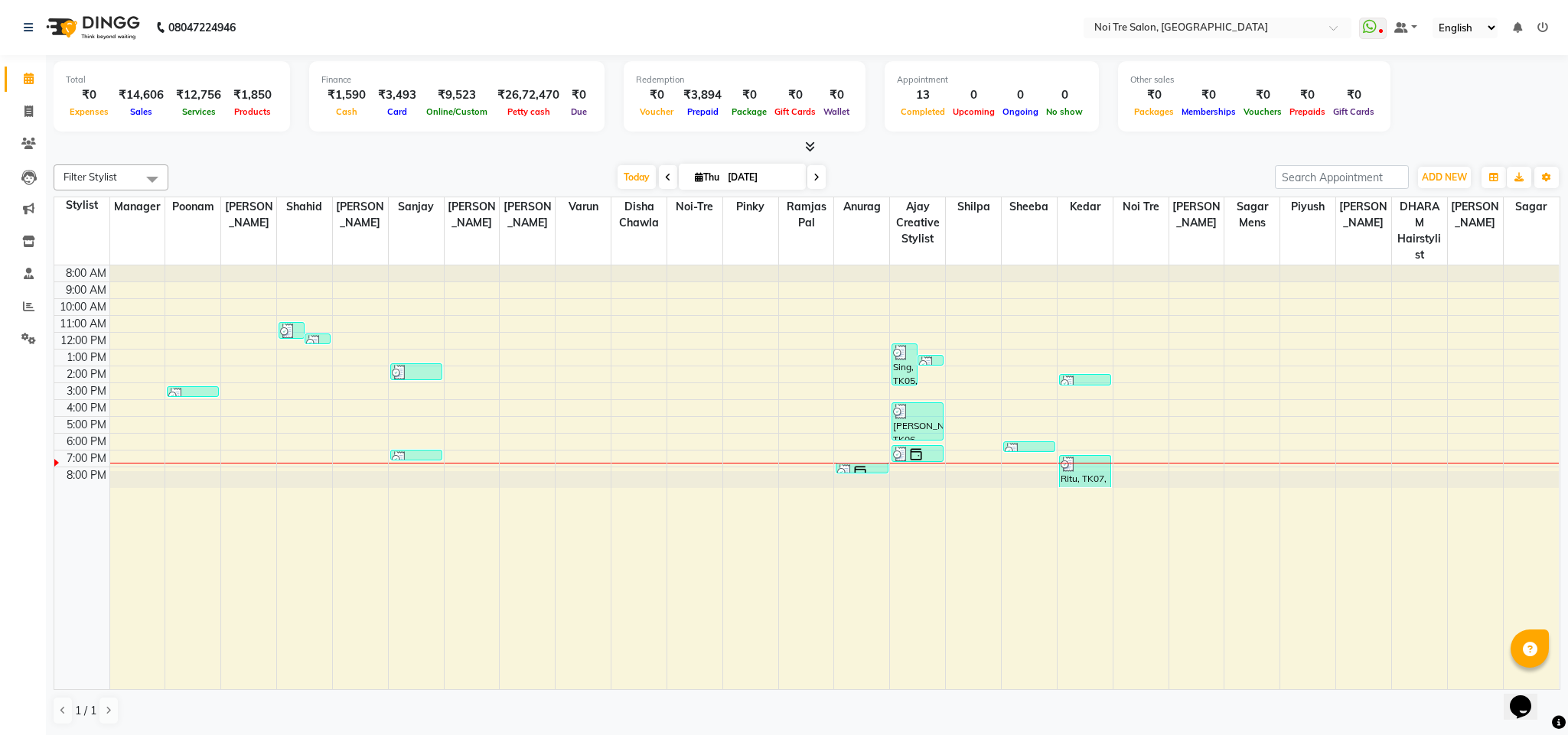
click at [281, 163] on div "Filter Stylist Select All Ajay Creative Stylist Anurag [PERSON_NAME] [PERSON_NA…" at bounding box center [807, 444] width 1507 height 573
click at [354, 155] on div at bounding box center [807, 147] width 1507 height 16
click at [21, 310] on span at bounding box center [28, 306] width 26 height 17
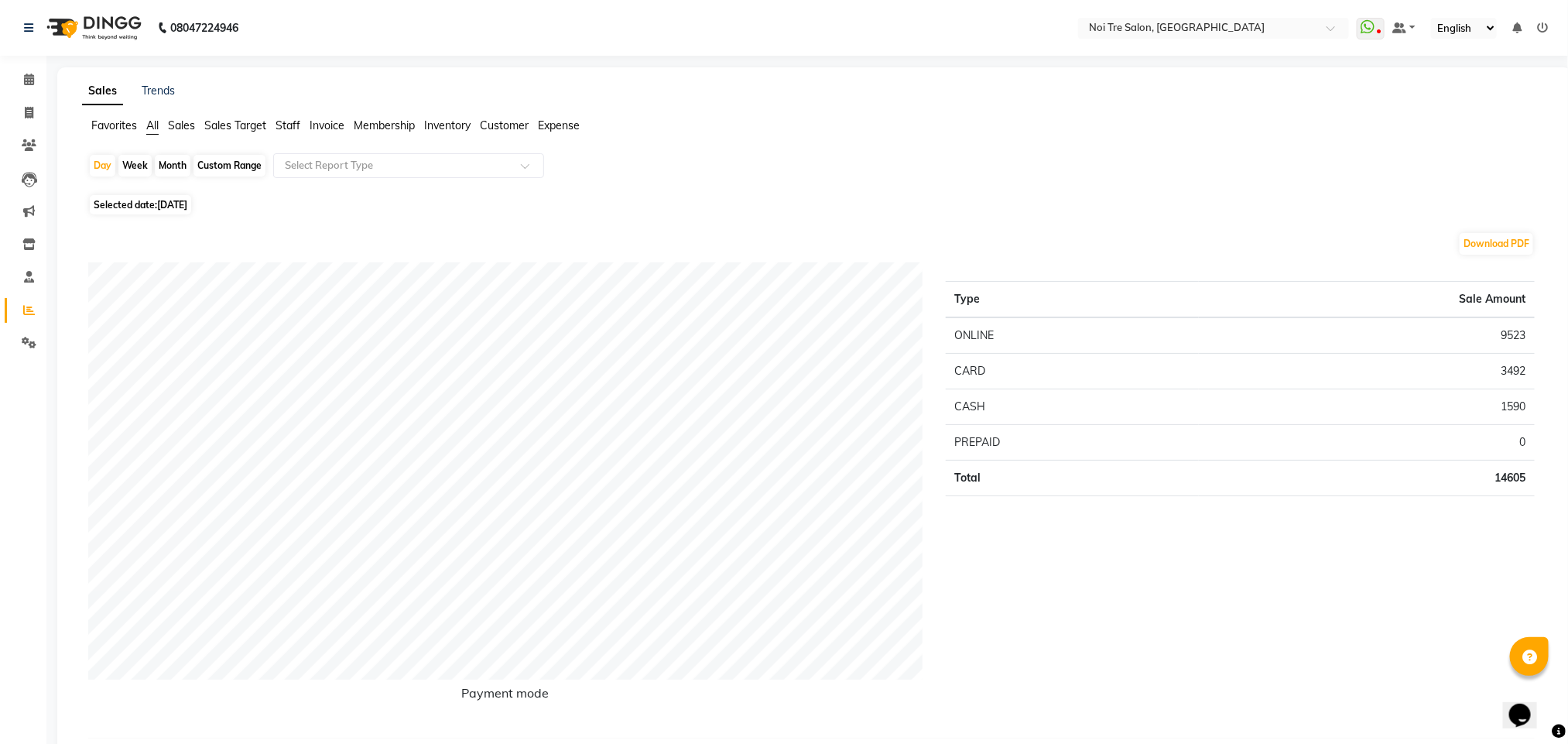
click at [279, 130] on span "Staff" at bounding box center [288, 125] width 25 height 14
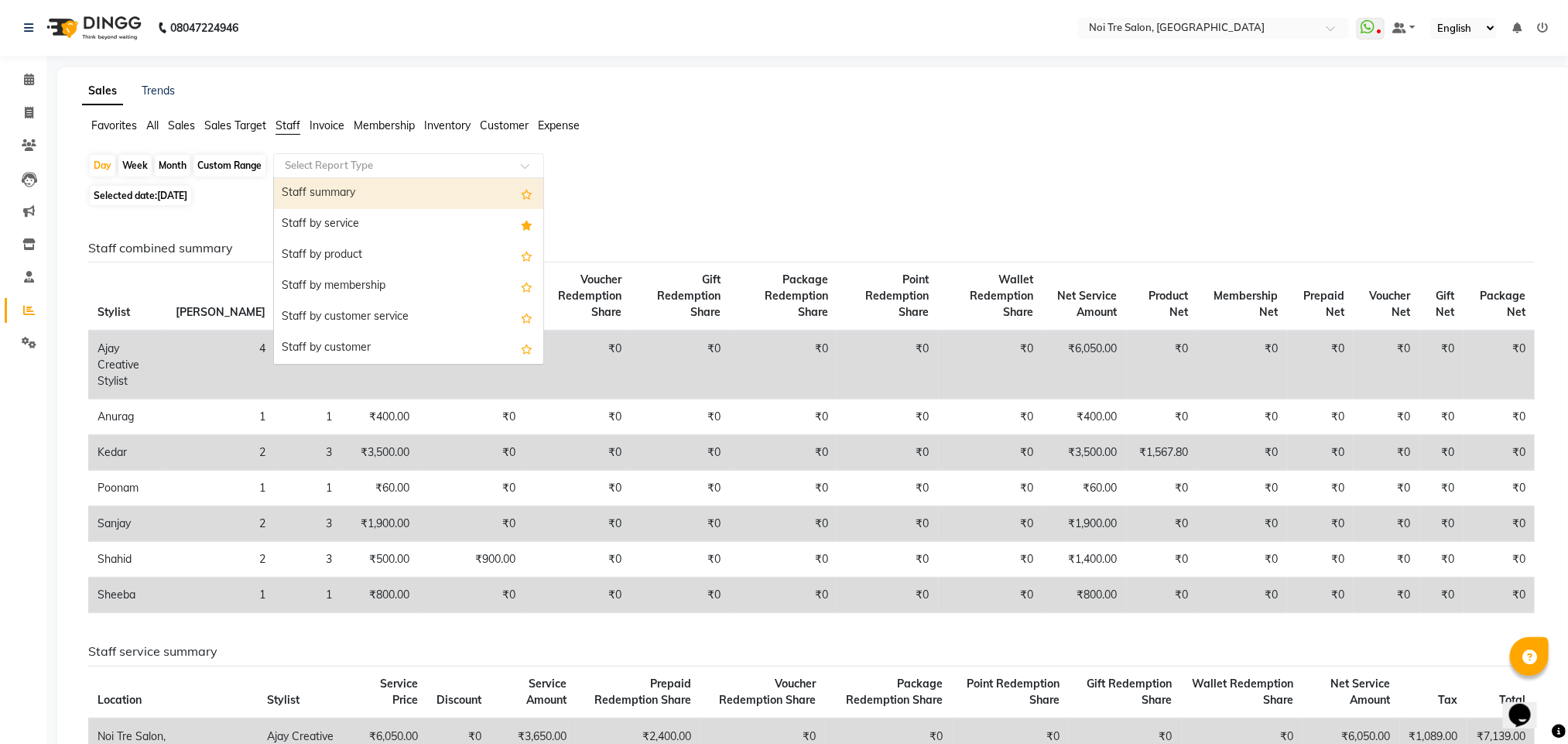
click at [307, 166] on input "text" at bounding box center [393, 166] width 223 height 15
click at [332, 223] on div "Staff by service" at bounding box center [409, 225] width 270 height 31
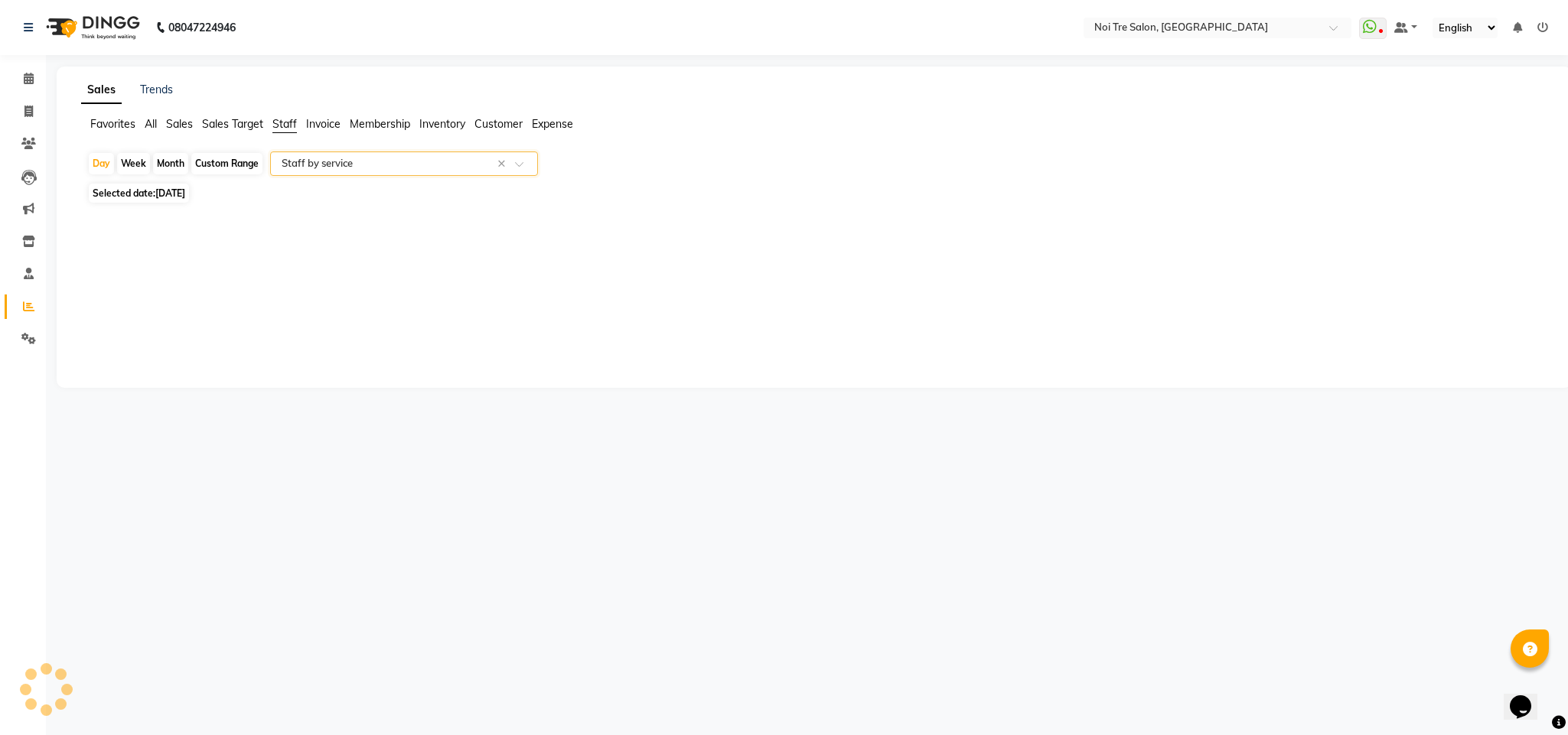
select select "full_report"
select select "csv"
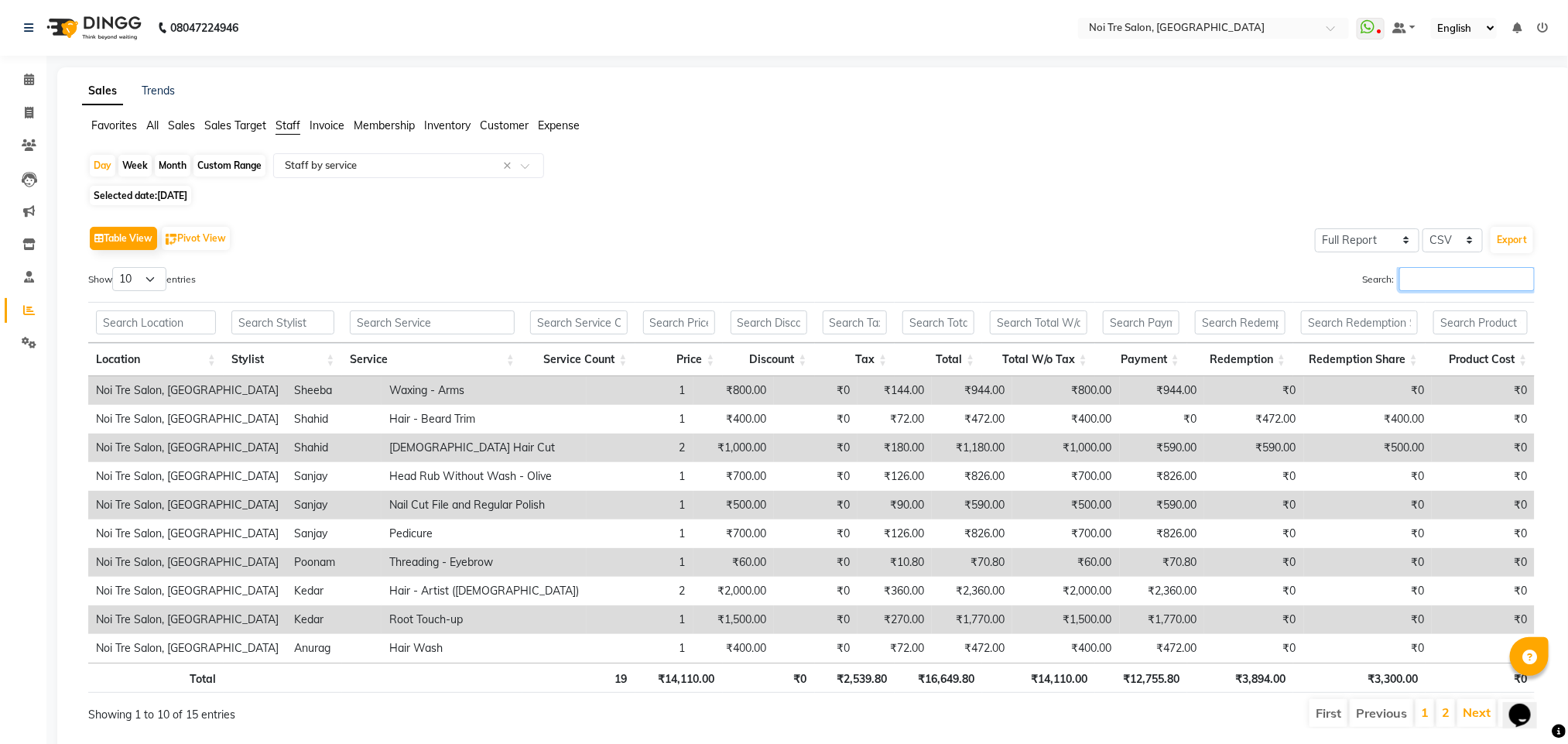
click at [1424, 283] on input "Search:" at bounding box center [1467, 279] width 136 height 24
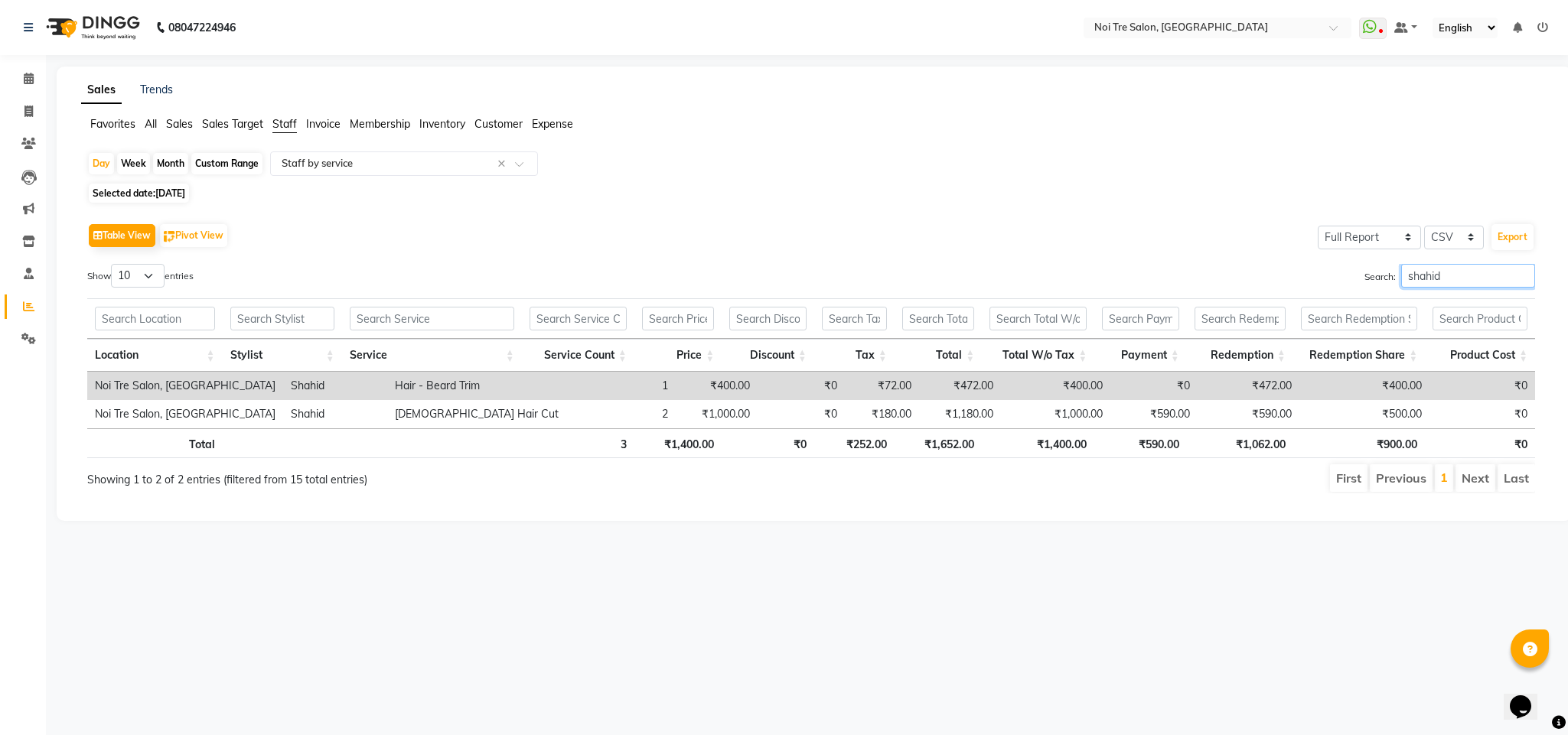
type input "shahid"
click at [625, 234] on div "Table View Pivot View Select Full Report Filtered Report Select CSV PDF Export" at bounding box center [810, 235] width 1448 height 32
click at [18, 111] on span at bounding box center [28, 112] width 26 height 17
select select "service"
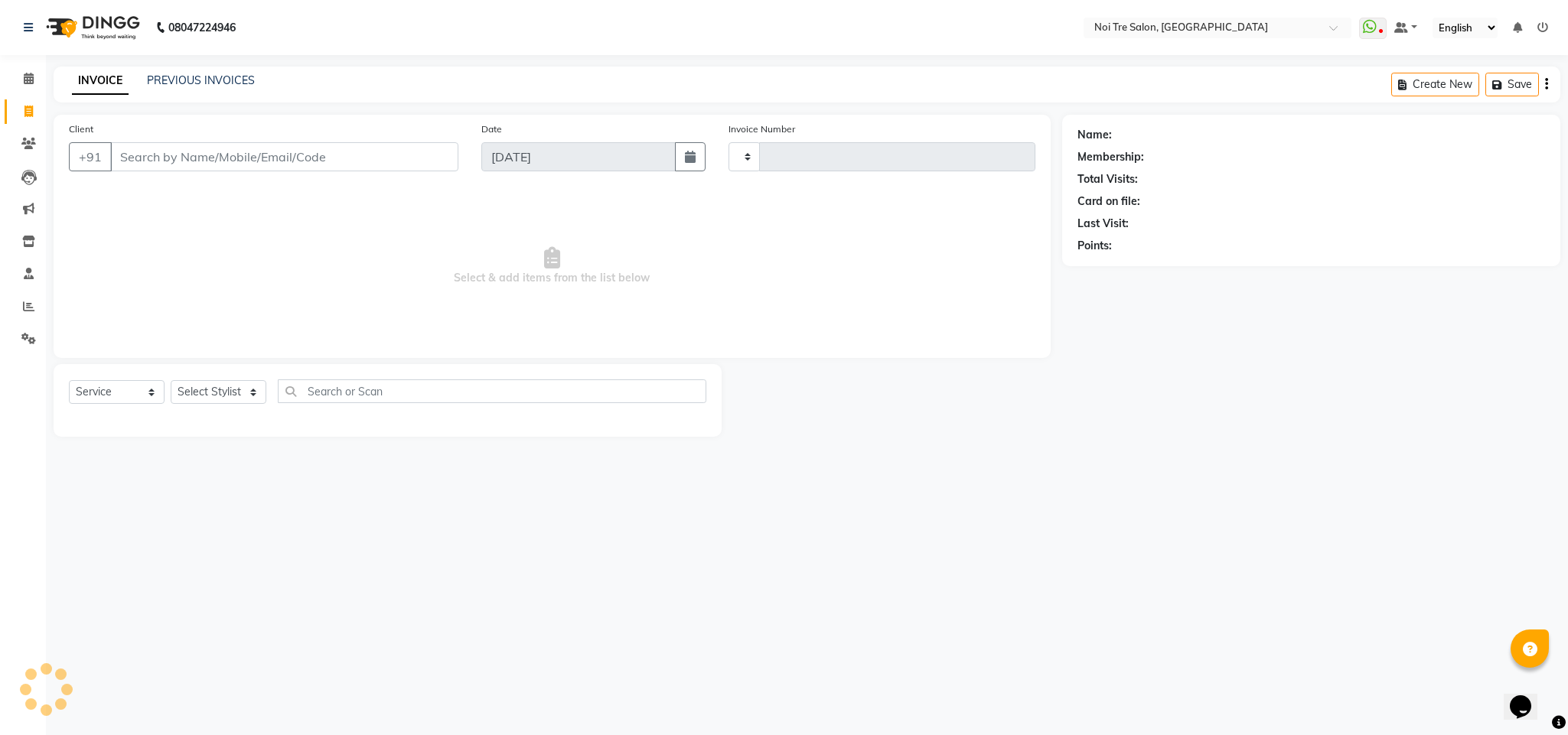
type input "3103"
select select "4307"
click at [35, 85] on span at bounding box center [28, 79] width 26 height 17
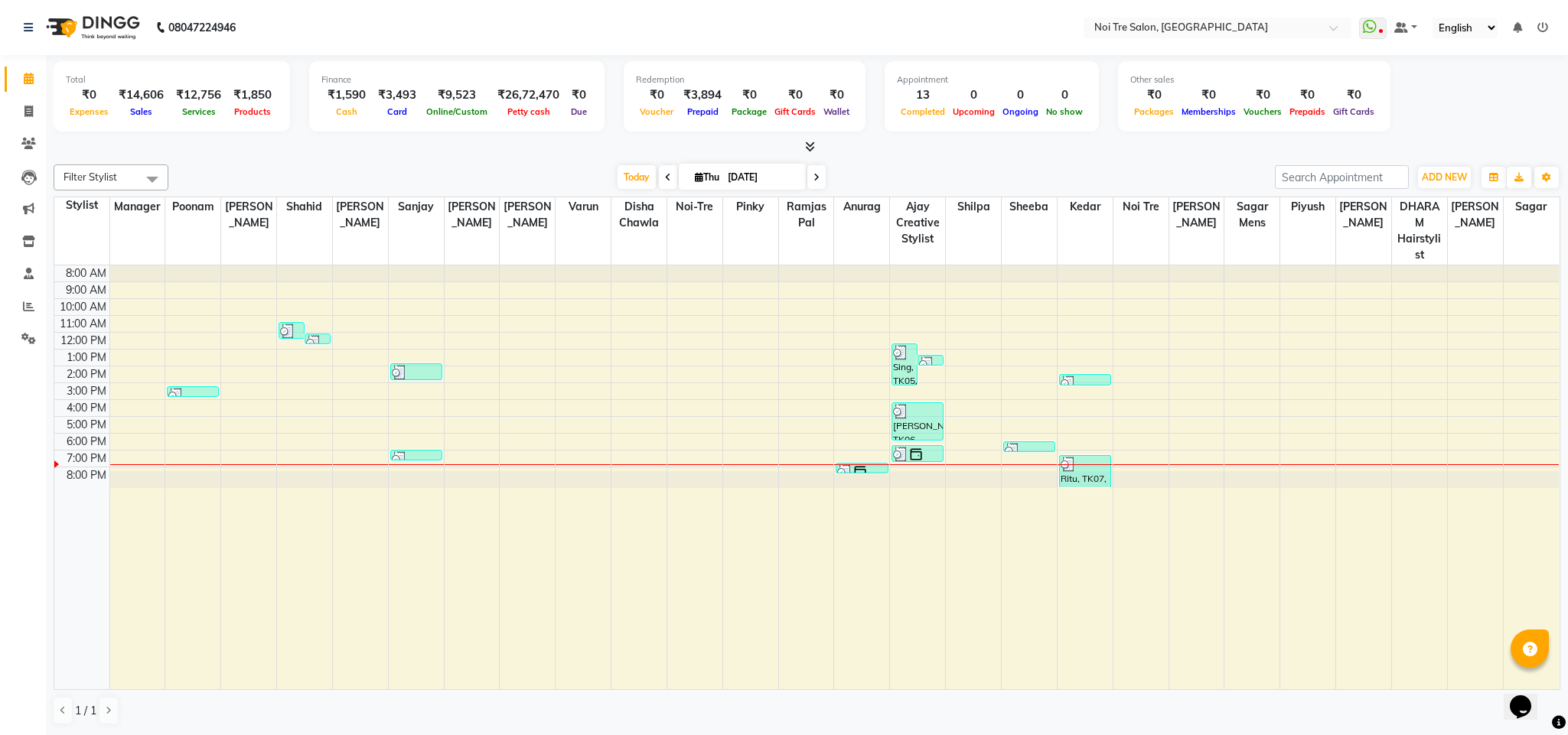
click at [554, 154] on div at bounding box center [807, 147] width 1507 height 16
click at [808, 146] on icon at bounding box center [810, 147] width 10 height 12
